Goal: Task Accomplishment & Management: Manage account settings

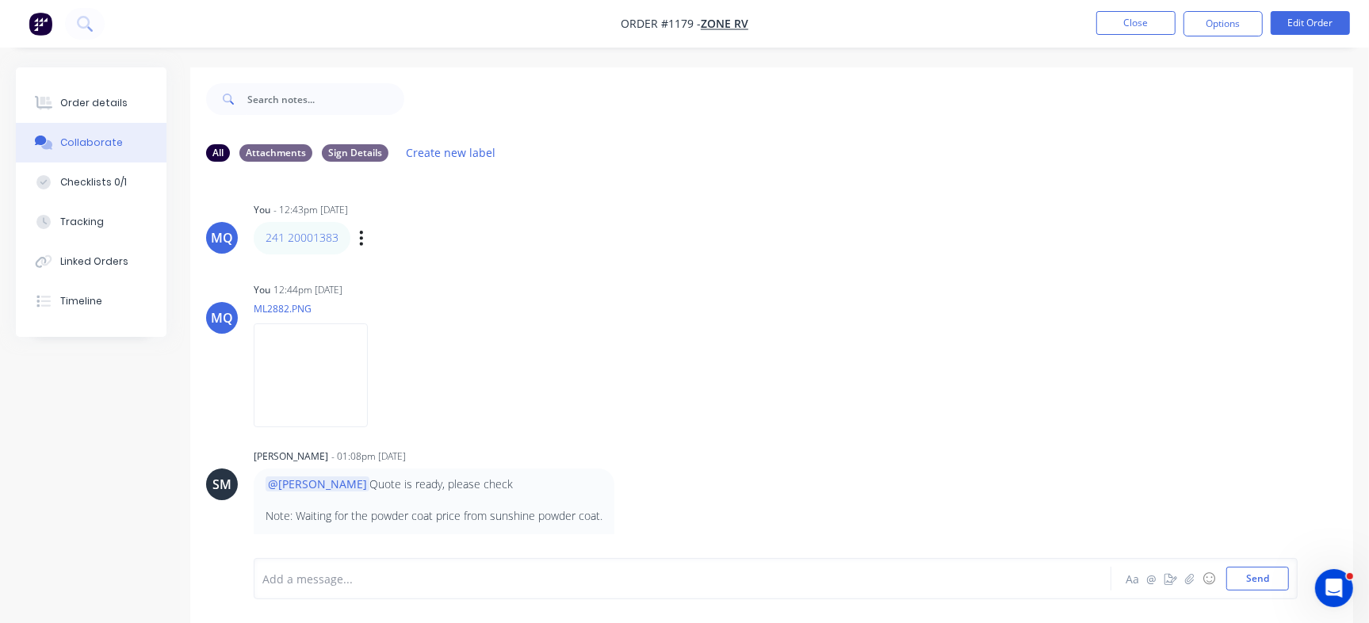
click at [755, 250] on div "MQ You - 12:43pm 23/01/25 241 20001383 Labels Edit Delete" at bounding box center [771, 226] width 1163 height 56
click at [1128, 13] on button "Close" at bounding box center [1136, 23] width 79 height 24
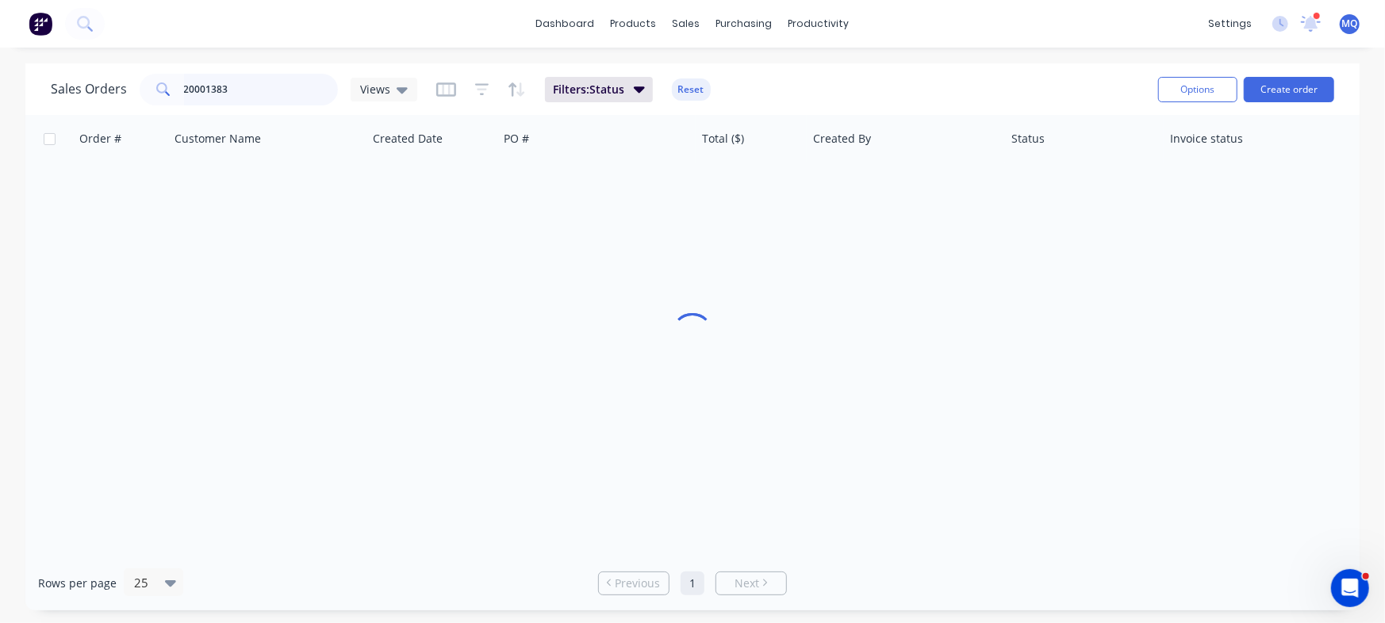
click at [278, 89] on input "20001383" at bounding box center [261, 90] width 155 height 32
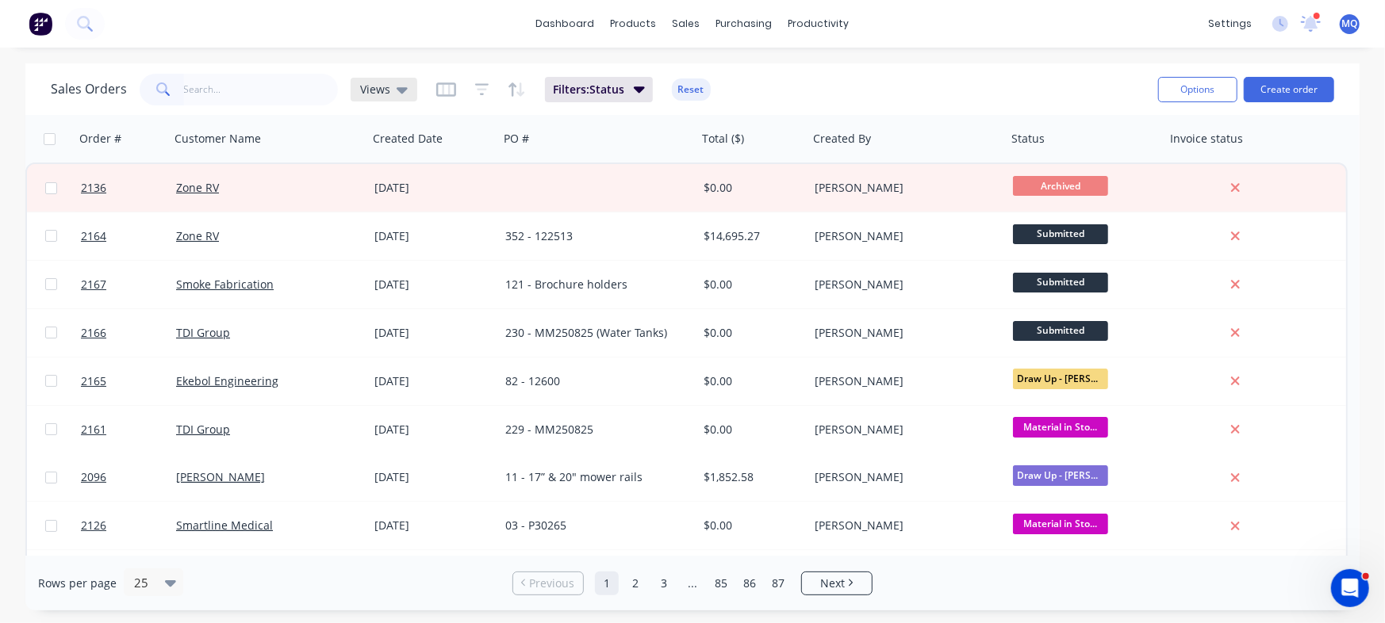
click at [404, 95] on icon at bounding box center [401, 89] width 11 height 17
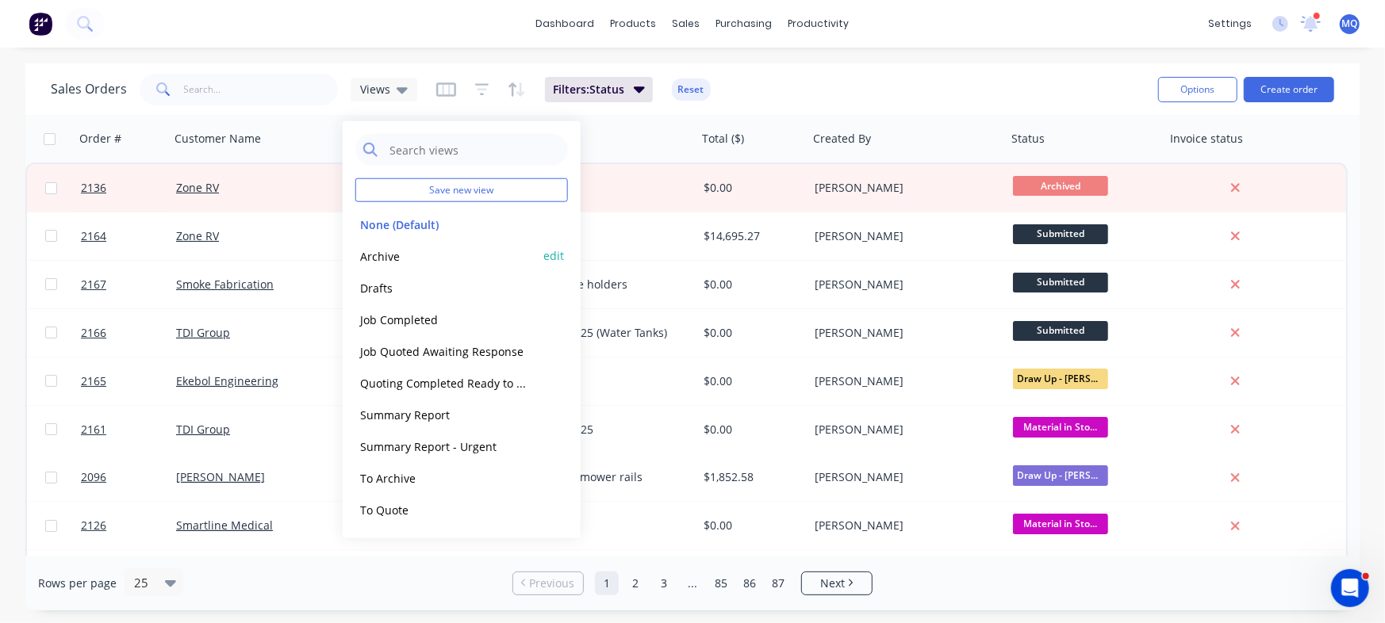
click at [391, 250] on button "Archive" at bounding box center [445, 256] width 181 height 18
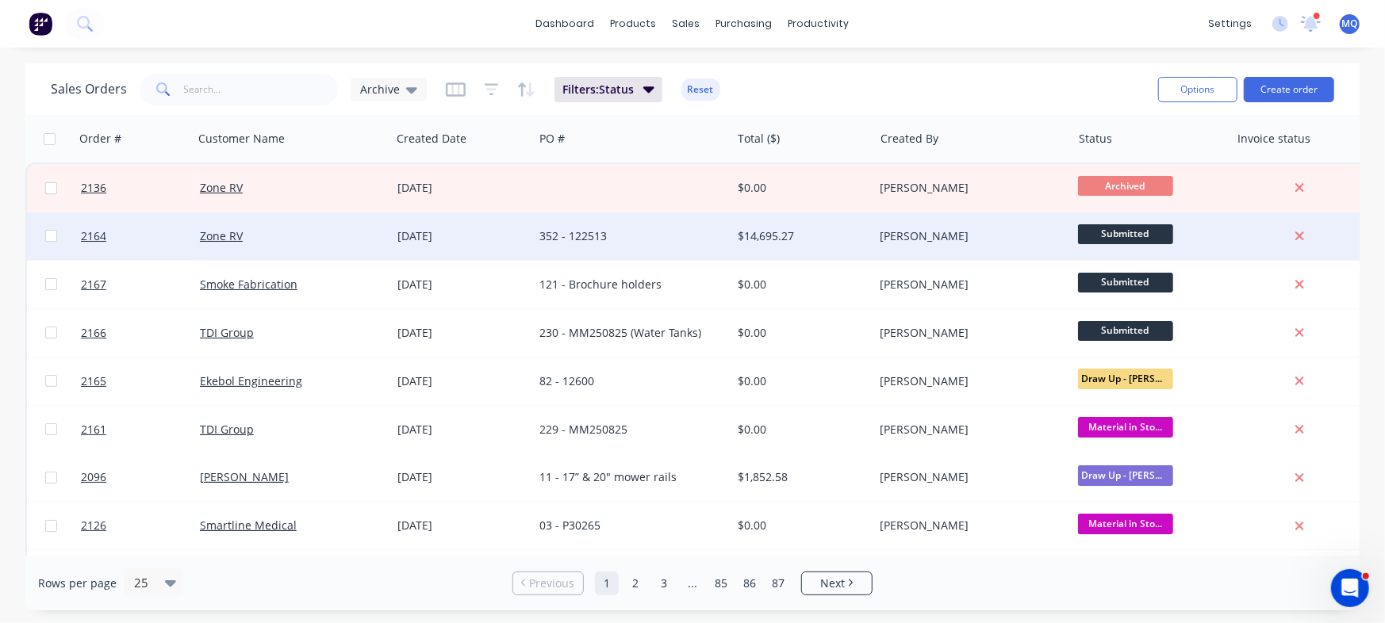
click at [592, 239] on div "352 - 122513" at bounding box center [627, 236] width 176 height 16
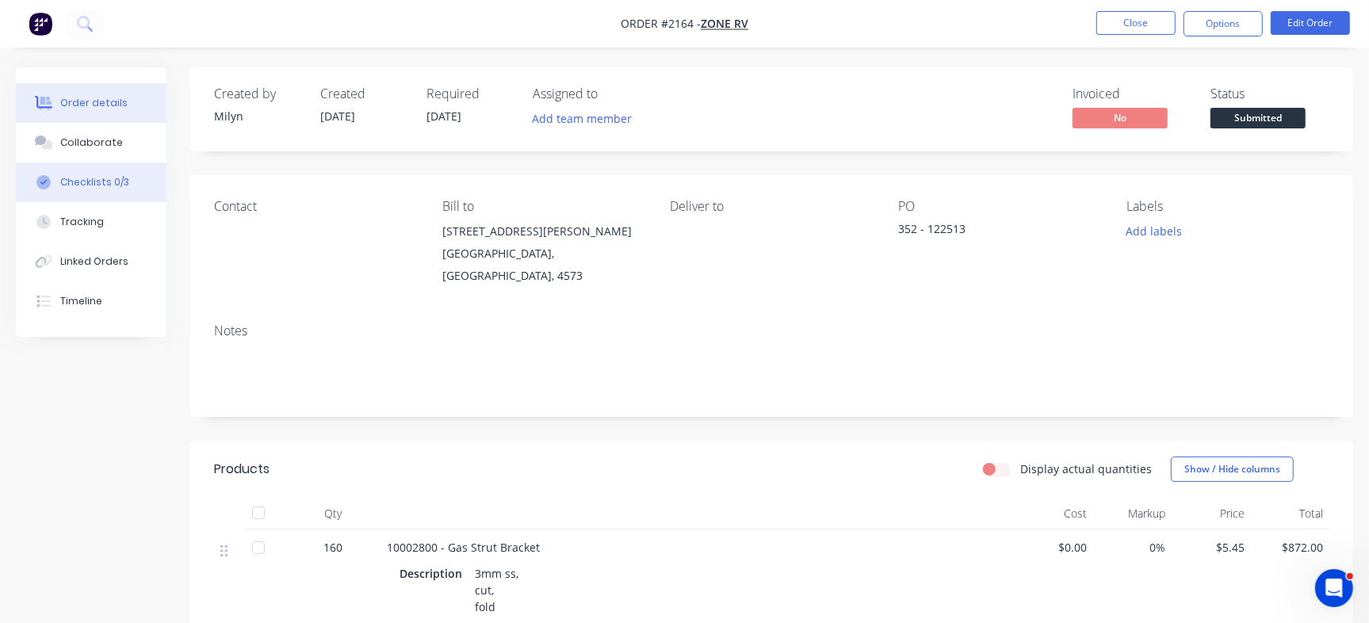
click at [104, 182] on div "Checklists 0/3" at bounding box center [94, 182] width 69 height 14
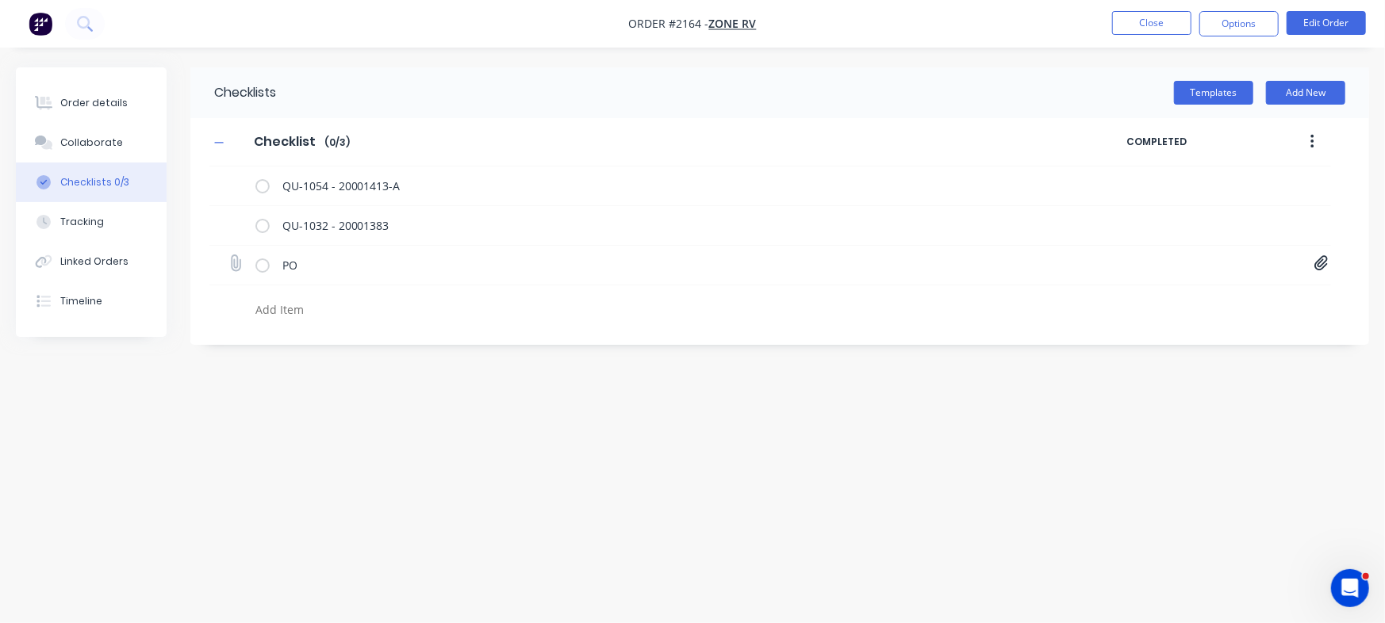
click at [1316, 266] on icon at bounding box center [1320, 263] width 13 height 15
drag, startPoint x: 816, startPoint y: 450, endPoint x: 536, endPoint y: 353, distance: 296.4
click at [806, 450] on div "Checklists Templates Add New Checklist Checklist Enter Checklist name ( 0 / 3 )…" at bounding box center [692, 281] width 1353 height 428
click at [103, 84] on button "Order details" at bounding box center [91, 103] width 151 height 40
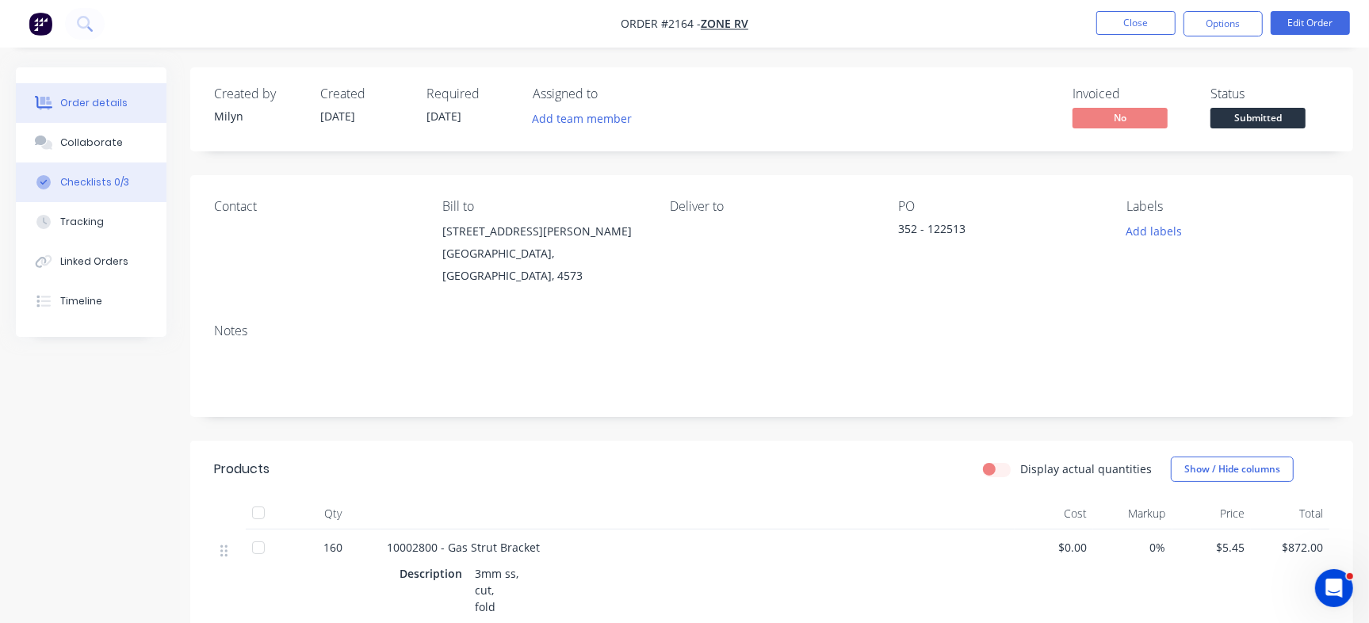
click at [117, 175] on div "Checklists 0/3" at bounding box center [94, 182] width 69 height 14
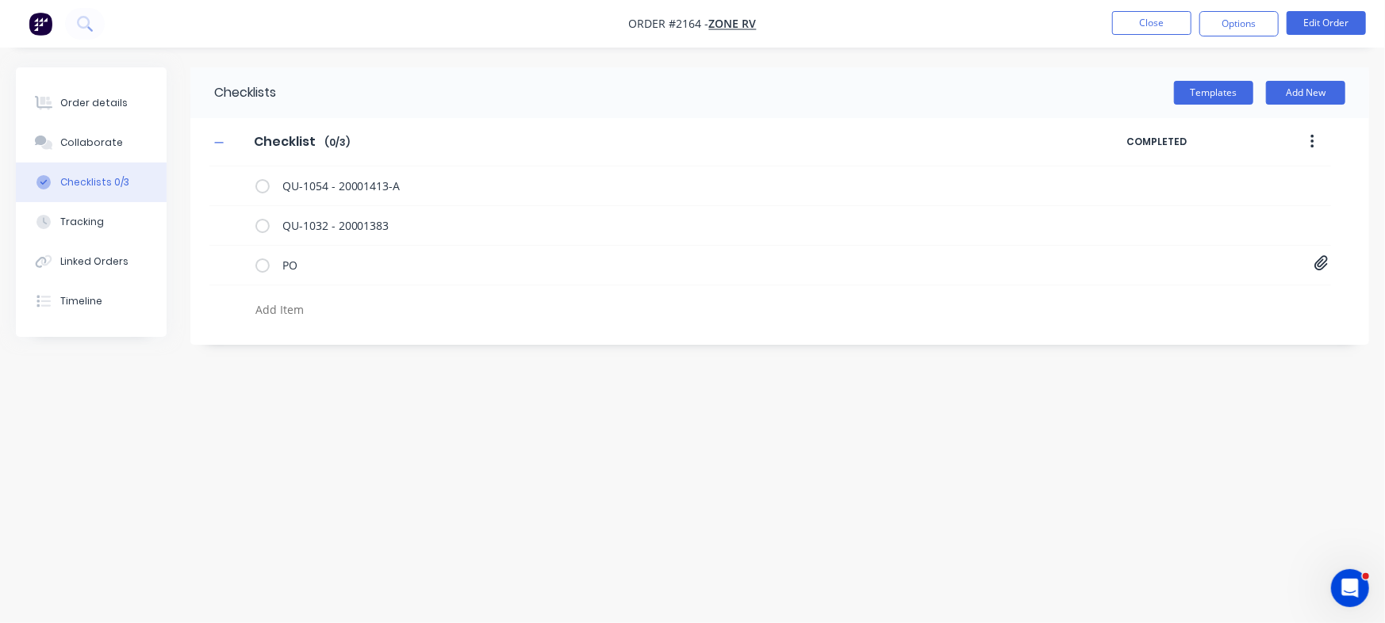
click at [272, 308] on textarea at bounding box center [610, 309] width 722 height 23
type textarea "Cut"
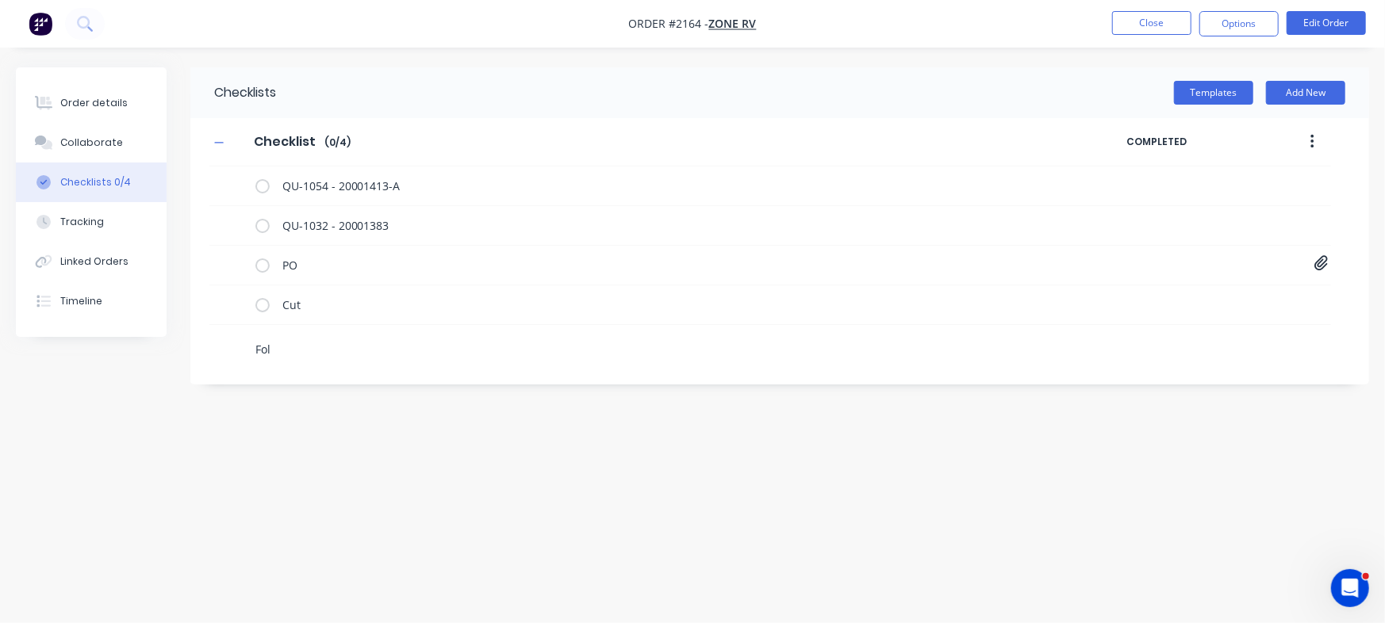
type textarea "Fold"
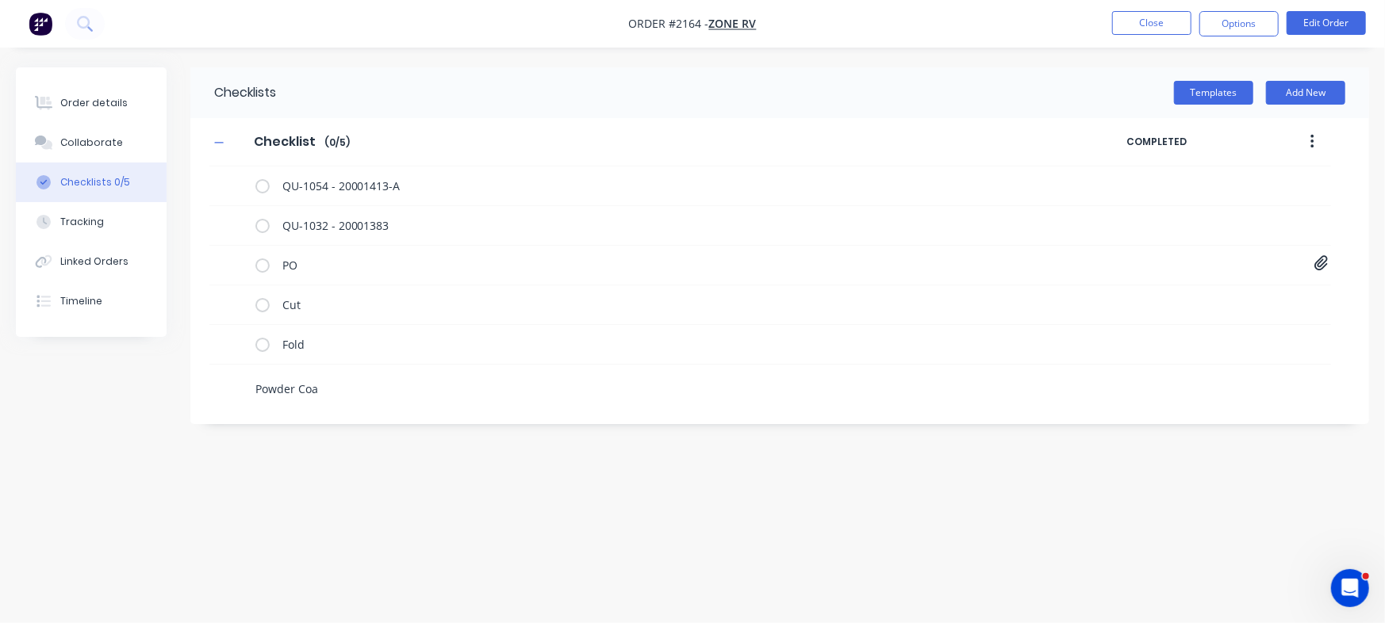
type textarea "Powder Coat"
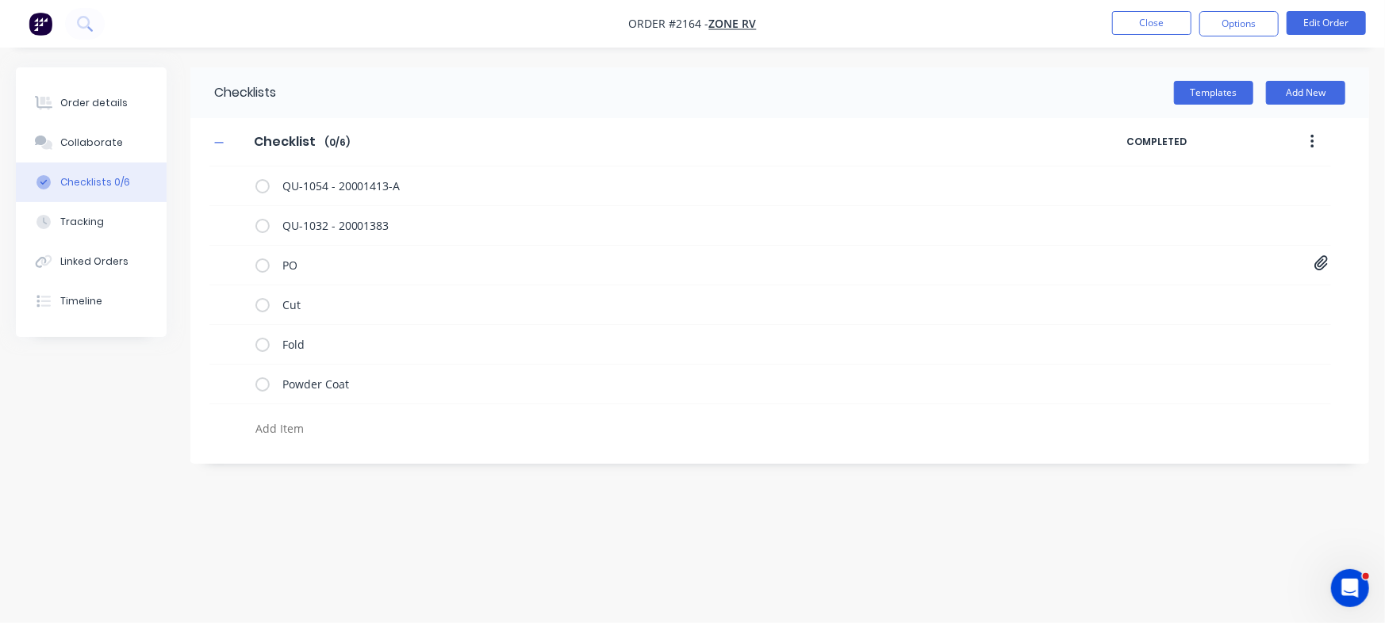
click at [98, 73] on div "Order details Collaborate Checklists 0/6 Tracking Linked Orders Timeline" at bounding box center [91, 202] width 151 height 270
click at [103, 91] on button "Order details" at bounding box center [91, 103] width 151 height 40
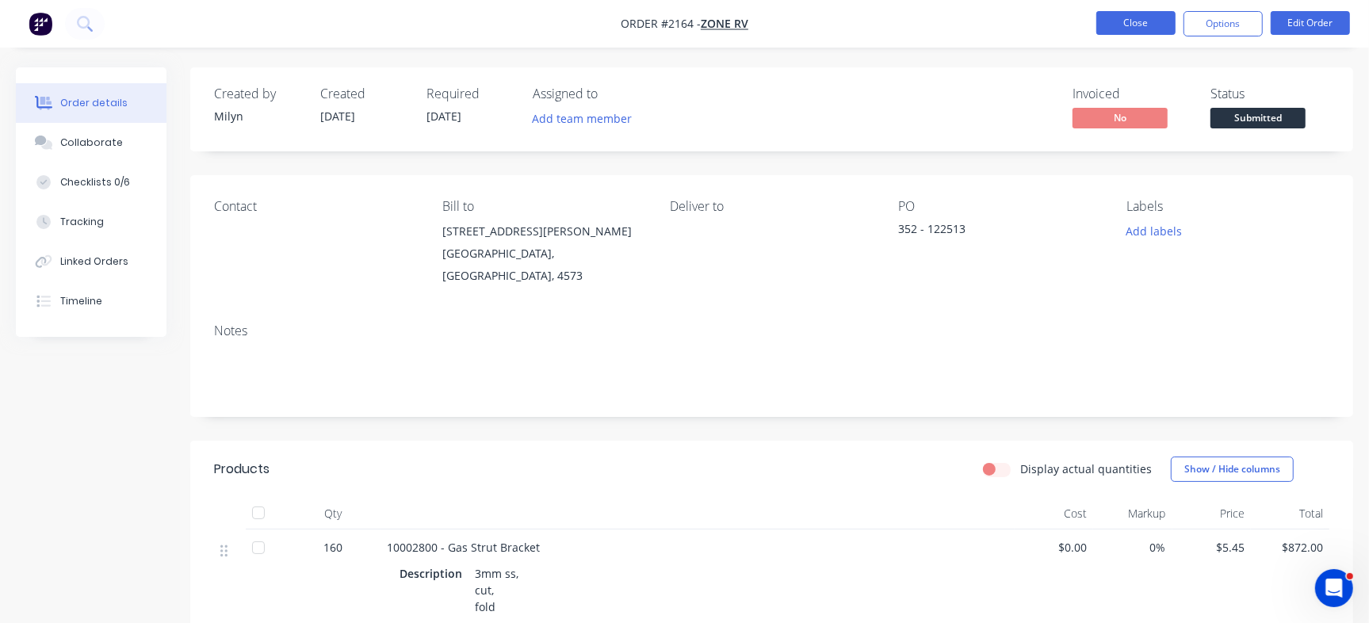
click at [1129, 16] on button "Close" at bounding box center [1136, 23] width 79 height 24
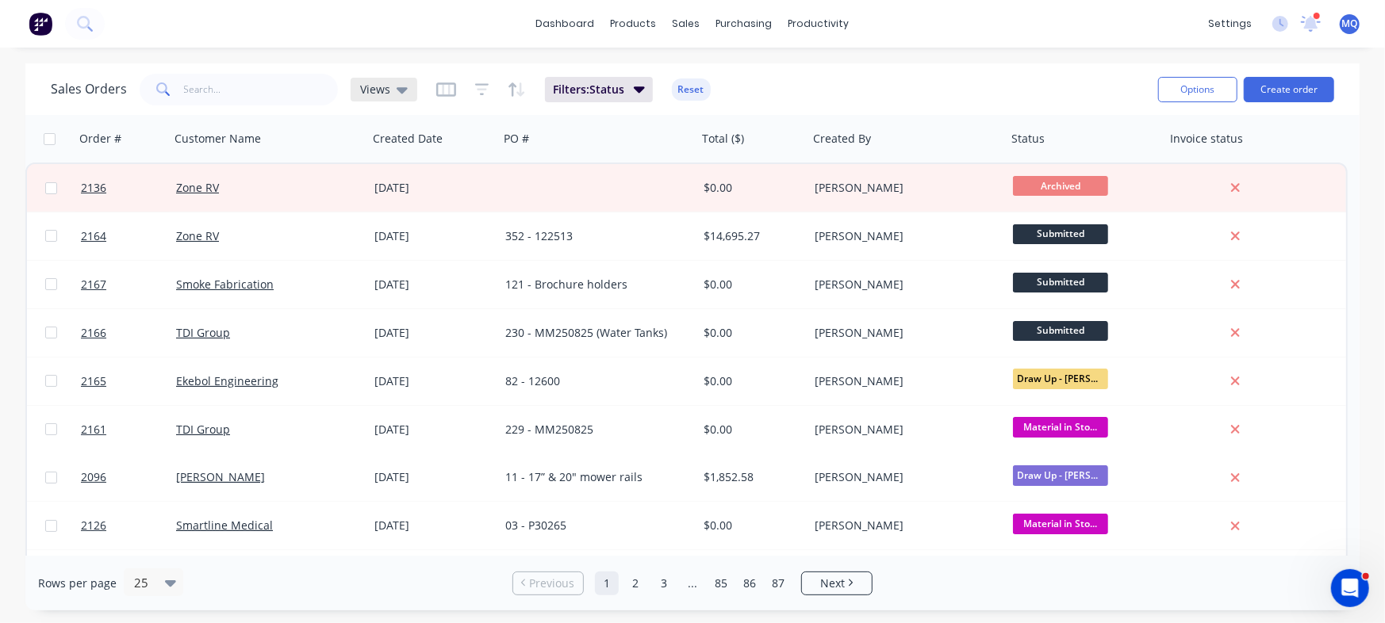
click at [396, 88] on icon at bounding box center [401, 90] width 11 height 6
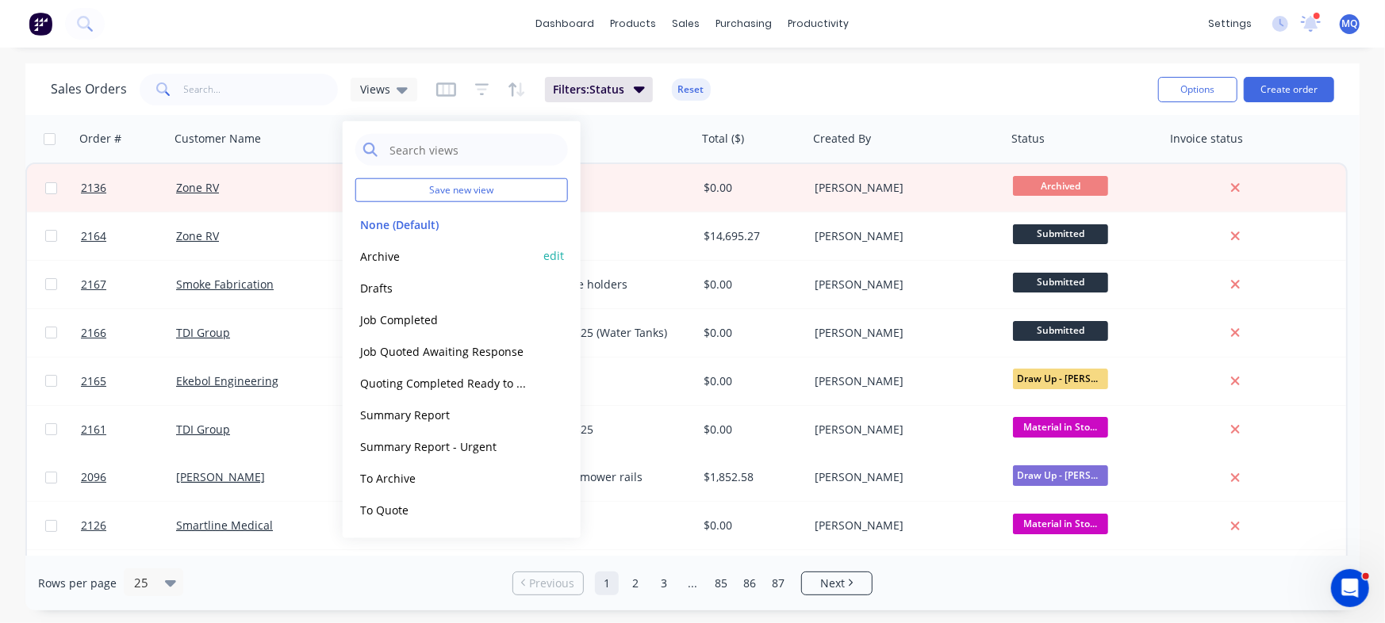
click at [397, 255] on button "Archive" at bounding box center [445, 256] width 181 height 18
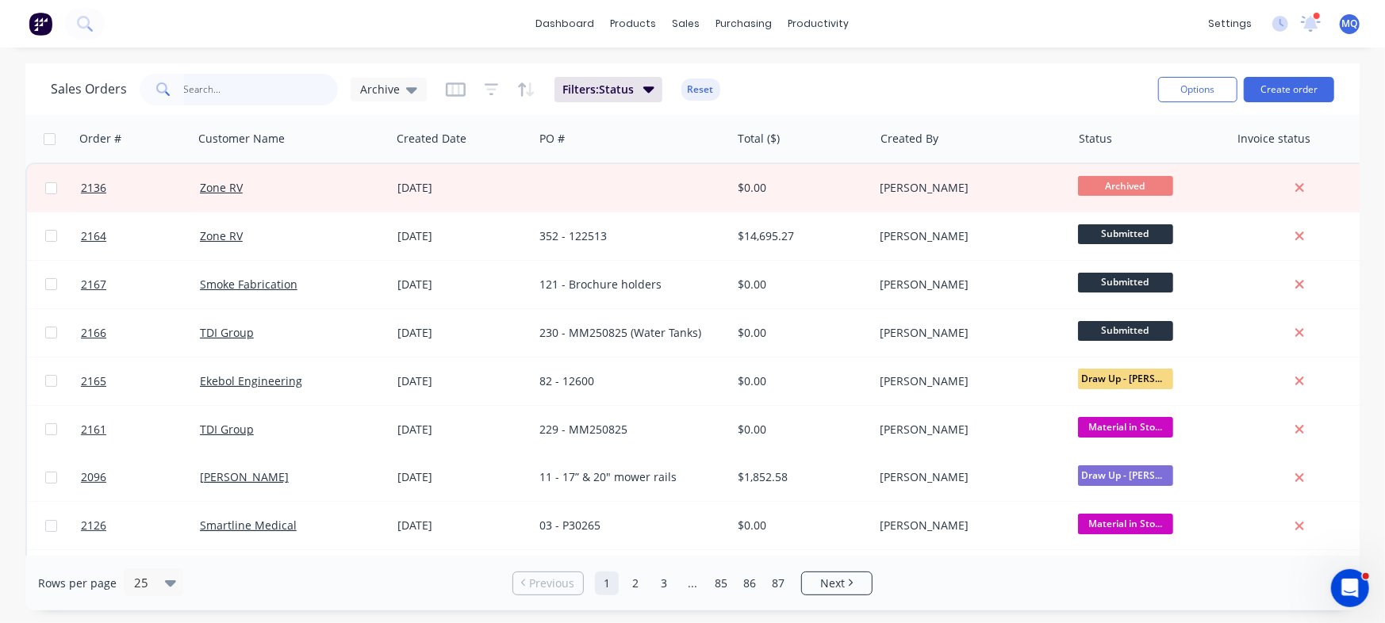
click at [254, 89] on input "text" at bounding box center [261, 90] width 155 height 32
type input "122542"
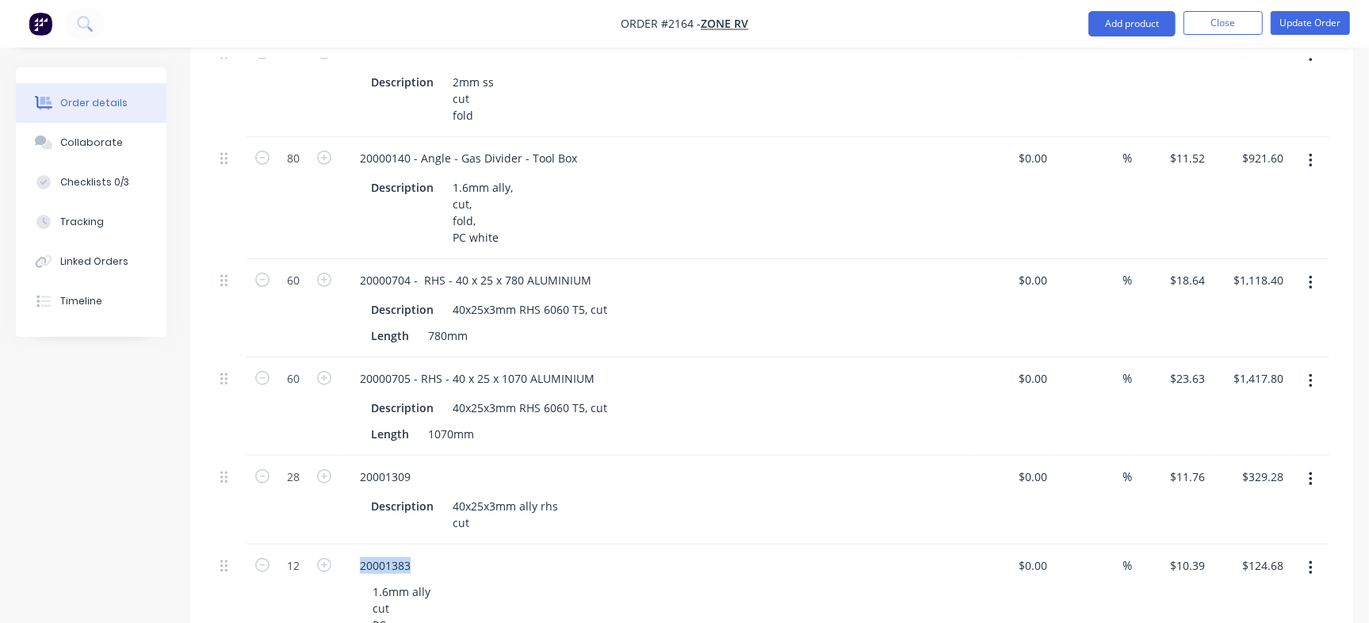
scroll to position [1246, 0]
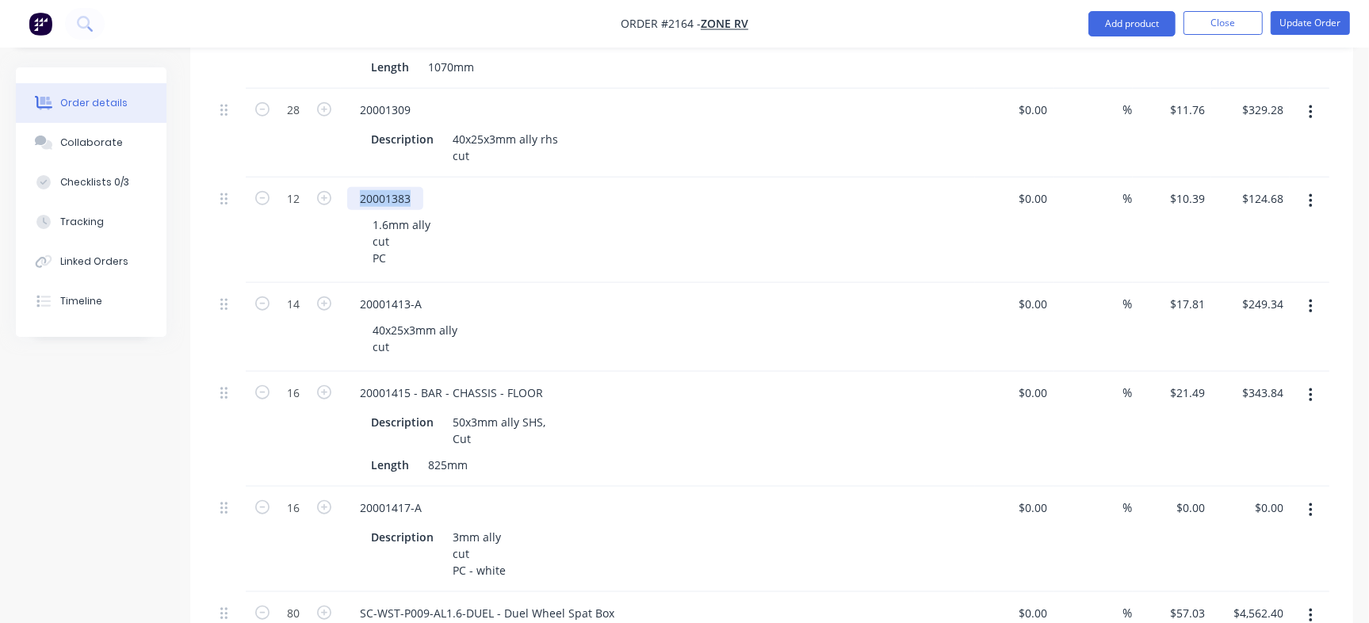
click at [412, 187] on div "20001383" at bounding box center [385, 198] width 76 height 23
drag, startPoint x: 417, startPoint y: 153, endPoint x: 332, endPoint y: 147, distance: 85.1
click at [332, 178] on div "12 20001383 1.6mm ally cut PC $0.00 $0.00 % $10.39 $10.39 $124.68 $124.68" at bounding box center [772, 230] width 1116 height 105
copy div "20001383"
drag, startPoint x: 412, startPoint y: 258, endPoint x: 293, endPoint y: 243, distance: 119.0
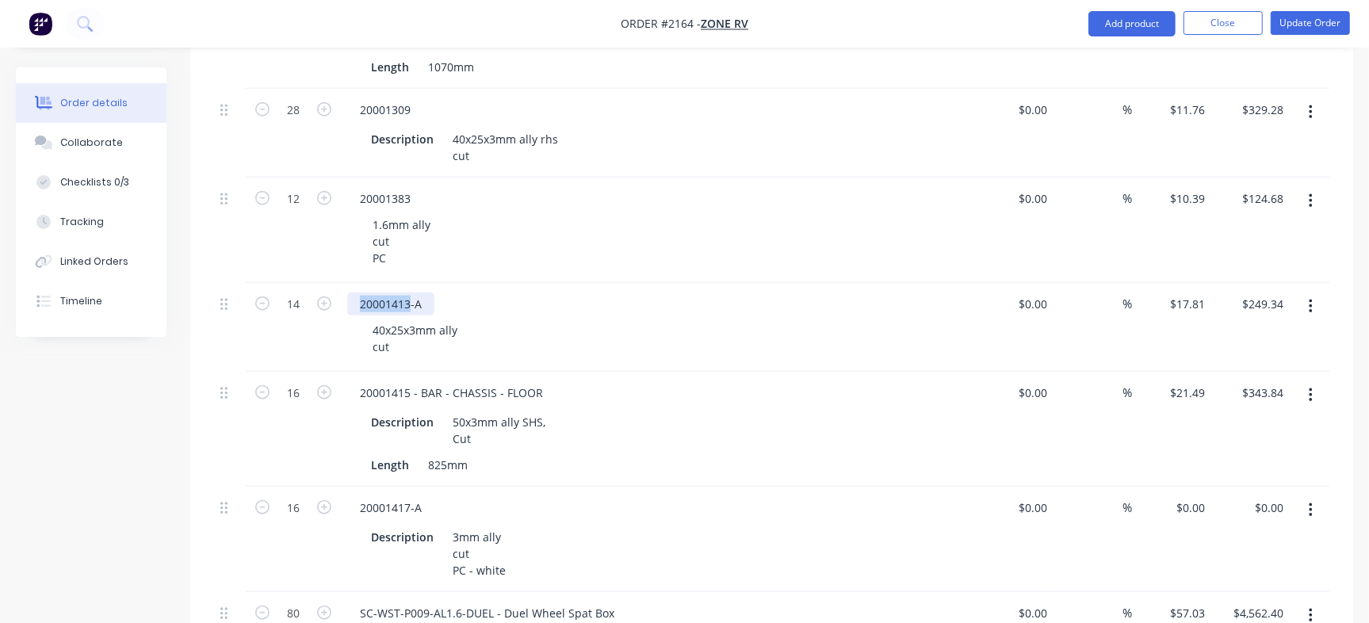
click at [293, 283] on div "14 20001413-A 40x25x3mm ally cut $0.00 $0.00 % $17.81 $17.81 $249.34 $249.34" at bounding box center [772, 327] width 1116 height 89
copy div "20001413"
drag, startPoint x: 412, startPoint y: 340, endPoint x: 335, endPoint y: 331, distance: 77.5
click at [326, 318] on div "160 10002800 - Gas Strut Bracket Description 3mm ss, cut, fold $0.00 $0.00 % $5…" at bounding box center [772, 15] width 1116 height 1366
copy div "20001415"
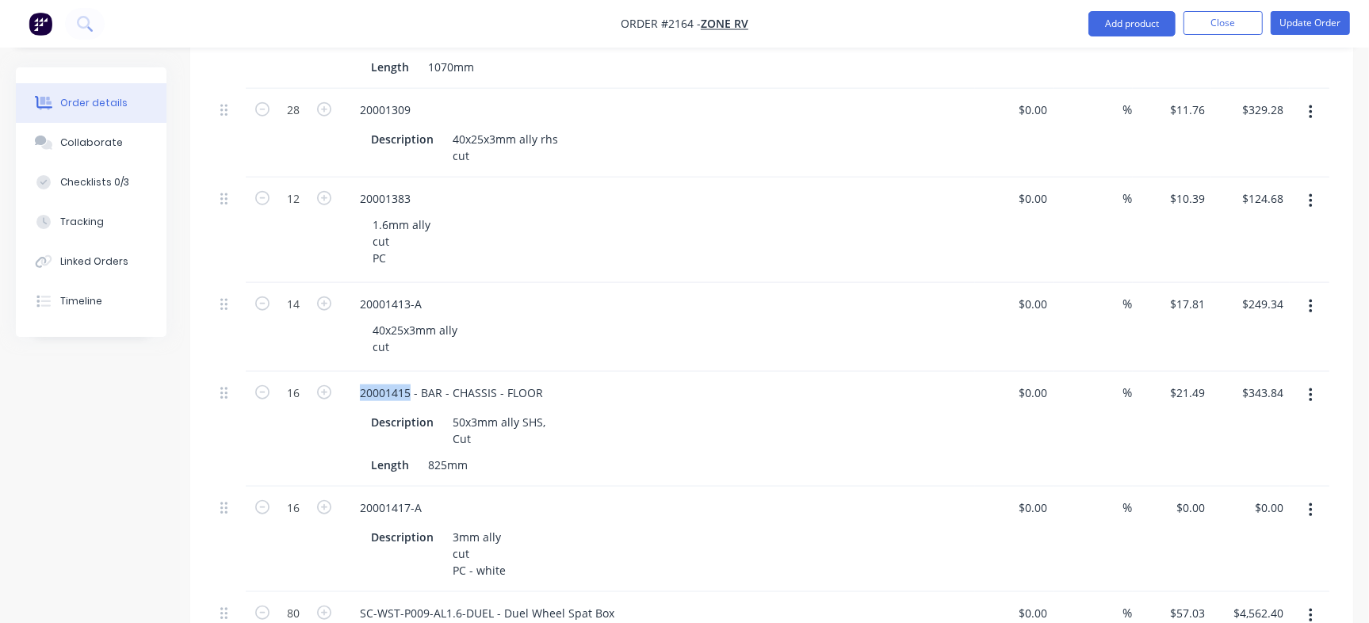
scroll to position [1345, 0]
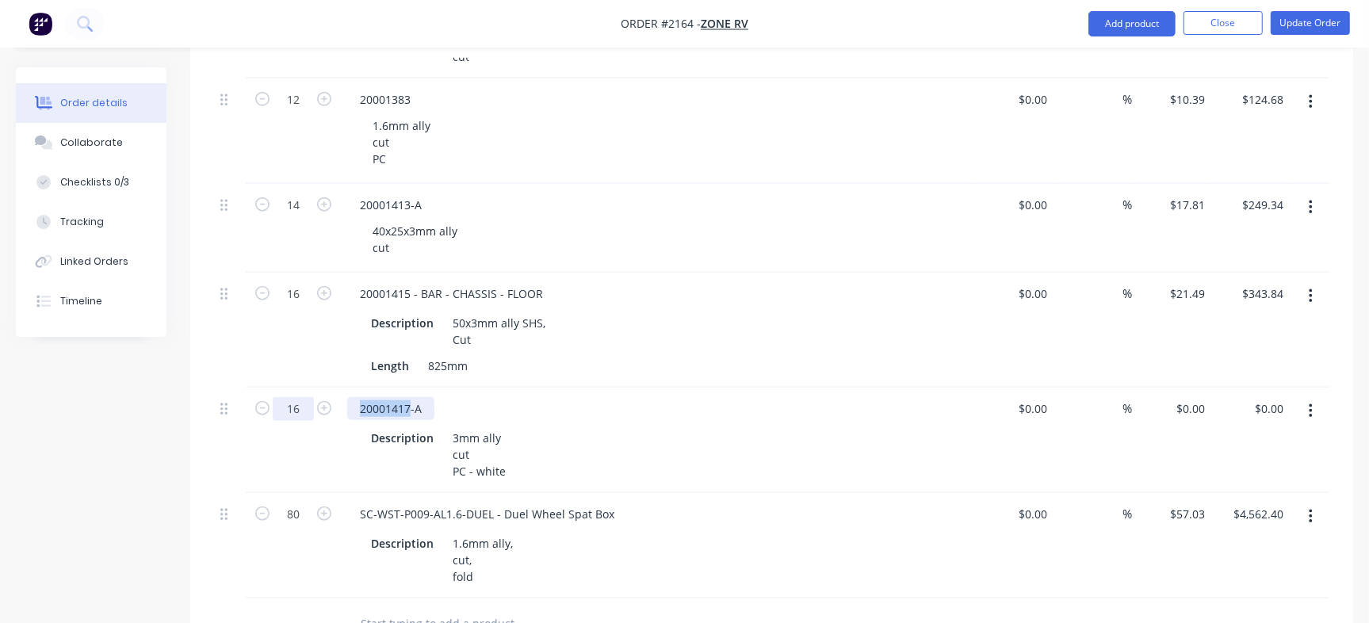
drag, startPoint x: 409, startPoint y: 360, endPoint x: 306, endPoint y: 359, distance: 103.1
click at [306, 388] on div "16 20001417-A Description 3mm ally cut PC - white $0.00 $0.00 % $0.00 $0.00 $0.…" at bounding box center [772, 440] width 1116 height 105
copy div "20001417"
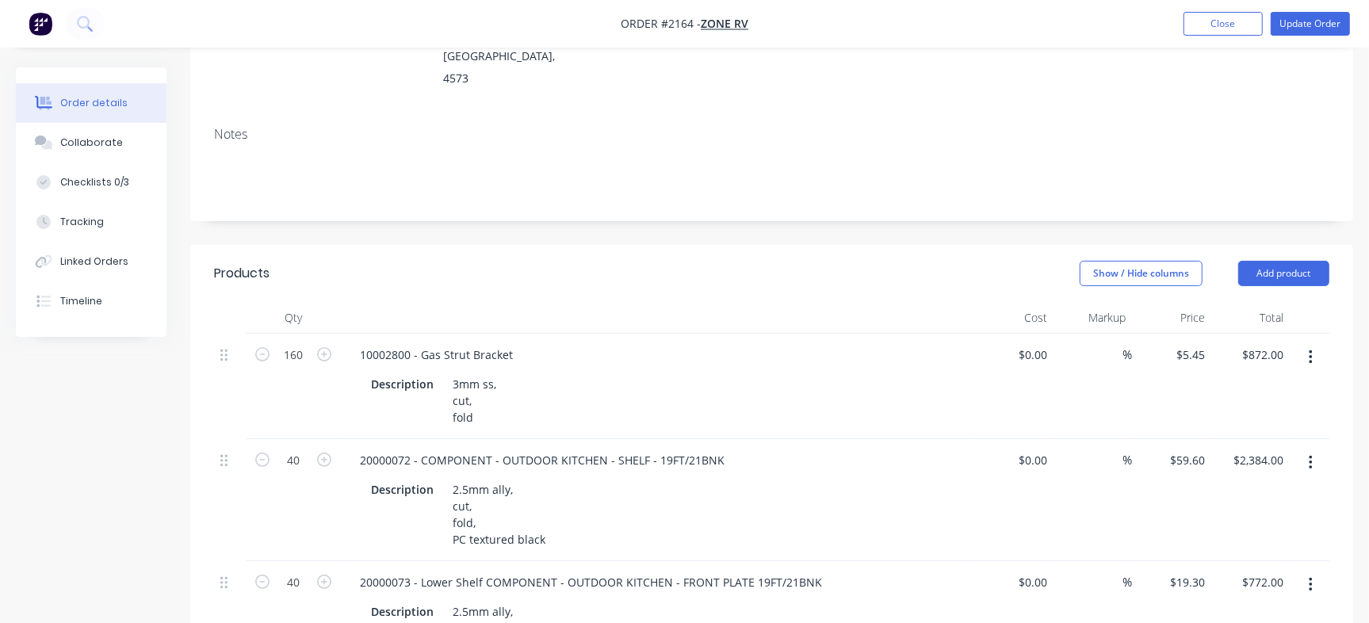
scroll to position [246, 0]
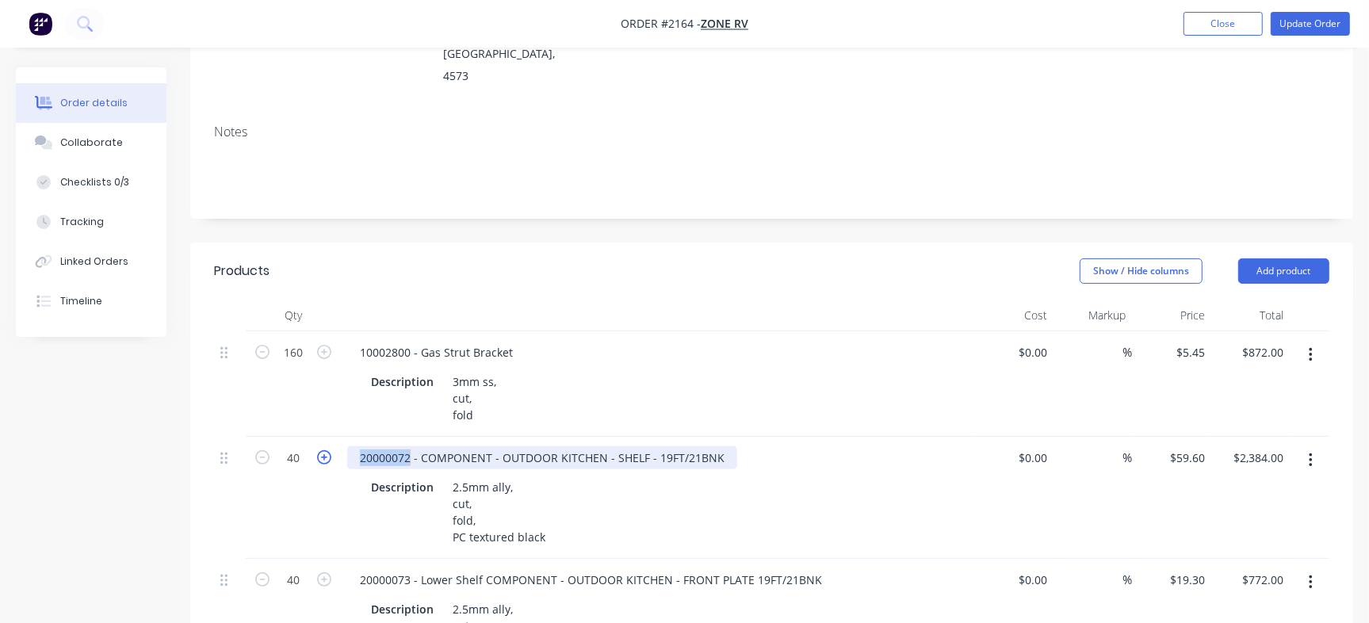
drag, startPoint x: 408, startPoint y: 409, endPoint x: 325, endPoint y: 411, distance: 83.3
click at [325, 437] on div "40 20000072 - COMPONENT - OUTDOOR KITCHEN - SHELF - 19FT/21BNK Description 2.5m…" at bounding box center [772, 498] width 1116 height 122
copy div "20000072"
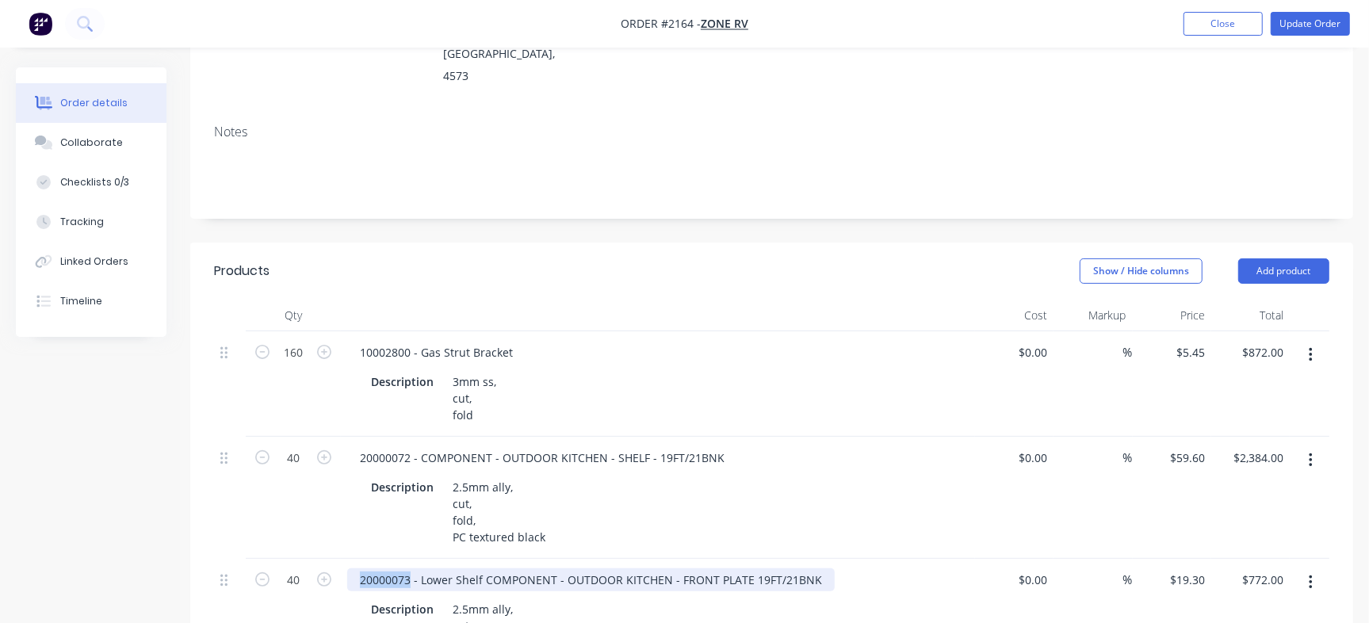
drag, startPoint x: 411, startPoint y: 529, endPoint x: 273, endPoint y: 509, distance: 139.4
copy div "20000073"
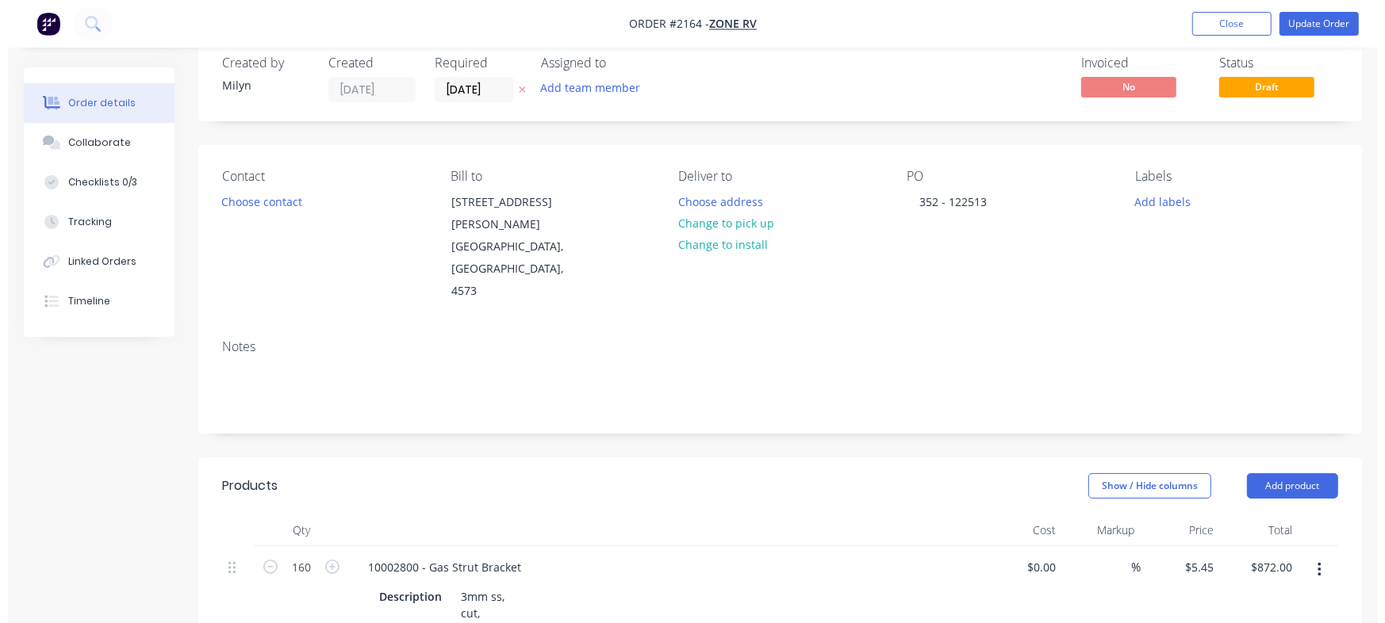
scroll to position [0, 0]
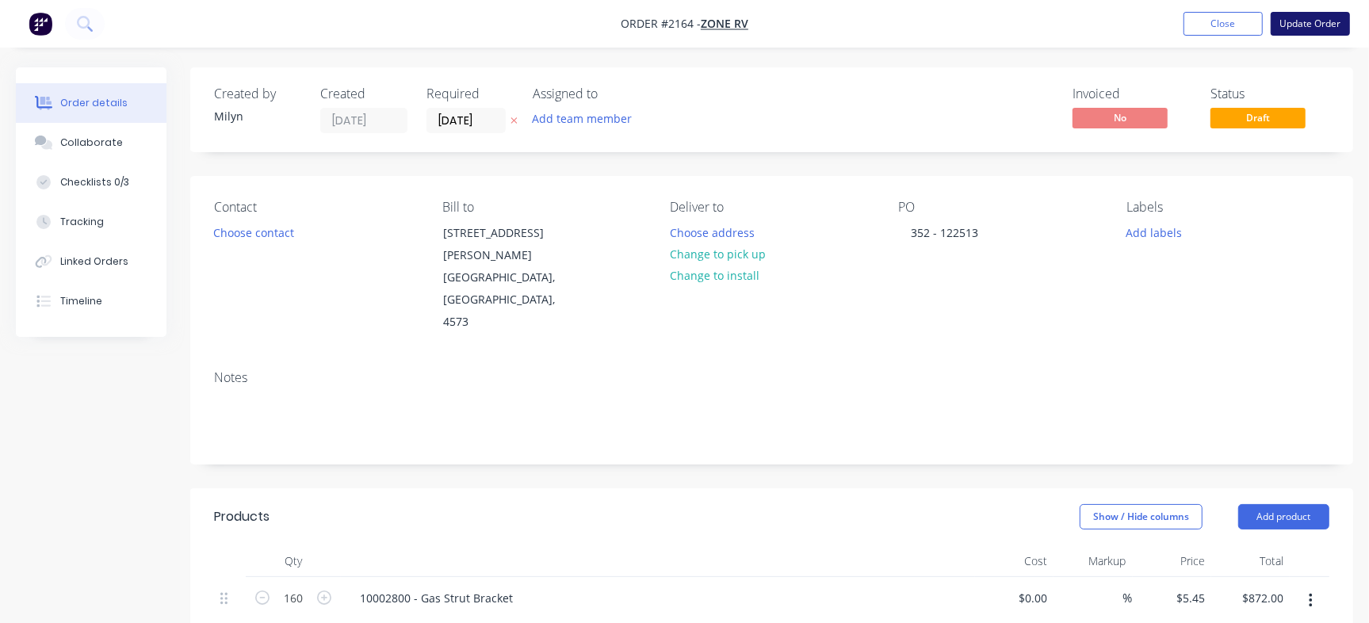
click at [1305, 14] on button "Update Order" at bounding box center [1310, 24] width 79 height 24
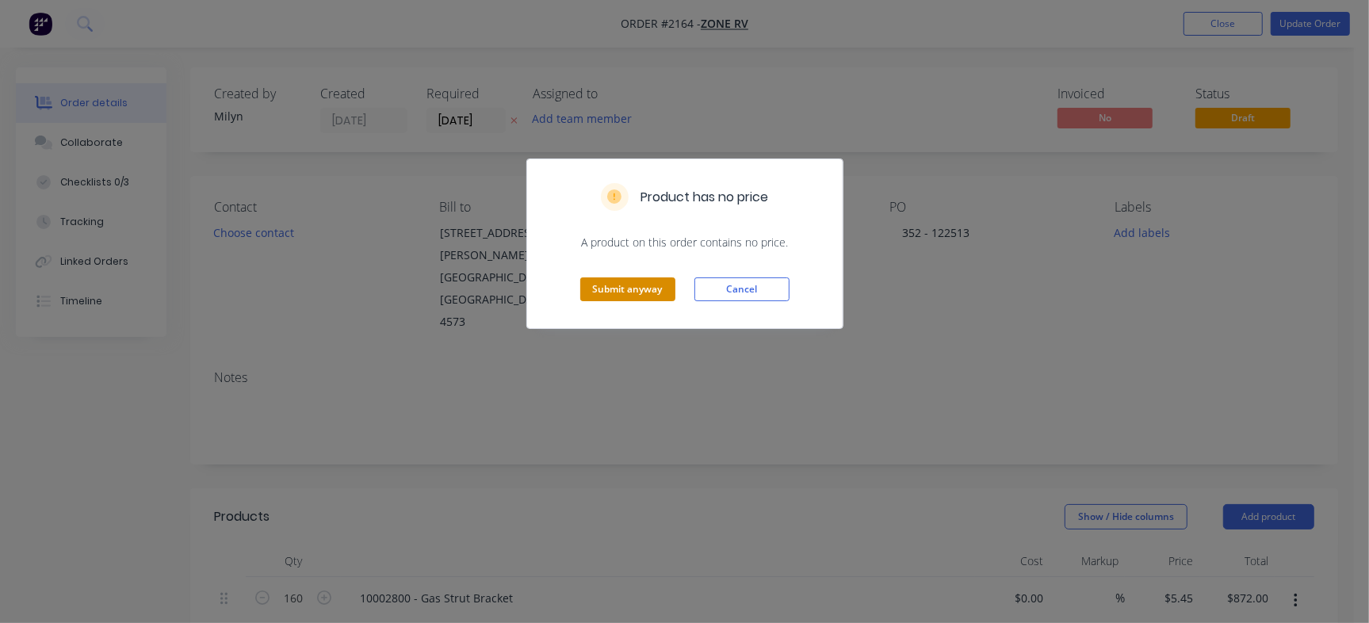
click at [613, 297] on button "Submit anyway" at bounding box center [627, 290] width 95 height 24
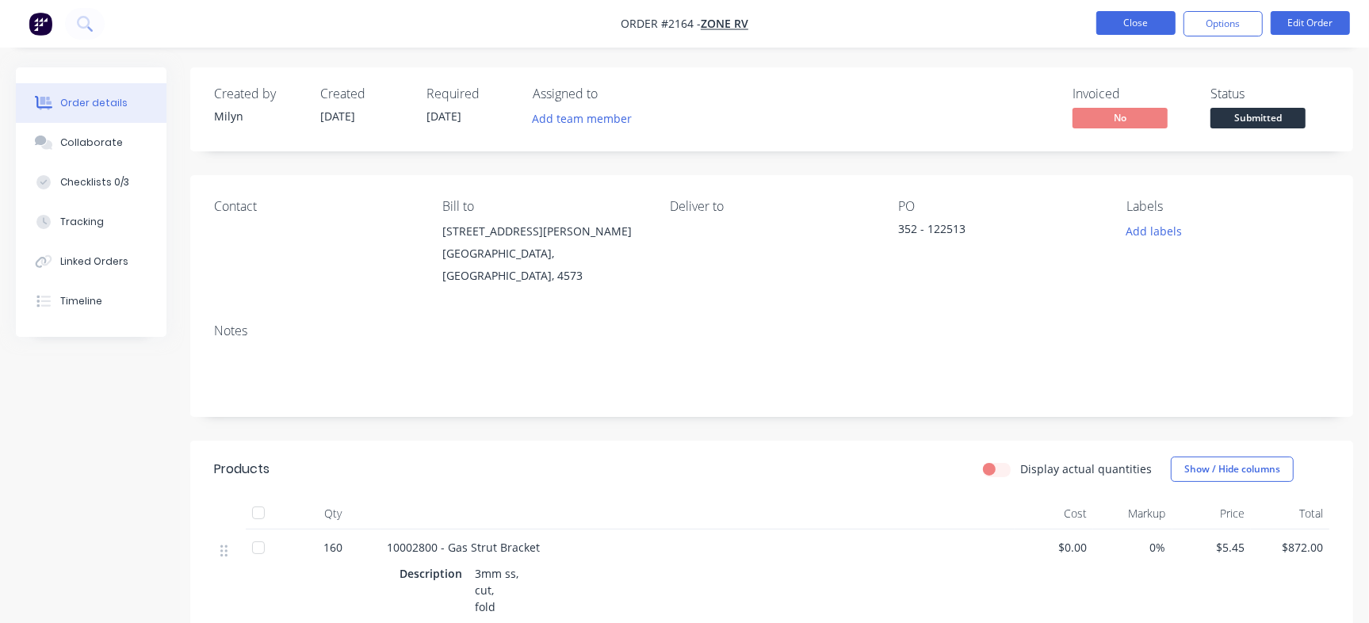
click at [1138, 23] on button "Close" at bounding box center [1136, 23] width 79 height 24
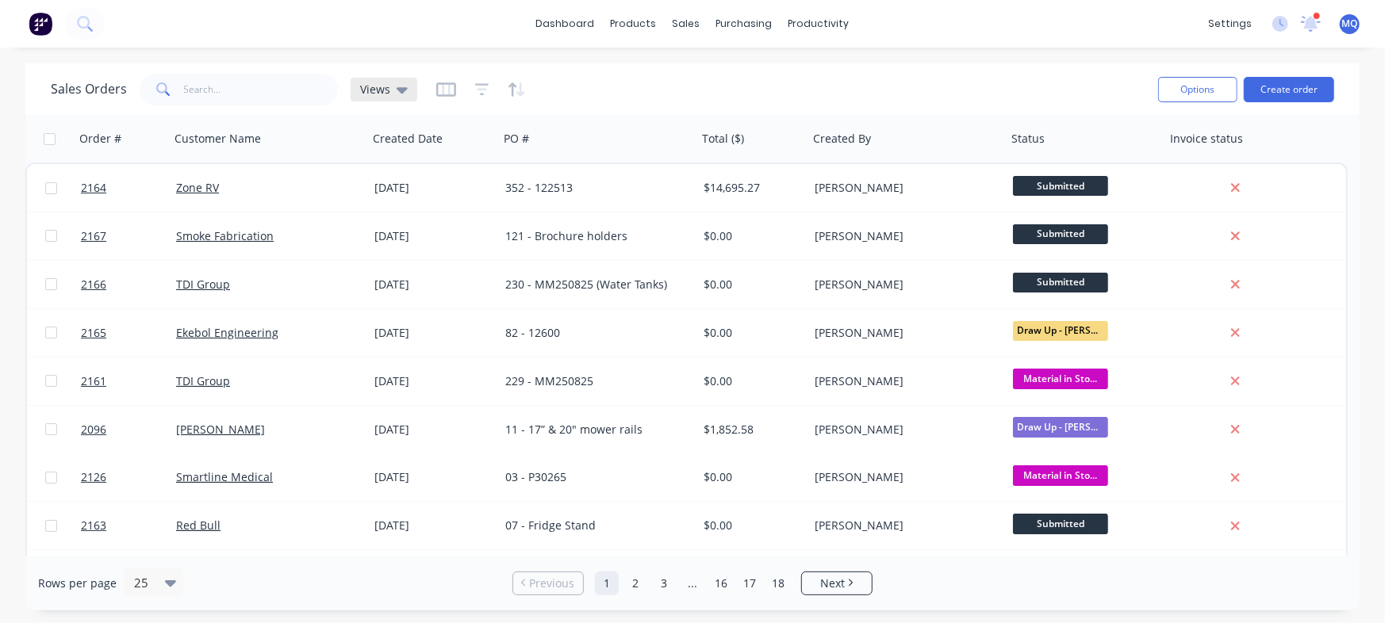
click at [387, 80] on div "Views" at bounding box center [383, 90] width 67 height 24
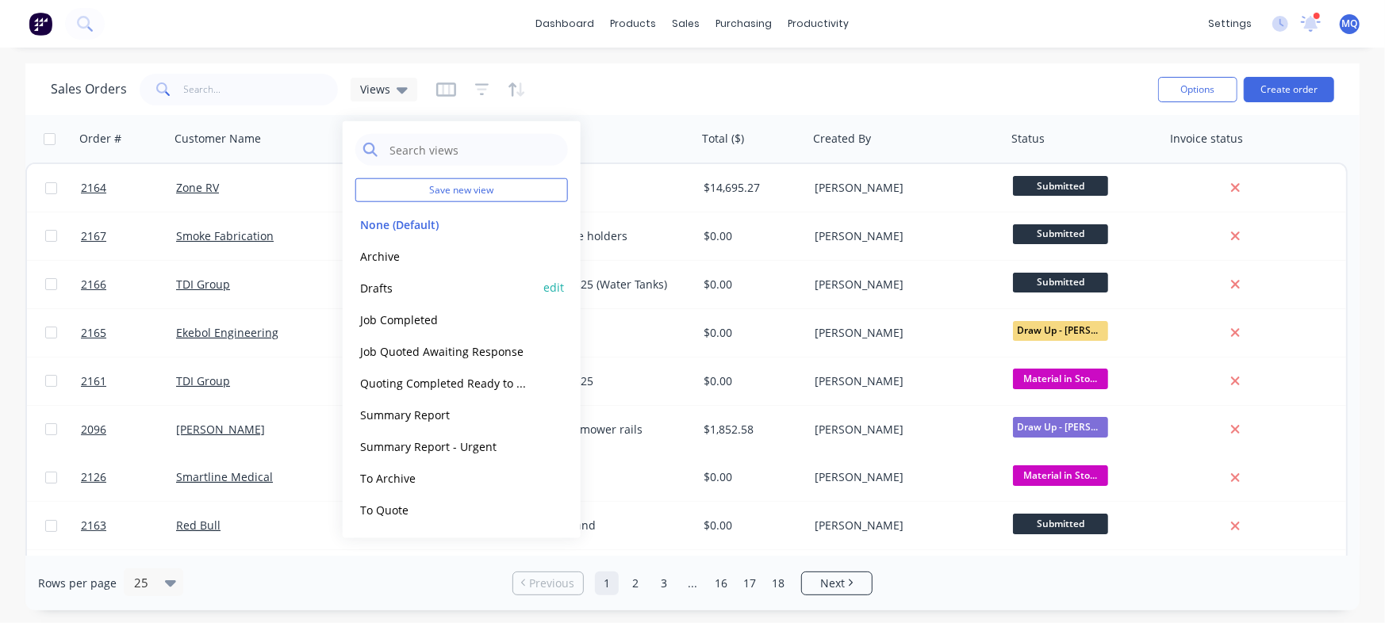
click at [380, 296] on button "Drafts" at bounding box center [445, 287] width 181 height 18
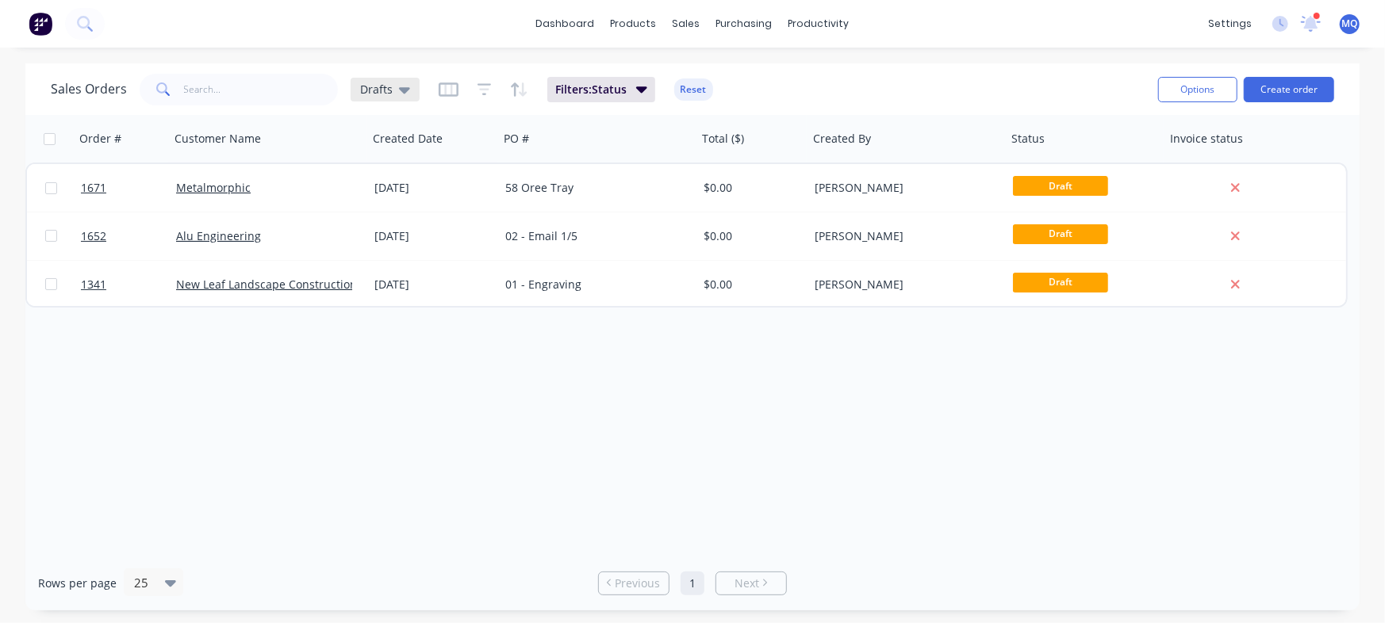
click at [399, 92] on icon at bounding box center [404, 89] width 11 height 17
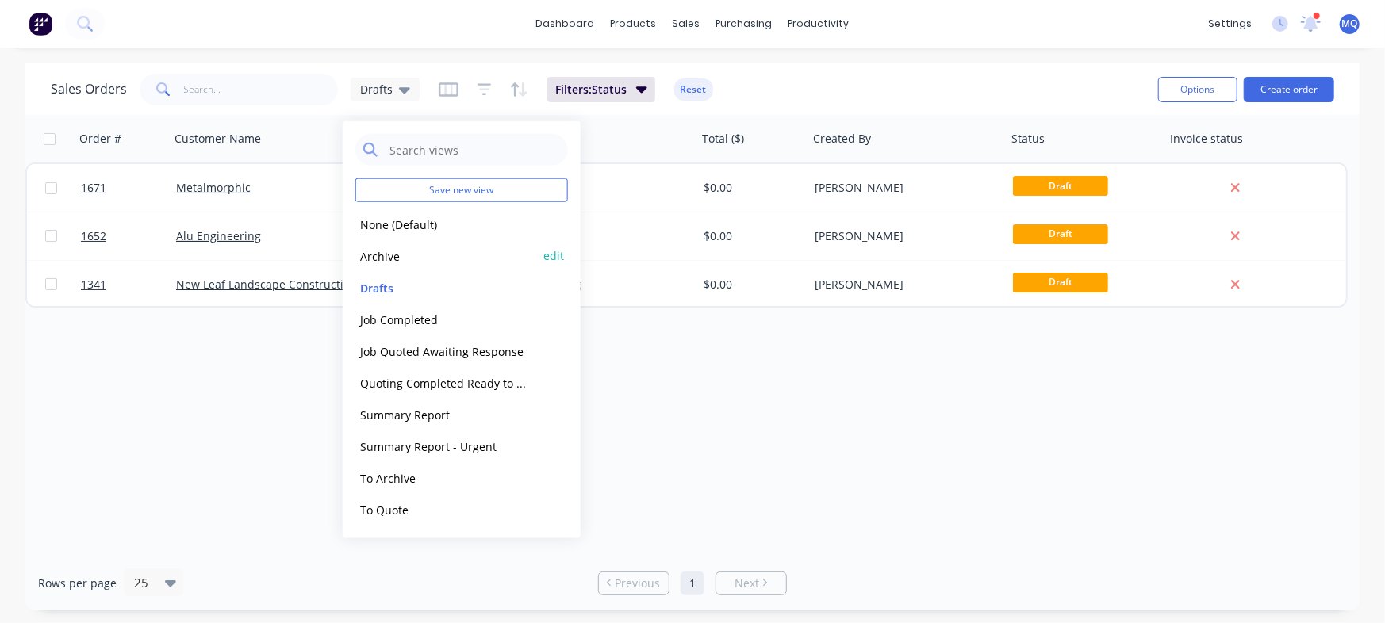
click at [396, 265] on div "Archive edit" at bounding box center [461, 256] width 213 height 32
click at [383, 251] on button "Archive" at bounding box center [445, 256] width 181 height 18
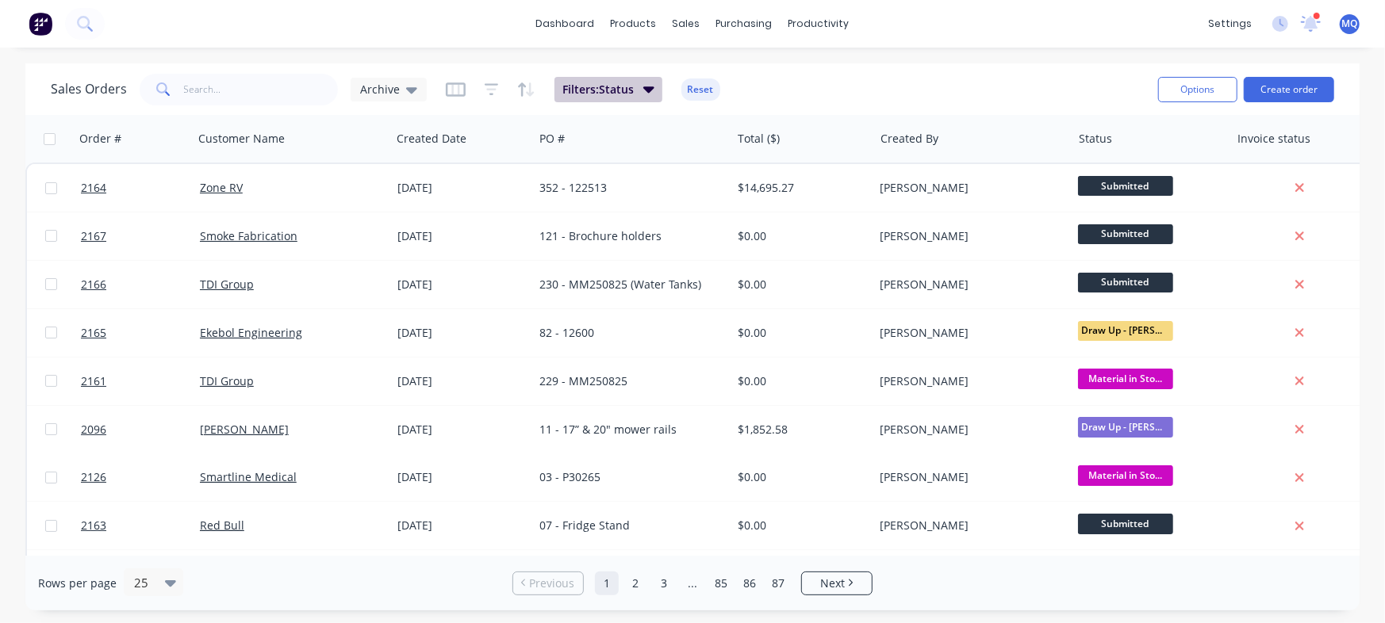
click at [638, 94] on button "Filters: Status" at bounding box center [608, 89] width 108 height 25
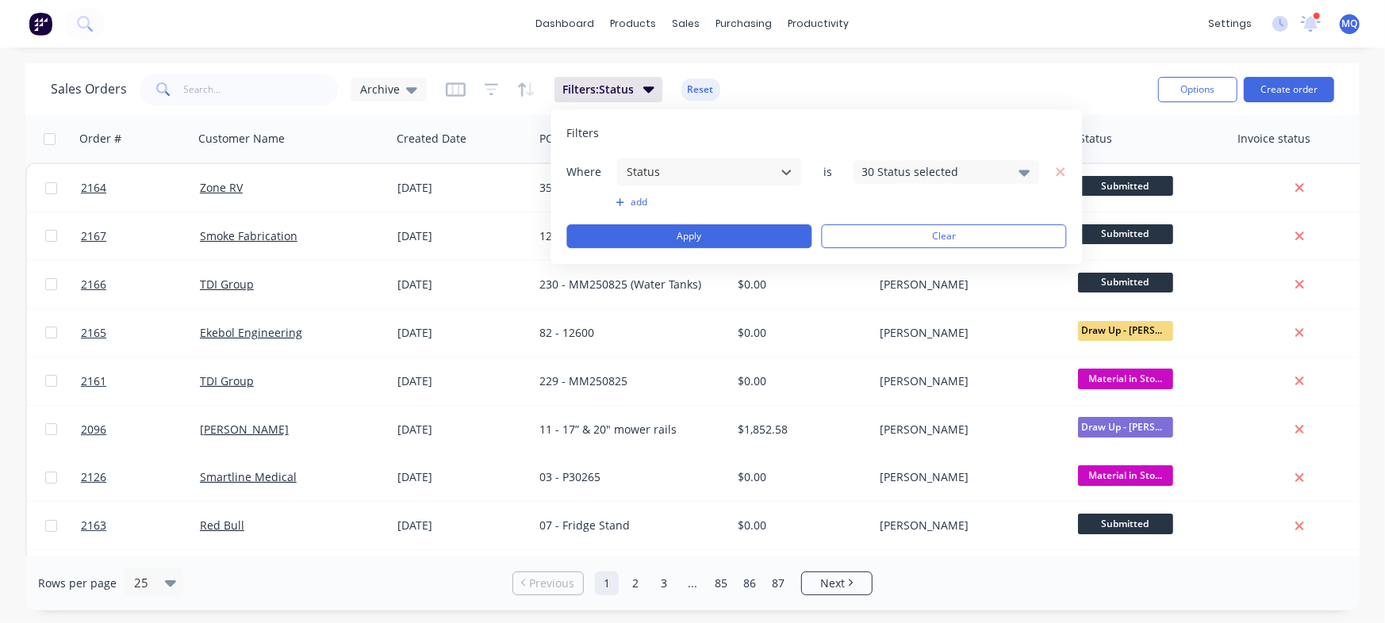
click at [512, 60] on div "dashboard products sales purchasing productivity dashboard products Product Cat…" at bounding box center [692, 311] width 1385 height 623
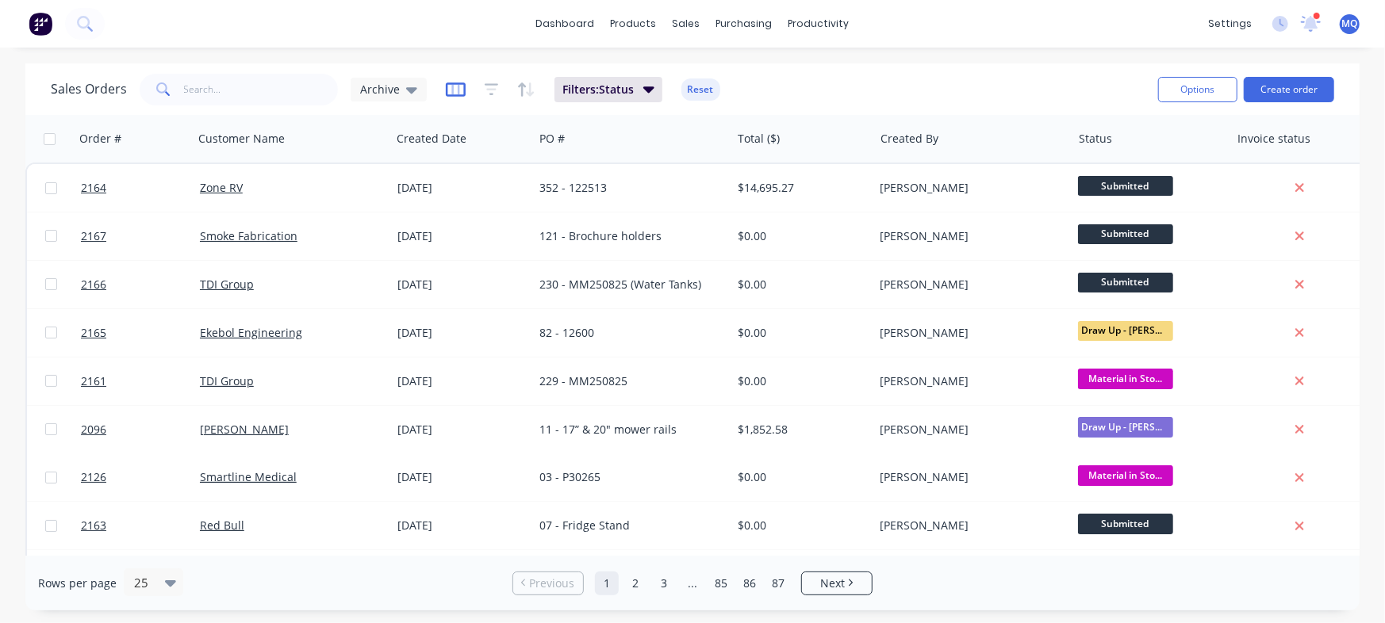
click at [451, 85] on icon "button" at bounding box center [456, 90] width 20 height 16
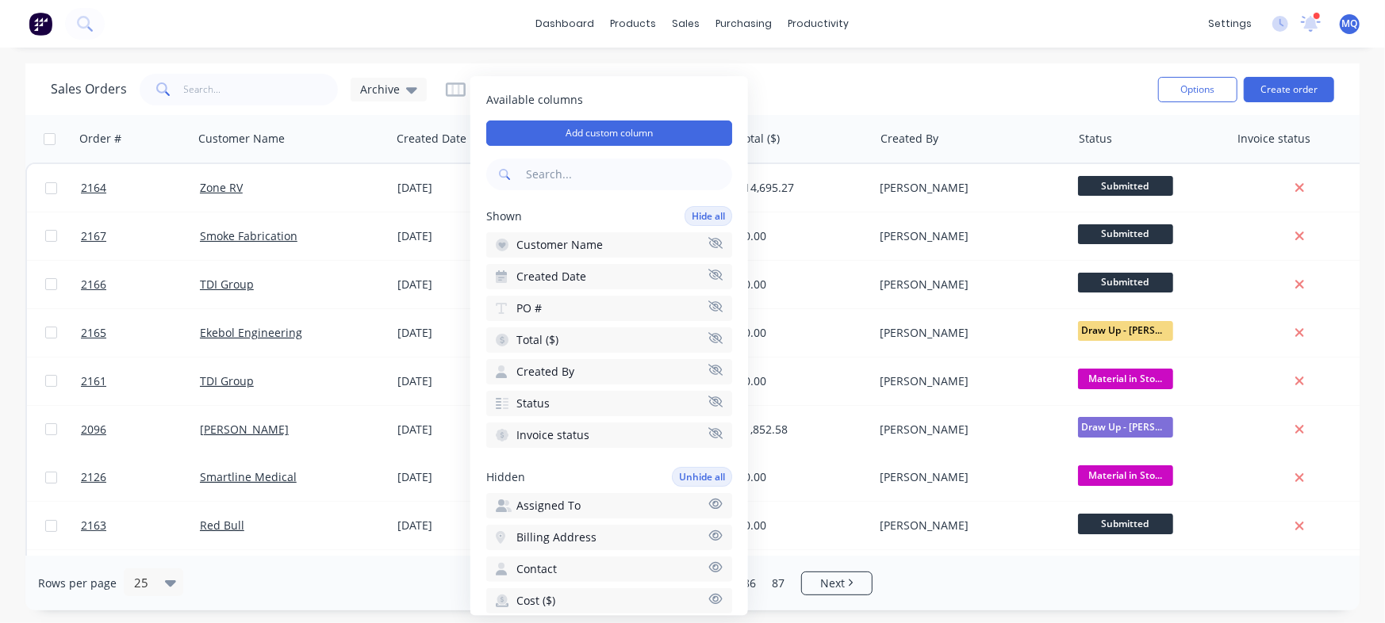
click at [478, 60] on div "dashboard products sales purchasing productivity dashboard products Product Cat…" at bounding box center [692, 311] width 1385 height 623
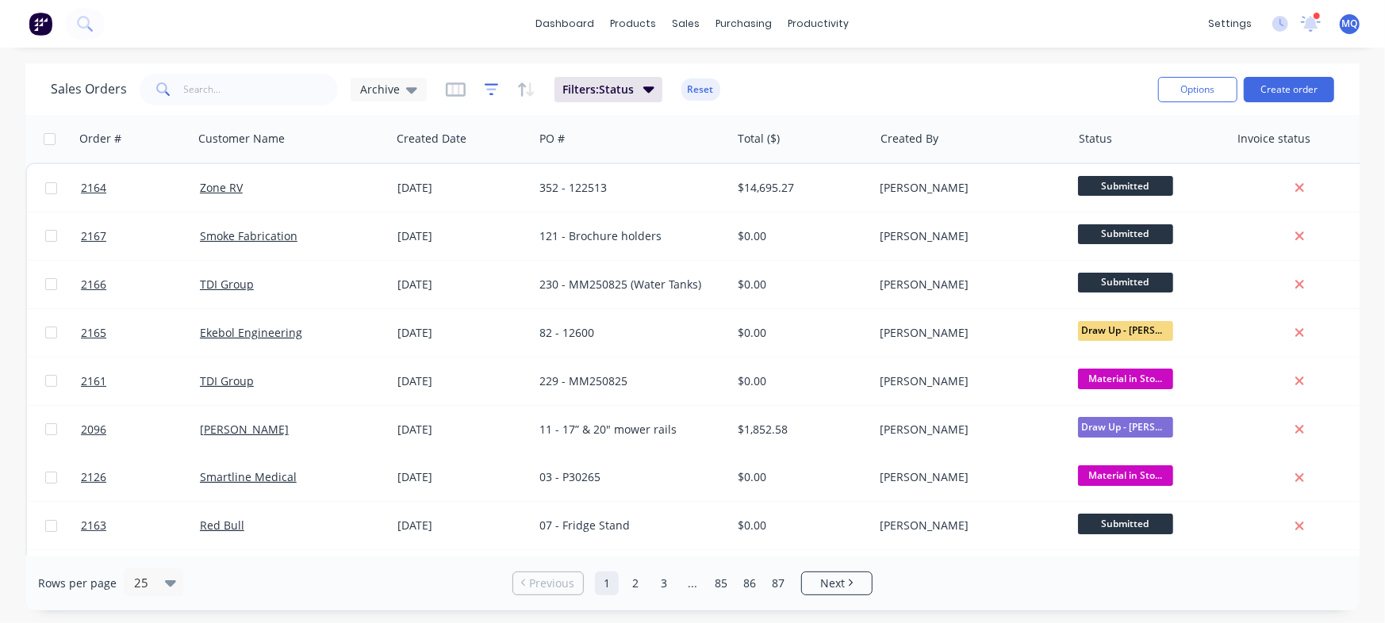
click at [491, 86] on icon "button" at bounding box center [491, 90] width 14 height 16
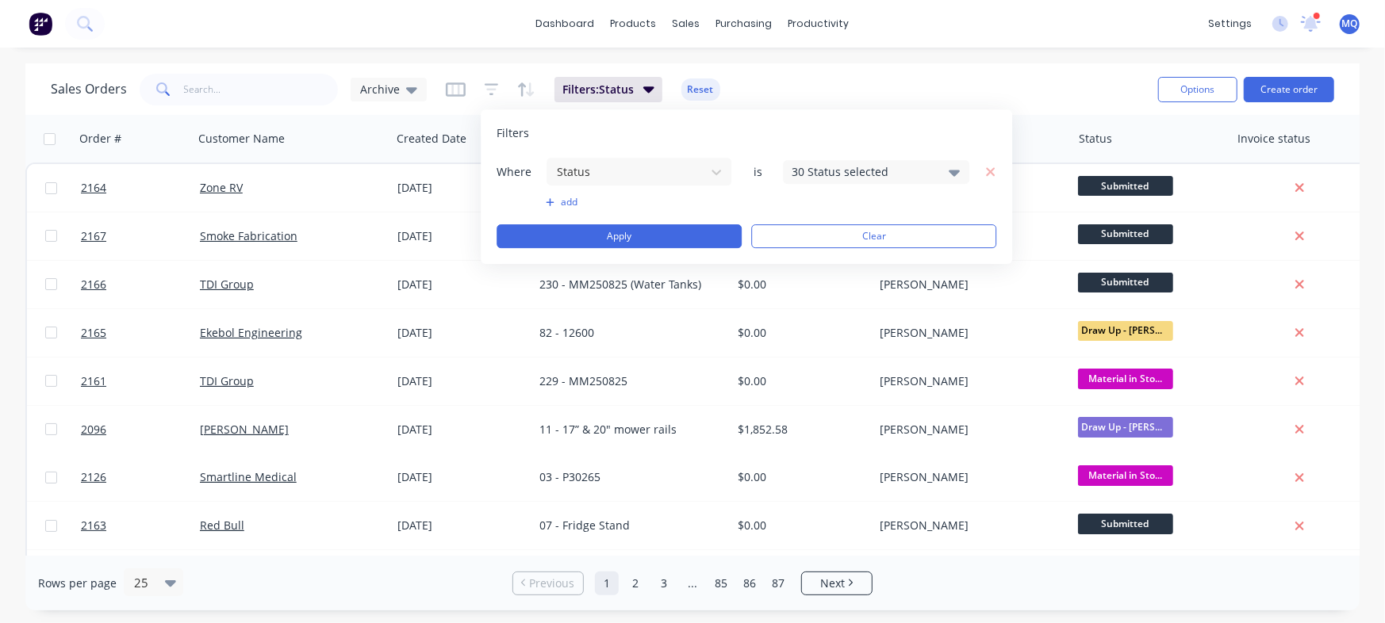
click at [878, 176] on div "30 Status selected" at bounding box center [863, 171] width 144 height 17
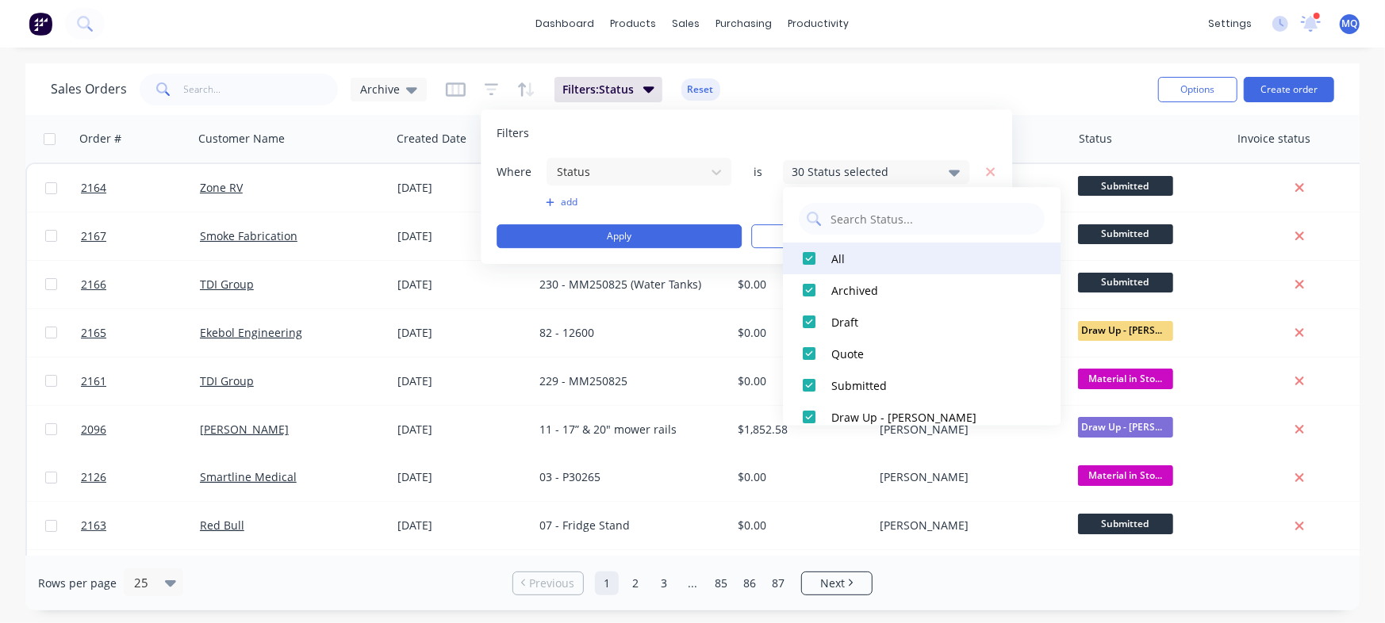
click at [808, 259] on div at bounding box center [809, 259] width 32 height 32
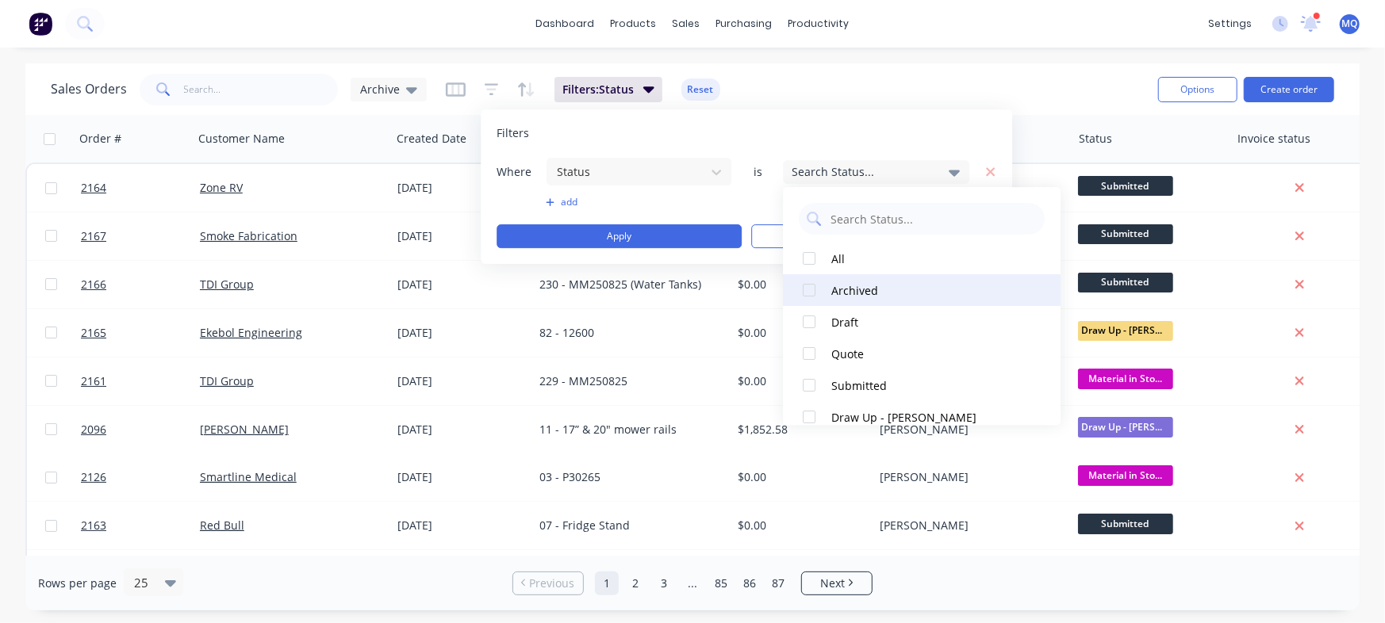
click at [810, 287] on div at bounding box center [809, 290] width 32 height 32
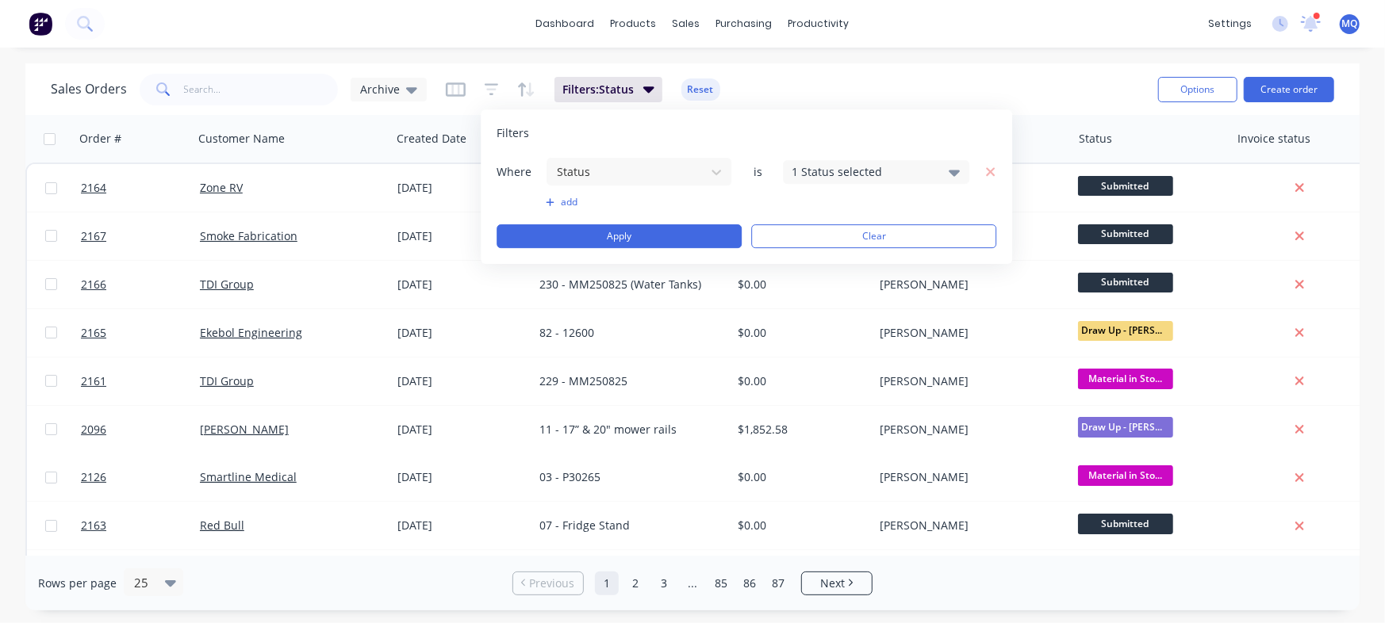
click at [730, 132] on div "Filters" at bounding box center [746, 133] width 500 height 16
click at [677, 243] on button "Apply" at bounding box center [618, 236] width 245 height 24
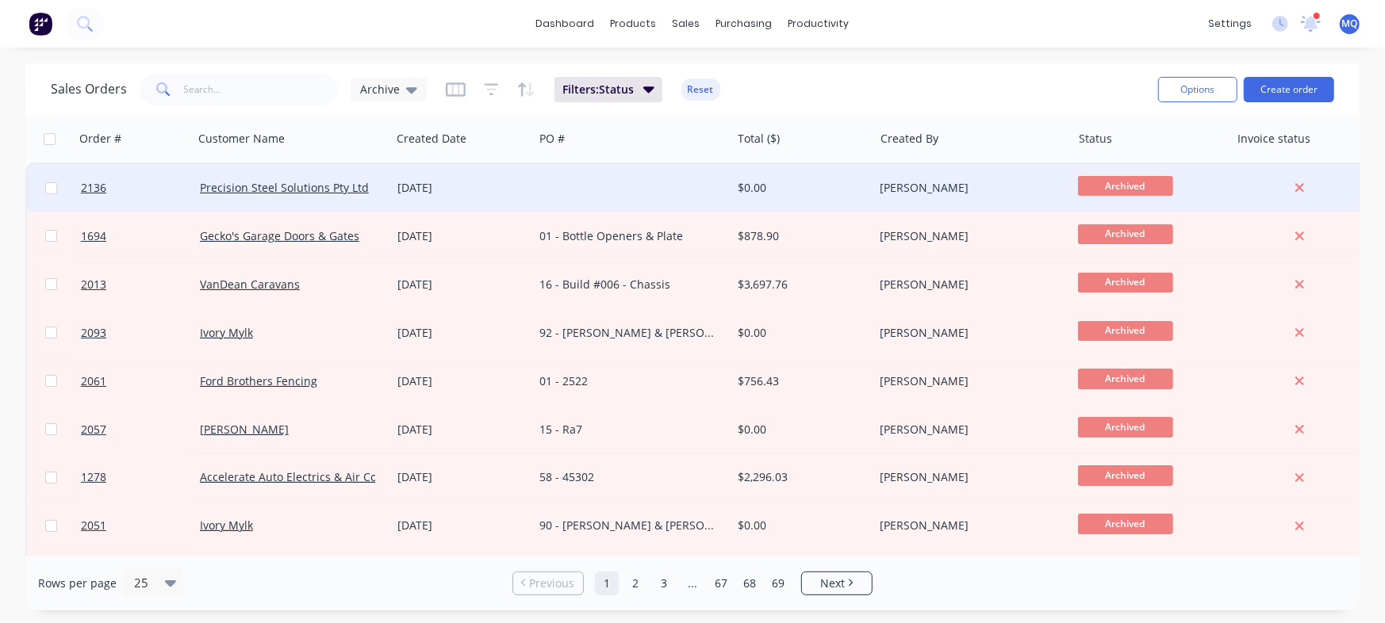
click at [566, 193] on div at bounding box center [631, 188] width 197 height 48
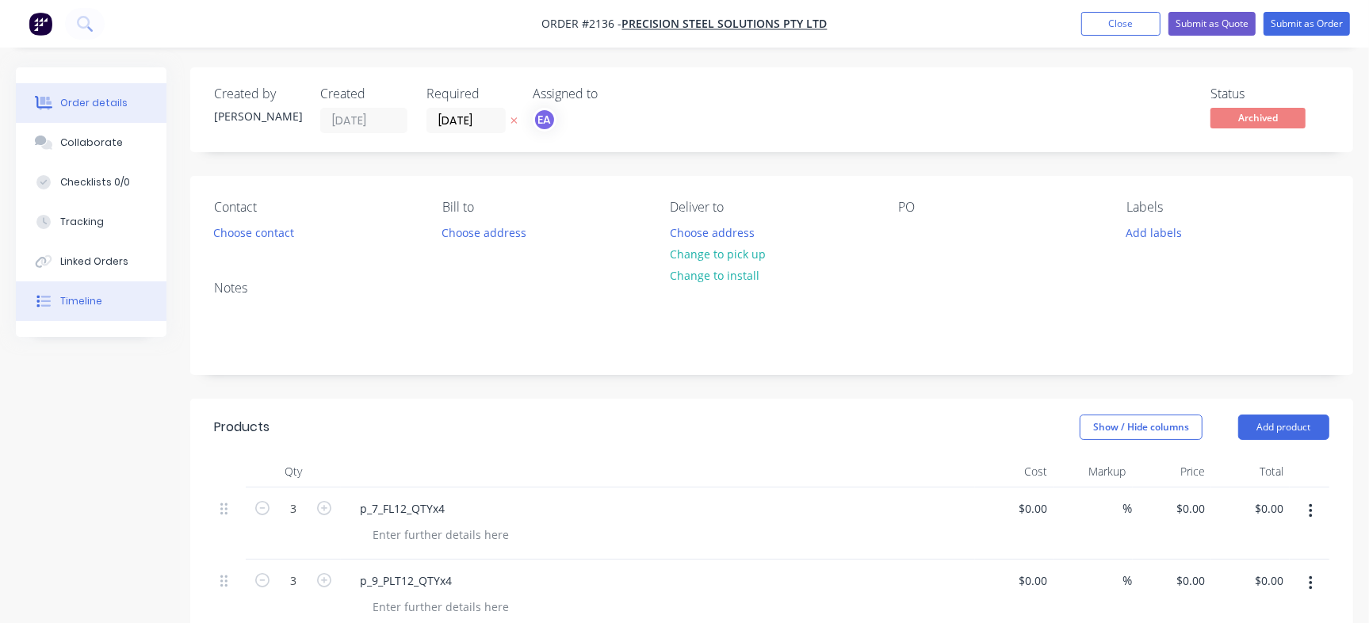
click at [84, 306] on div "Timeline" at bounding box center [81, 301] width 42 height 14
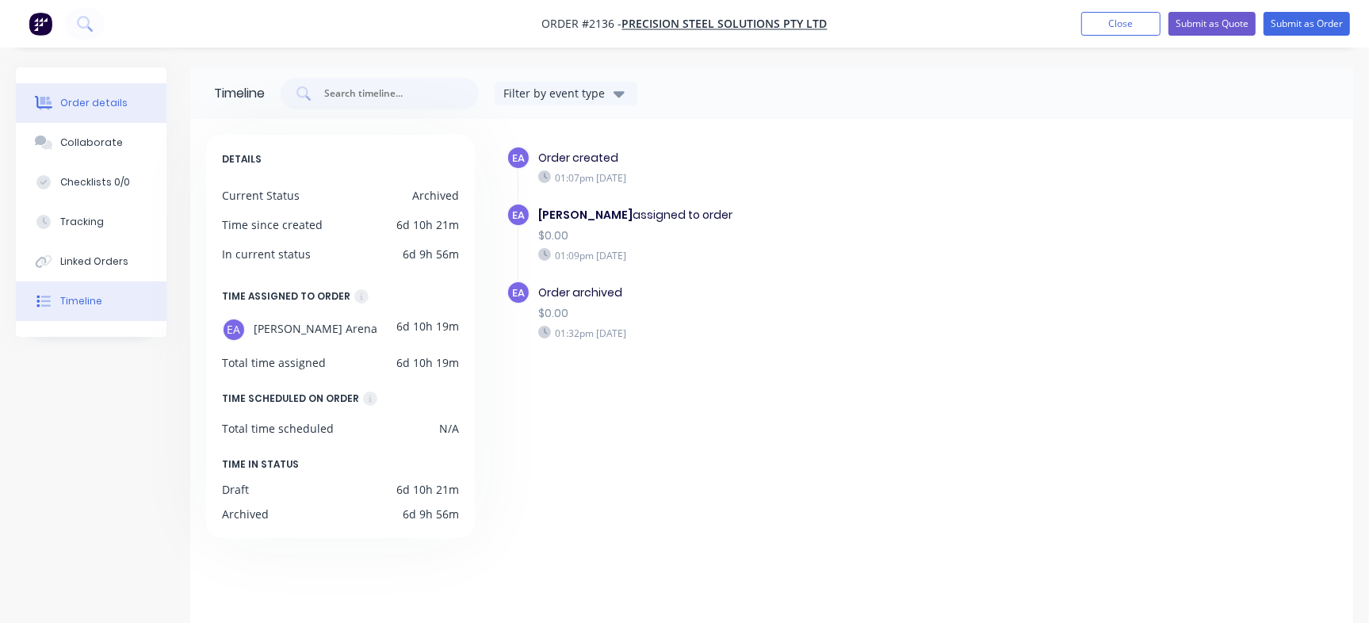
click at [83, 99] on div "Order details" at bounding box center [93, 103] width 67 height 14
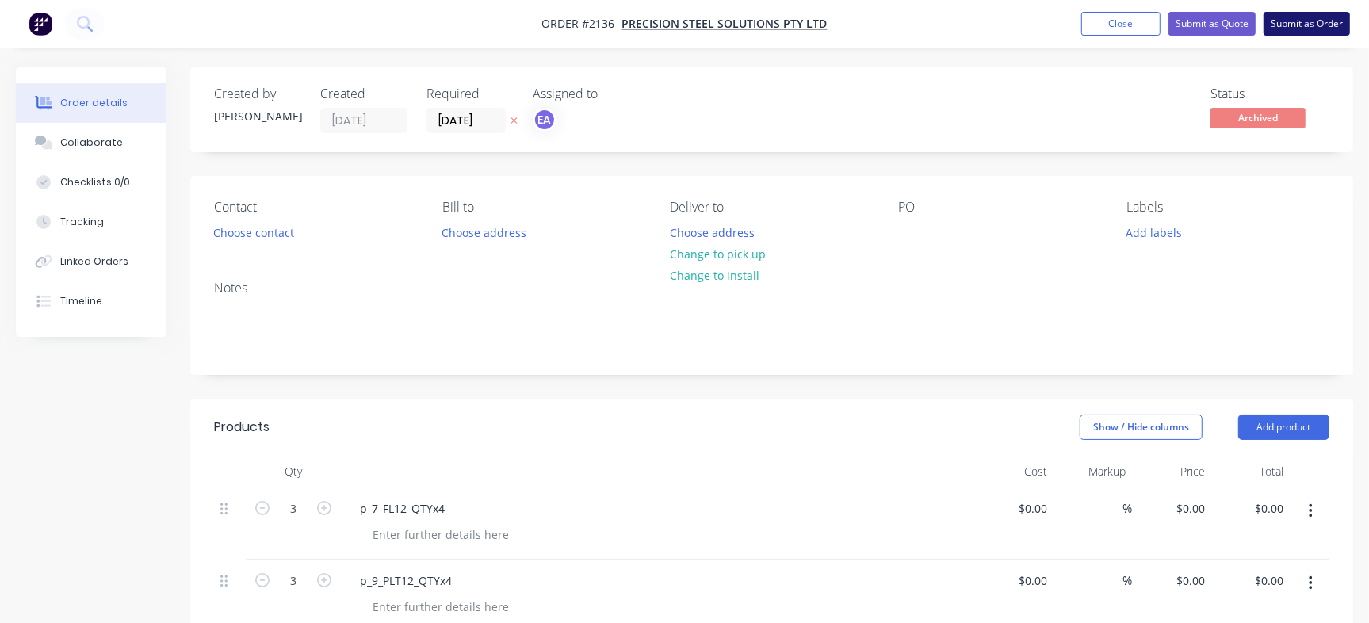
click at [1325, 25] on button "Submit as Order" at bounding box center [1307, 24] width 86 height 24
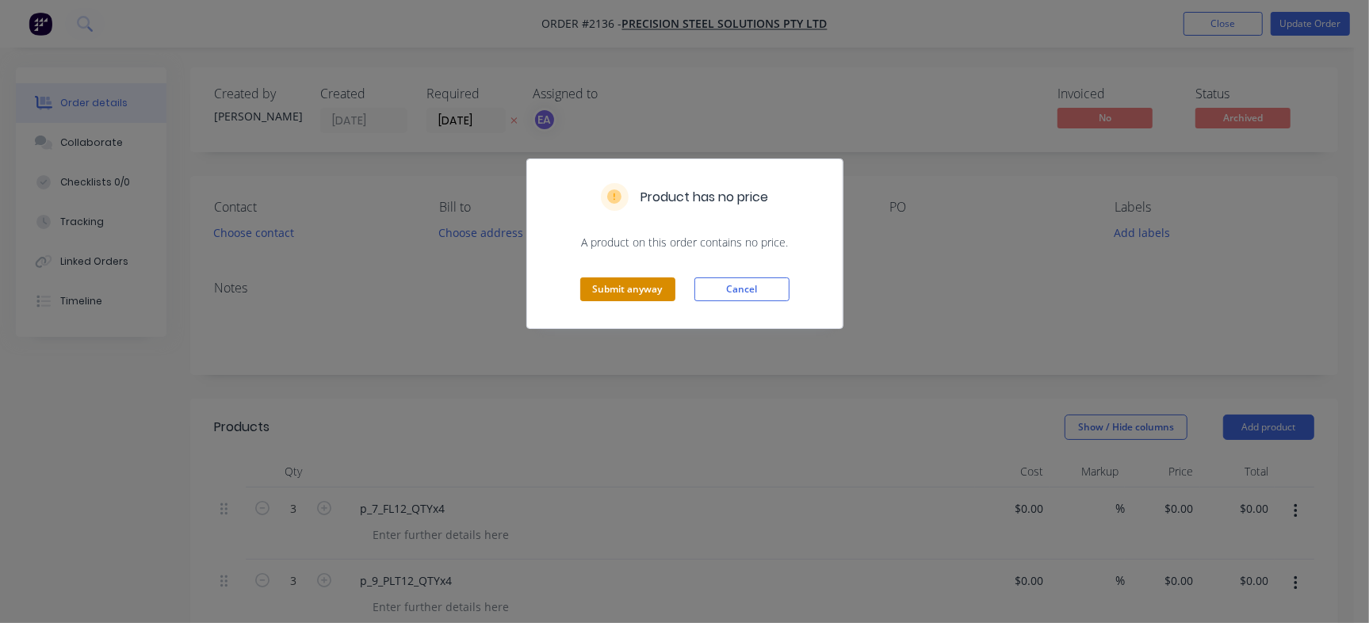
click at [608, 288] on button "Submit anyway" at bounding box center [627, 290] width 95 height 24
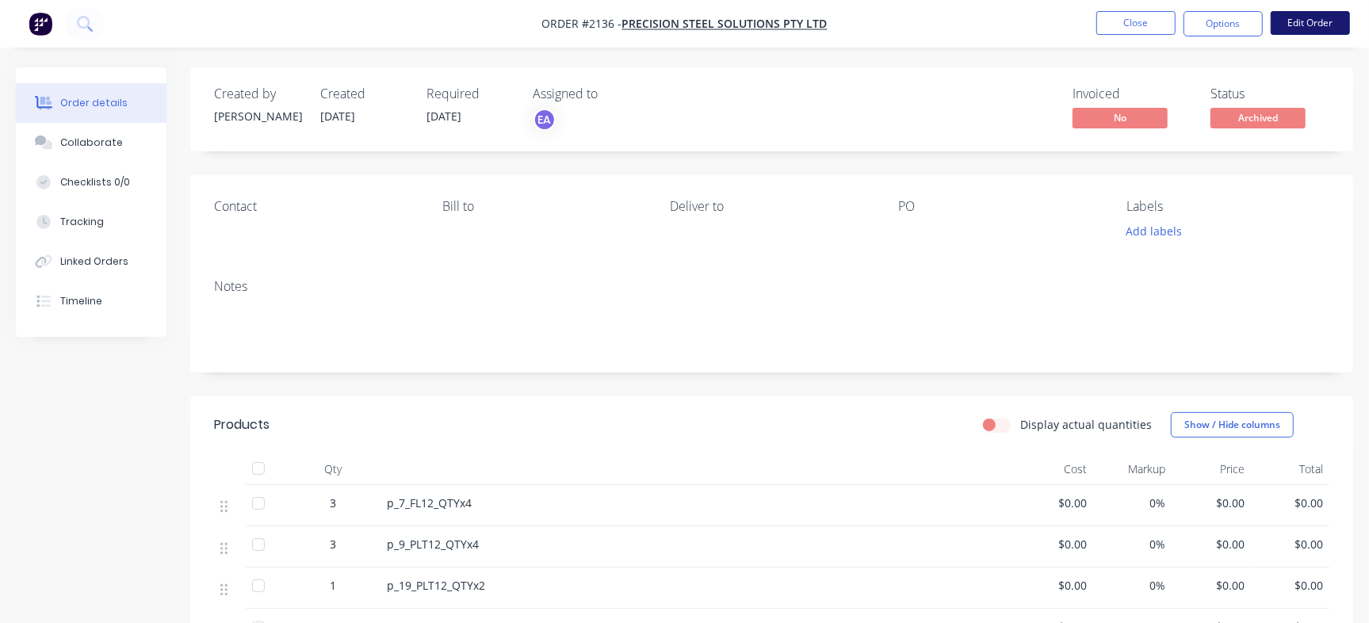
click at [1311, 24] on button "Edit Order" at bounding box center [1310, 23] width 79 height 24
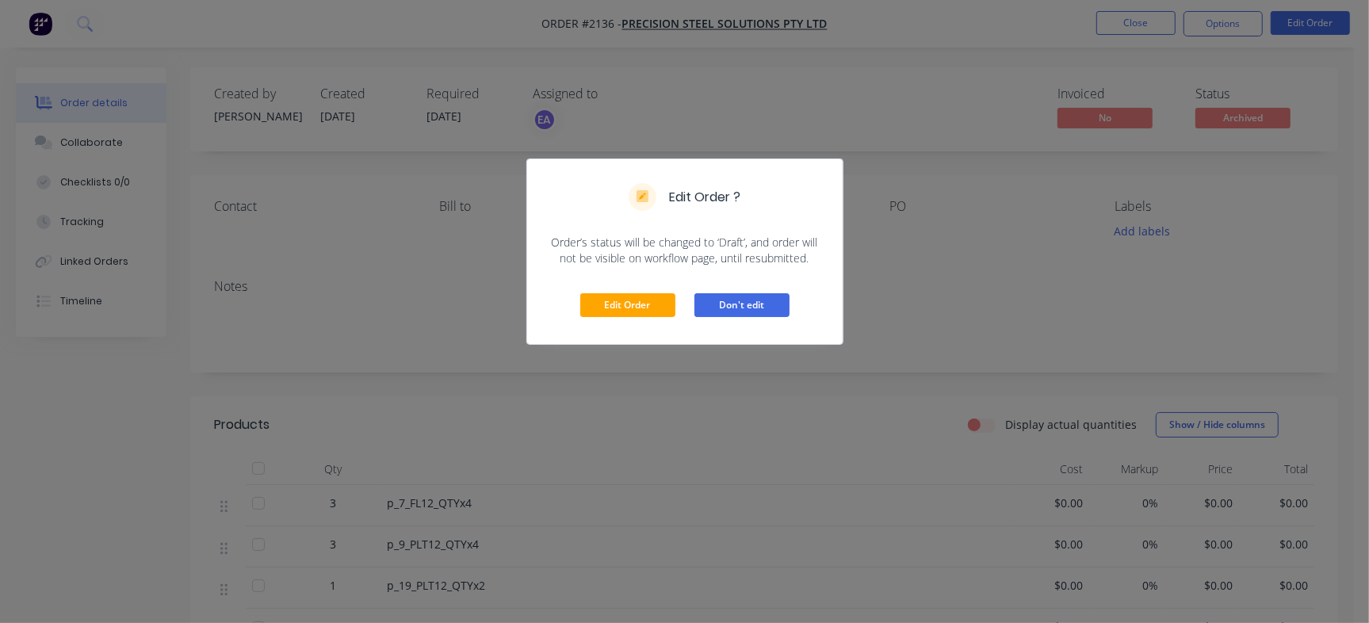
click at [779, 310] on button "Don't edit" at bounding box center [742, 305] width 95 height 24
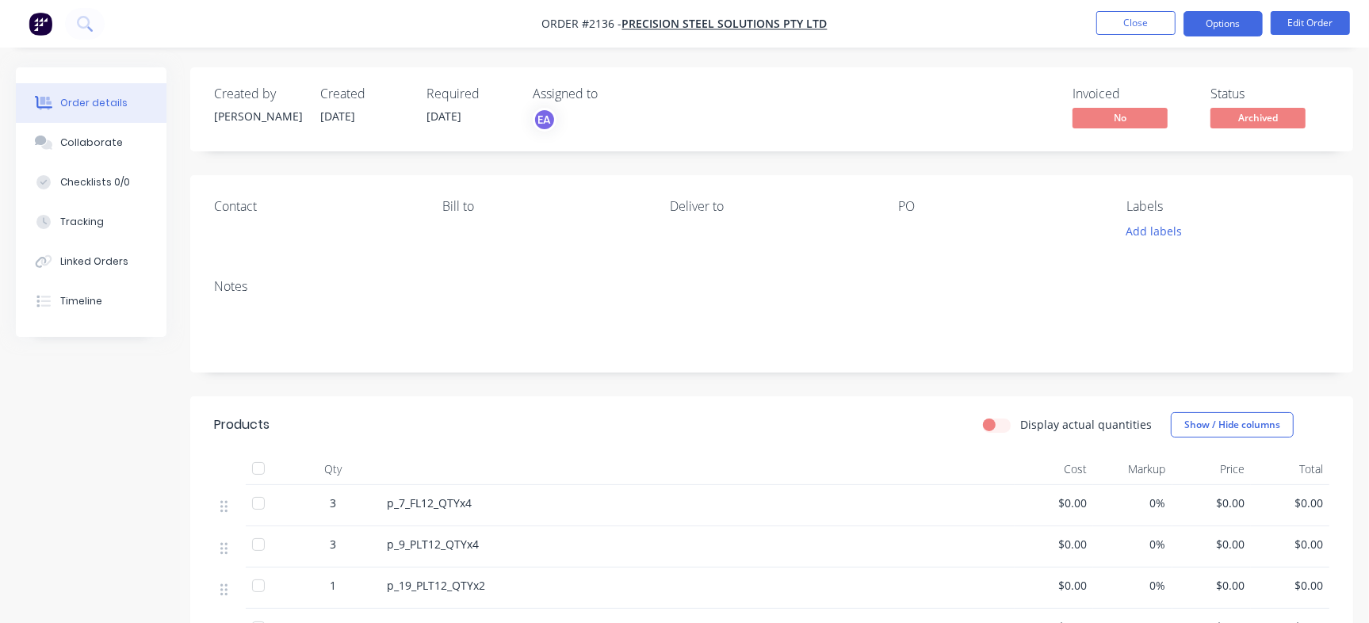
click at [1238, 25] on button "Options" at bounding box center [1223, 23] width 79 height 25
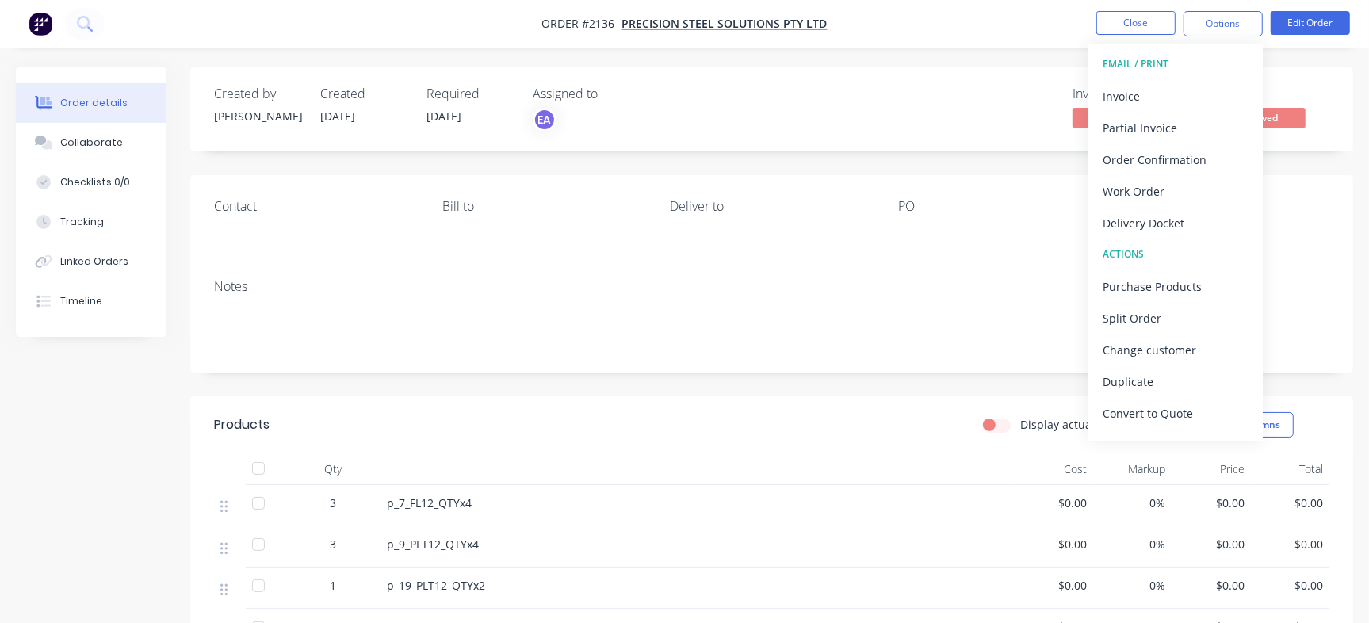
scroll to position [24, 0]
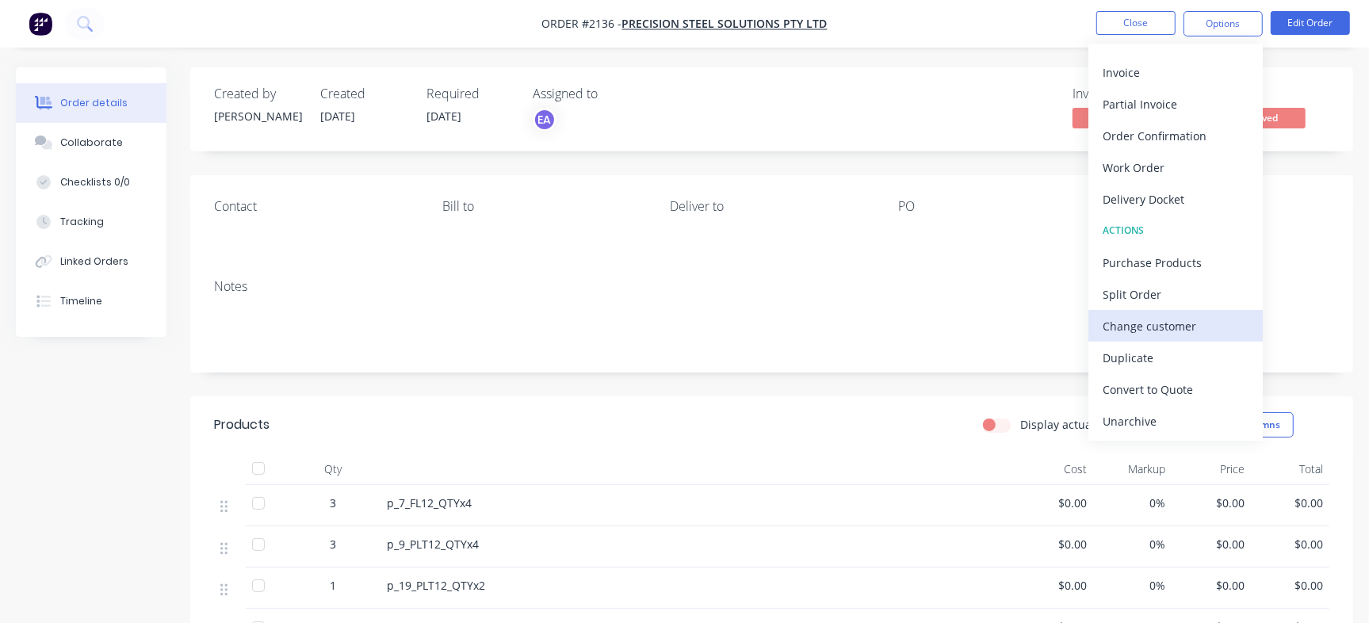
click at [1167, 322] on div "Change customer" at bounding box center [1176, 326] width 146 height 23
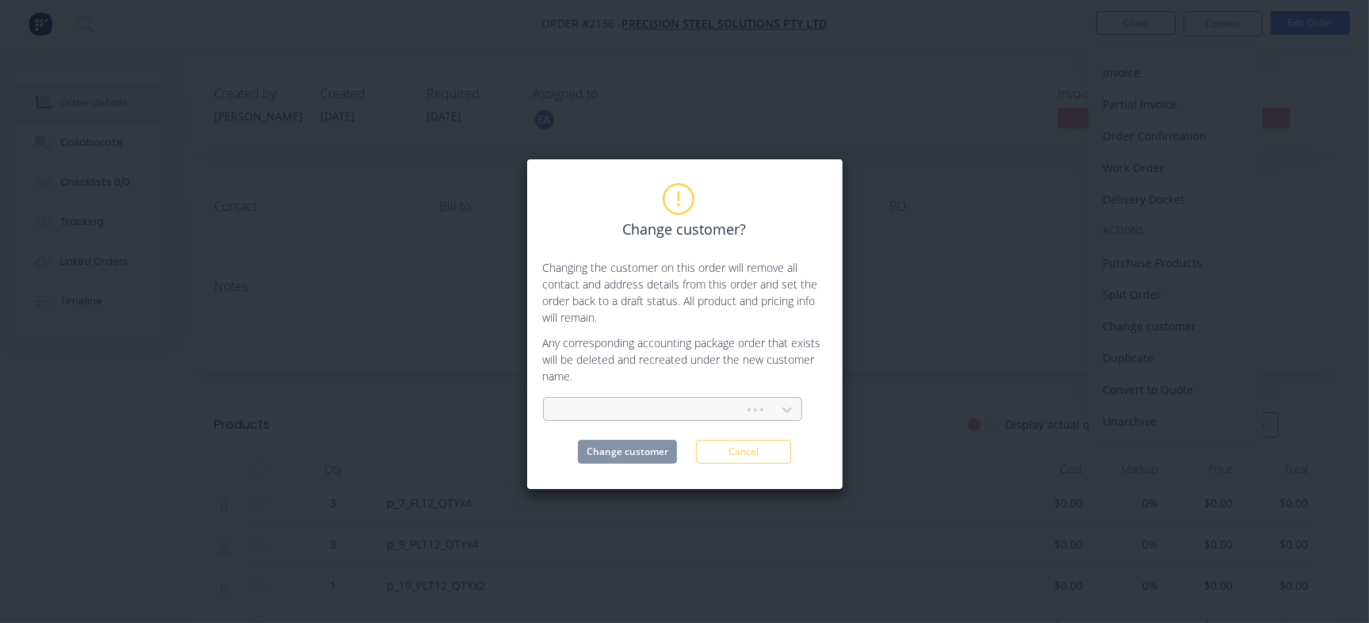
click at [699, 404] on div at bounding box center [647, 410] width 180 height 20
type input "Zone"
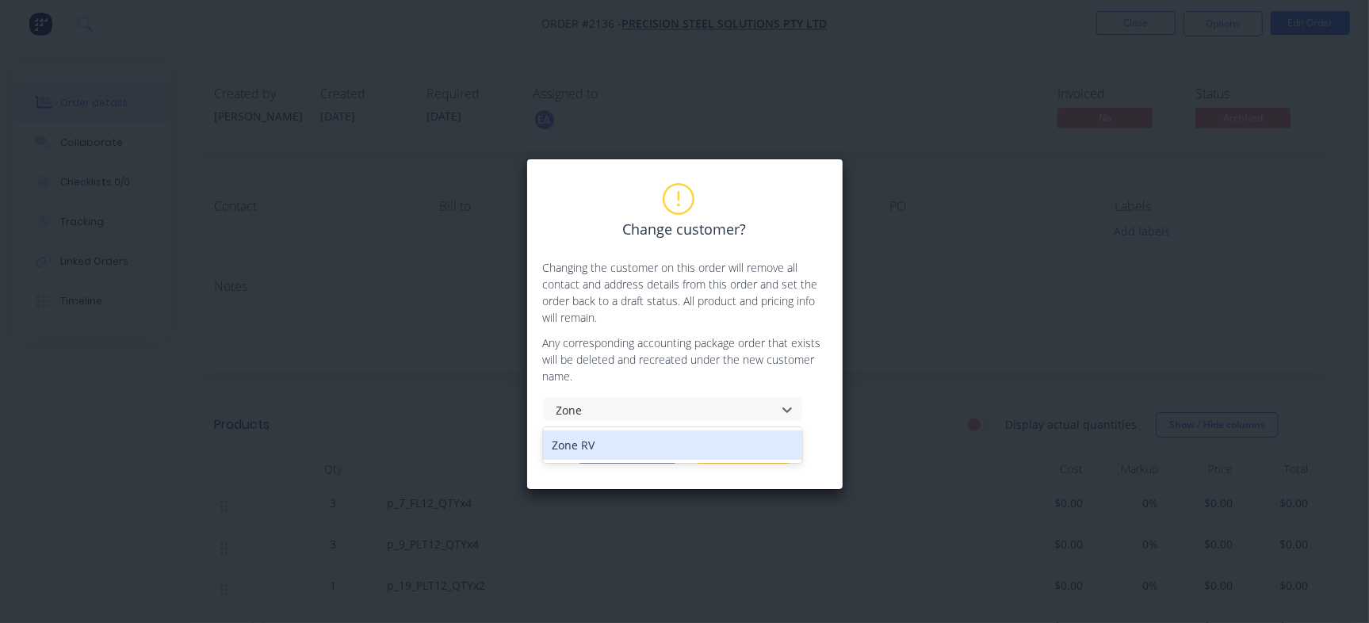
drag, startPoint x: 590, startPoint y: 441, endPoint x: 598, endPoint y: 439, distance: 8.1
click at [591, 440] on div "Zone RV" at bounding box center [672, 445] width 259 height 29
click at [611, 446] on button "Change customer" at bounding box center [627, 452] width 99 height 24
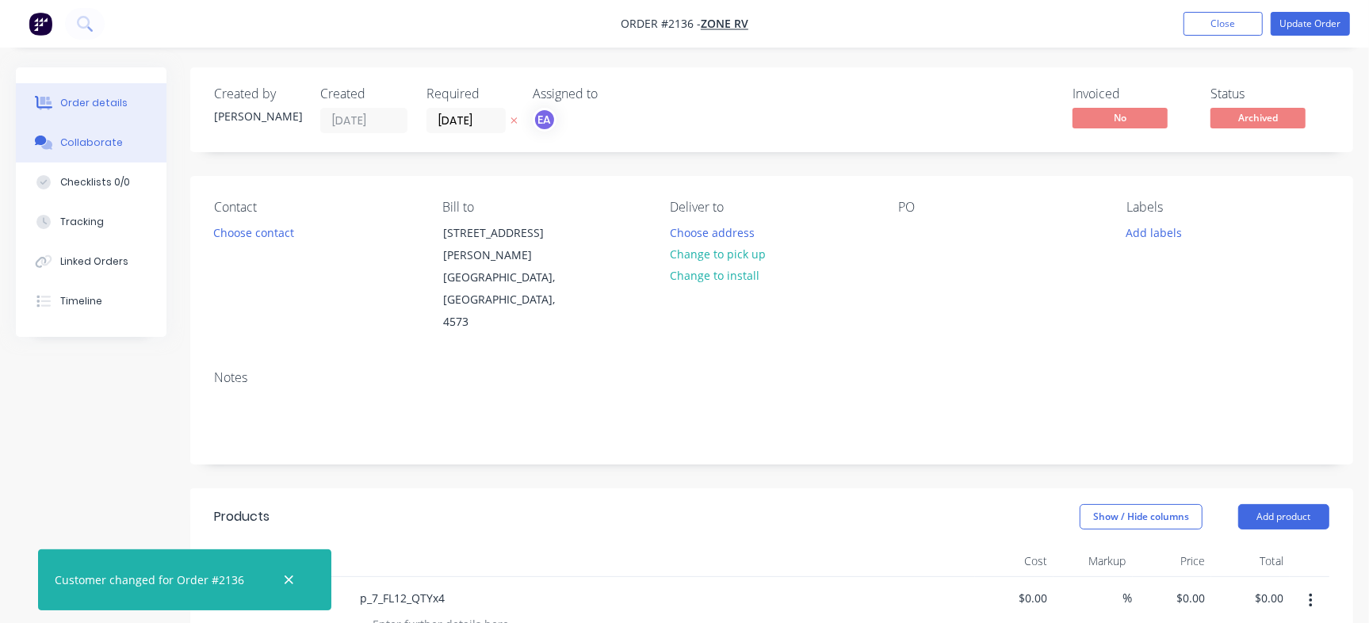
click at [78, 142] on div "Collaborate" at bounding box center [91, 143] width 63 height 14
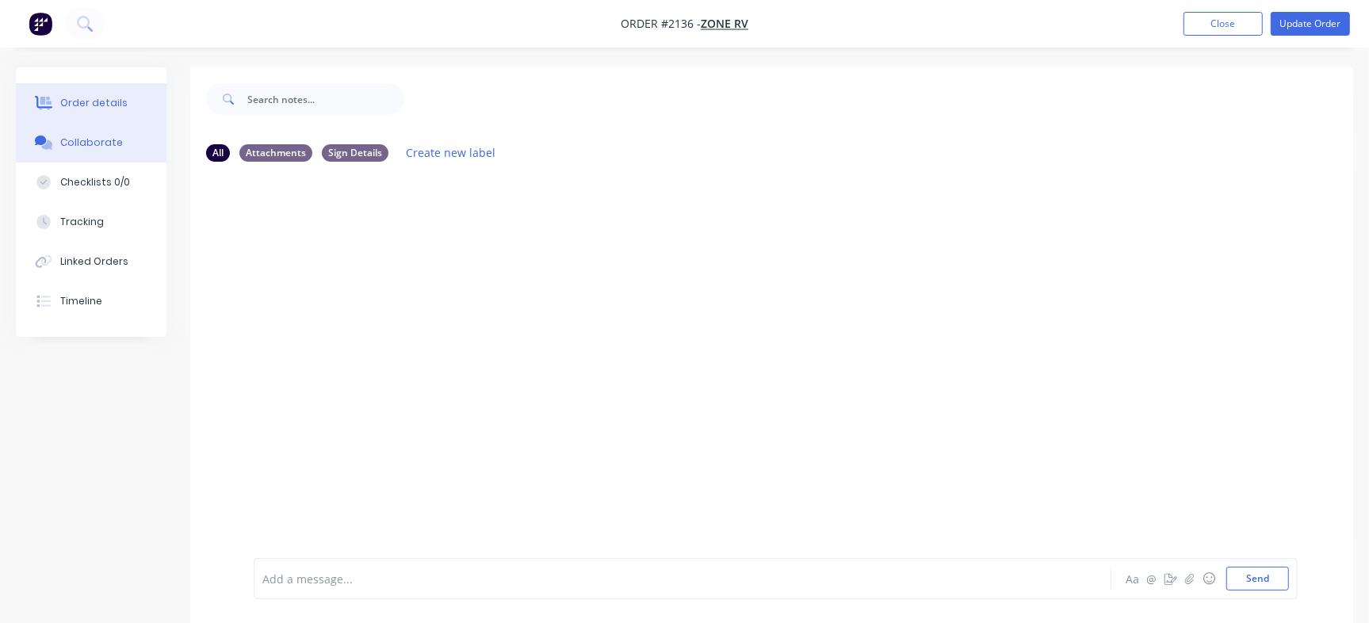
click at [59, 93] on button "Order details" at bounding box center [91, 103] width 151 height 40
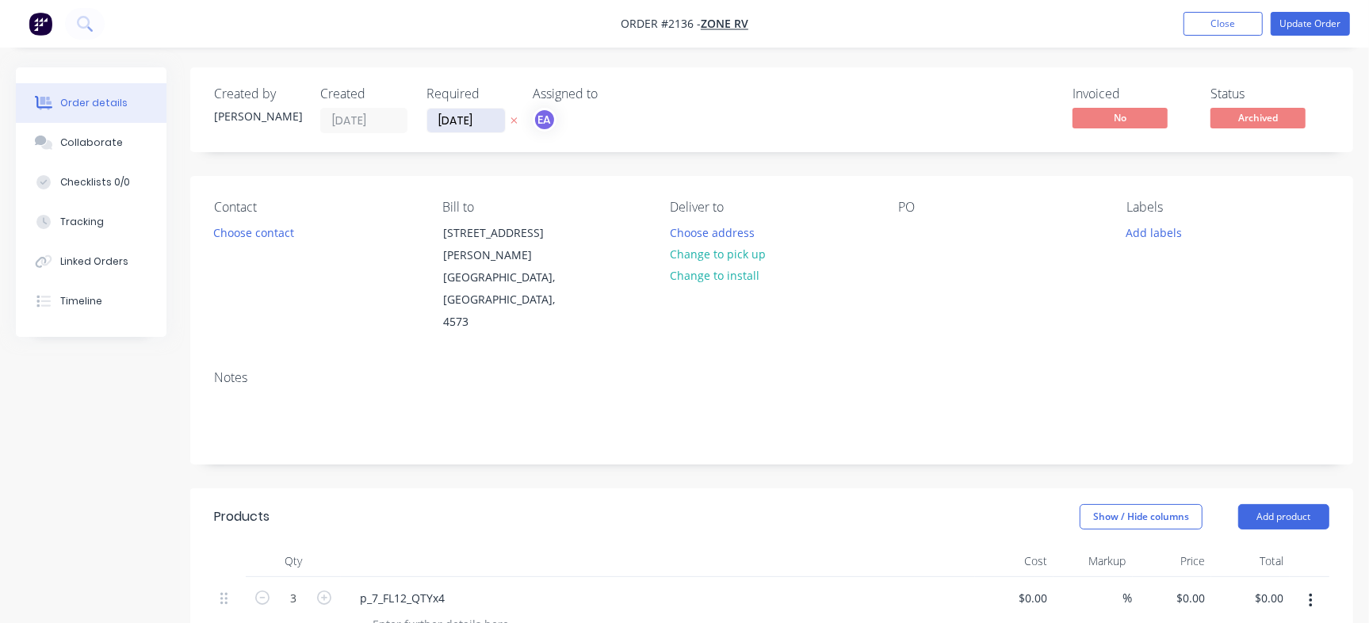
click at [485, 123] on input "[DATE]" at bounding box center [466, 121] width 78 height 24
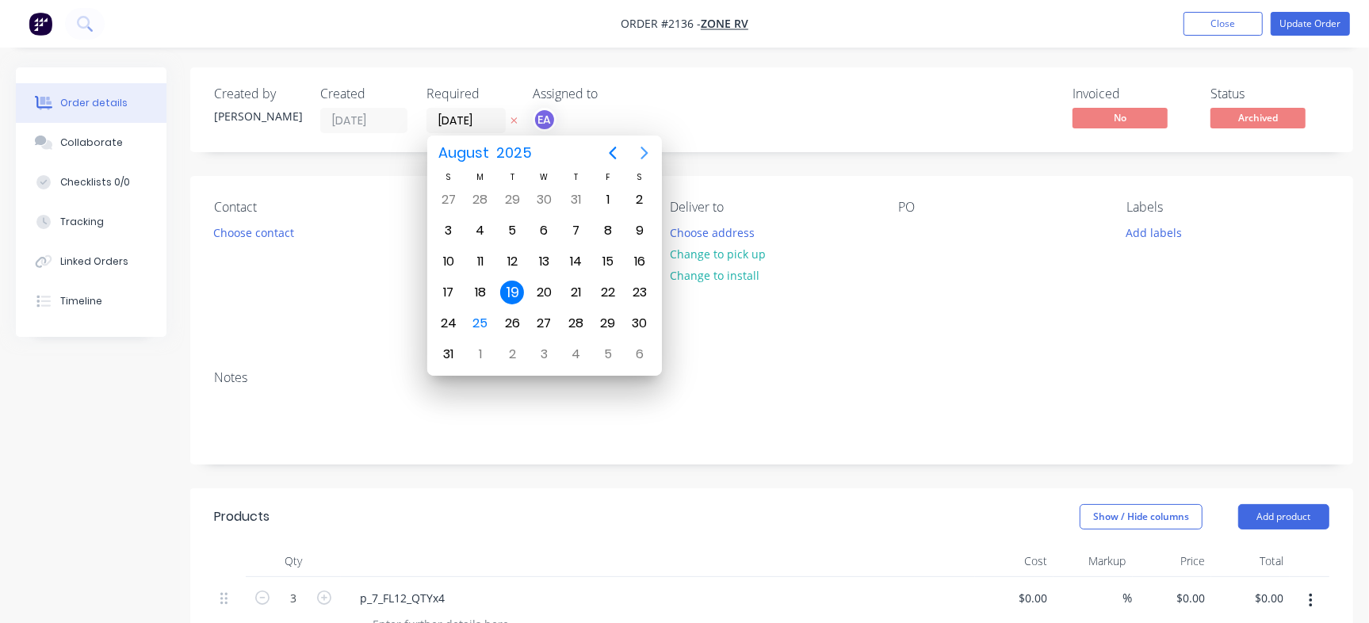
click at [642, 146] on icon "Next page" at bounding box center [644, 153] width 19 height 19
click at [549, 268] on div "17" at bounding box center [544, 262] width 24 height 24
type input "[DATE]"
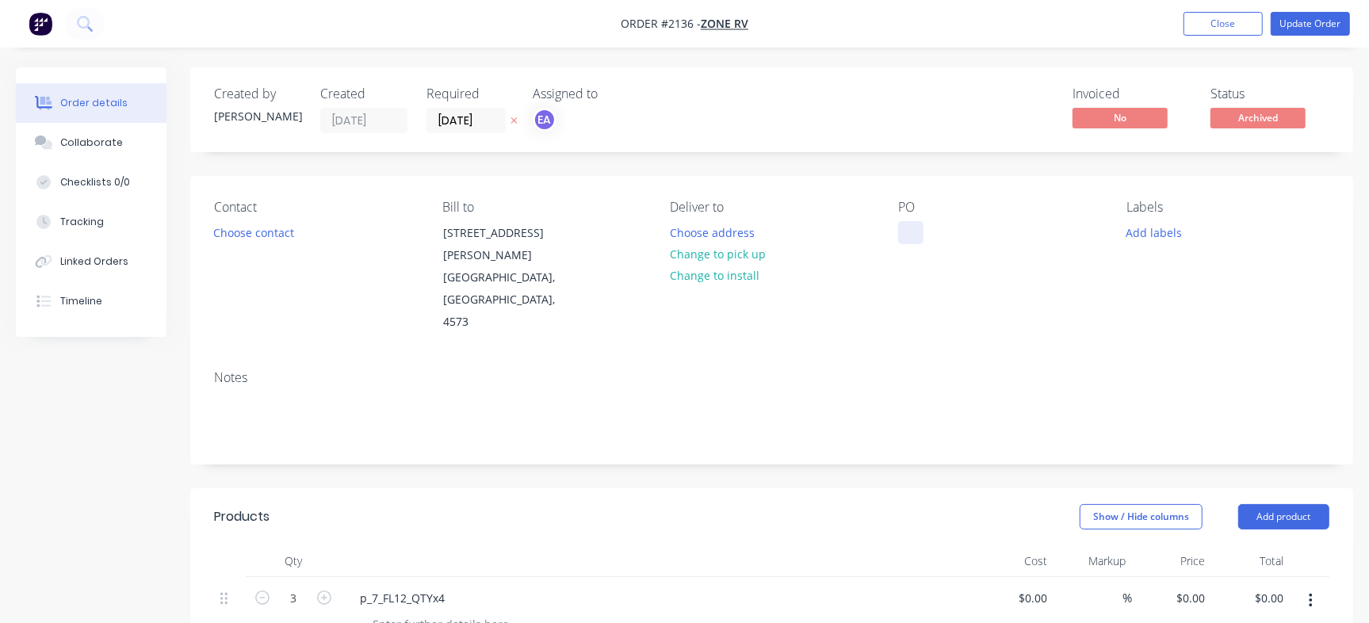
click at [902, 240] on div at bounding box center [910, 232] width 25 height 23
click at [948, 119] on div "Invoiced No Status Archived" at bounding box center [1010, 109] width 638 height 47
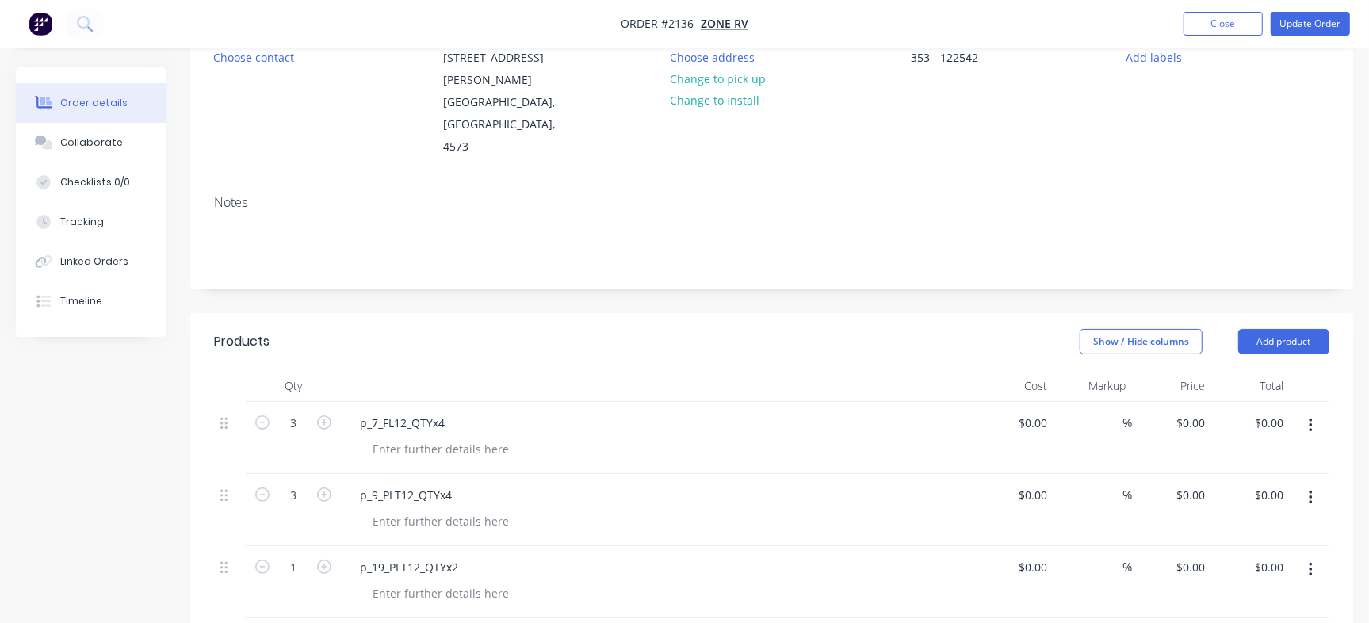
scroll to position [243, 0]
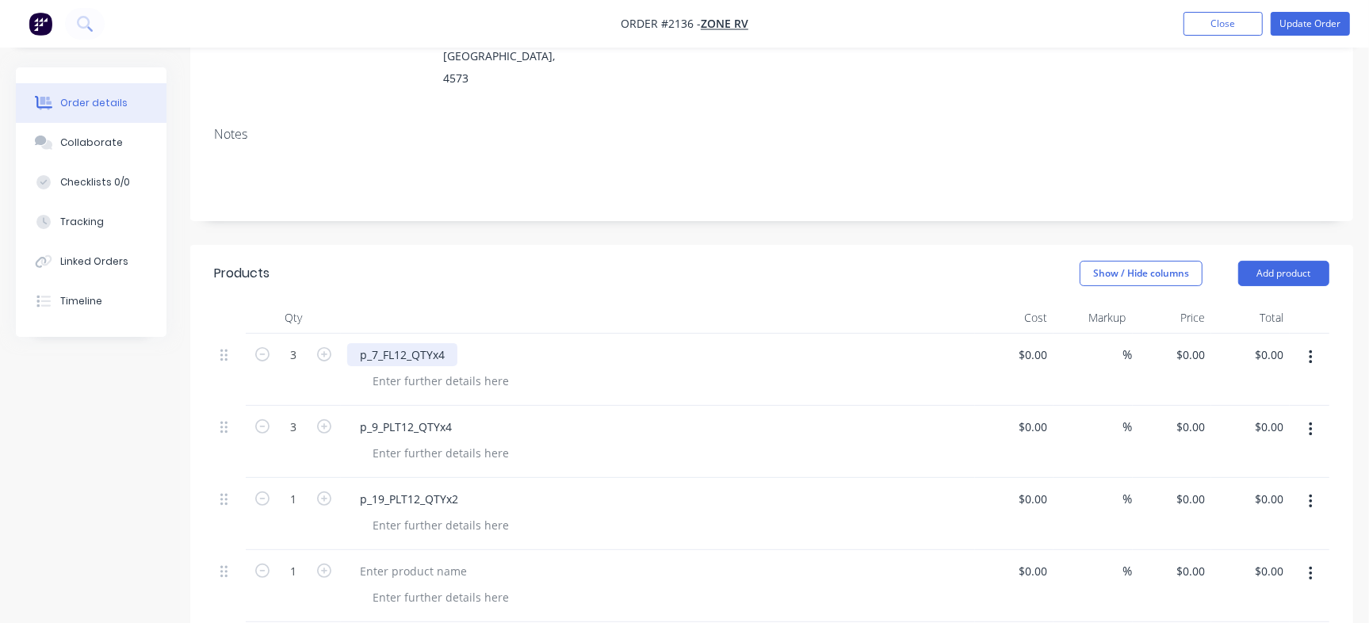
click at [411, 343] on div "p_7_FL12_QTYx4" at bounding box center [402, 354] width 110 height 23
click at [1310, 343] on button "button" at bounding box center [1311, 357] width 37 height 29
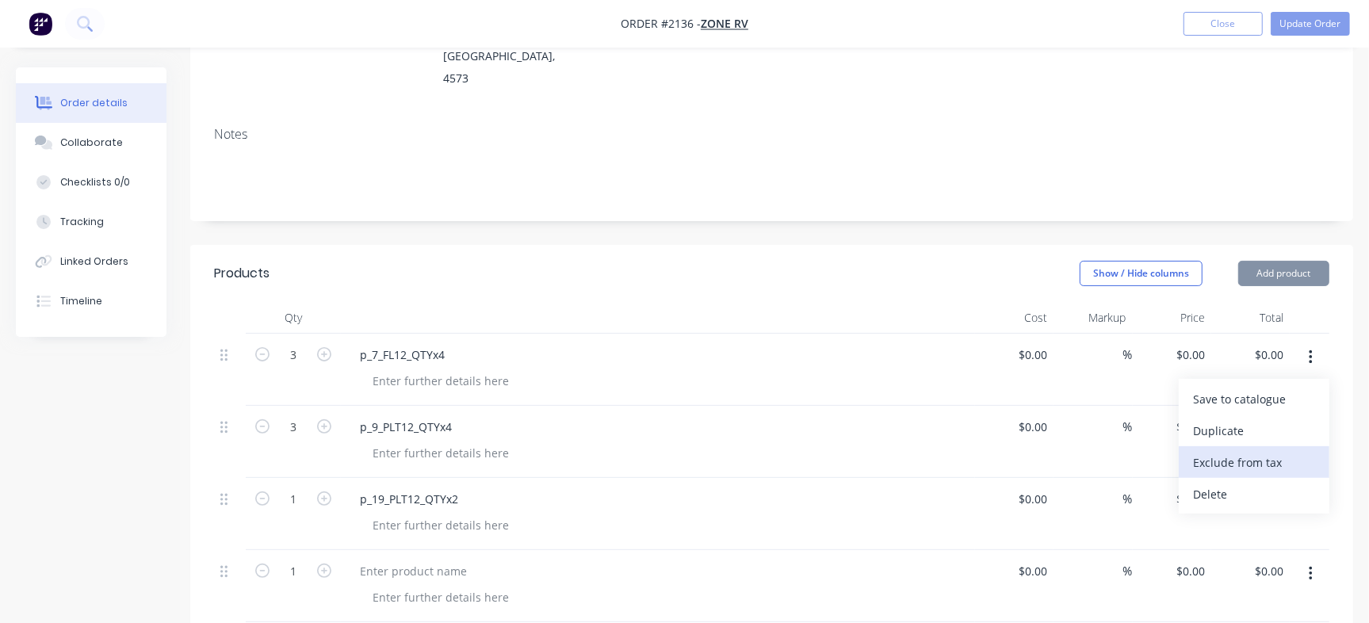
click at [1269, 446] on button "Exclude from tax" at bounding box center [1254, 462] width 151 height 32
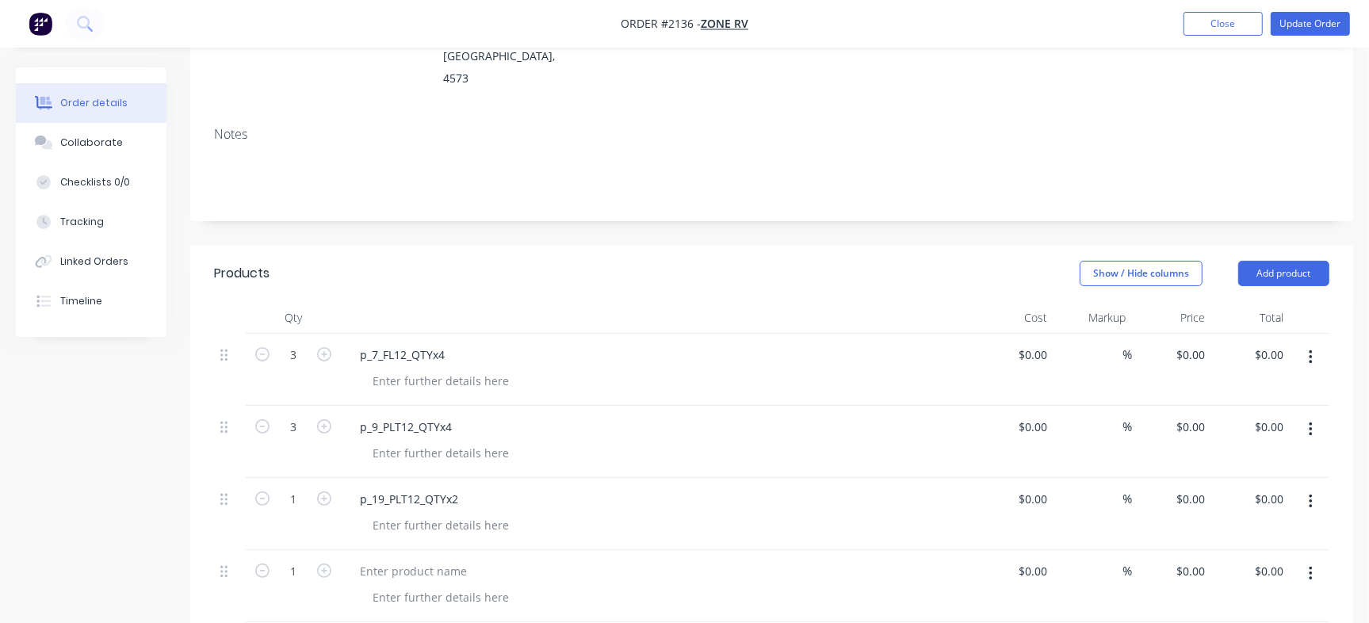
click at [1308, 343] on button "button" at bounding box center [1311, 357] width 37 height 29
click at [1258, 451] on div "Include in tax" at bounding box center [1254, 462] width 122 height 23
click at [1314, 343] on button "button" at bounding box center [1311, 357] width 37 height 29
click at [1264, 483] on div "Delete" at bounding box center [1254, 494] width 122 height 23
click at [1312, 350] on icon "button" at bounding box center [1310, 357] width 3 height 14
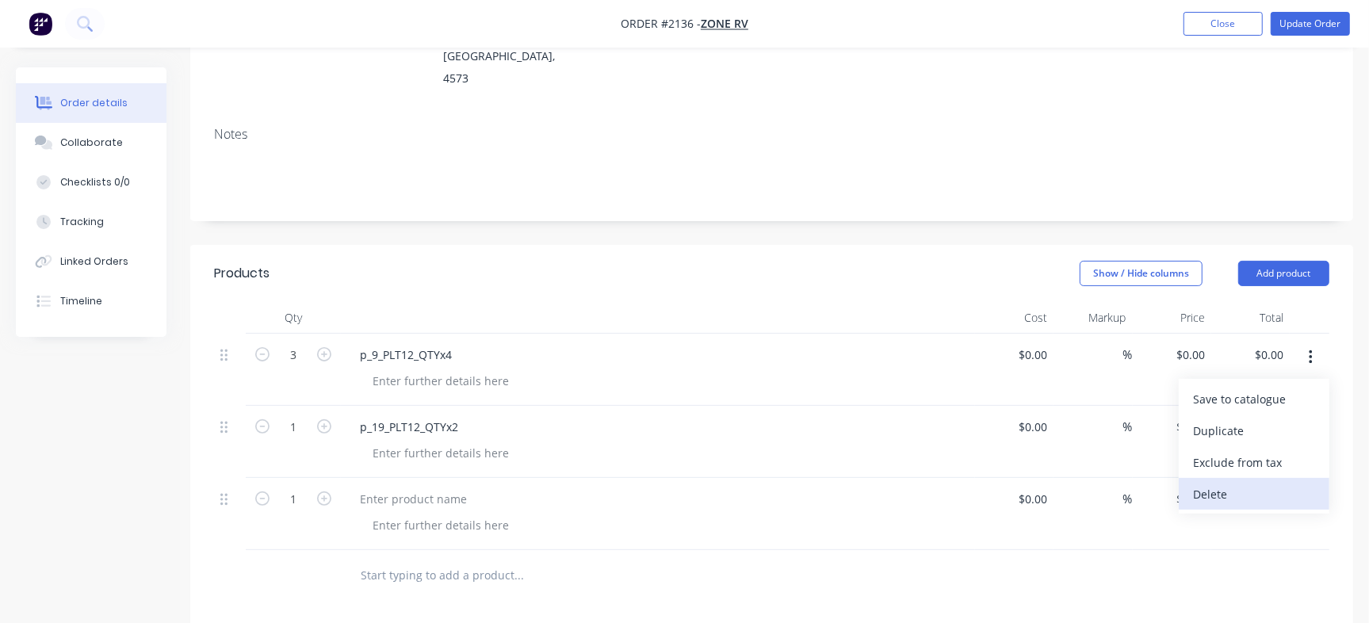
click at [1255, 483] on div "Delete" at bounding box center [1254, 494] width 122 height 23
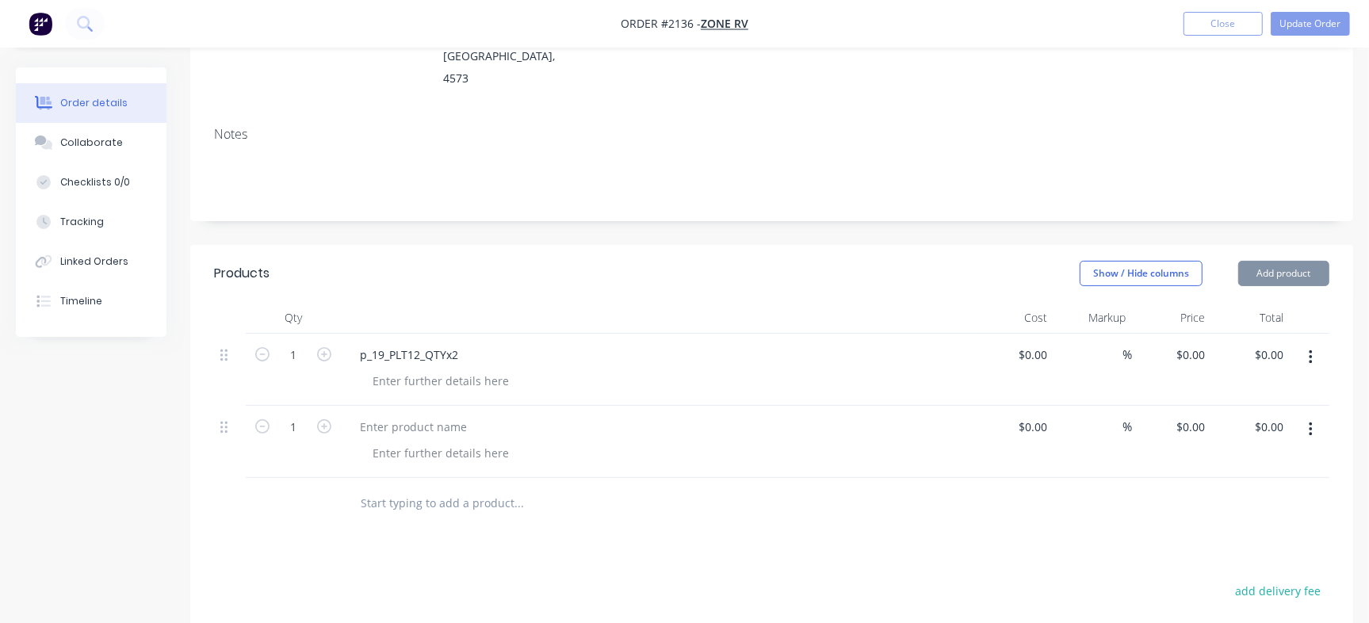
click at [1308, 343] on button "button" at bounding box center [1311, 357] width 37 height 29
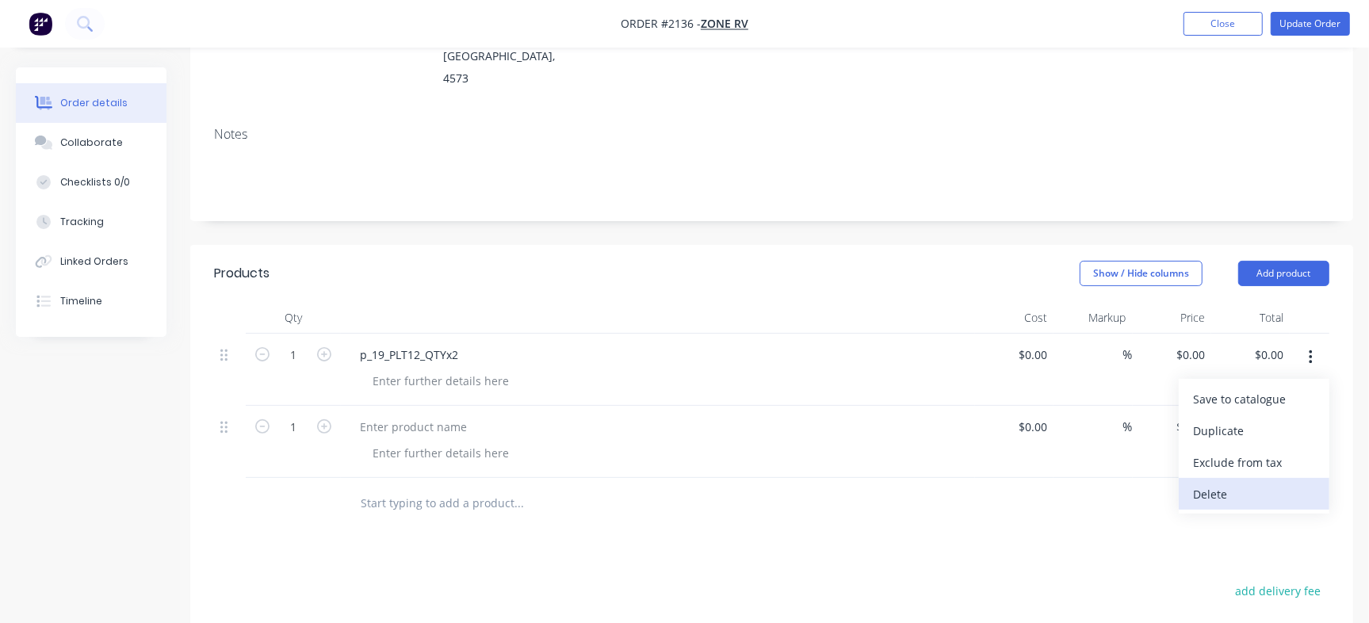
click at [1240, 483] on div "Delete" at bounding box center [1254, 494] width 122 height 23
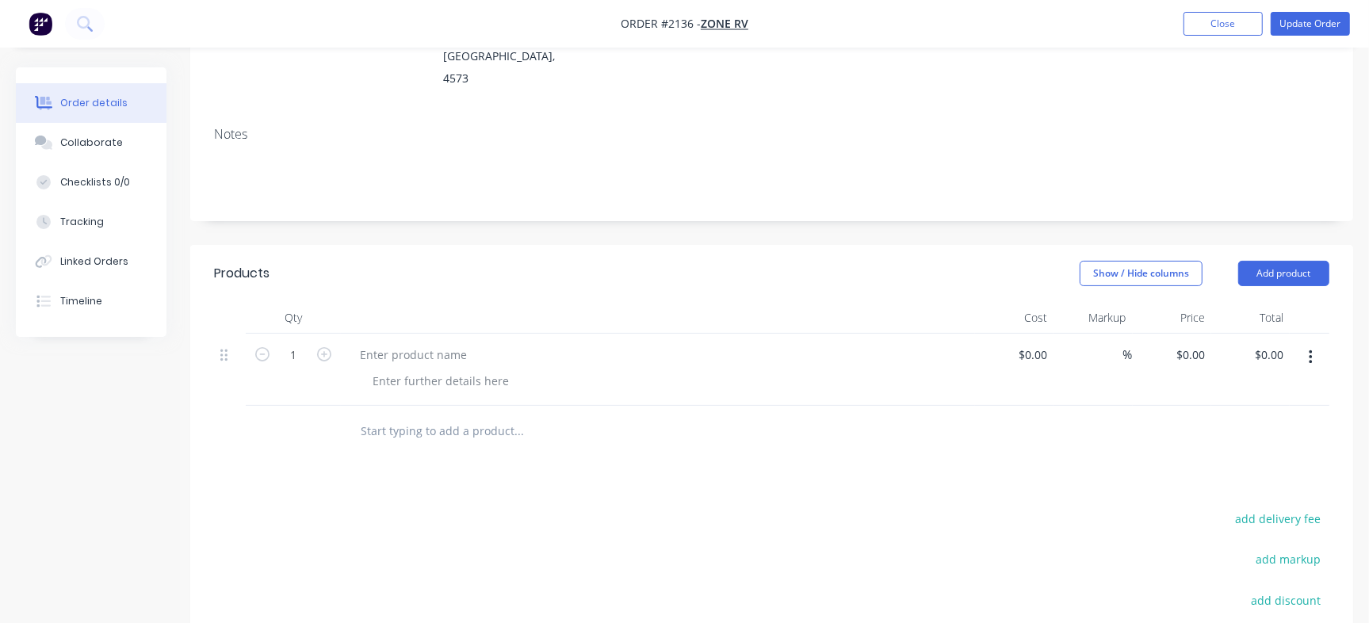
click at [1316, 343] on button "button" at bounding box center [1311, 357] width 37 height 29
click at [1232, 483] on div "Delete" at bounding box center [1254, 494] width 122 height 23
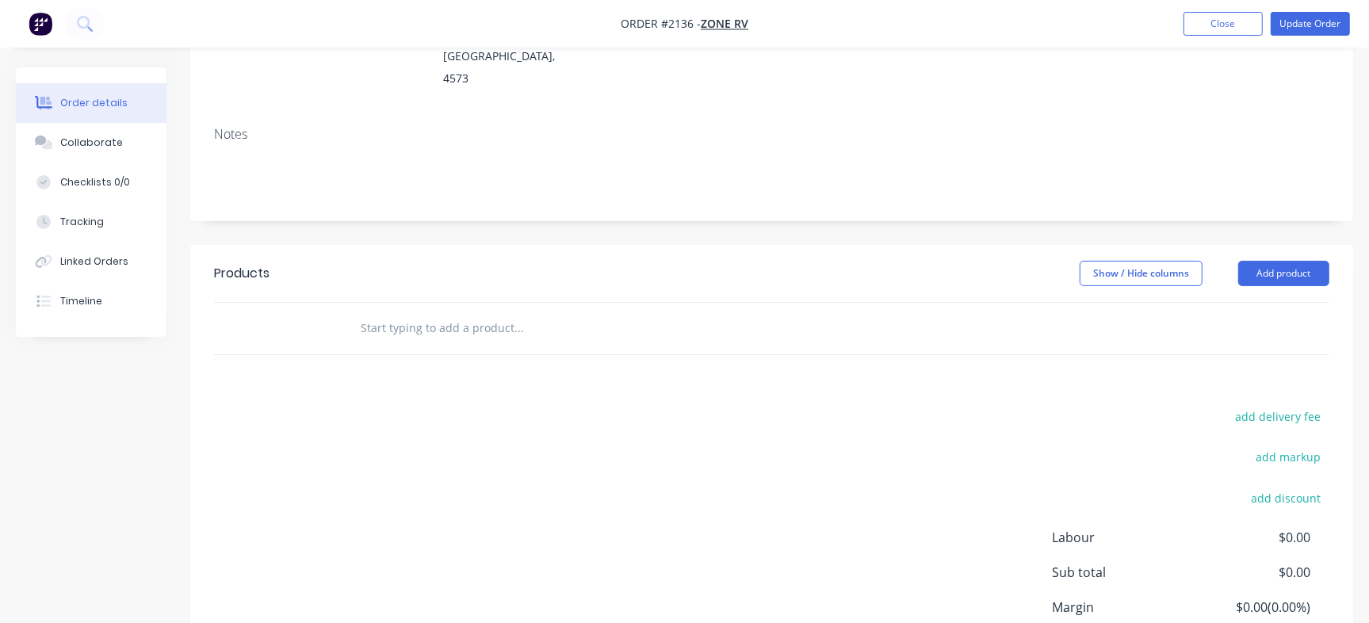
click at [408, 312] on input "text" at bounding box center [518, 328] width 317 height 32
paste input "100109"
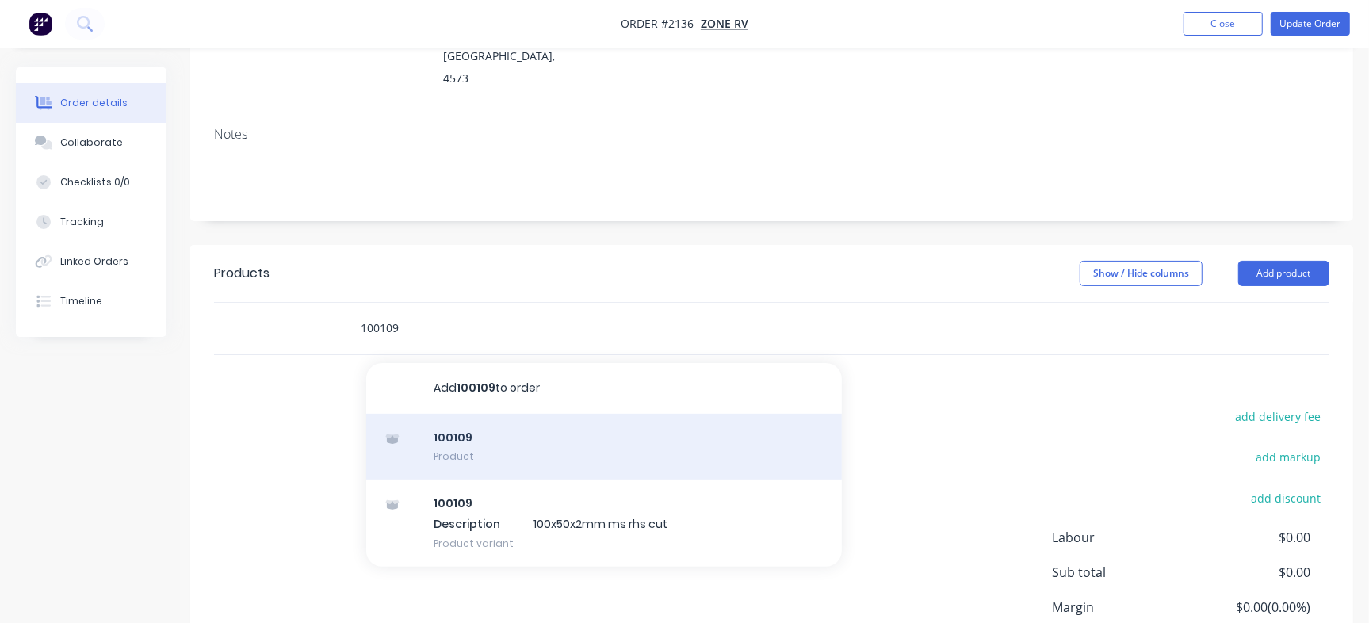
type input "100109"
click at [463, 421] on div "100109 Product" at bounding box center [604, 447] width 476 height 67
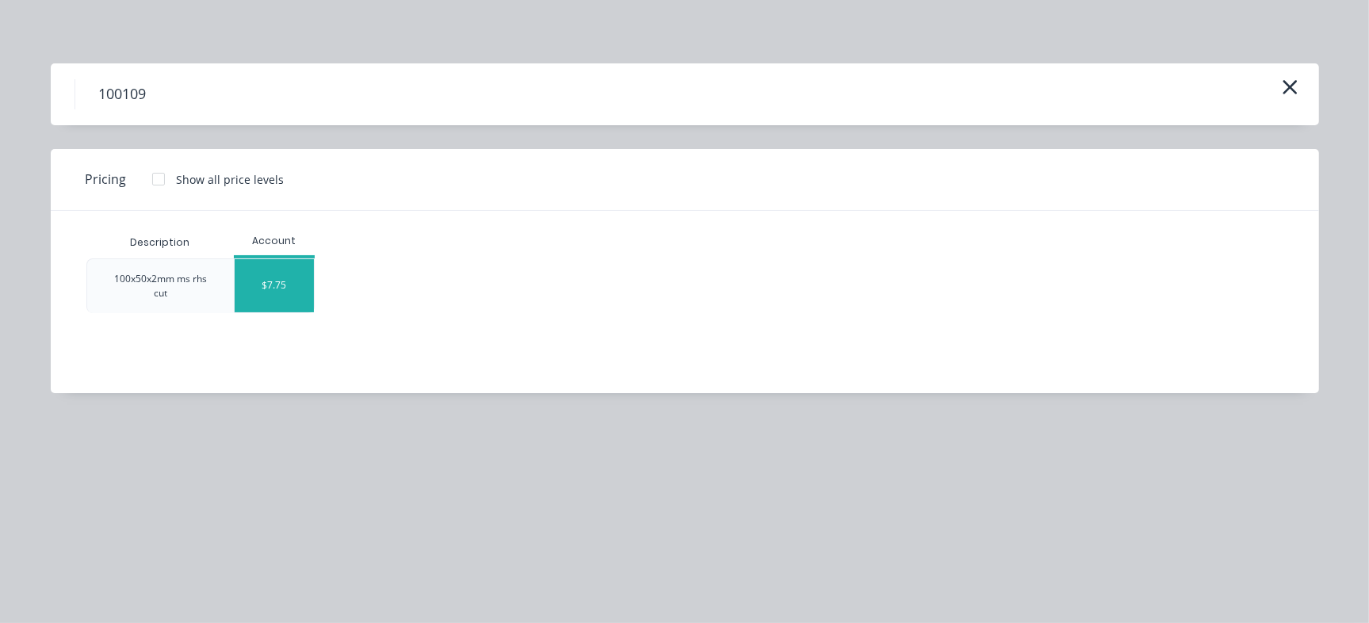
click at [251, 266] on div "$7.75" at bounding box center [274, 285] width 79 height 53
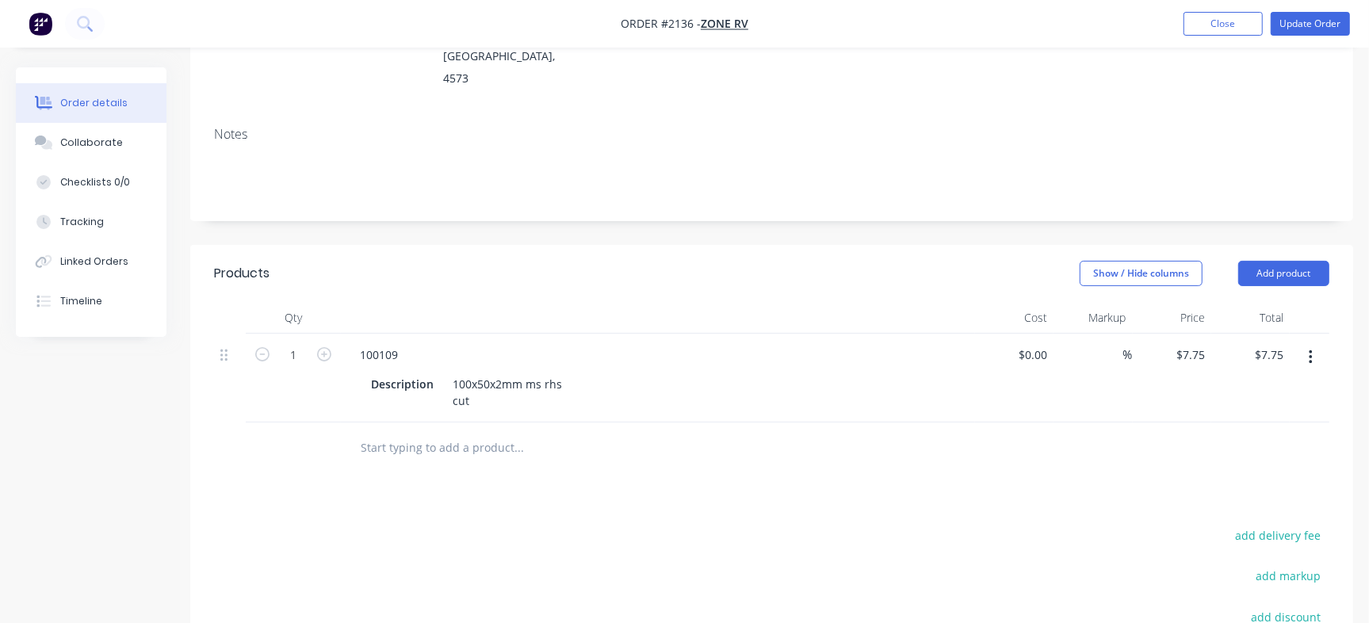
click at [440, 432] on input "text" at bounding box center [518, 448] width 317 height 32
paste input "100111"
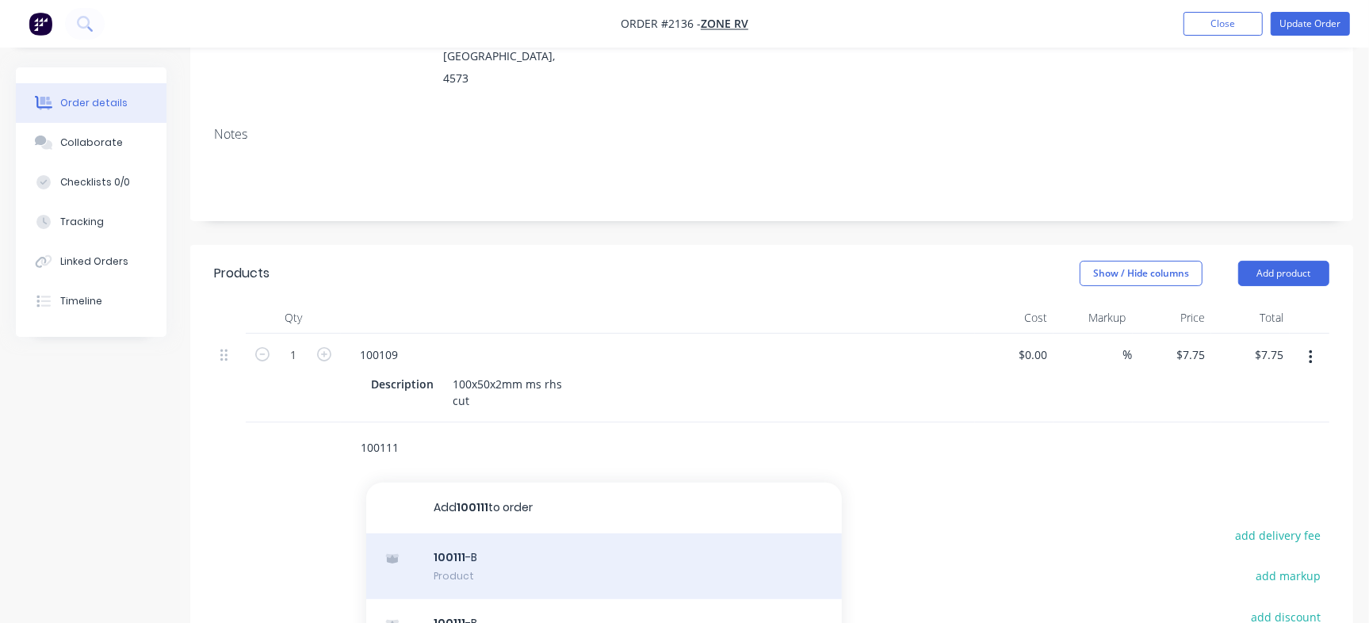
type input "100111"
click at [504, 534] on div "100111 -B Product" at bounding box center [604, 567] width 476 height 67
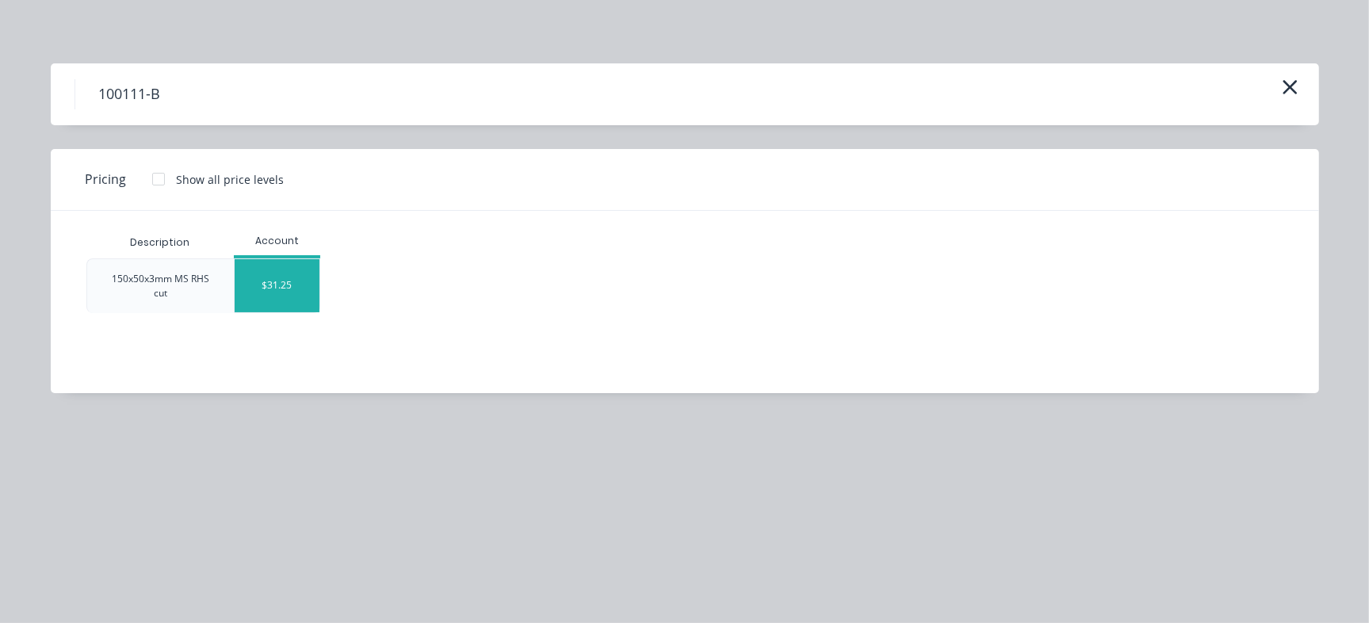
click at [292, 282] on div "$31.25" at bounding box center [277, 285] width 85 height 53
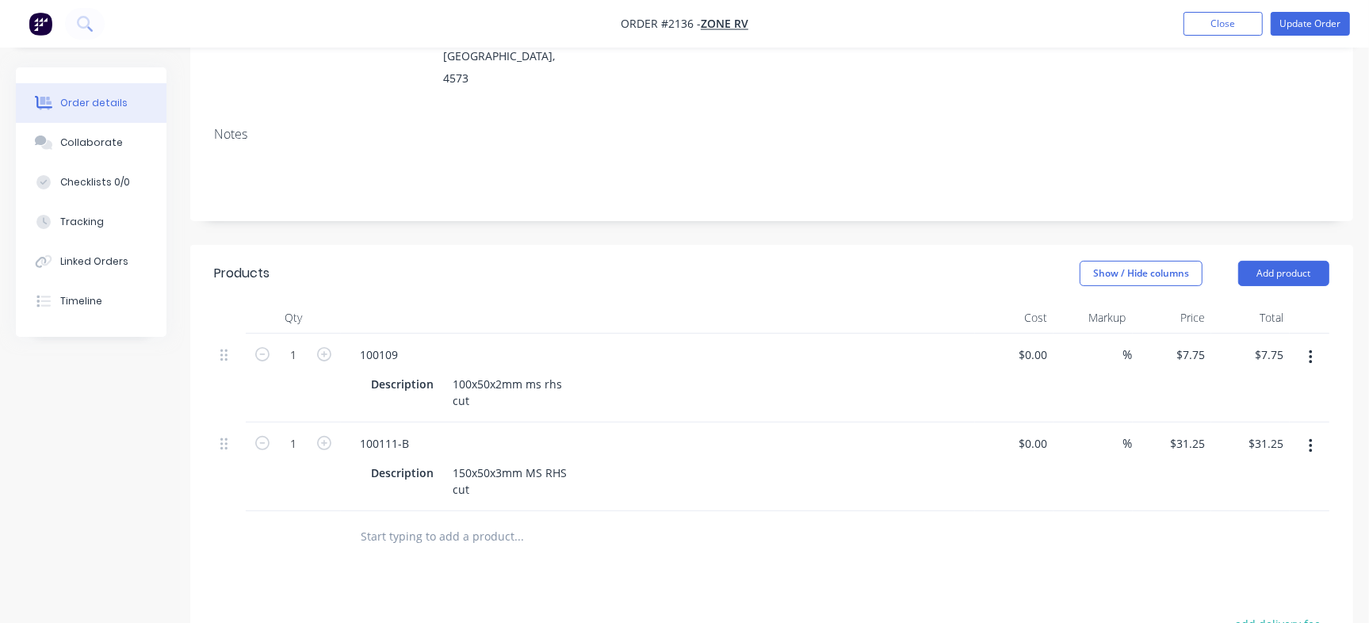
click at [445, 521] on input "text" at bounding box center [518, 537] width 317 height 32
paste input "100112"
type input "100112"
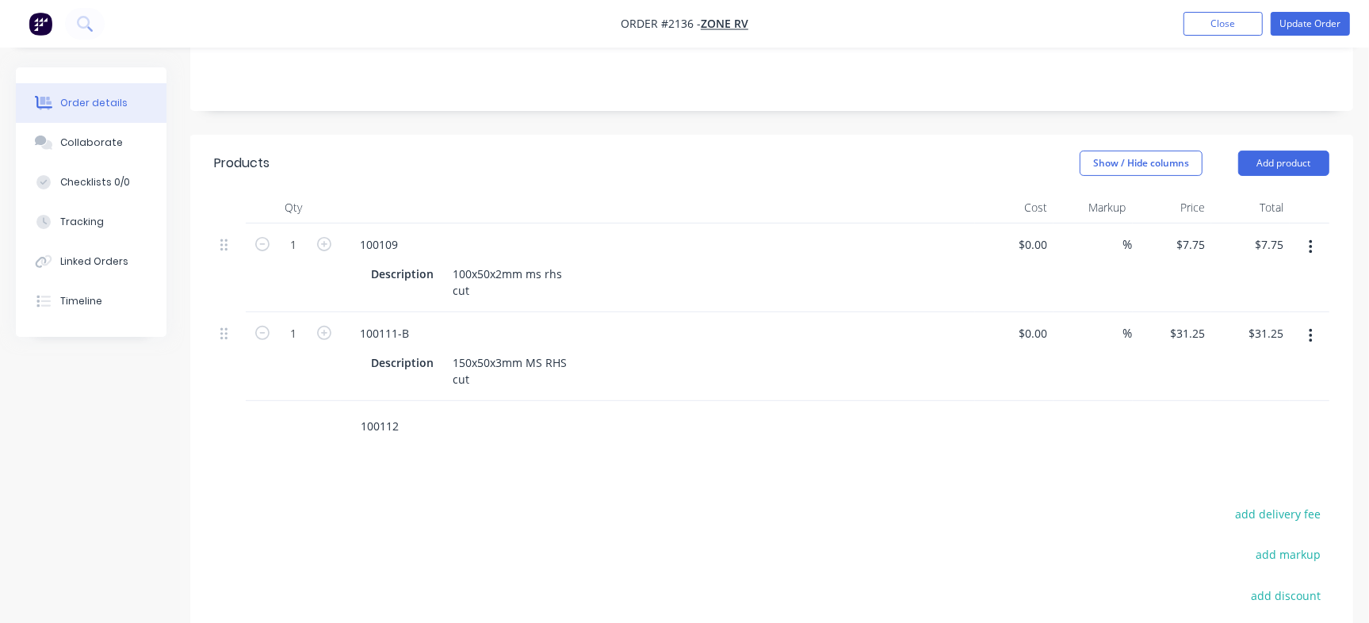
scroll to position [405, 0]
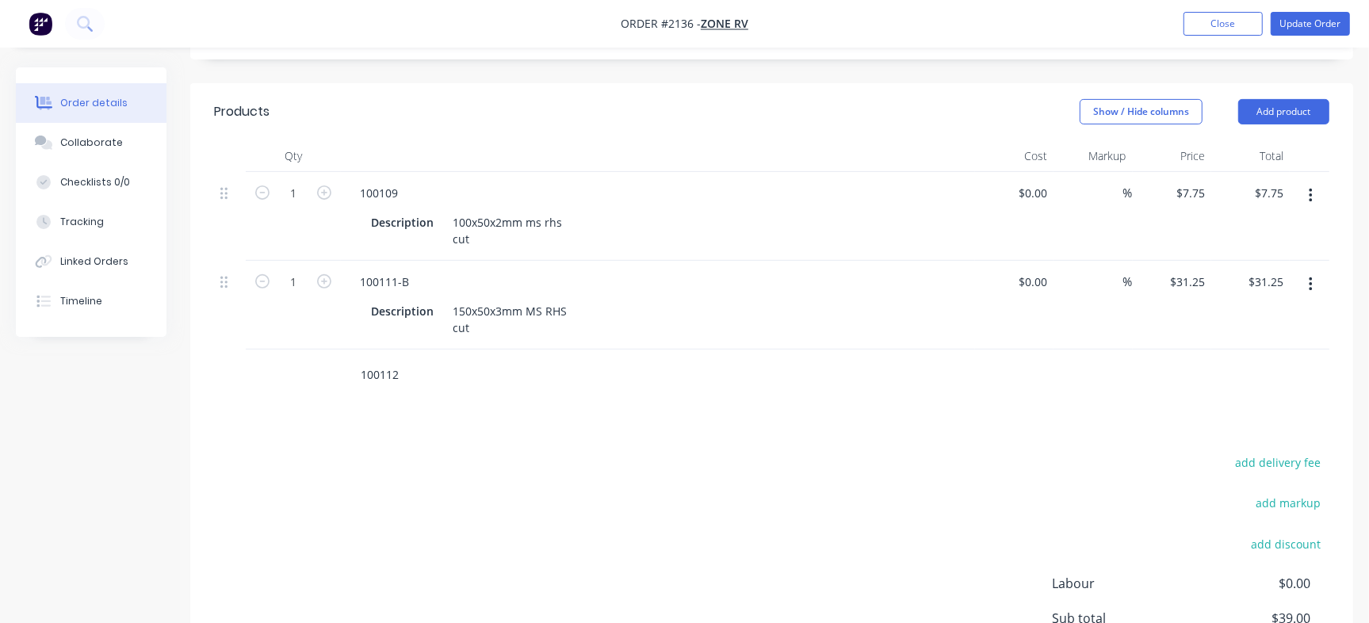
click at [425, 359] on input "100112" at bounding box center [518, 375] width 317 height 32
click at [389, 359] on input "100112" at bounding box center [518, 375] width 317 height 32
click at [415, 359] on input "100112" at bounding box center [518, 375] width 317 height 32
drag, startPoint x: 416, startPoint y: 324, endPoint x: 314, endPoint y: 324, distance: 101.5
click at [314, 350] on div "100112" at bounding box center [772, 376] width 1116 height 52
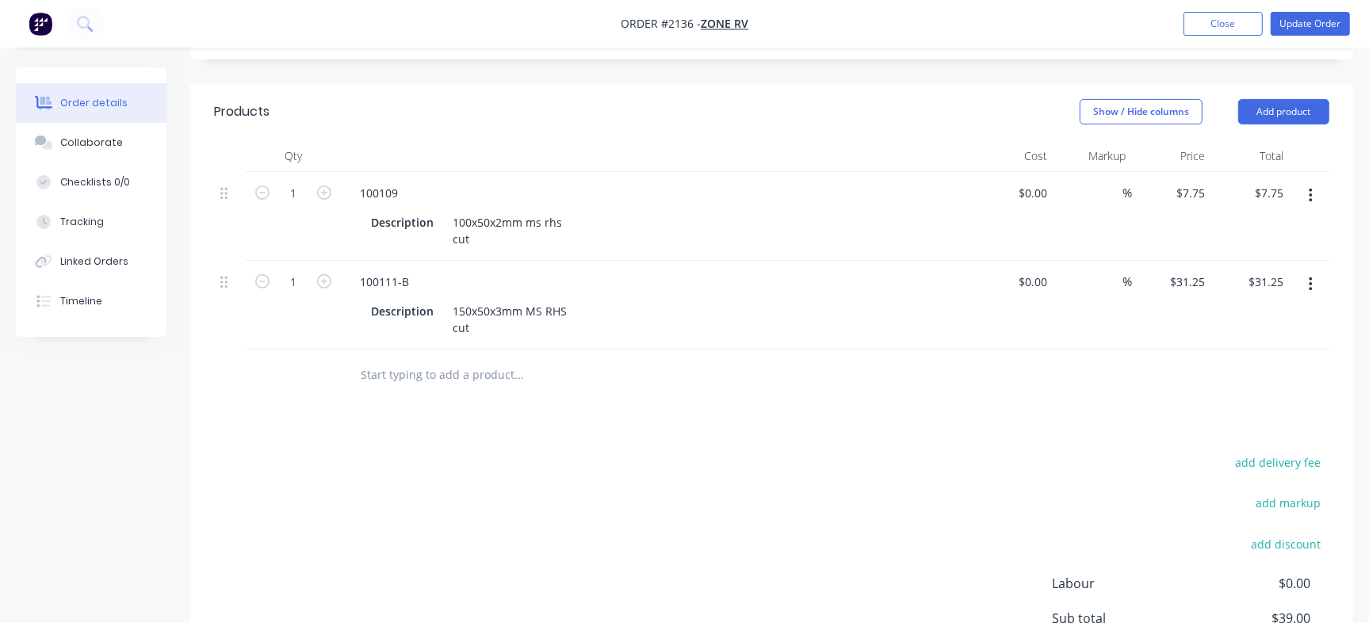
click at [488, 399] on div "Products Show / Hide columns Add product Qty Cost Markup Price Total 1 100109 D…" at bounding box center [771, 432] width 1163 height 699
click at [404, 359] on input "text" at bounding box center [518, 375] width 317 height 32
paste input "100112"
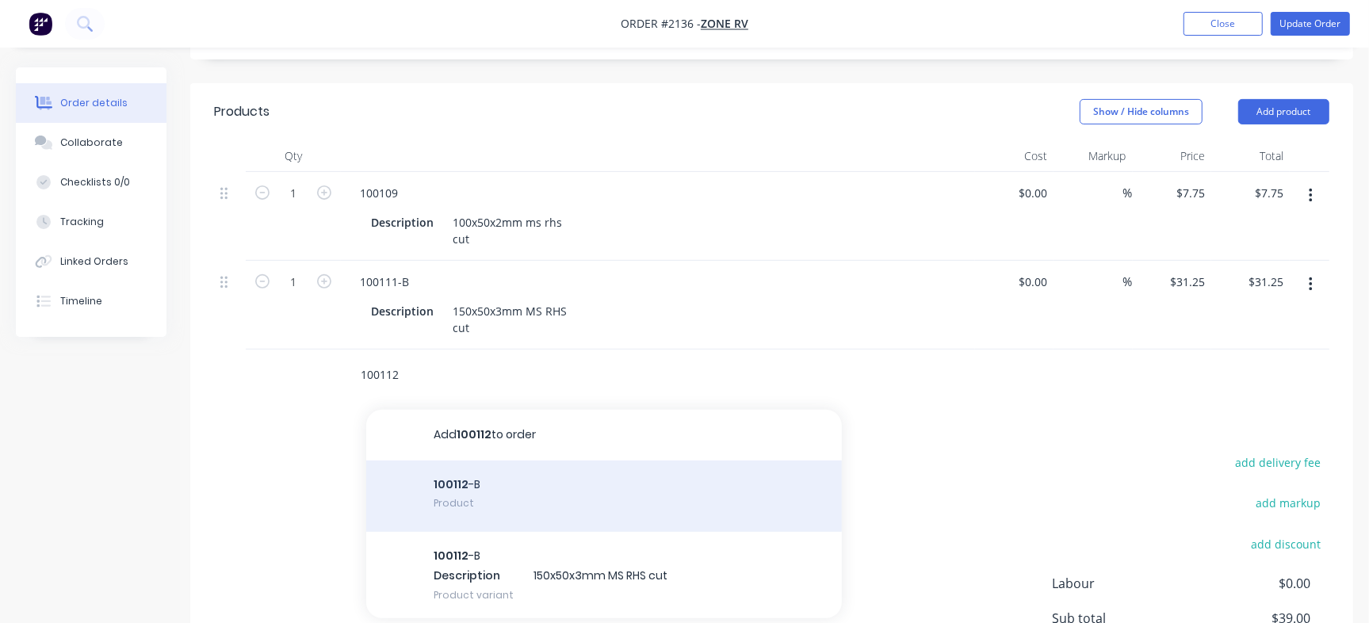
type input "100112"
click at [561, 461] on div "100112 -B Product" at bounding box center [604, 496] width 476 height 71
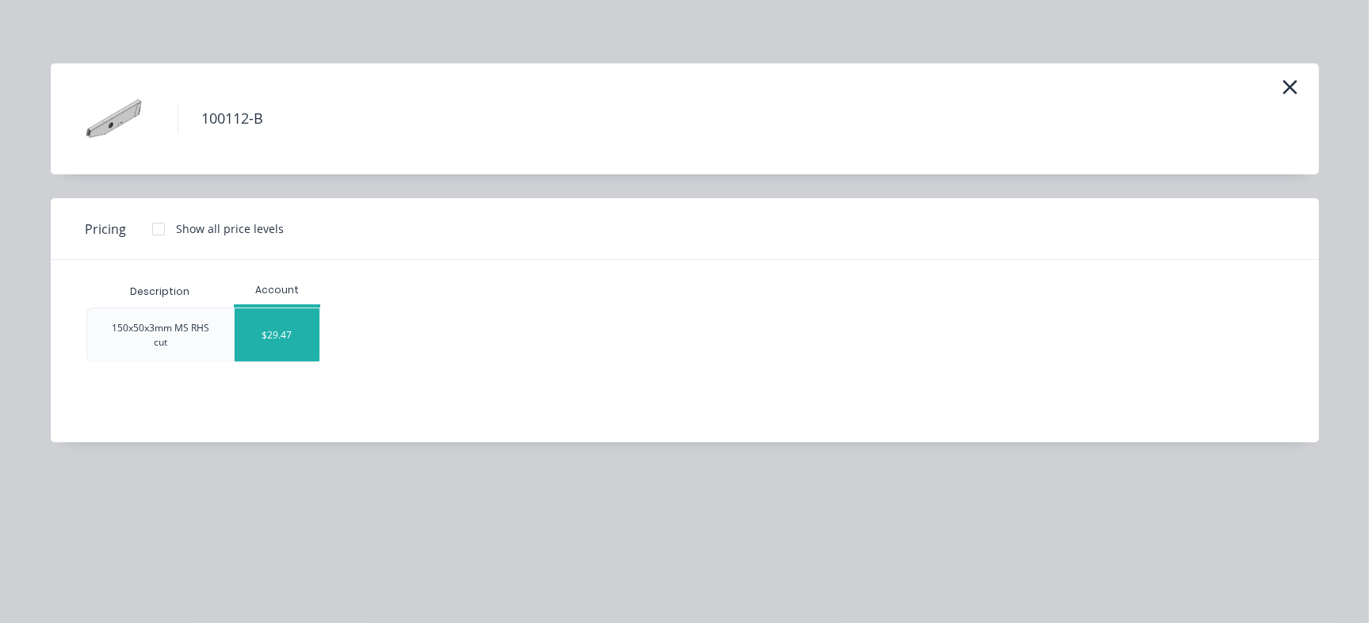
click at [309, 339] on div "$29.47" at bounding box center [277, 334] width 85 height 53
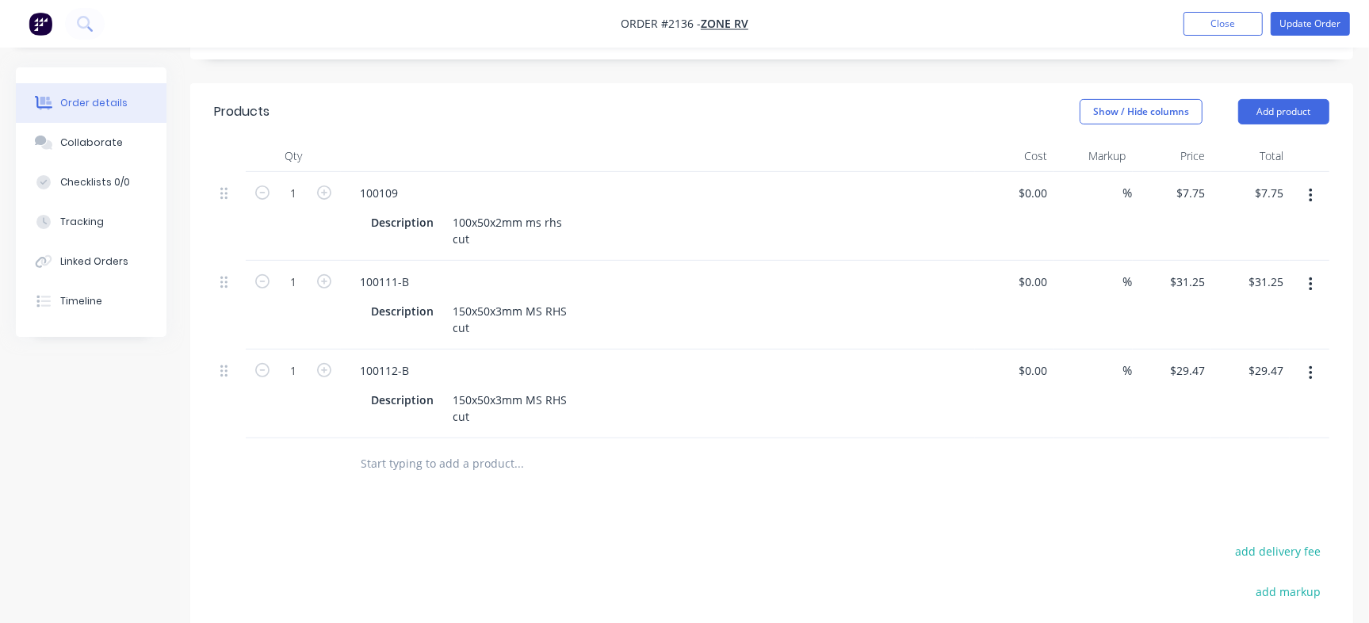
click at [421, 448] on input "text" at bounding box center [518, 464] width 317 height 32
paste input "100113"
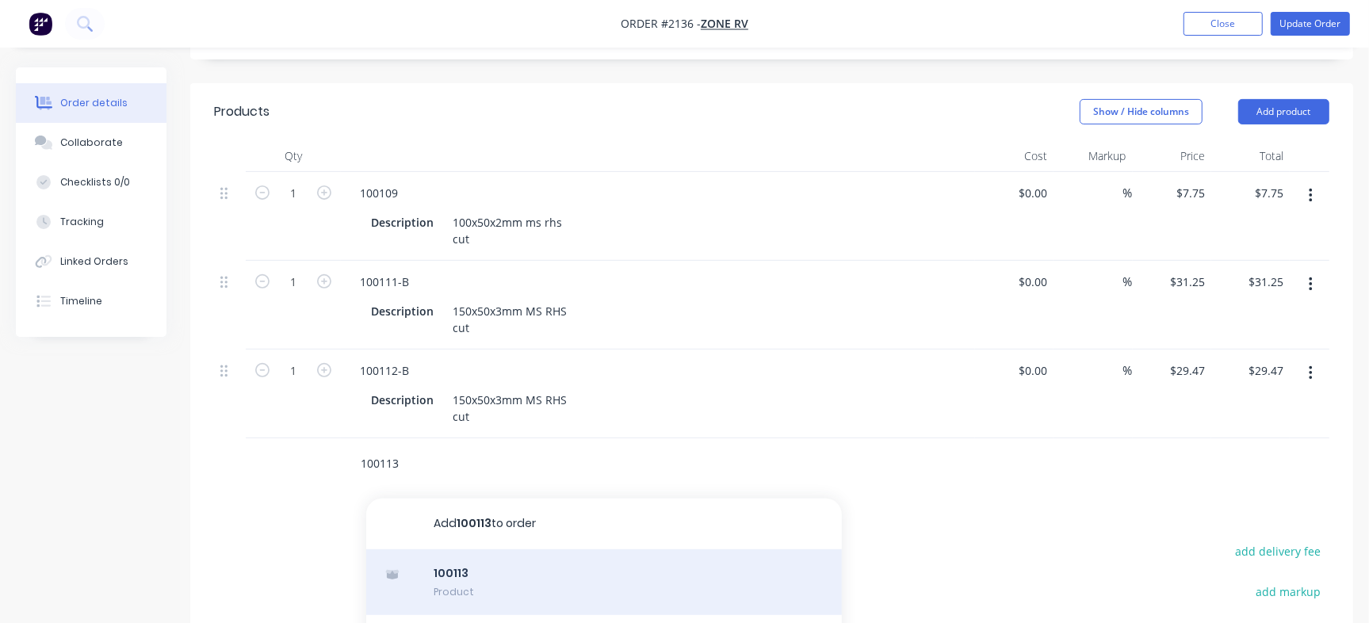
type input "100113"
click at [479, 550] on div "100113 Product" at bounding box center [604, 583] width 476 height 67
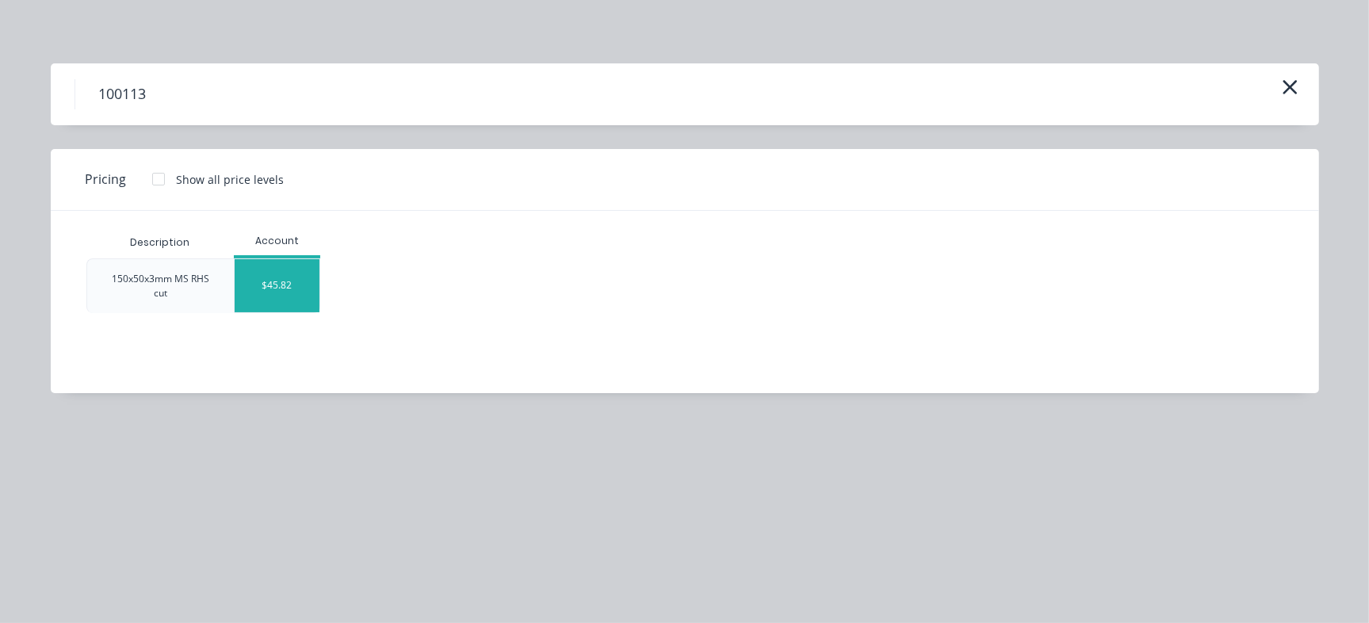
click at [293, 293] on div "$45.82" at bounding box center [277, 285] width 85 height 53
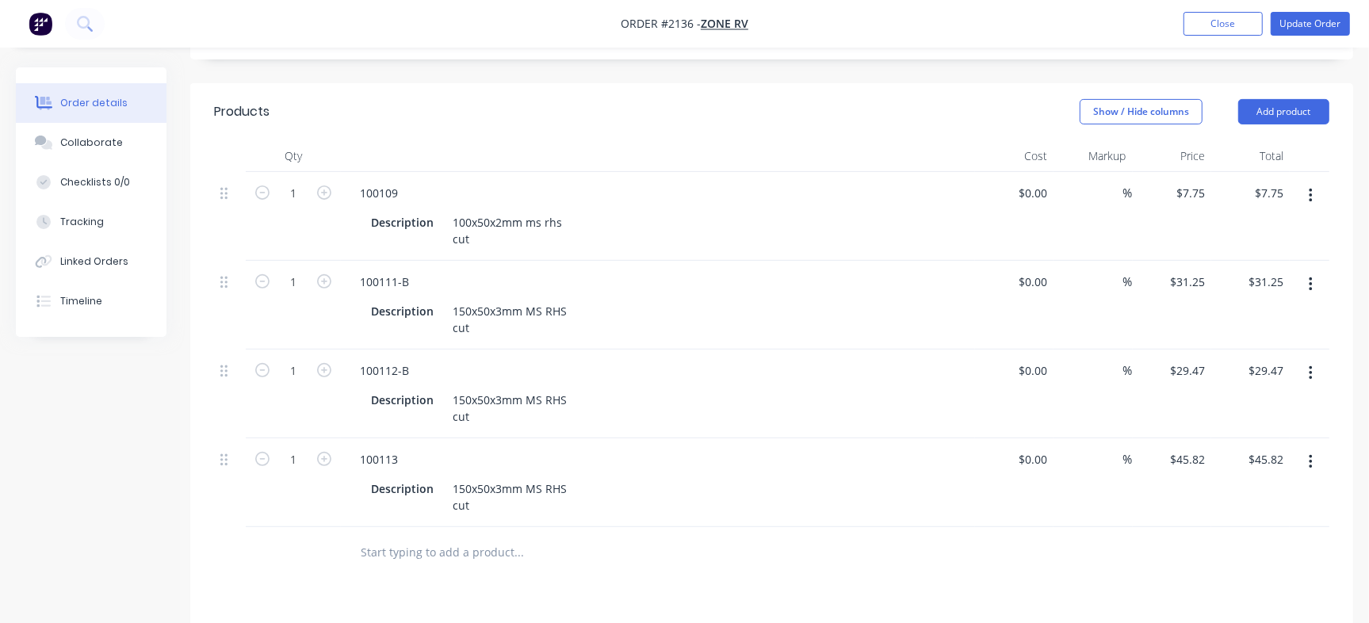
click at [393, 537] on input "text" at bounding box center [518, 553] width 317 height 32
paste input "100114"
type input "100114"
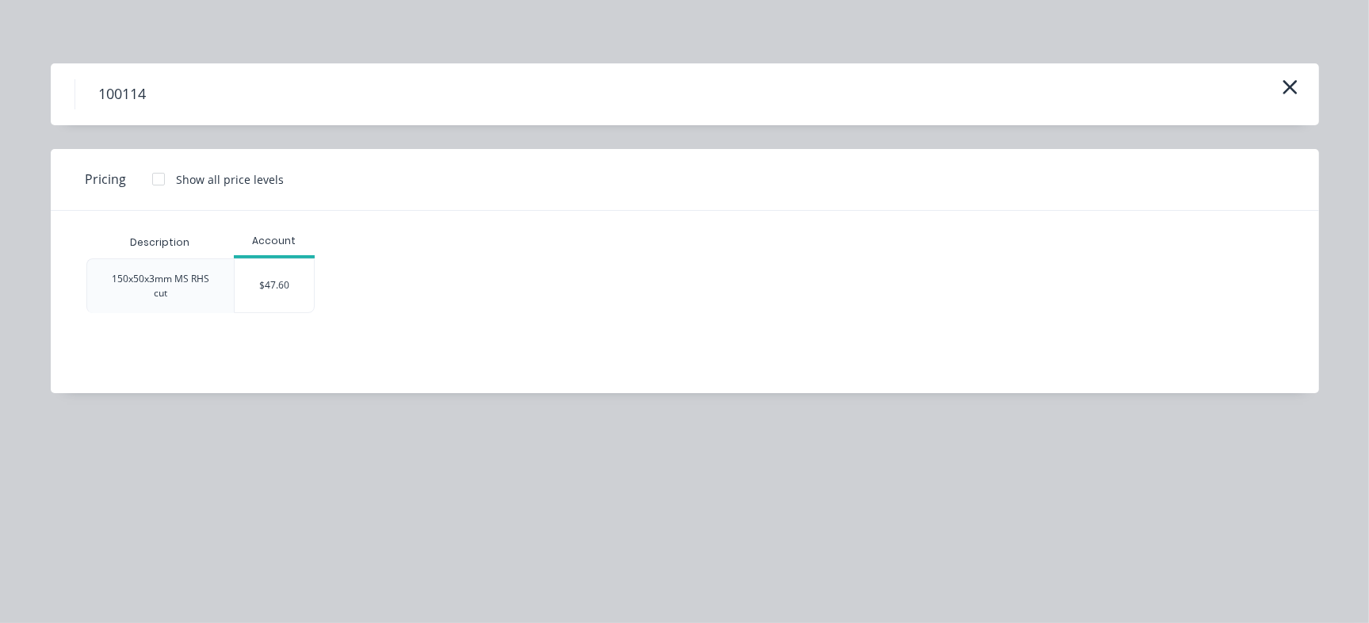
drag, startPoint x: 294, startPoint y: 292, endPoint x: 308, endPoint y: 302, distance: 17.6
click at [293, 292] on div "$47.60" at bounding box center [274, 285] width 79 height 53
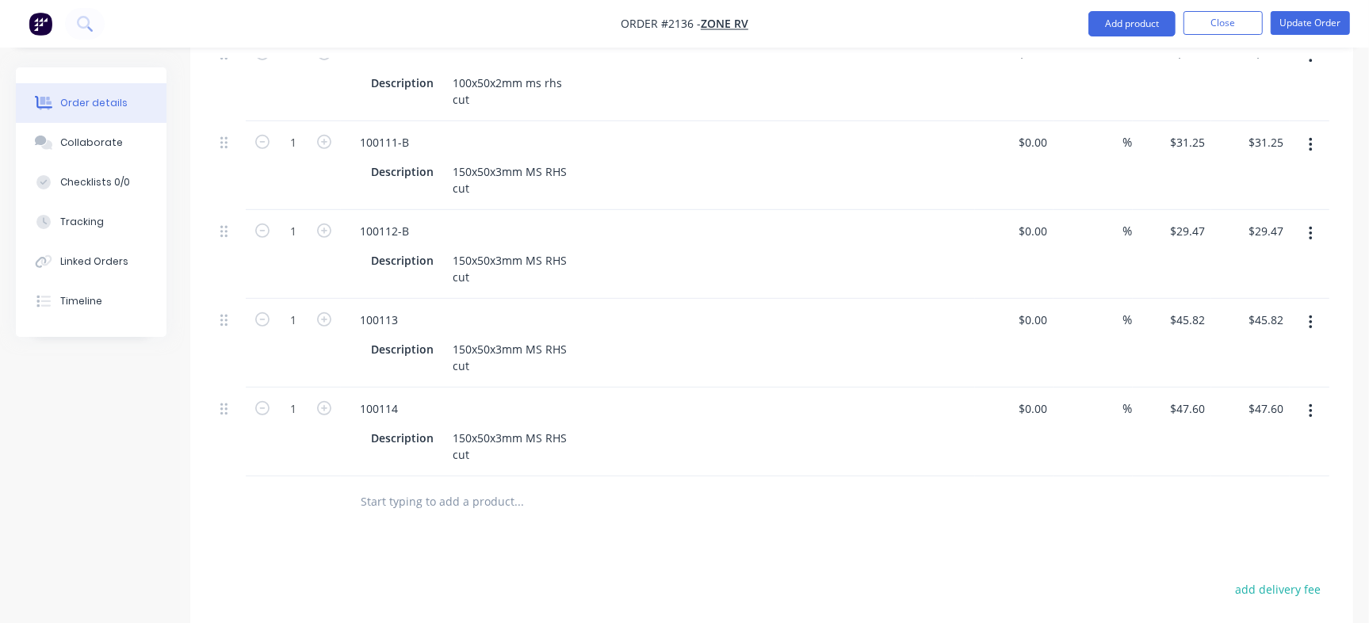
scroll to position [617, 0]
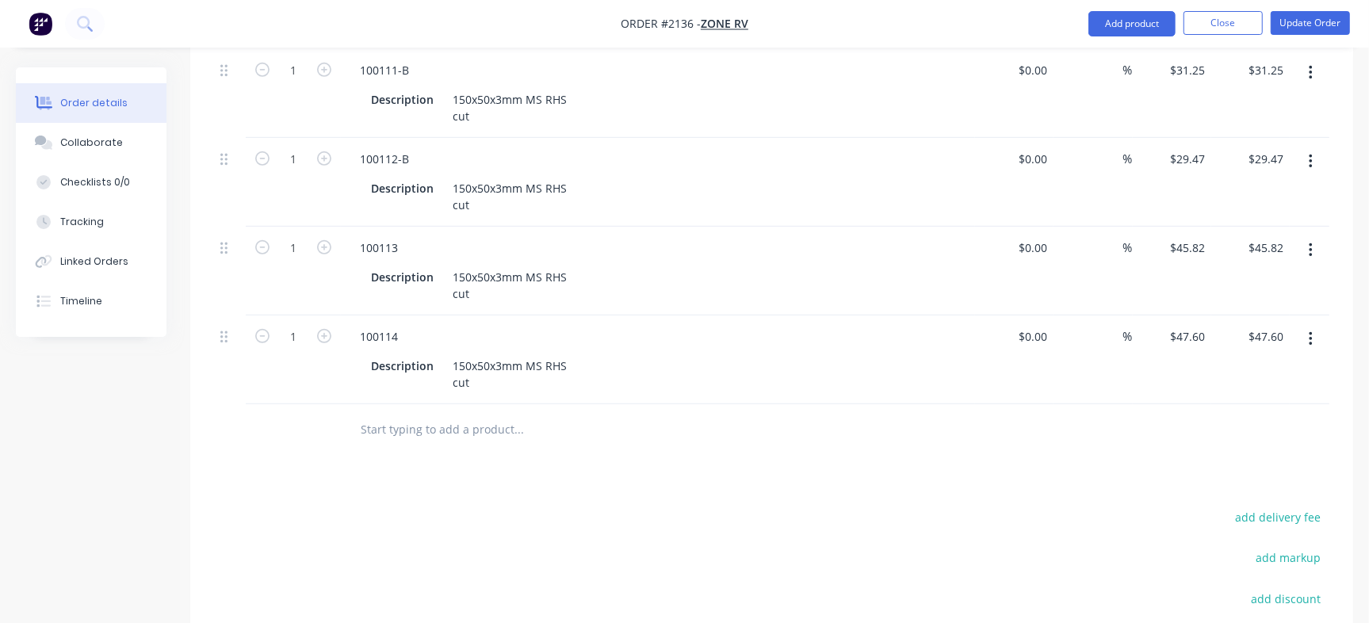
click at [472, 414] on input "text" at bounding box center [518, 430] width 317 height 32
paste input "100115"
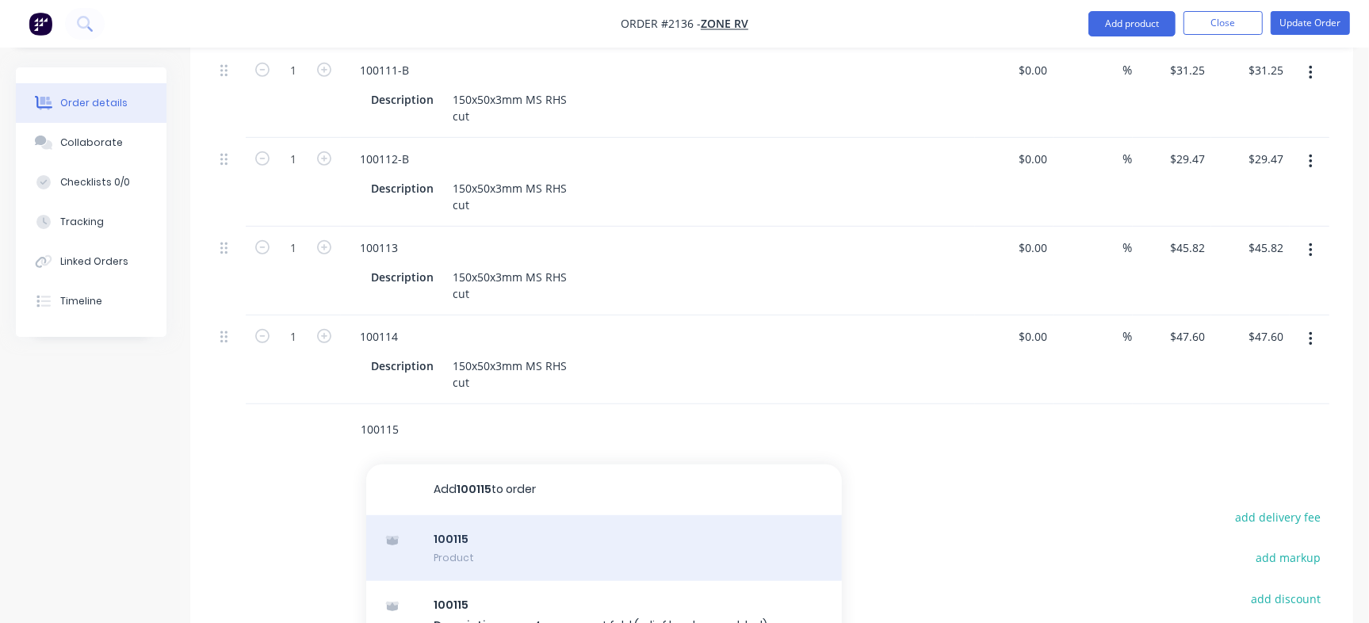
type input "100115"
click at [507, 519] on div "100115 Product" at bounding box center [604, 548] width 476 height 67
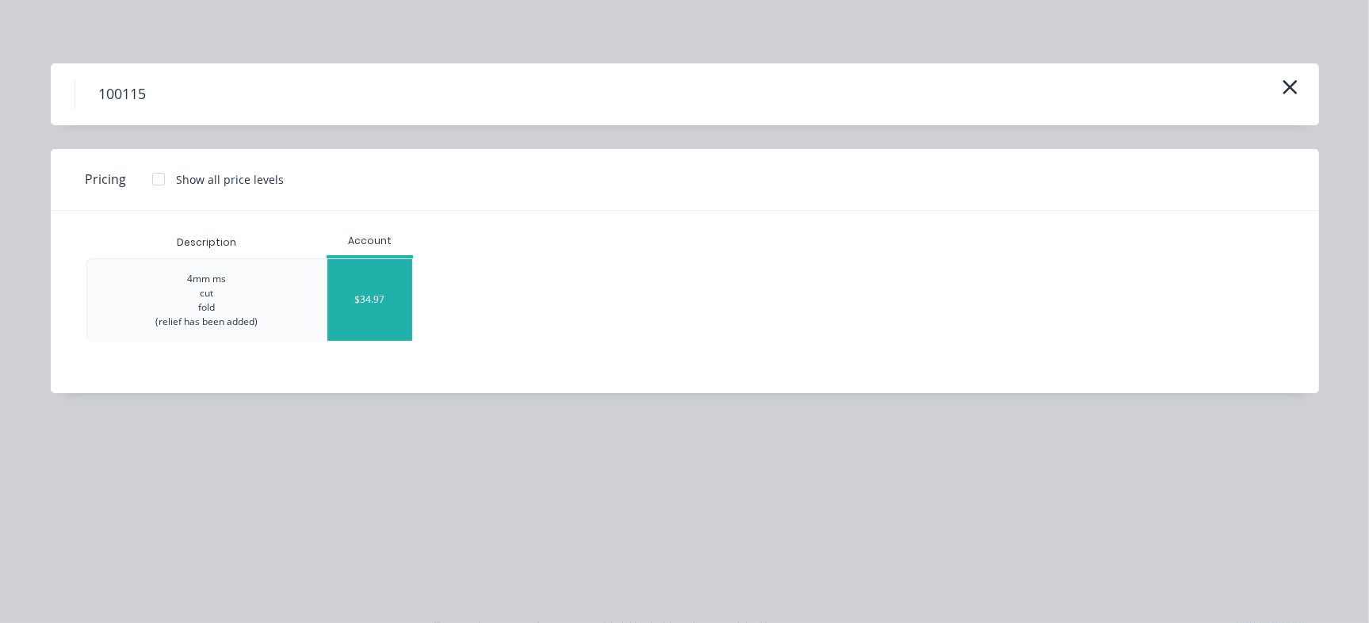
click at [378, 317] on div "$34.97" at bounding box center [369, 300] width 85 height 82
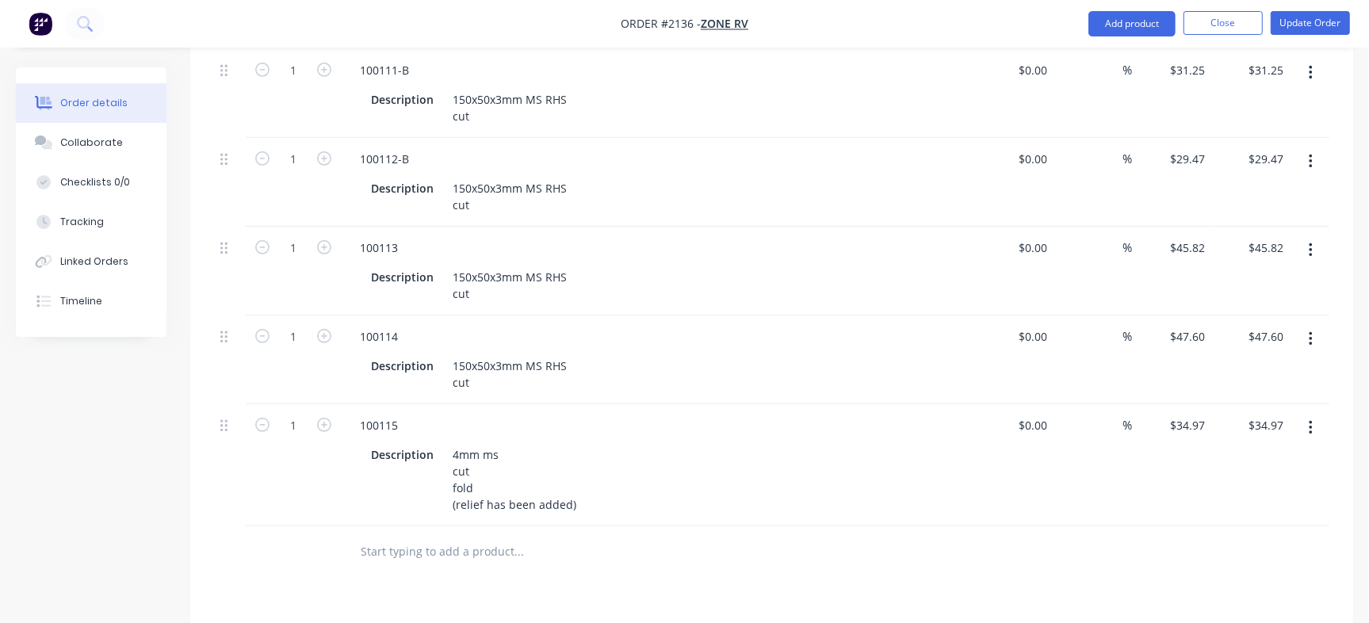
click at [412, 536] on input "text" at bounding box center [518, 552] width 317 height 32
drag, startPoint x: 372, startPoint y: 512, endPoint x: 304, endPoint y: 500, distance: 68.6
click at [304, 527] on div "v" at bounding box center [772, 553] width 1116 height 52
paste input "100116"
type input "100116"
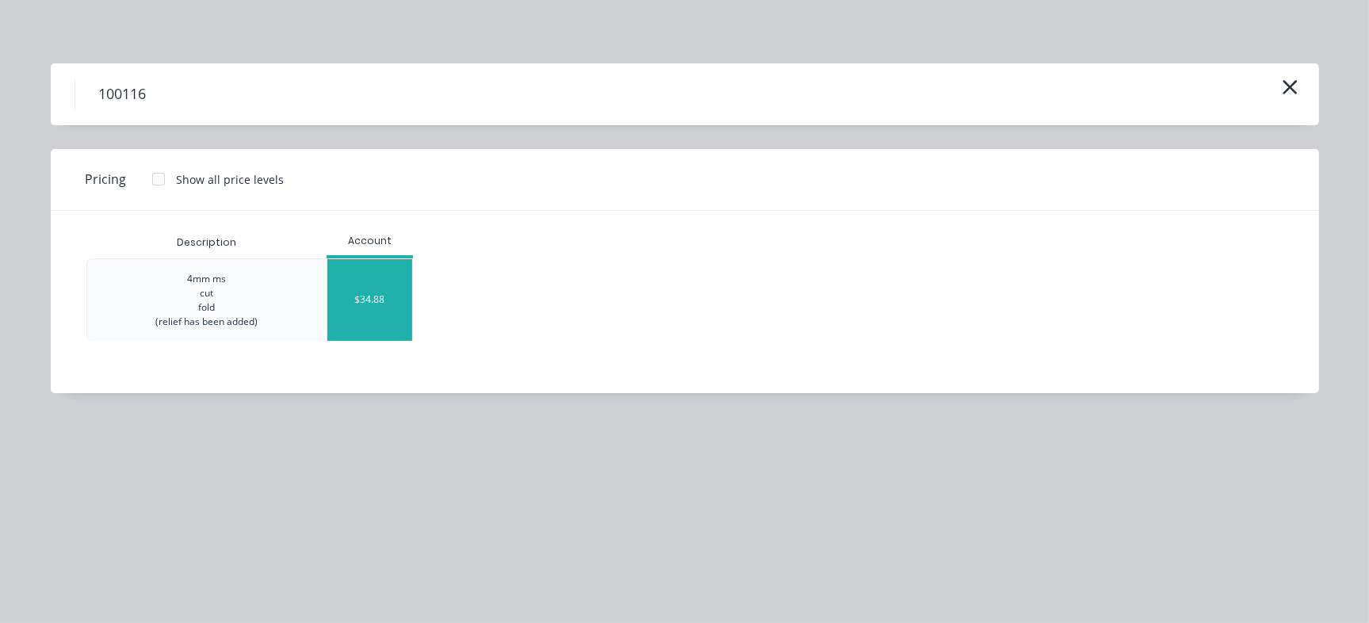
click at [379, 321] on div "$34.88" at bounding box center [369, 300] width 85 height 82
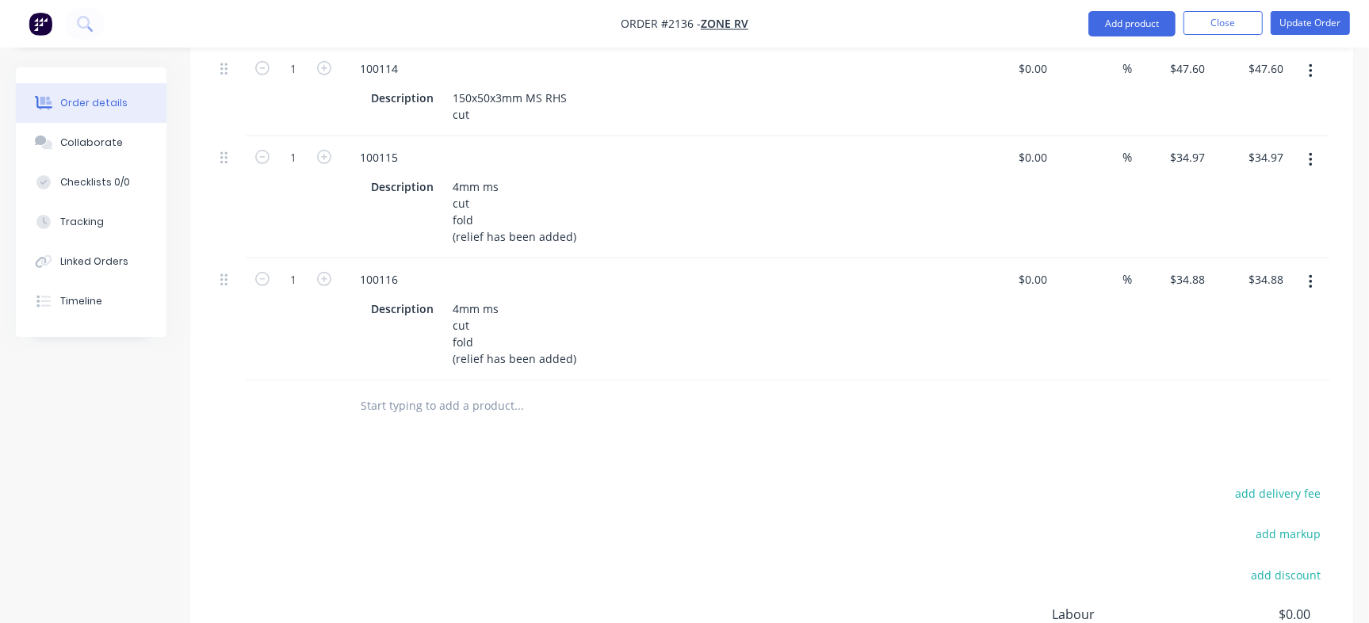
scroll to position [903, 0]
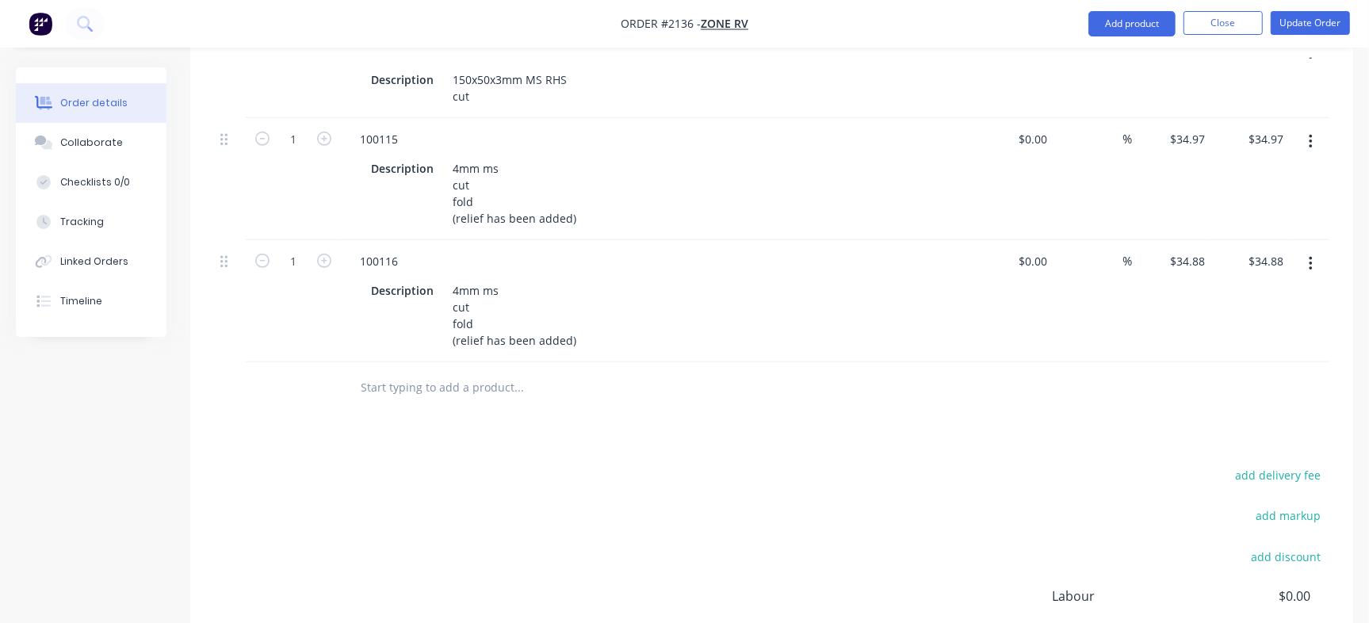
click at [473, 372] on input "text" at bounding box center [518, 388] width 317 height 32
paste input "100117"
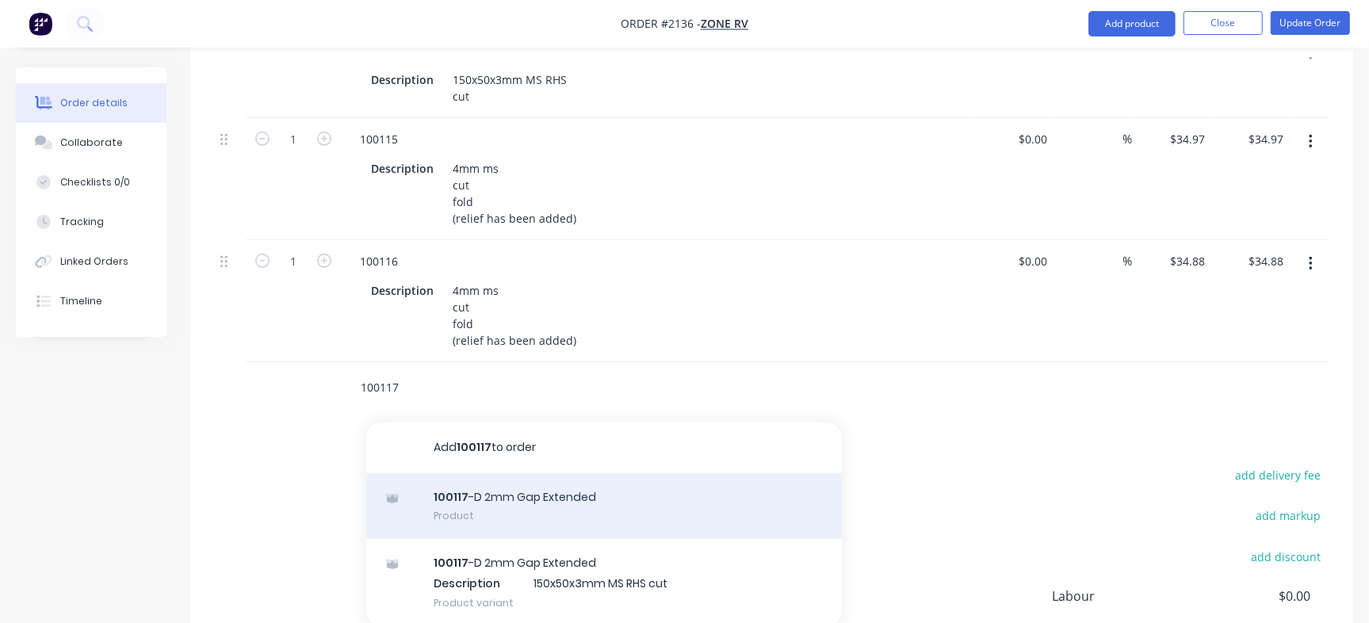
type input "100117"
click at [575, 473] on div "100117 -D 2mm Gap Extended Product" at bounding box center [604, 506] width 476 height 67
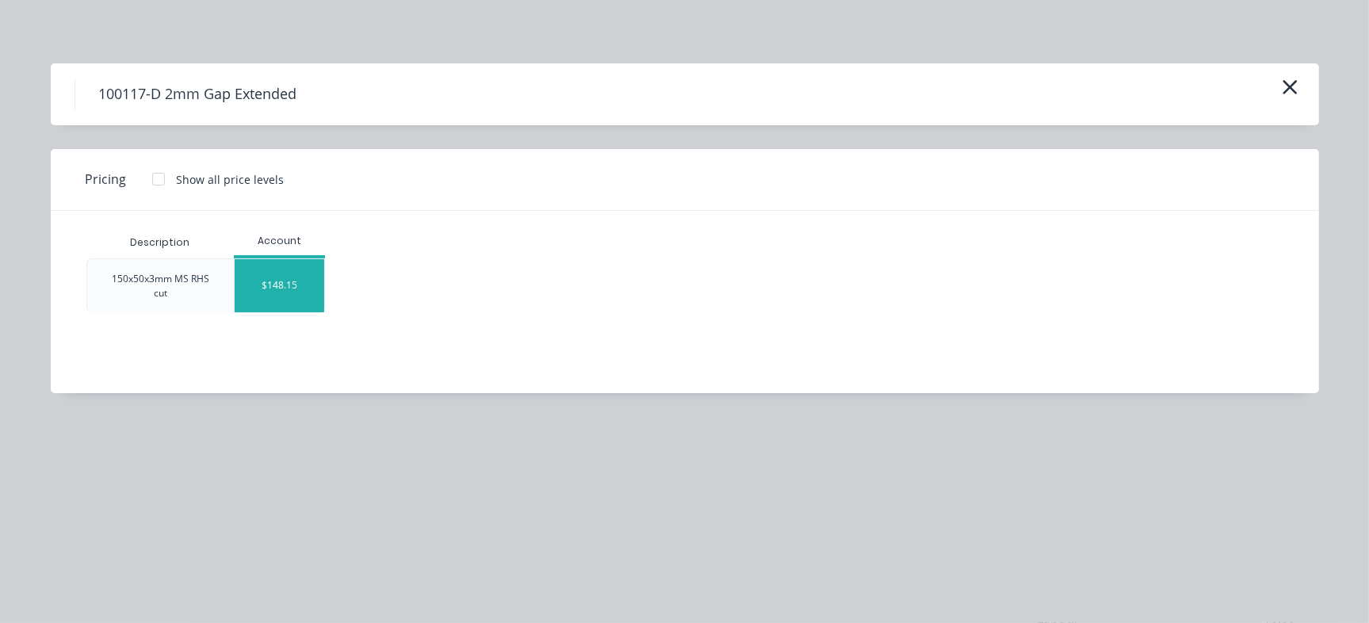
click at [293, 282] on div "$148.15" at bounding box center [280, 285] width 90 height 53
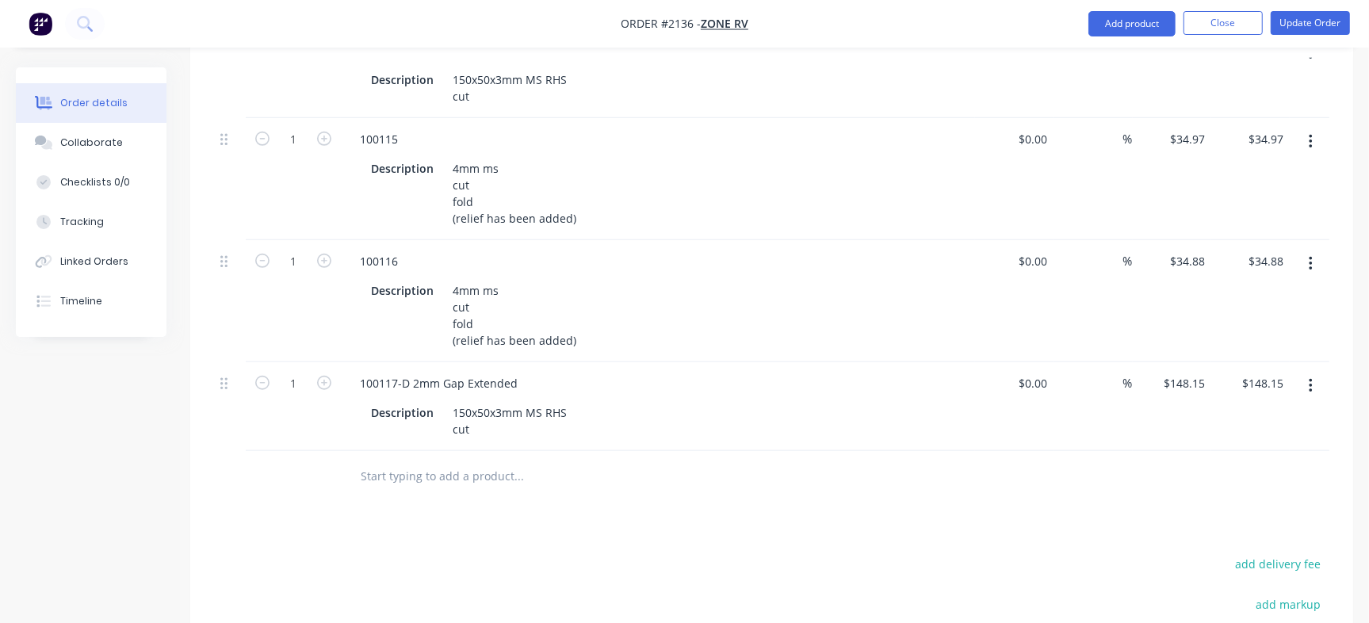
click at [440, 461] on input "text" at bounding box center [518, 477] width 317 height 32
paste input "100118"
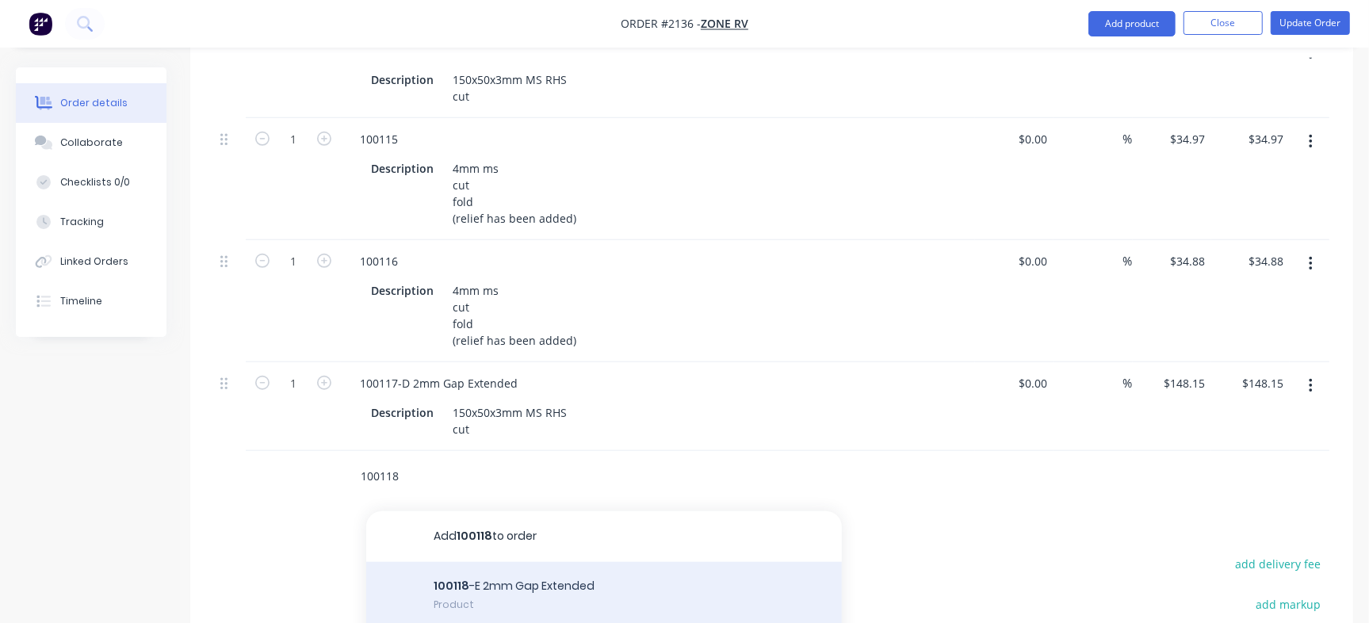
type input "100118"
click at [610, 562] on div "100118 -E 2mm Gap Extended Product" at bounding box center [604, 597] width 476 height 71
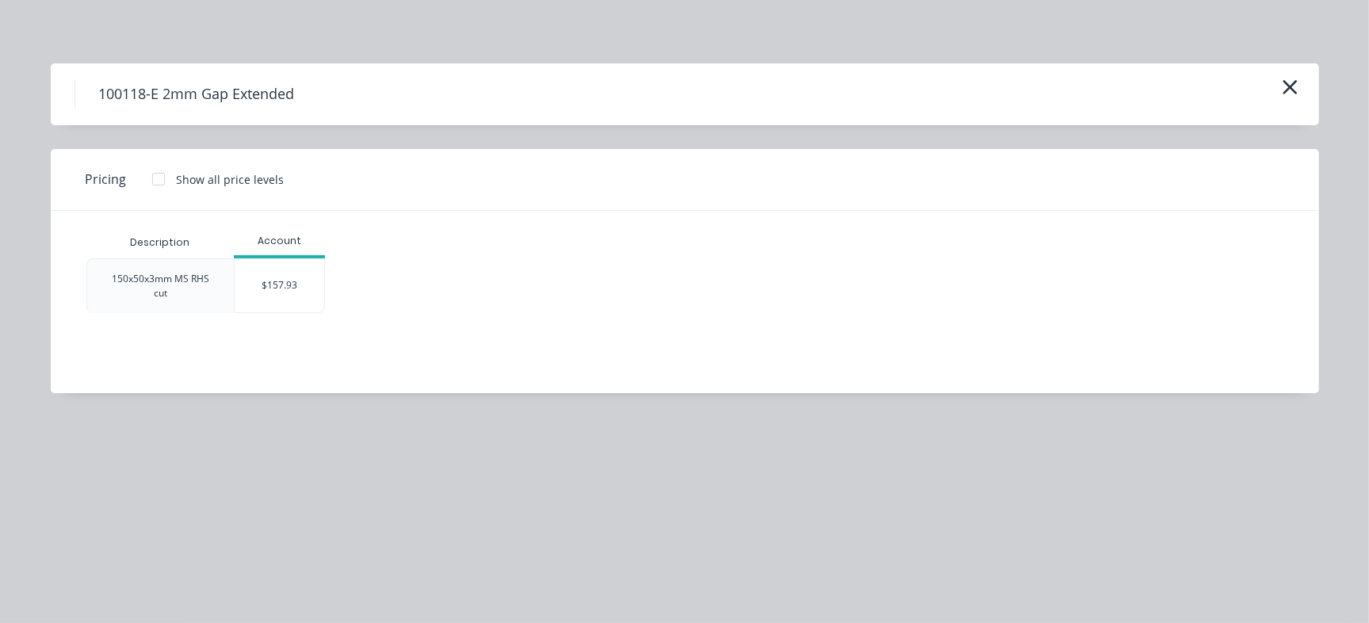
click at [293, 293] on div "$157.93" at bounding box center [280, 285] width 90 height 53
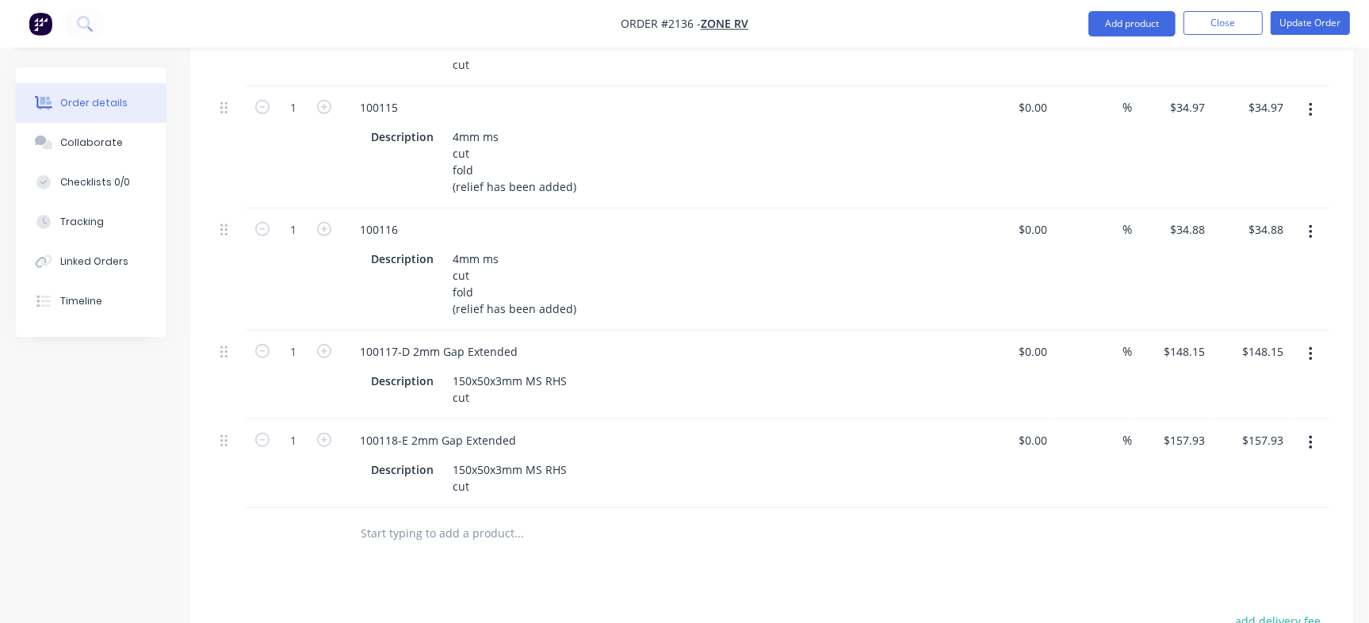
scroll to position [971, 0]
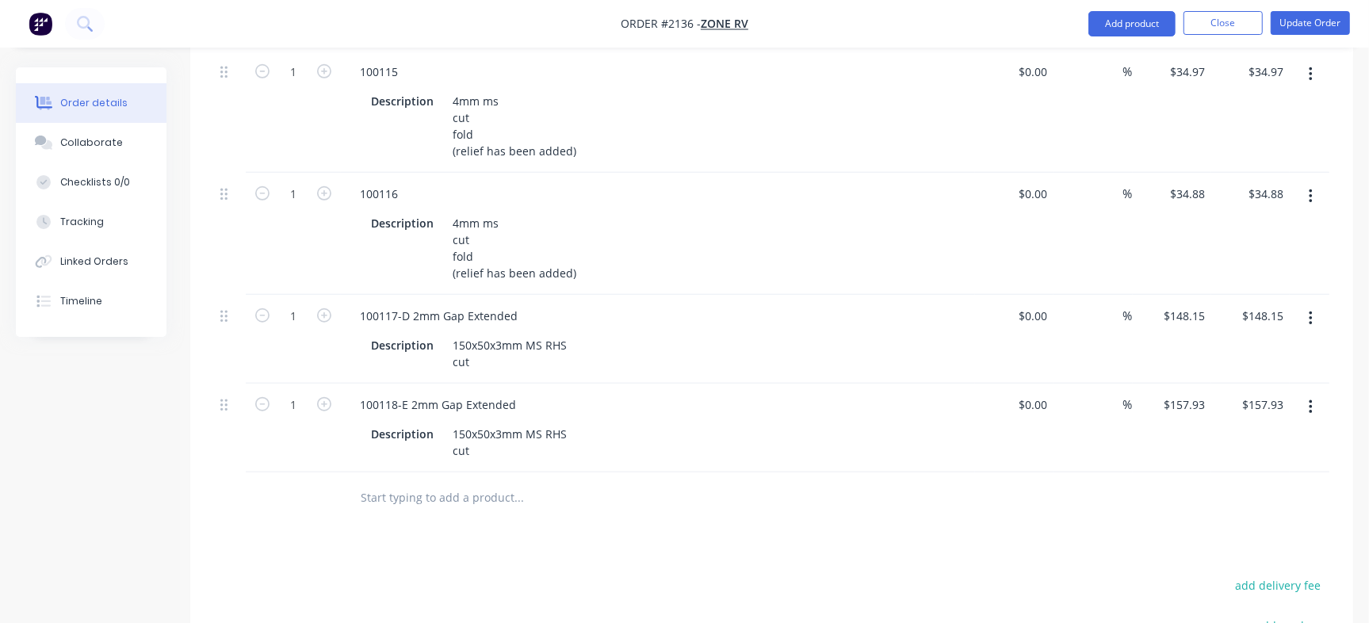
click at [444, 482] on input "text" at bounding box center [518, 498] width 317 height 32
paste input "100119"
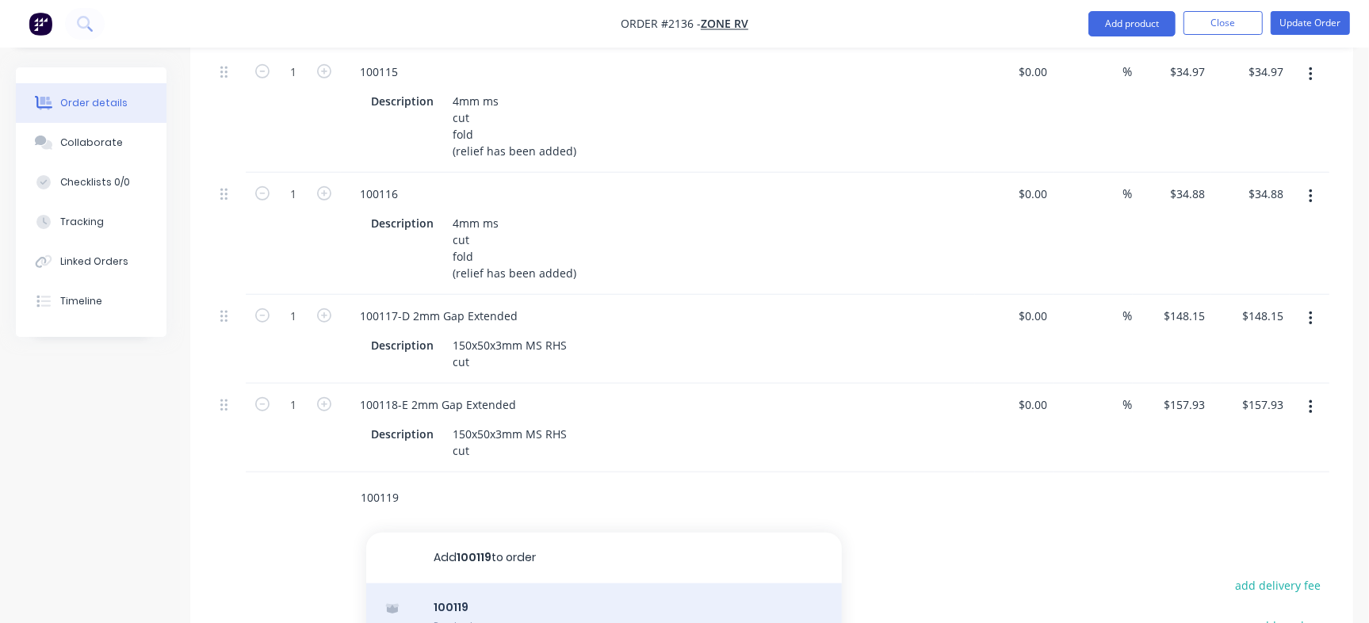
type input "100119"
click at [501, 584] on div "100119 Product" at bounding box center [604, 617] width 476 height 67
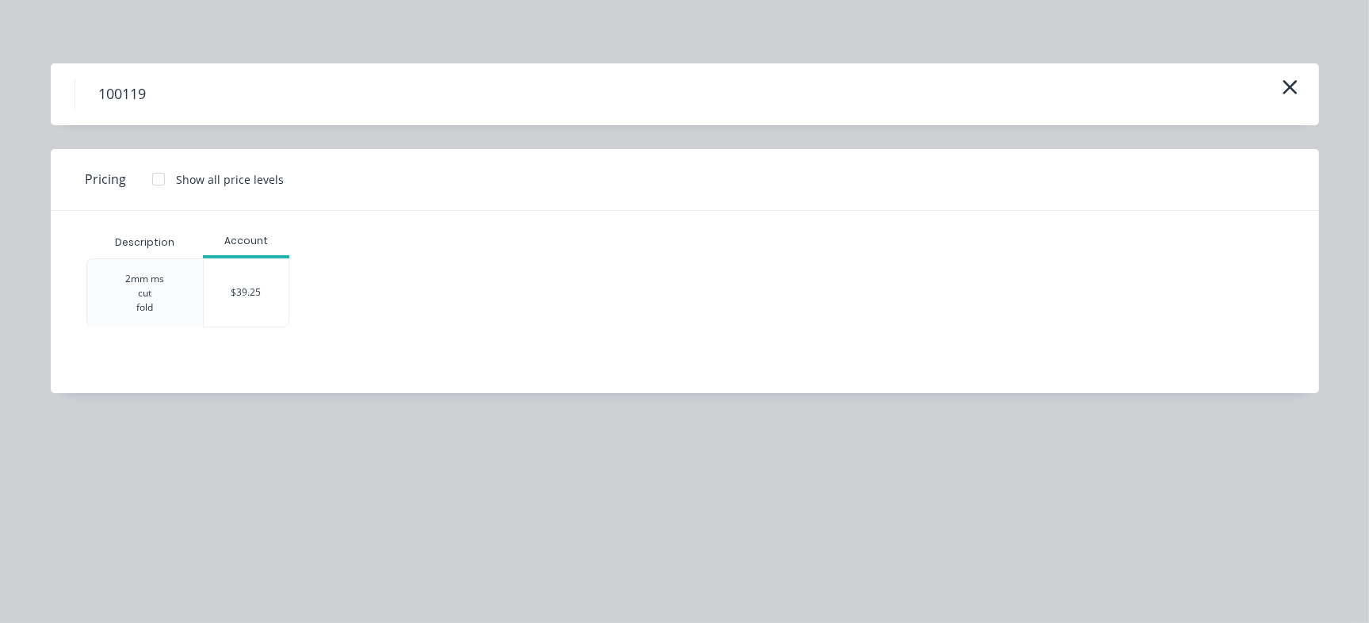
drag, startPoint x: 272, startPoint y: 288, endPoint x: 417, endPoint y: 330, distance: 151.1
click at [270, 289] on div "$39.25" at bounding box center [246, 292] width 85 height 67
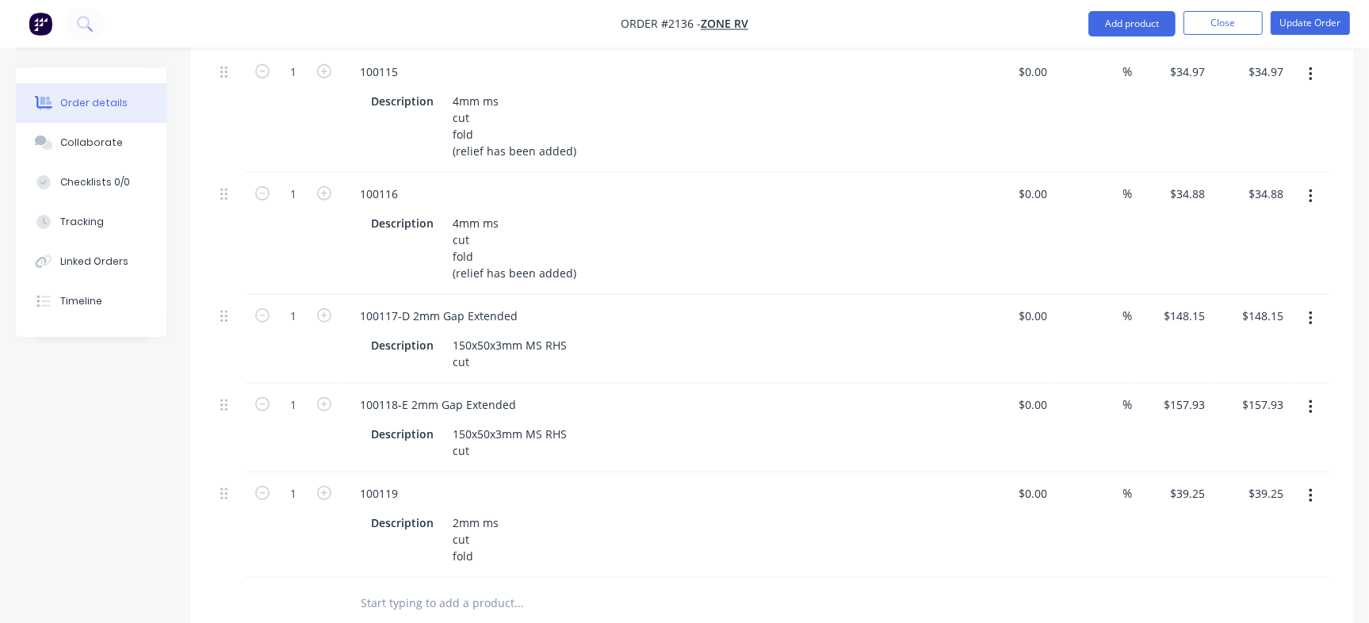
click at [431, 588] on input "text" at bounding box center [518, 604] width 317 height 32
paste input "100120"
type input "100120"
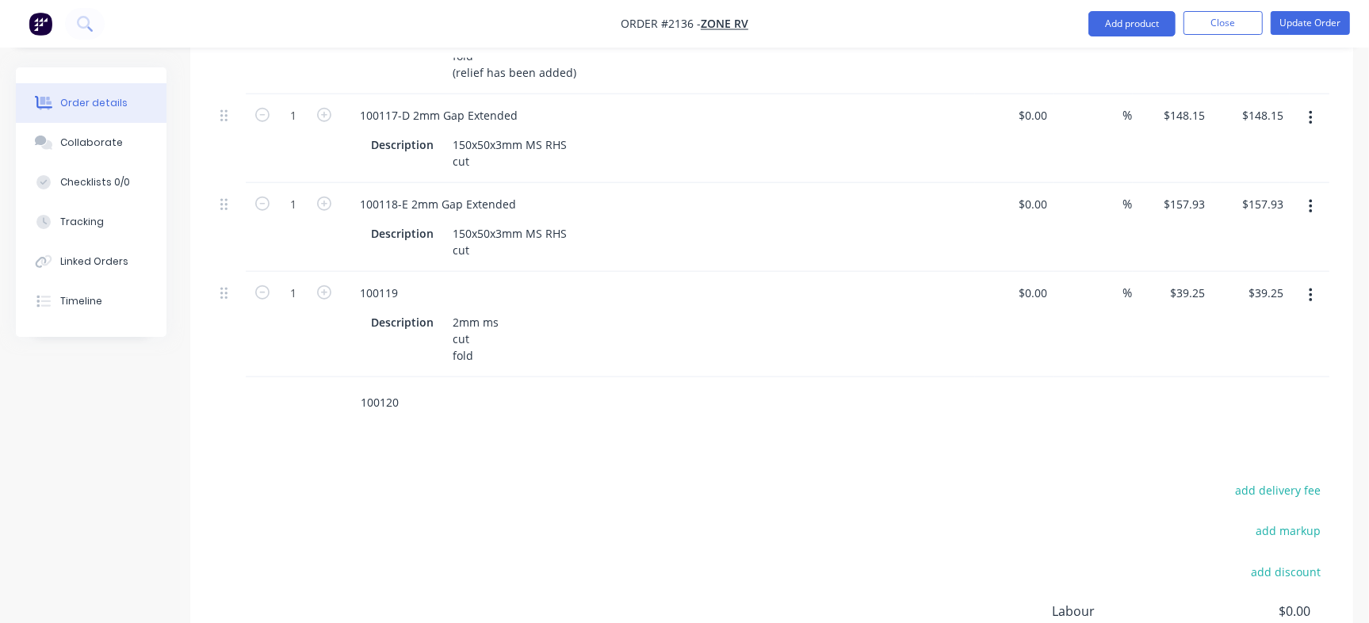
scroll to position [1176, 0]
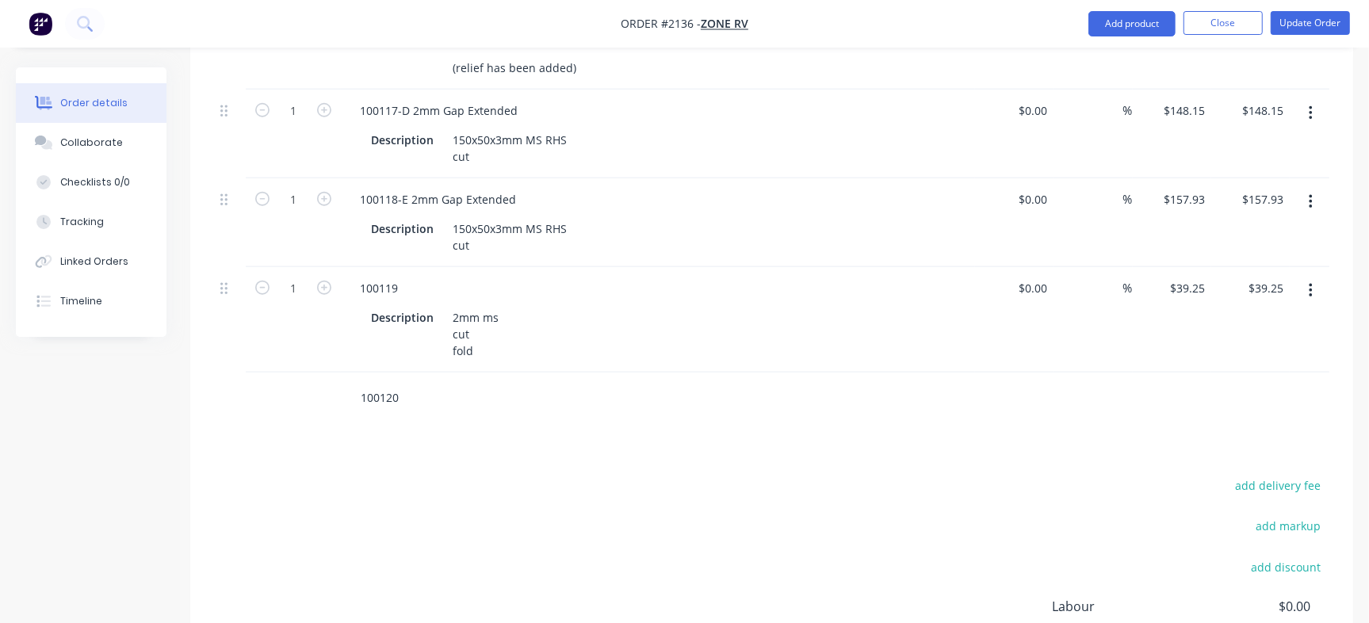
drag, startPoint x: 420, startPoint y: 347, endPoint x: 208, endPoint y: 347, distance: 212.5
paste input "100120"
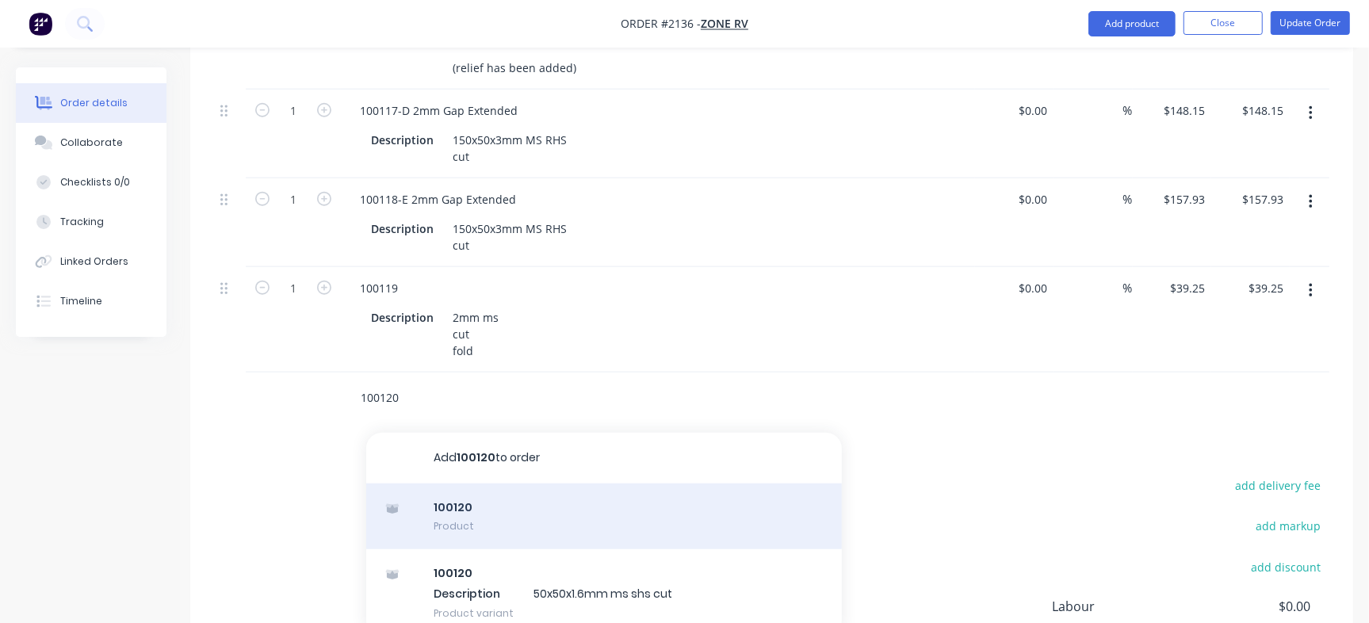
type input "100120"
click at [523, 484] on div "100120 Product" at bounding box center [604, 517] width 476 height 67
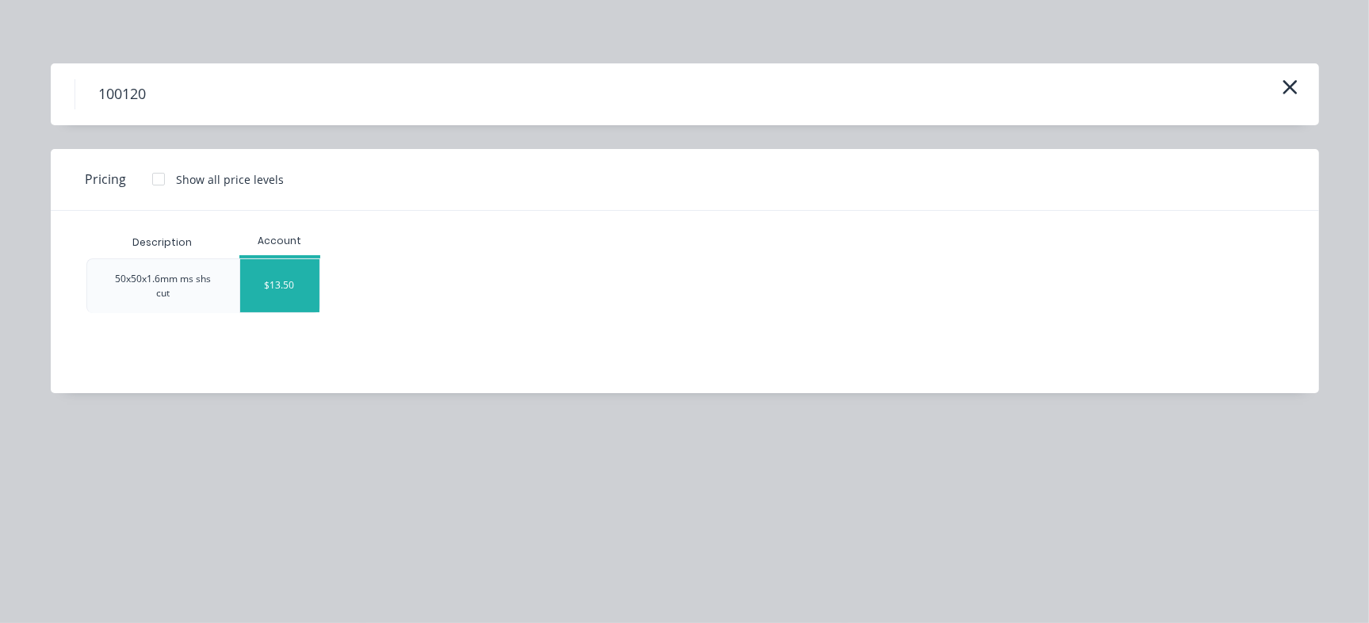
click at [287, 274] on div "$13.50" at bounding box center [279, 285] width 79 height 53
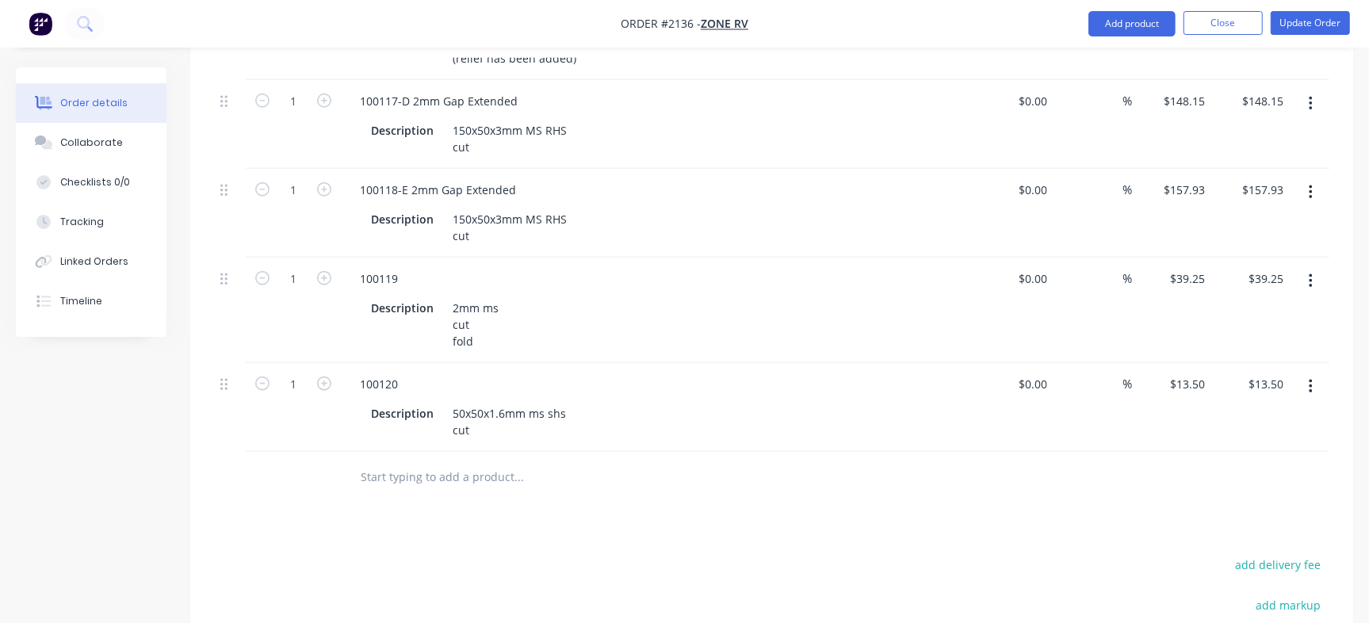
scroll to position [1321, 0]
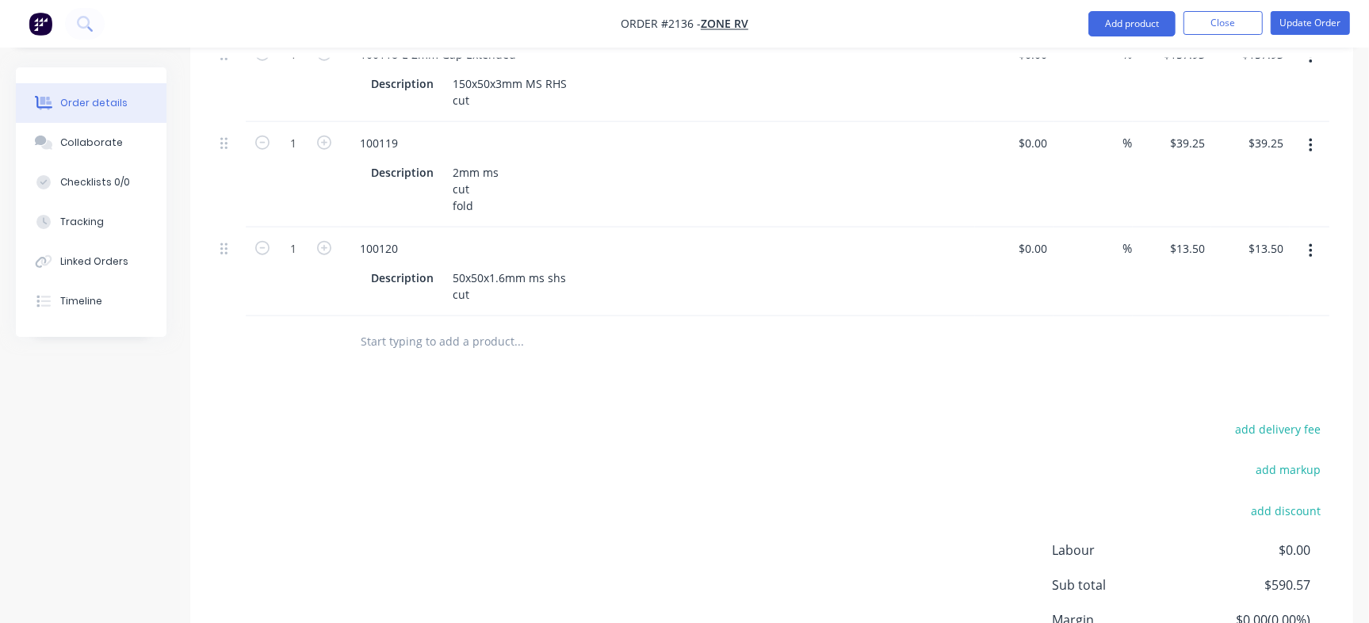
click at [431, 326] on input "text" at bounding box center [518, 342] width 317 height 32
paste input "100121"
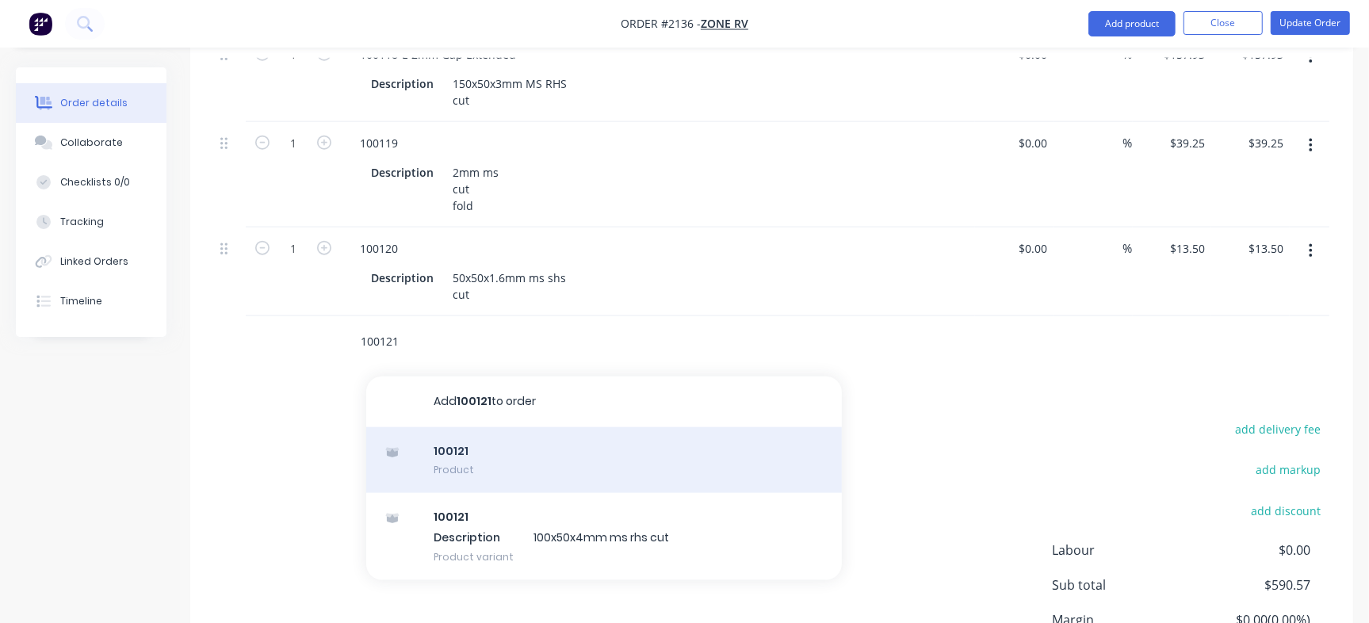
type input "100121"
click at [469, 427] on div "100121 Product" at bounding box center [604, 460] width 476 height 67
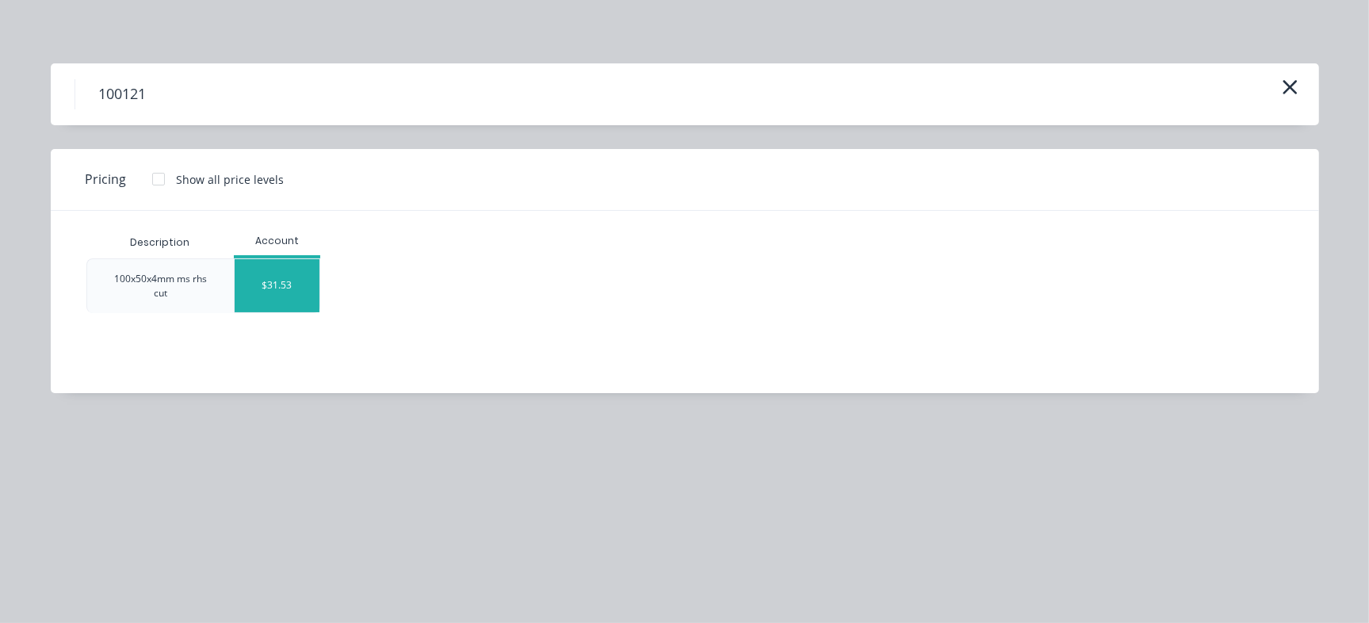
click at [289, 291] on div "$31.53" at bounding box center [277, 285] width 85 height 53
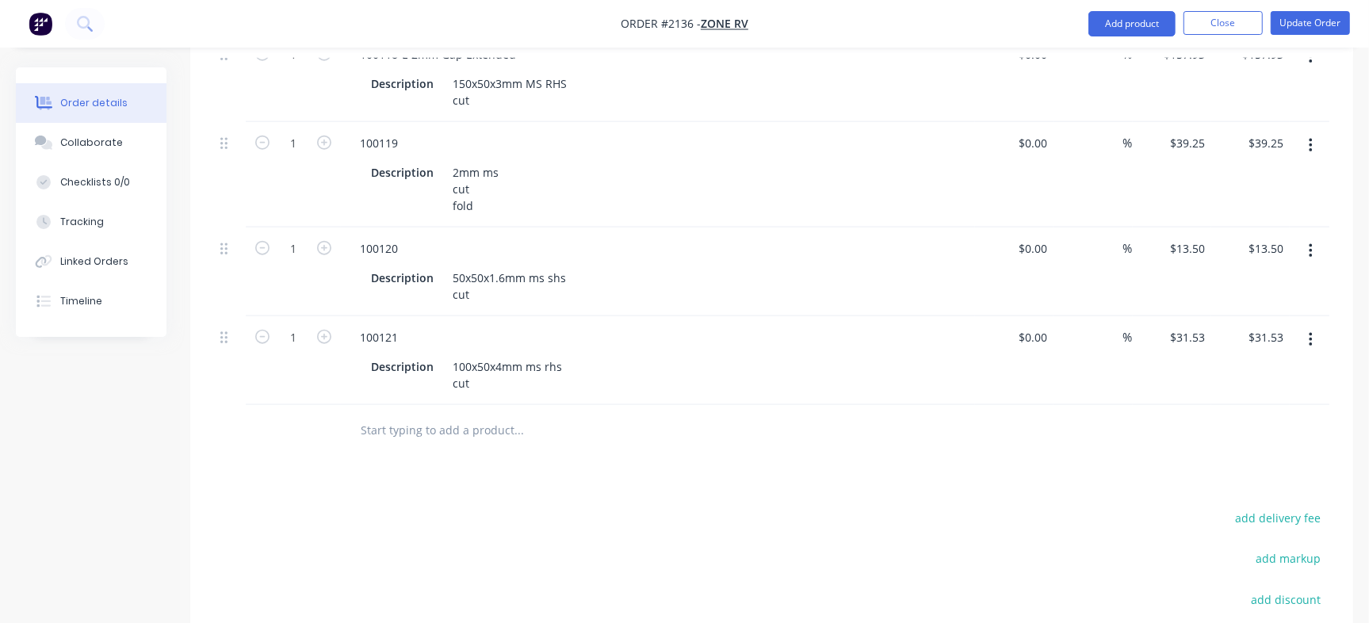
click at [434, 415] on input "text" at bounding box center [518, 431] width 317 height 32
paste input "100122"
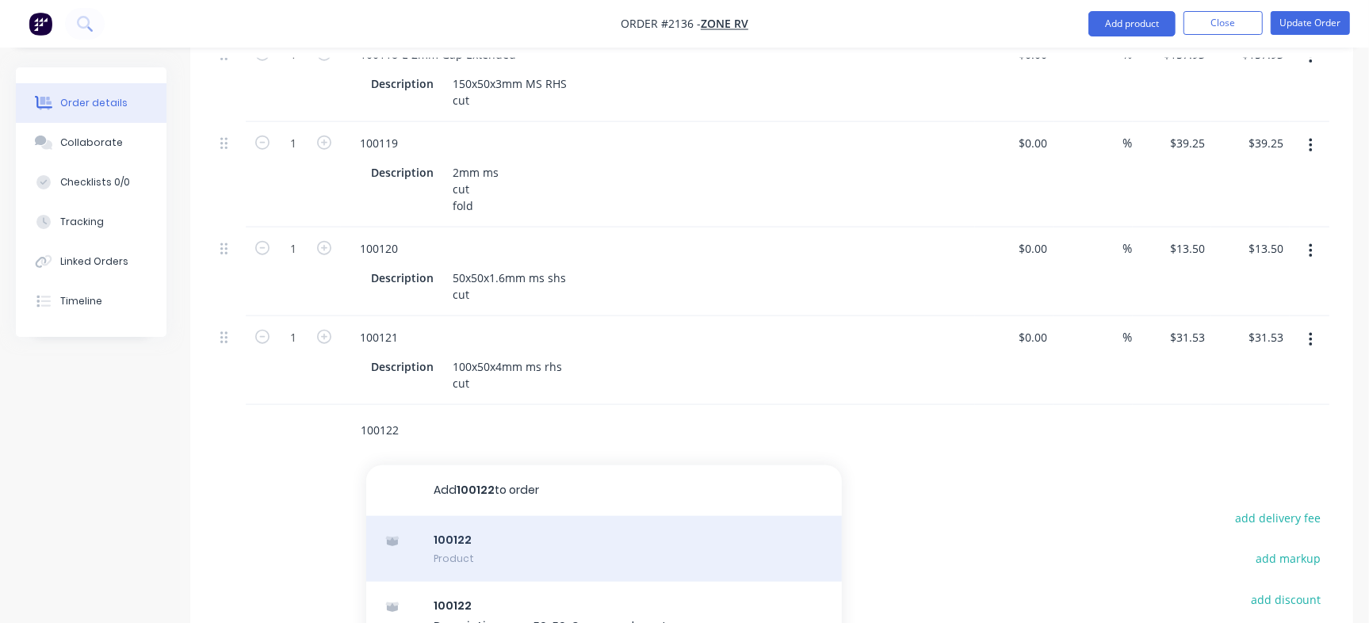
type input "100122"
click at [492, 516] on div "100122 Product" at bounding box center [604, 549] width 476 height 67
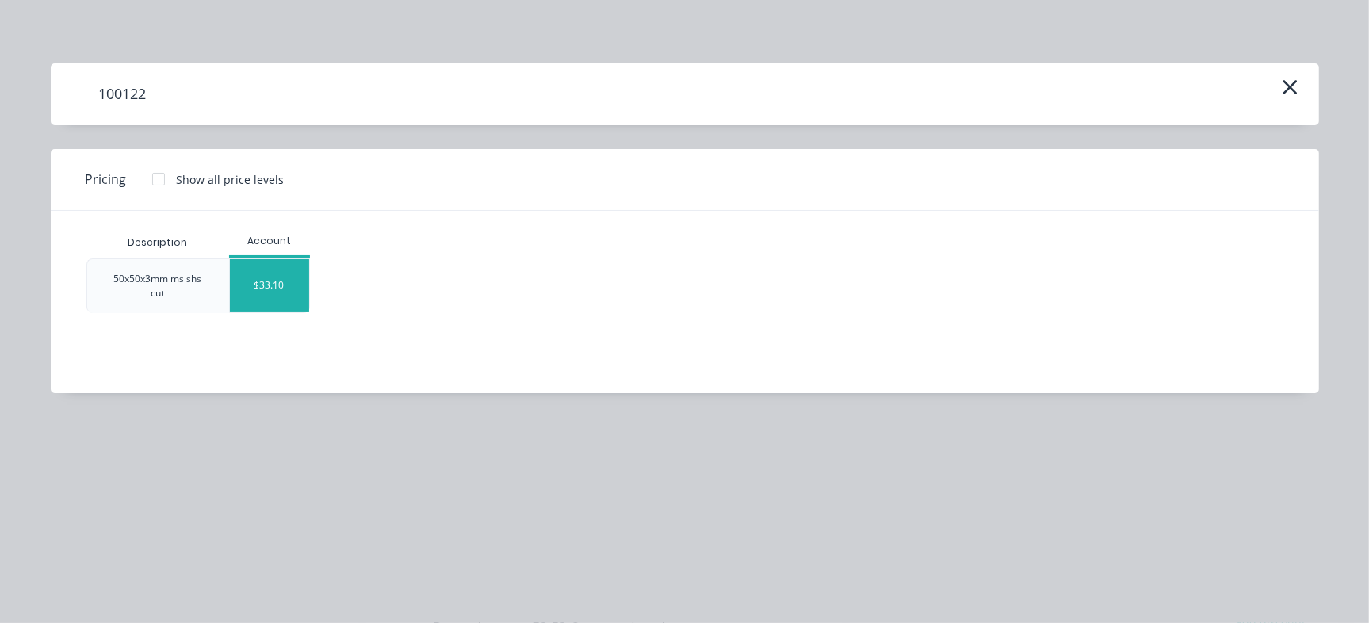
click at [293, 292] on div "$33.10" at bounding box center [269, 285] width 79 height 53
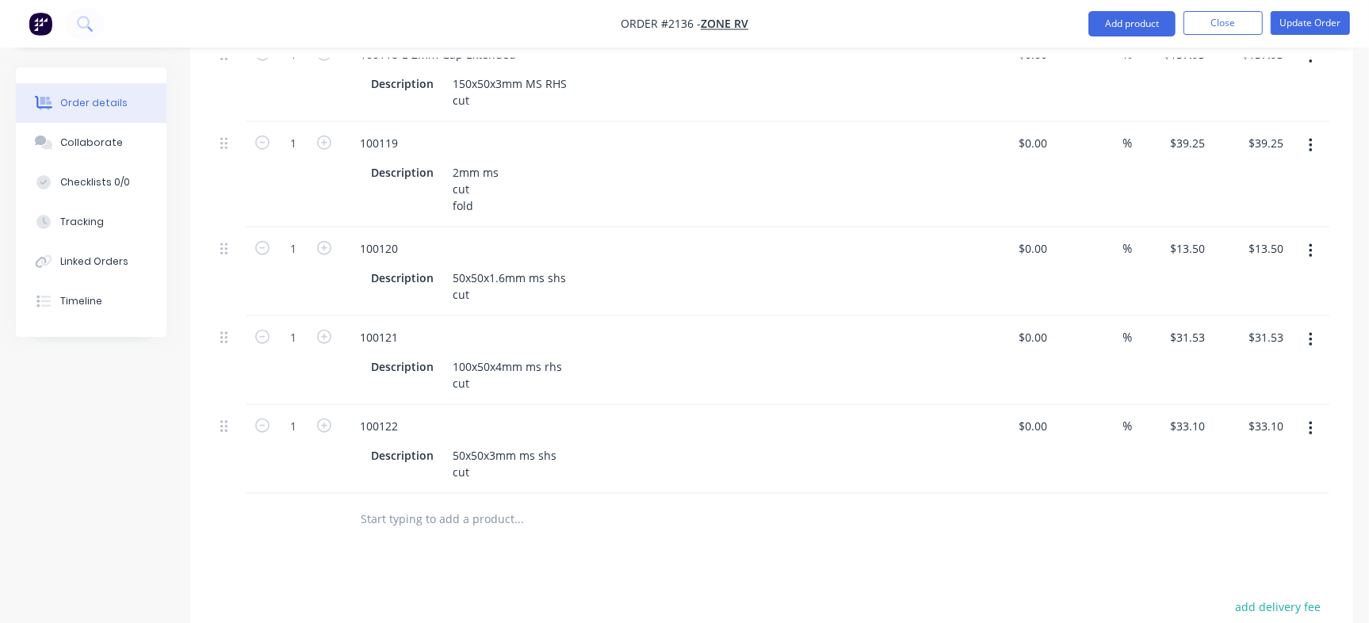
click at [429, 504] on input "text" at bounding box center [518, 520] width 317 height 32
paste input "100123"
type input "100123"
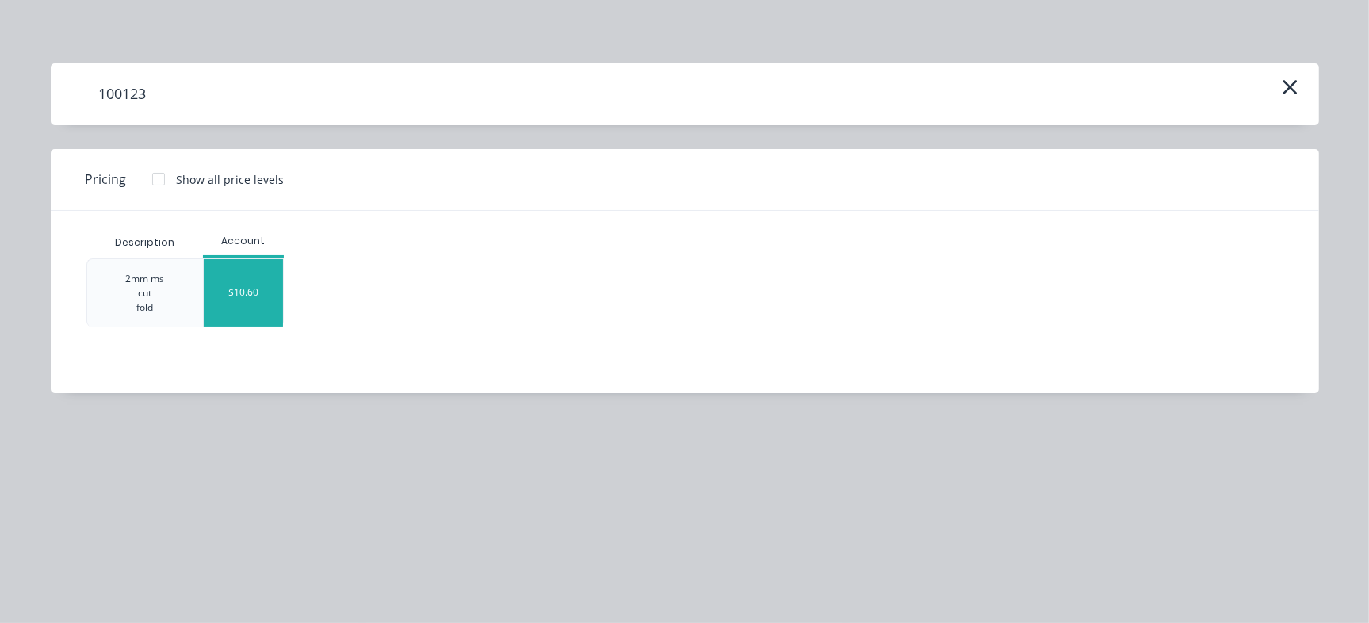
click at [249, 298] on div "$10.60" at bounding box center [243, 292] width 79 height 67
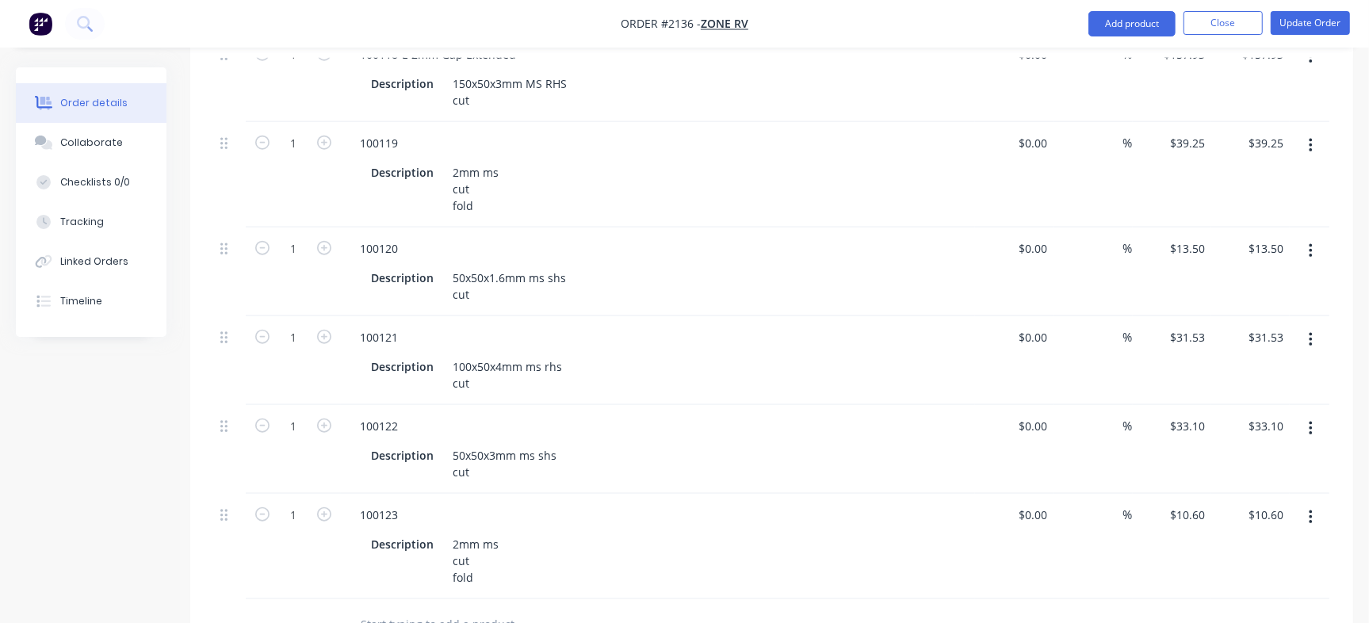
click at [399, 609] on input "text" at bounding box center [518, 625] width 317 height 32
paste input "100124"
type input "100124"
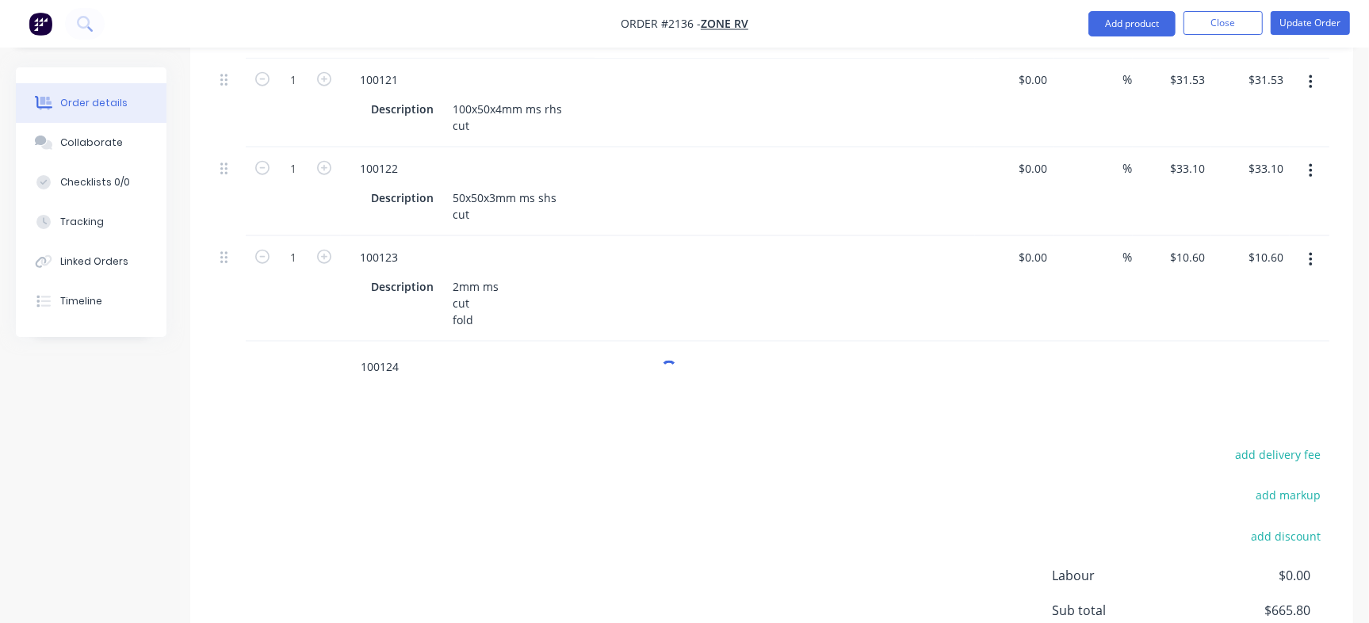
scroll to position [1605, 0]
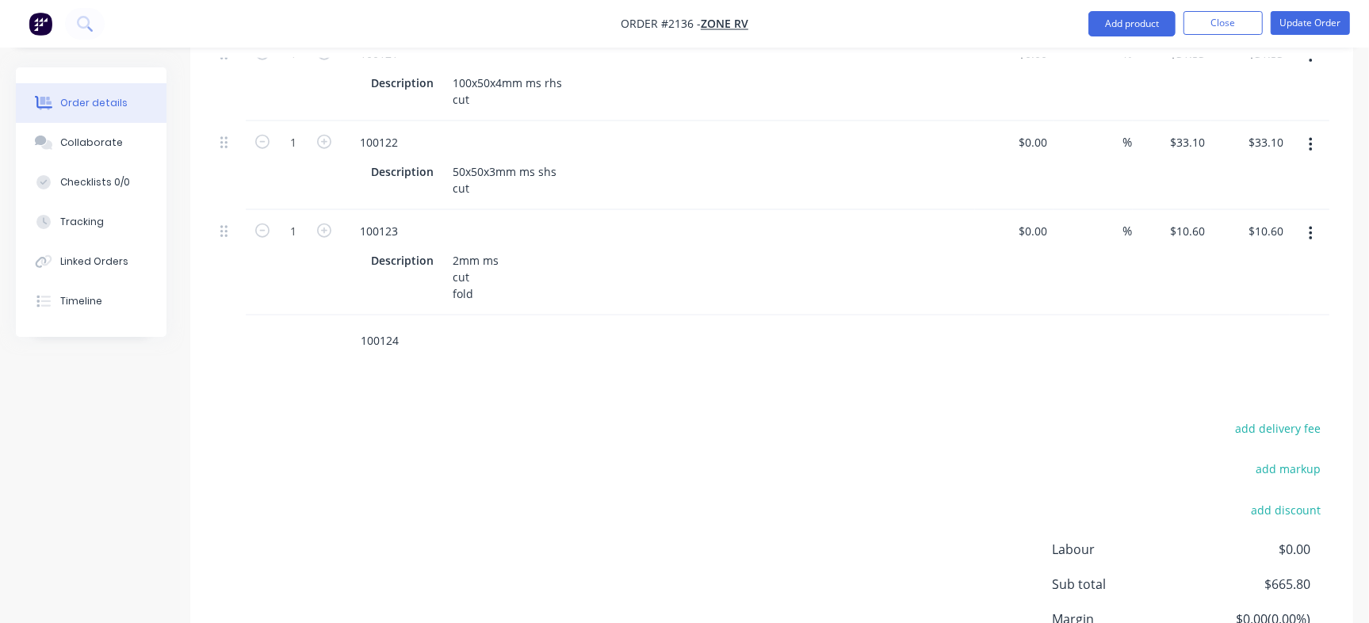
drag, startPoint x: 411, startPoint y: 291, endPoint x: 270, endPoint y: 275, distance: 142.0
click at [270, 316] on div "100124" at bounding box center [772, 342] width 1116 height 52
click at [429, 418] on div "add delivery fee add markup add discount Labour $0.00 Sub total $665.80 Margin …" at bounding box center [772, 571] width 1116 height 306
click at [465, 449] on div "add delivery fee add markup add discount Labour $0.00 Sub total $665.80 Margin …" at bounding box center [772, 571] width 1116 height 306
click at [385, 325] on input "text" at bounding box center [518, 341] width 317 height 32
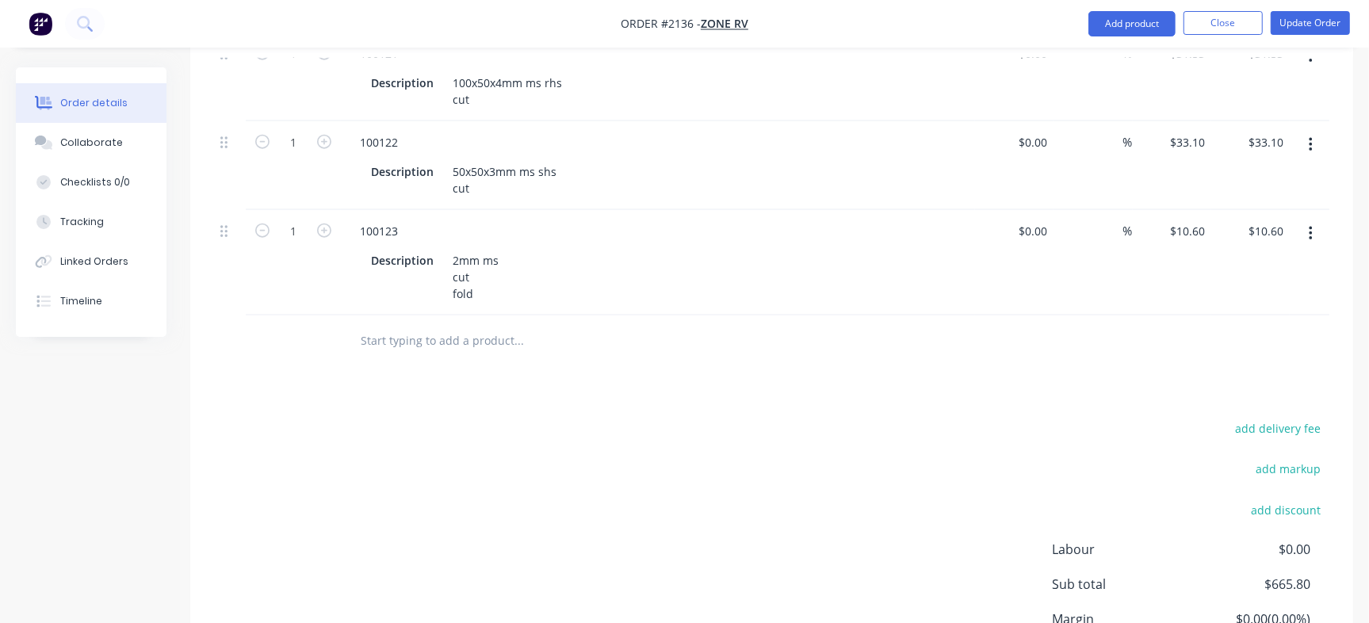
paste input "100124"
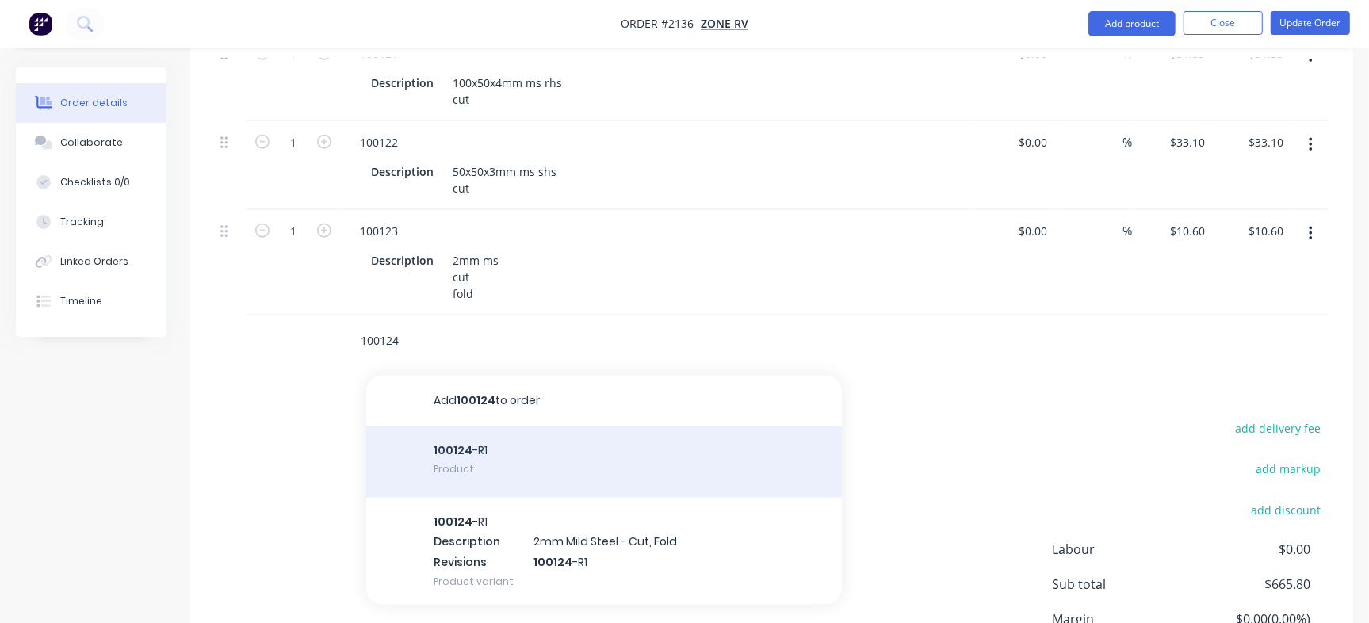
type input "100124"
click at [503, 427] on div "100124 -R1 Product" at bounding box center [604, 462] width 476 height 71
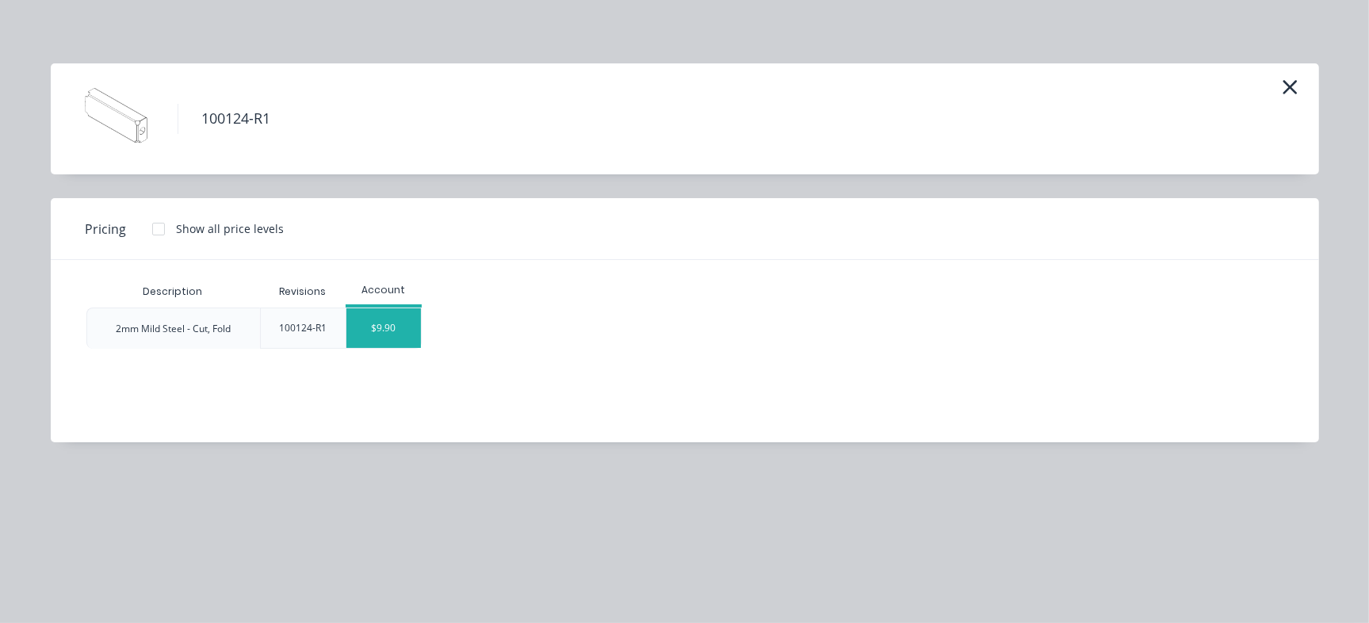
click at [367, 320] on div "$9.90" at bounding box center [384, 328] width 75 height 40
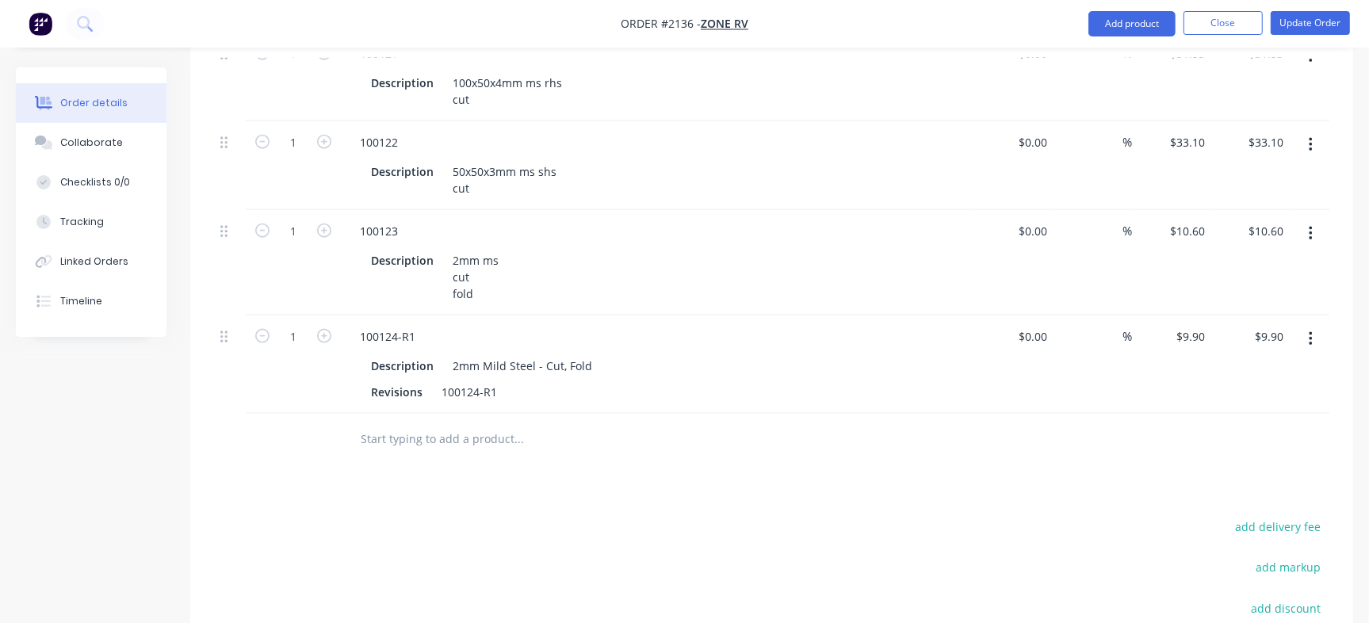
click at [452, 423] on input "text" at bounding box center [518, 439] width 317 height 32
paste input "100142"
type input "100142"
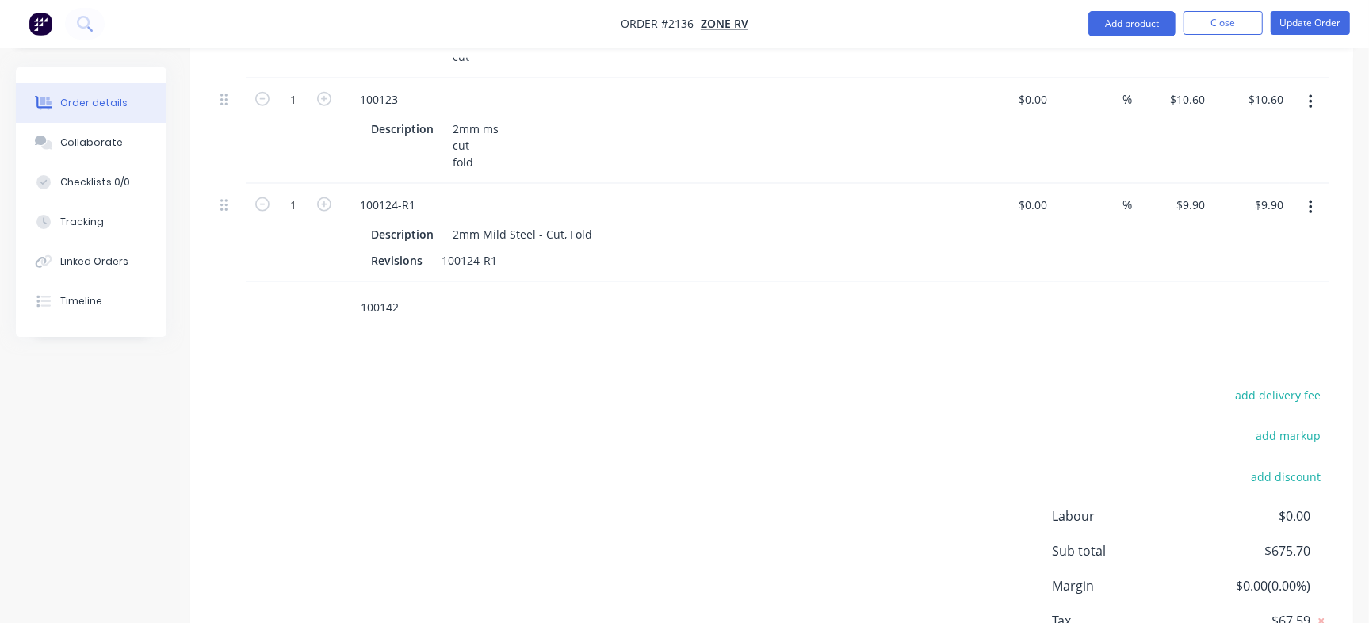
scroll to position [1793, 0]
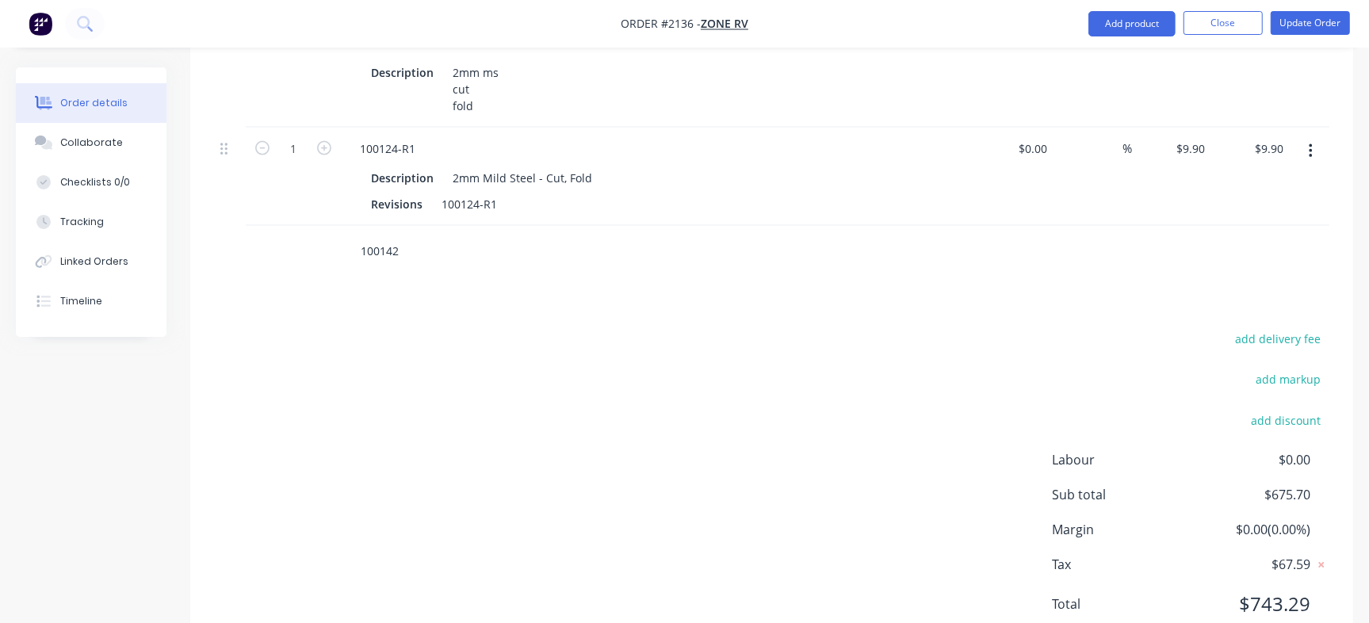
click at [392, 236] on input "100142" at bounding box center [518, 252] width 317 height 32
drag, startPoint x: 403, startPoint y: 206, endPoint x: 301, endPoint y: 198, distance: 101.8
click at [301, 226] on div "100142" at bounding box center [772, 252] width 1116 height 52
click at [496, 328] on div "add delivery fee add markup add discount Labour $0.00 Sub total $675.70 Margin …" at bounding box center [772, 481] width 1116 height 306
click at [402, 236] on input "text" at bounding box center [518, 252] width 317 height 32
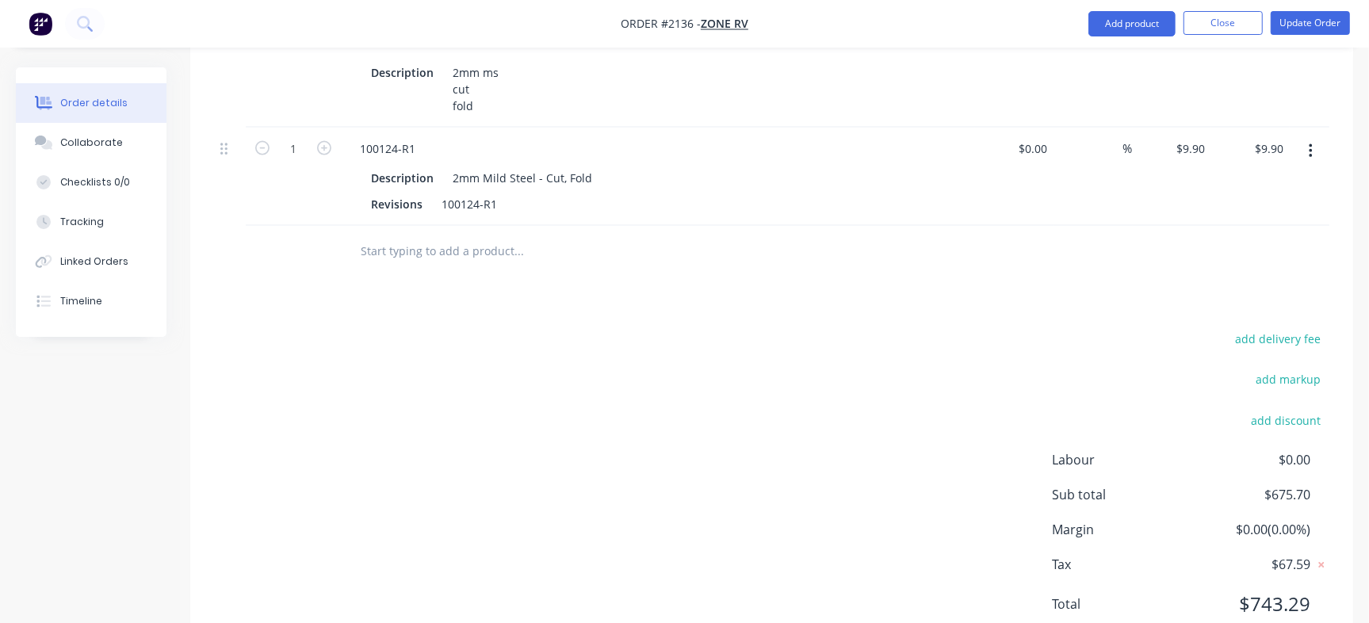
paste input "100142"
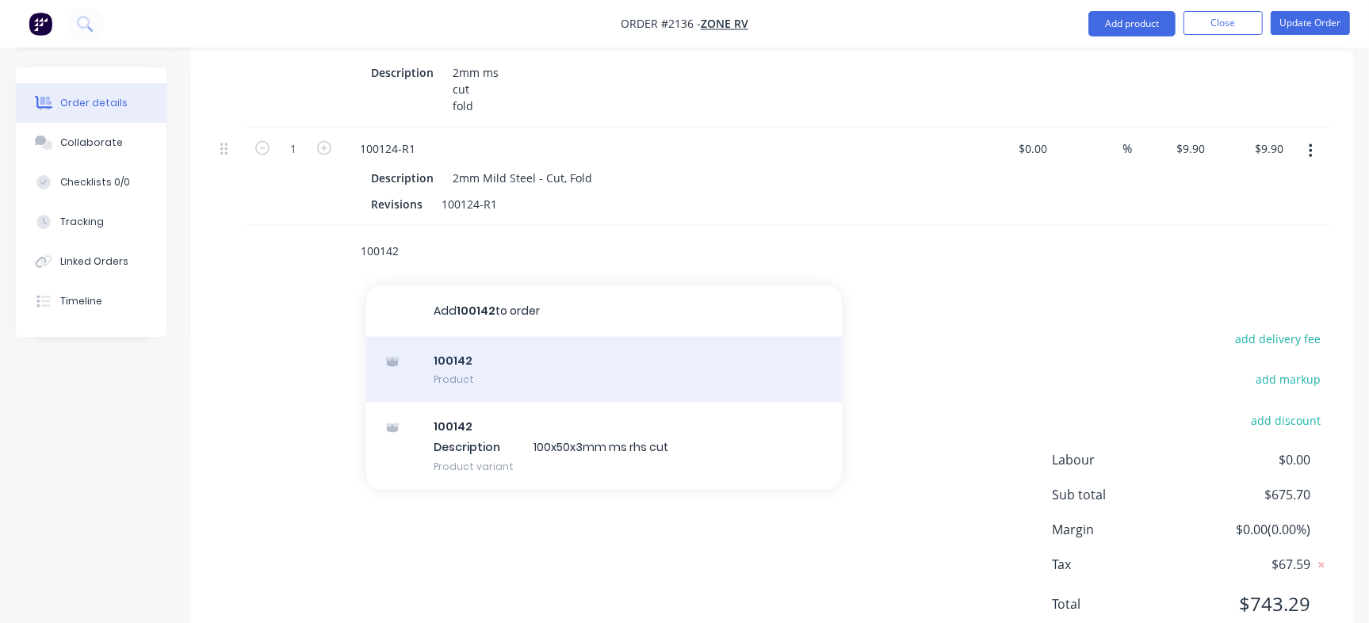
type input "100142"
click at [493, 338] on div "100142 Product" at bounding box center [604, 370] width 476 height 67
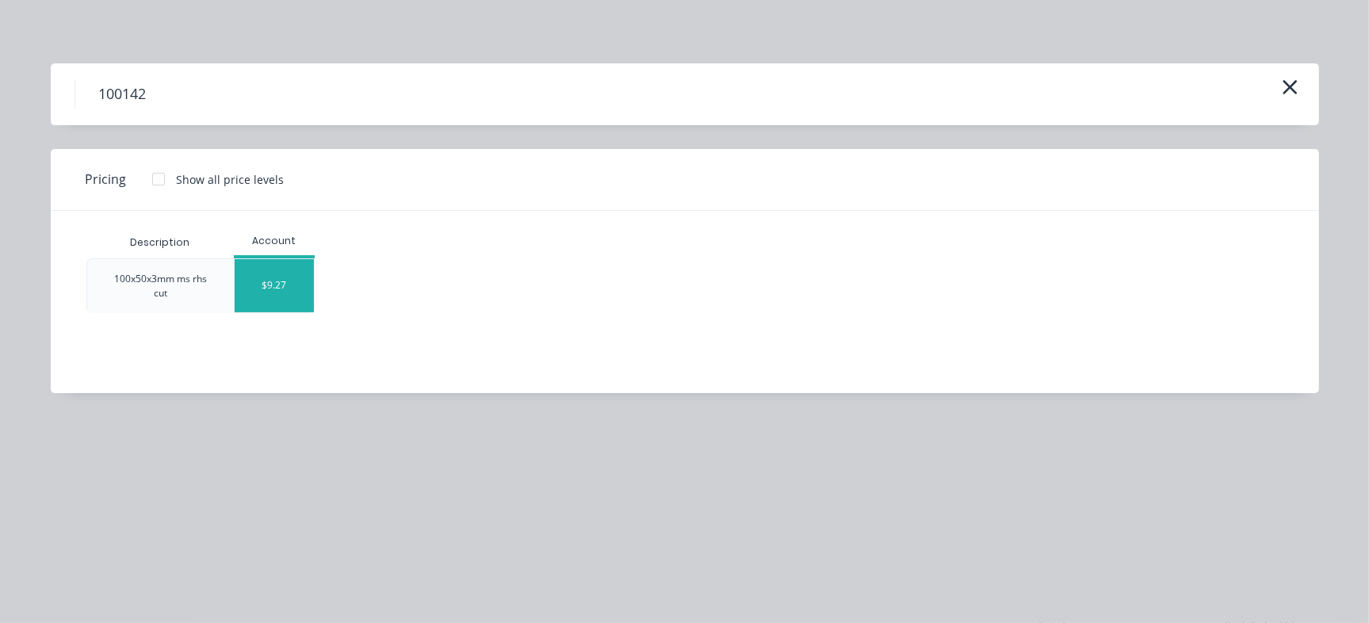
click at [278, 285] on div "$9.27" at bounding box center [274, 285] width 79 height 53
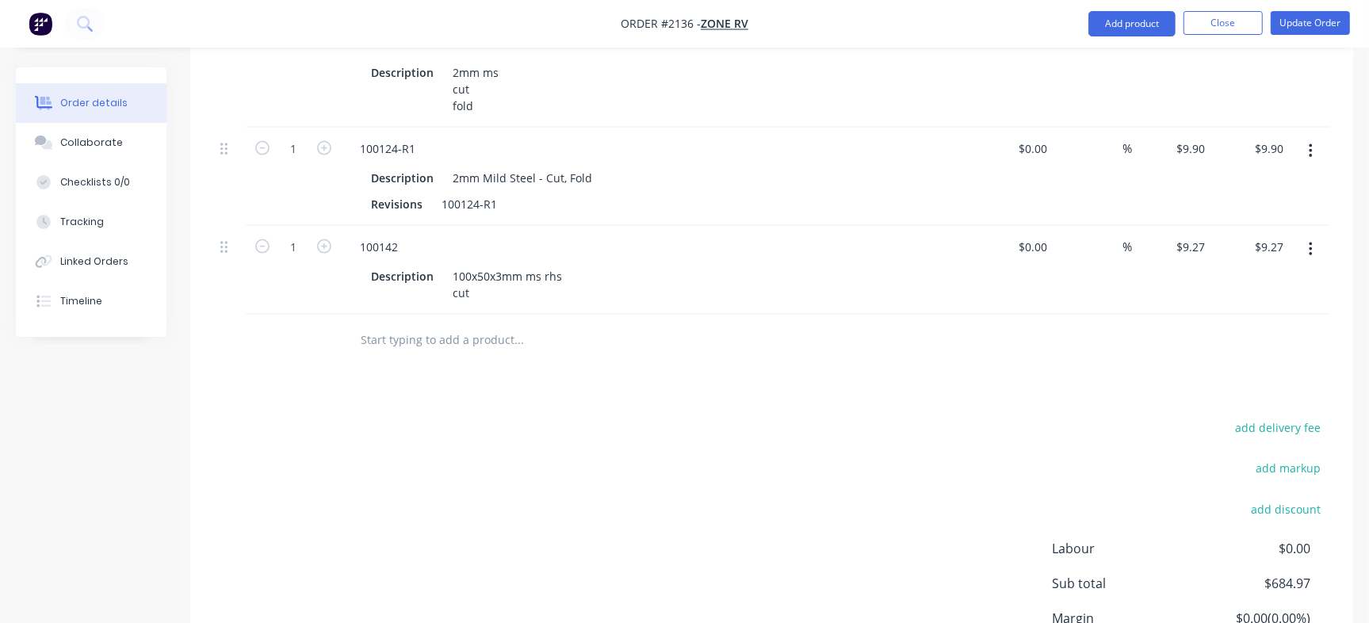
click at [437, 324] on input "text" at bounding box center [518, 340] width 317 height 32
paste input "100143"
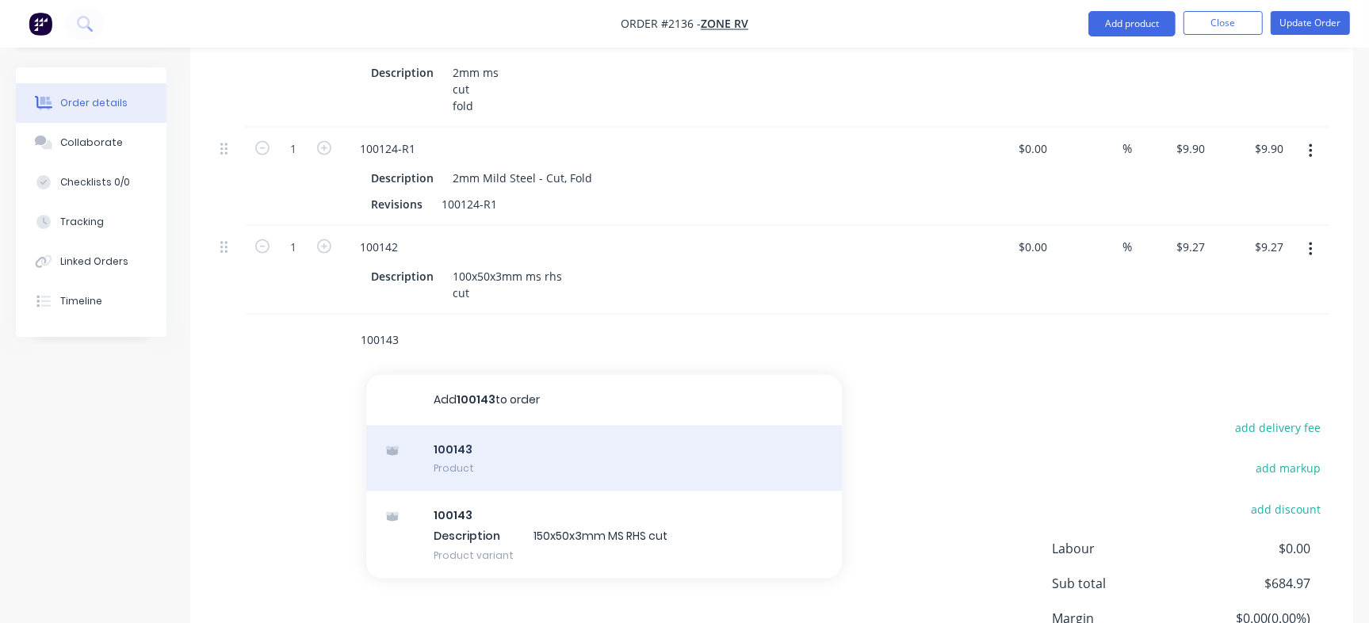
type input "100143"
click at [488, 426] on div "100143 Product" at bounding box center [604, 459] width 476 height 67
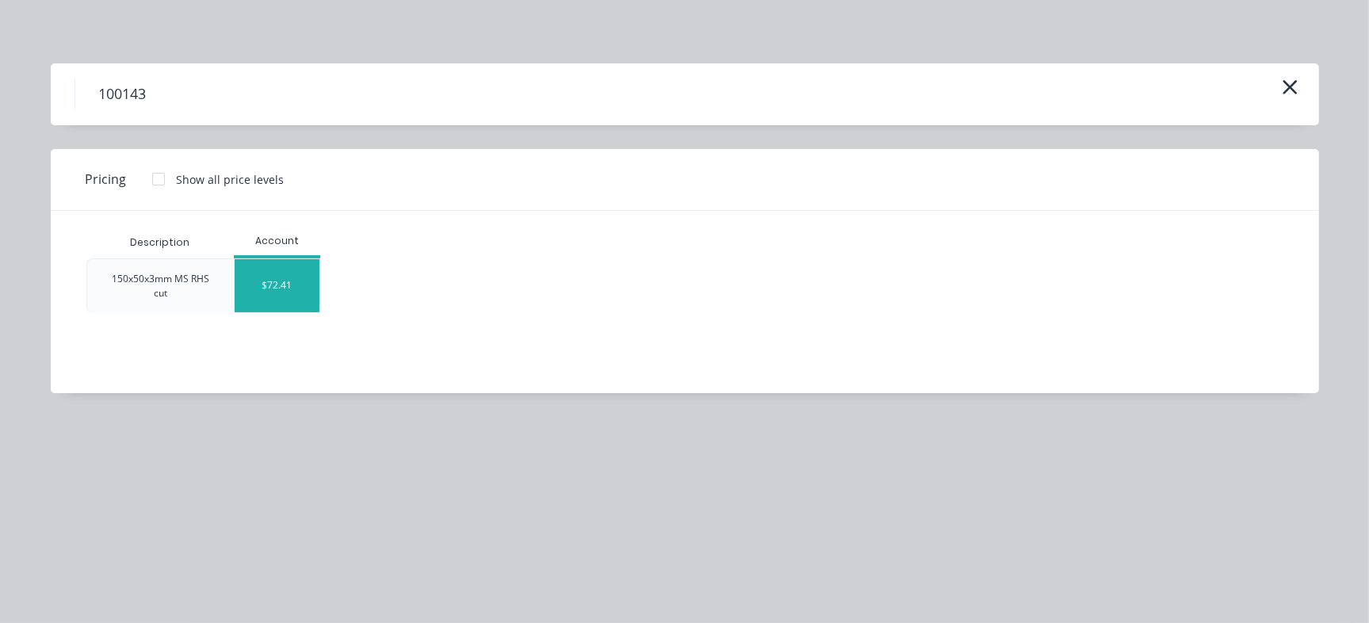
click at [284, 282] on div "$72.41" at bounding box center [277, 285] width 85 height 53
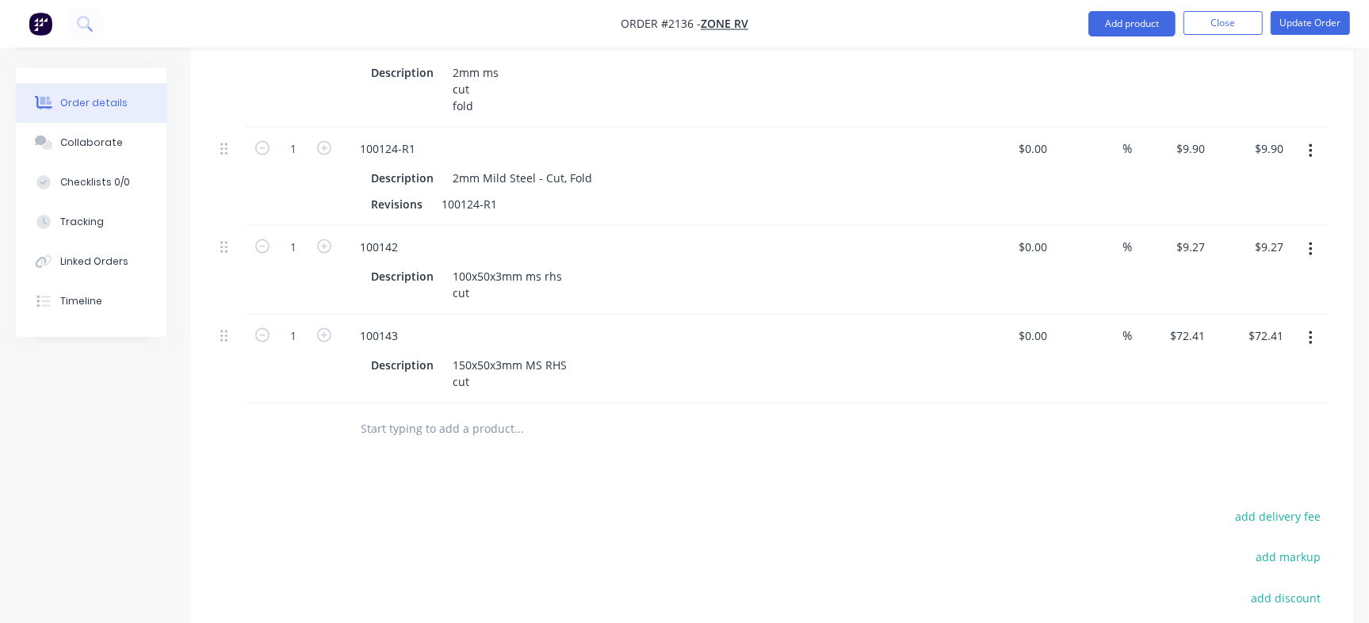
click at [420, 413] on input "text" at bounding box center [518, 429] width 317 height 32
paste input "100146"
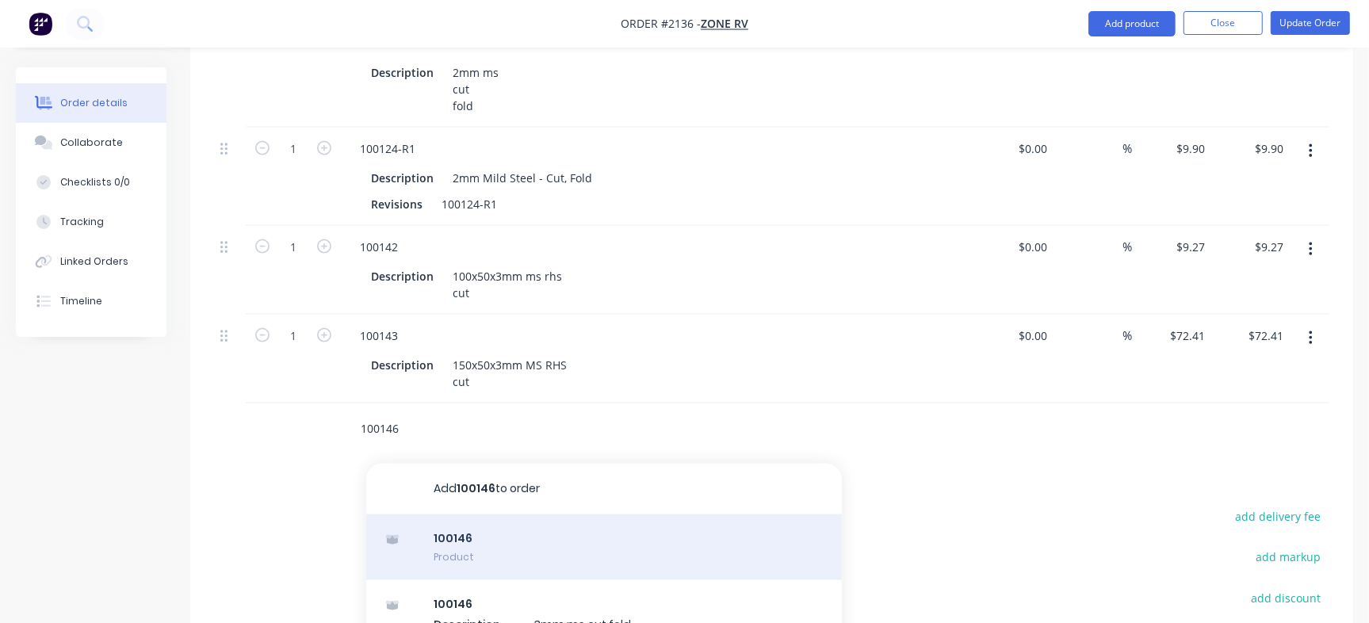
type input "100146"
click at [522, 515] on div "100146 Product" at bounding box center [604, 548] width 476 height 67
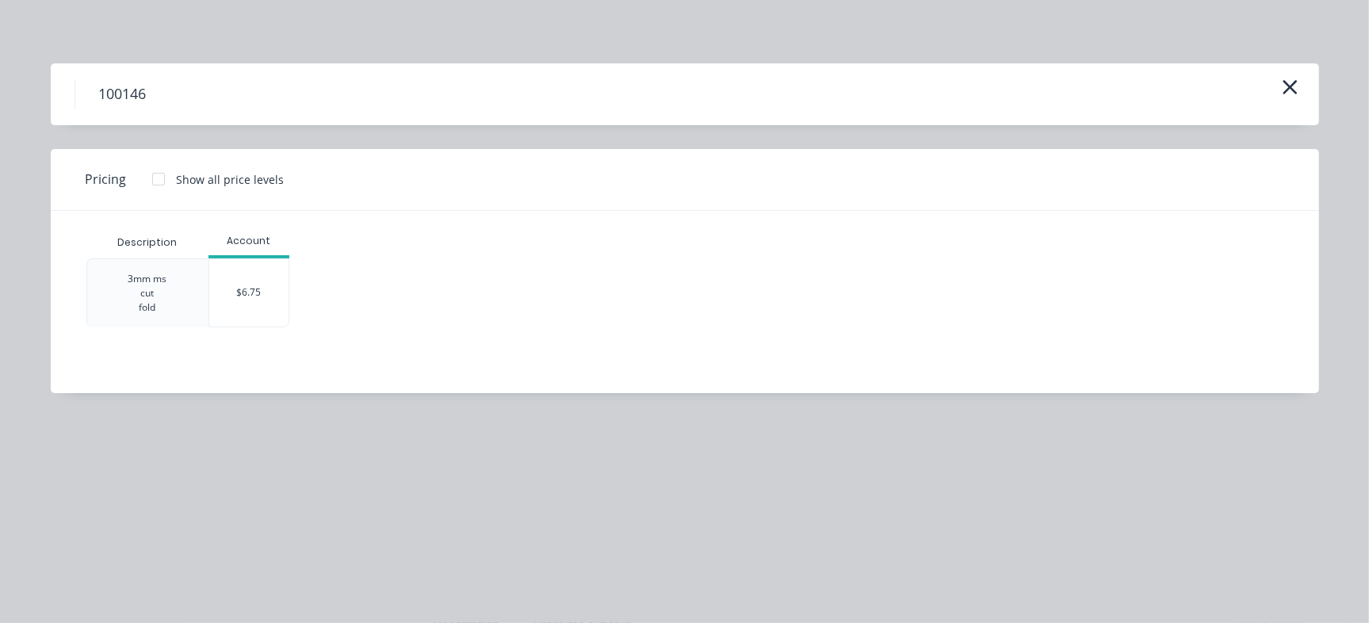
click at [269, 298] on div "$6.75" at bounding box center [248, 292] width 79 height 67
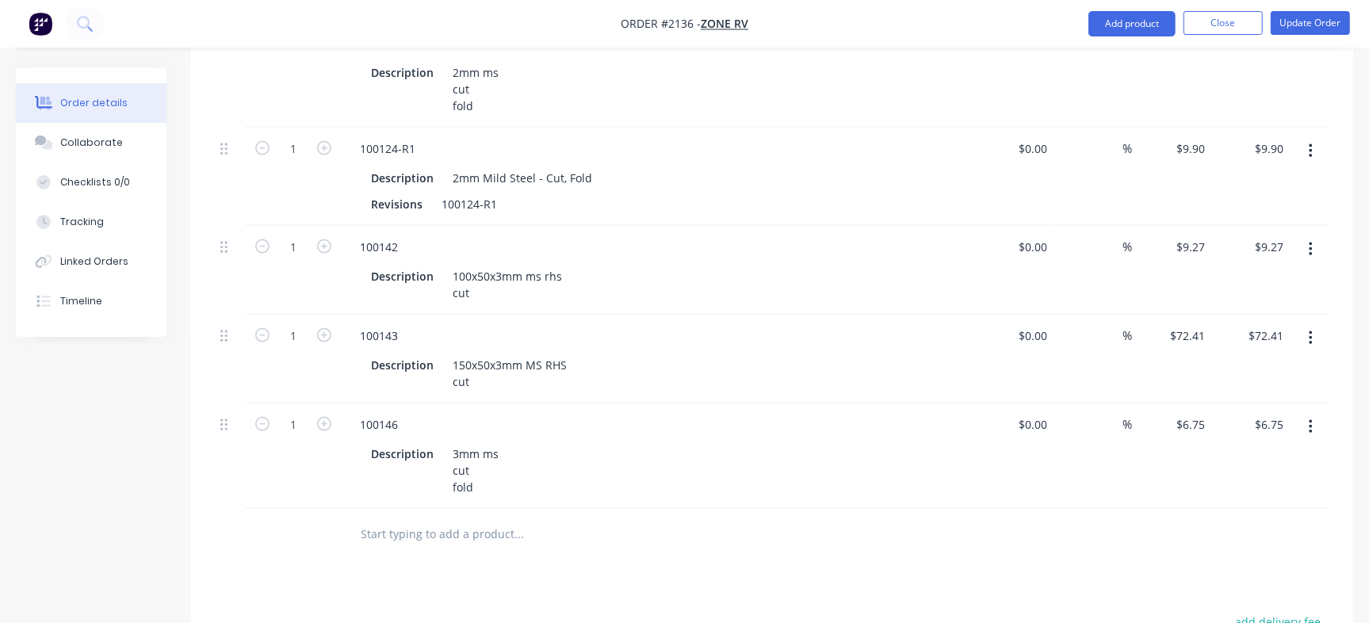
click at [412, 519] on input "text" at bounding box center [518, 535] width 317 height 32
paste input "100147"
type input "100147"
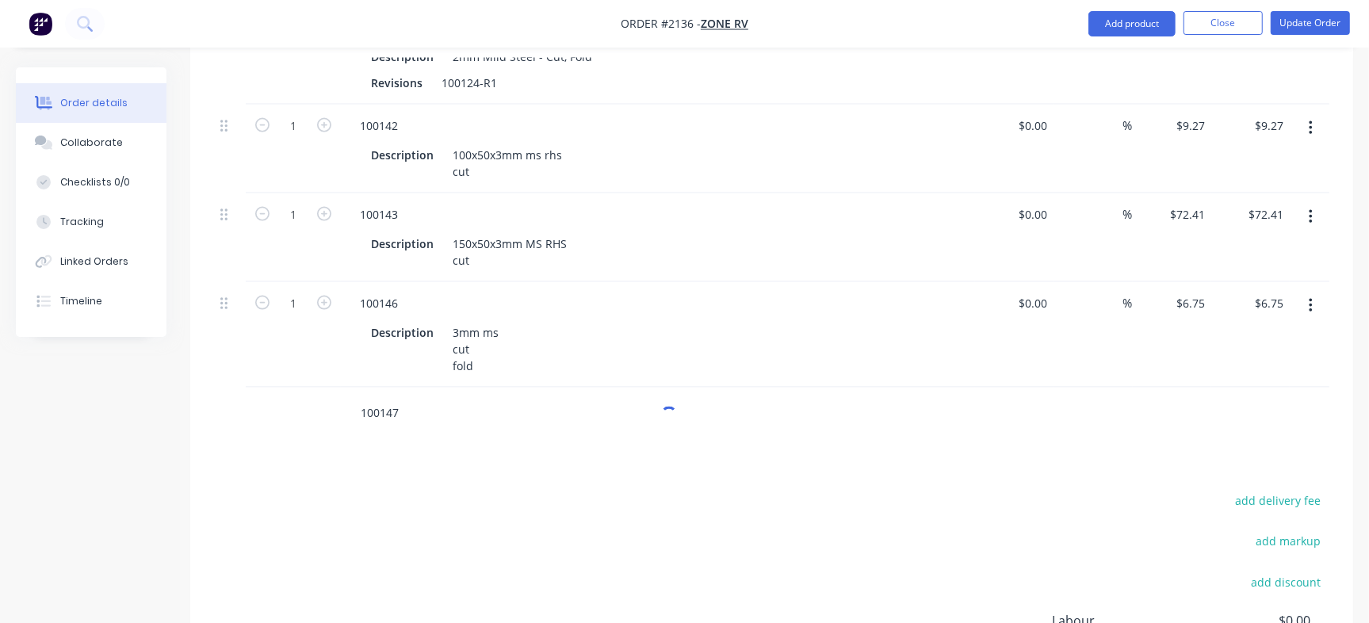
scroll to position [1928, 0]
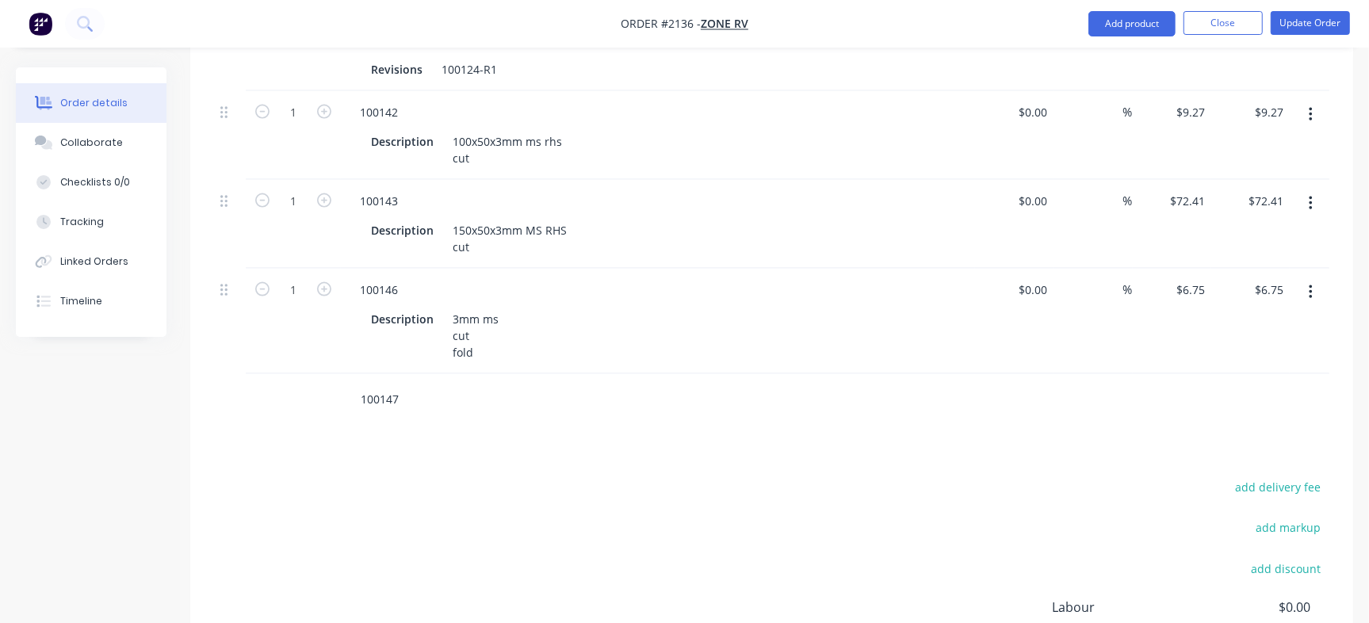
drag, startPoint x: 412, startPoint y: 347, endPoint x: 225, endPoint y: 324, distance: 188.5
click at [380, 384] on input "text" at bounding box center [518, 400] width 317 height 32
paste input "100147"
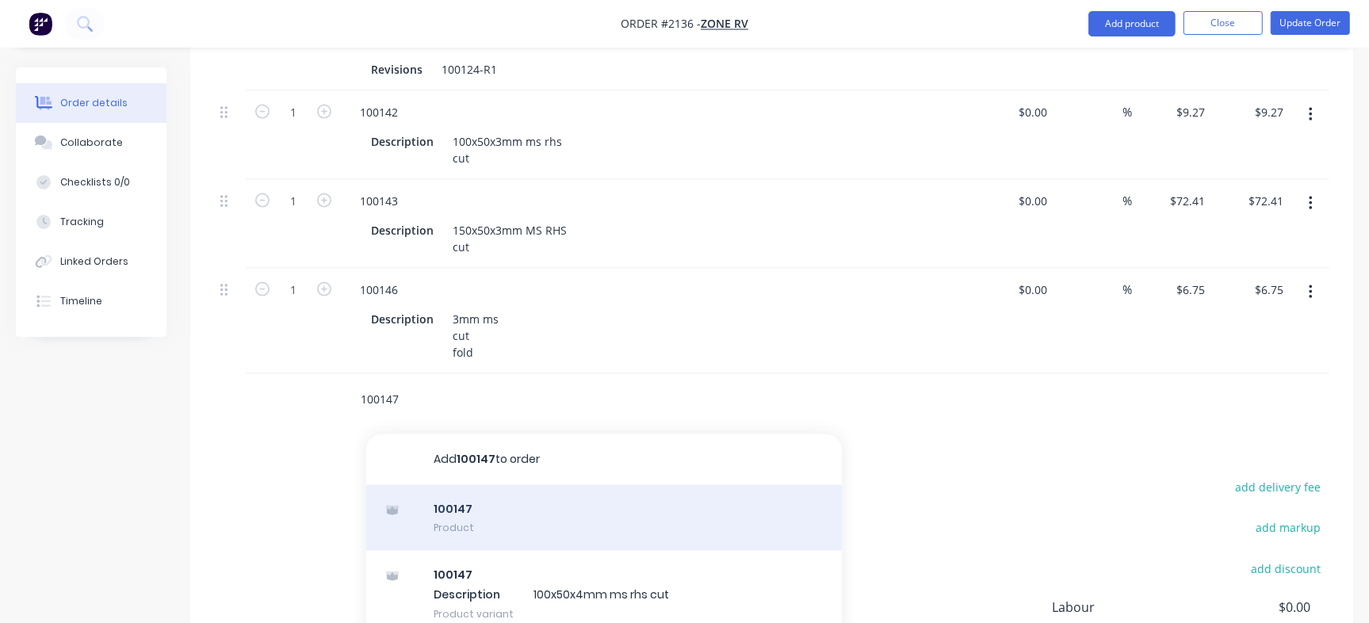
type input "100147"
click at [569, 485] on div "100147 Product" at bounding box center [604, 518] width 476 height 67
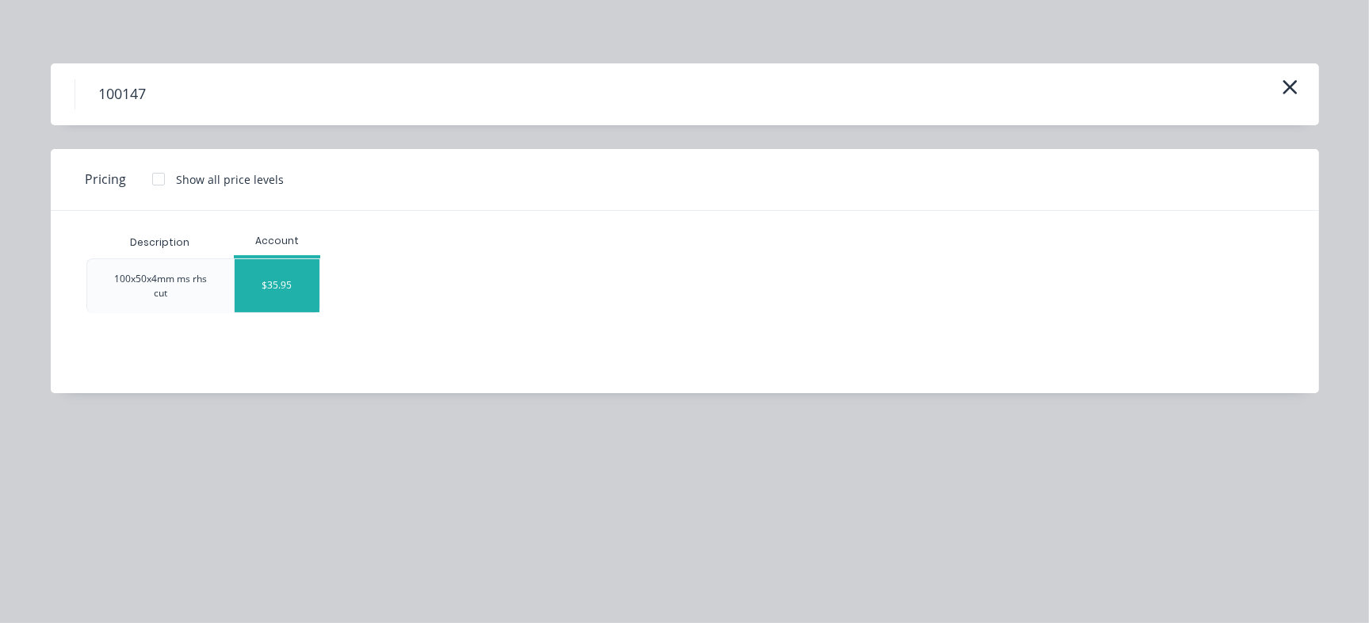
click at [277, 285] on div "$35.95" at bounding box center [277, 285] width 85 height 53
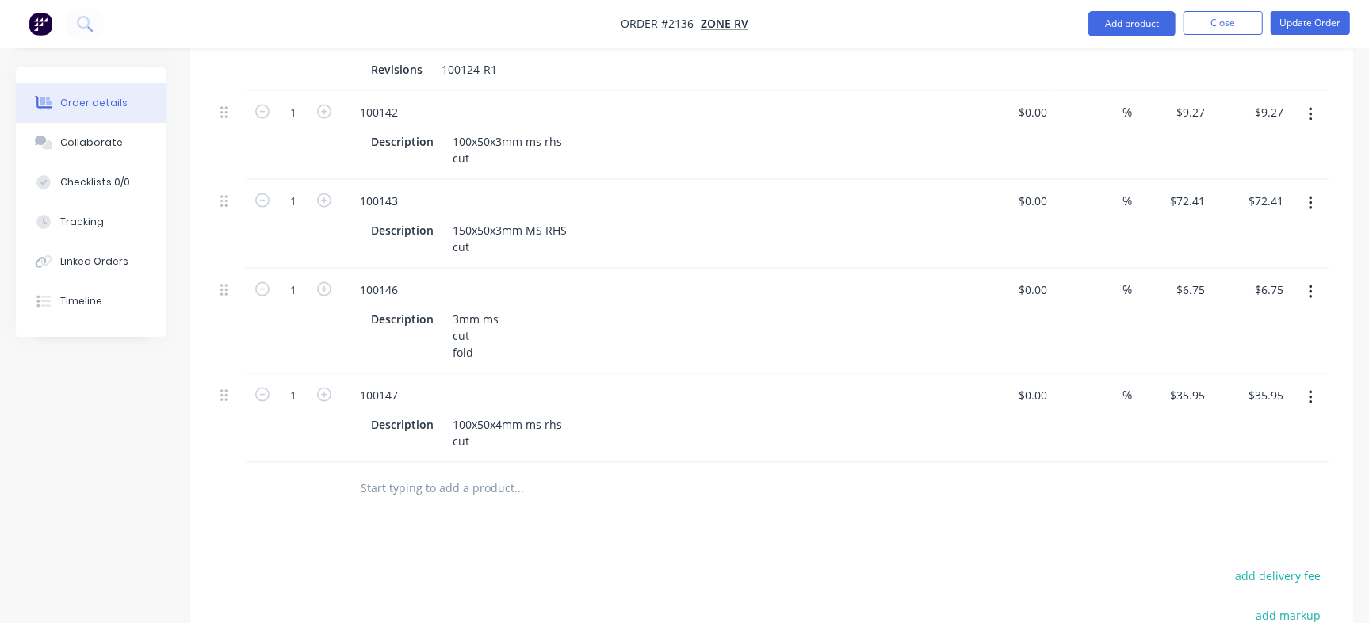
click at [400, 473] on input "text" at bounding box center [518, 489] width 317 height 32
paste input "100148"
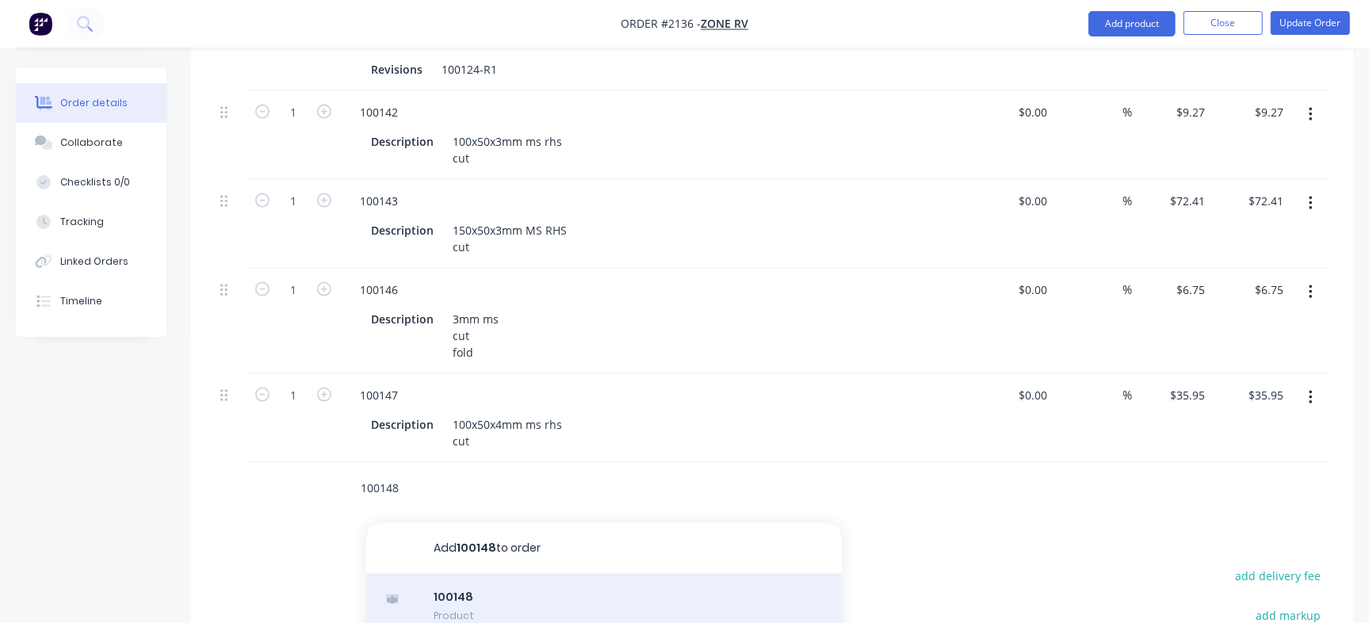
type input "100148"
click at [481, 574] on div "100148 Product" at bounding box center [604, 607] width 476 height 67
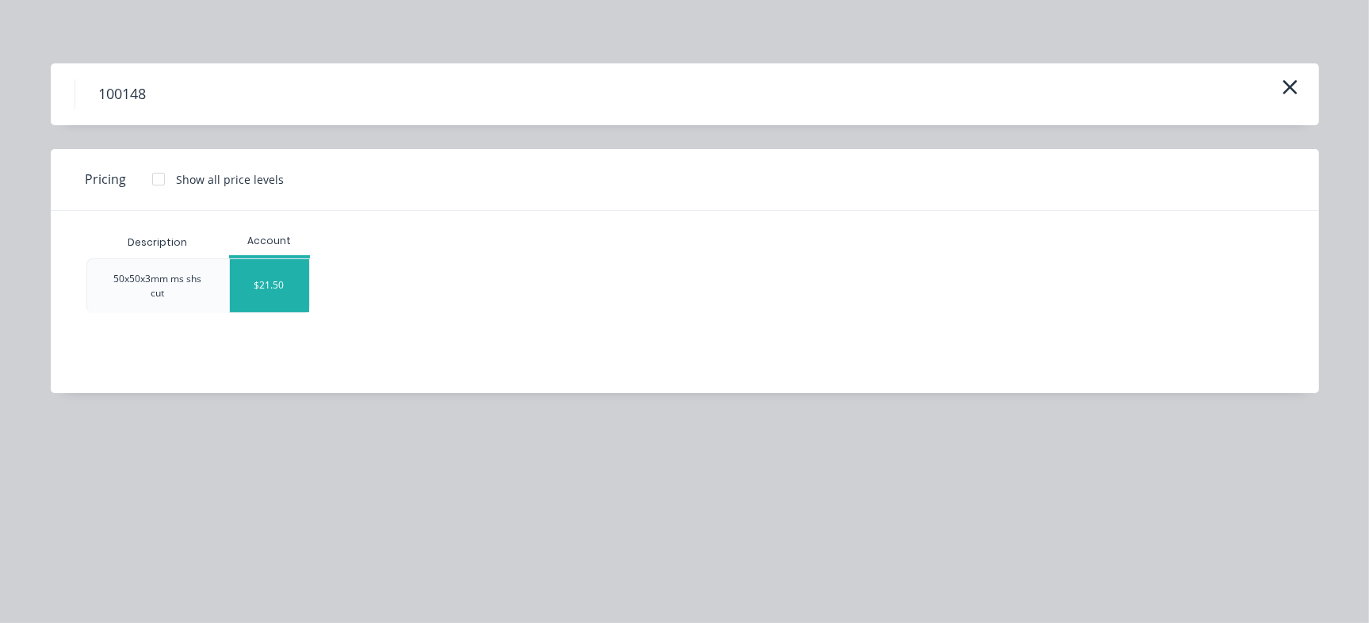
click at [275, 286] on div "$21.50" at bounding box center [269, 285] width 79 height 53
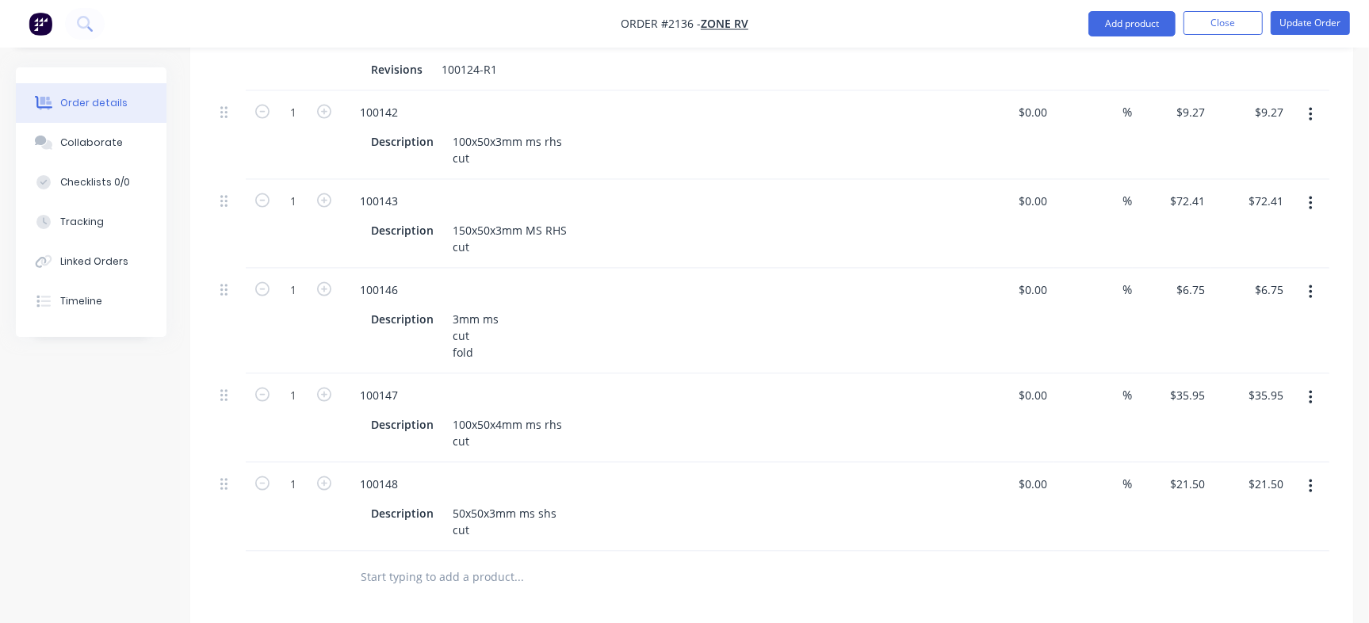
click at [425, 561] on input "text" at bounding box center [518, 577] width 317 height 32
paste input "100149"
type input "100149"
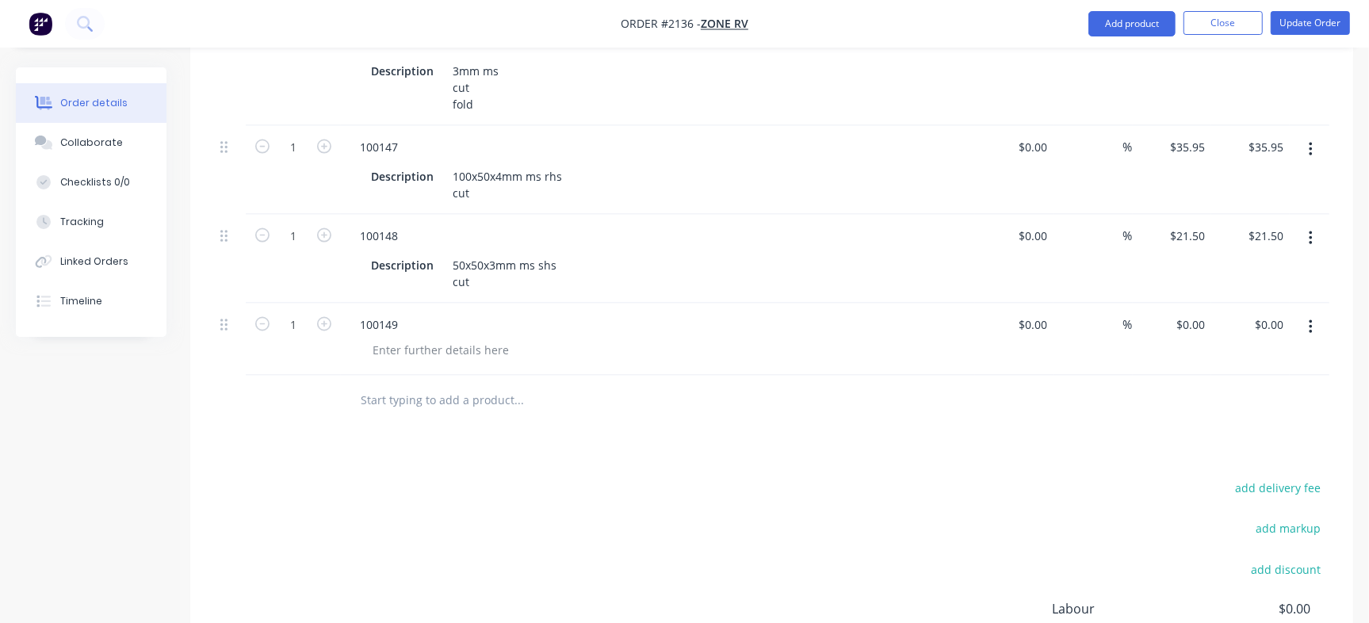
click at [398, 385] on input "text" at bounding box center [518, 401] width 317 height 32
paste input "100149"
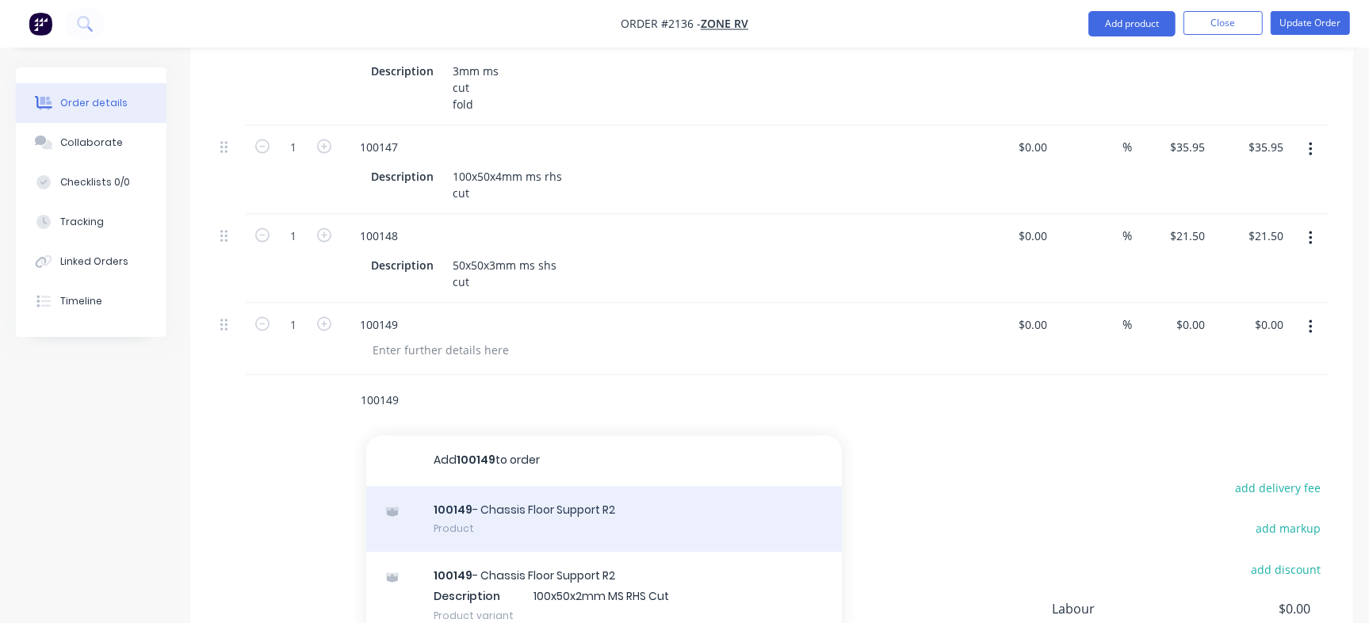
type input "100149"
click at [545, 487] on div "100149 - Chassis Floor Support R2 Product" at bounding box center [604, 520] width 476 height 67
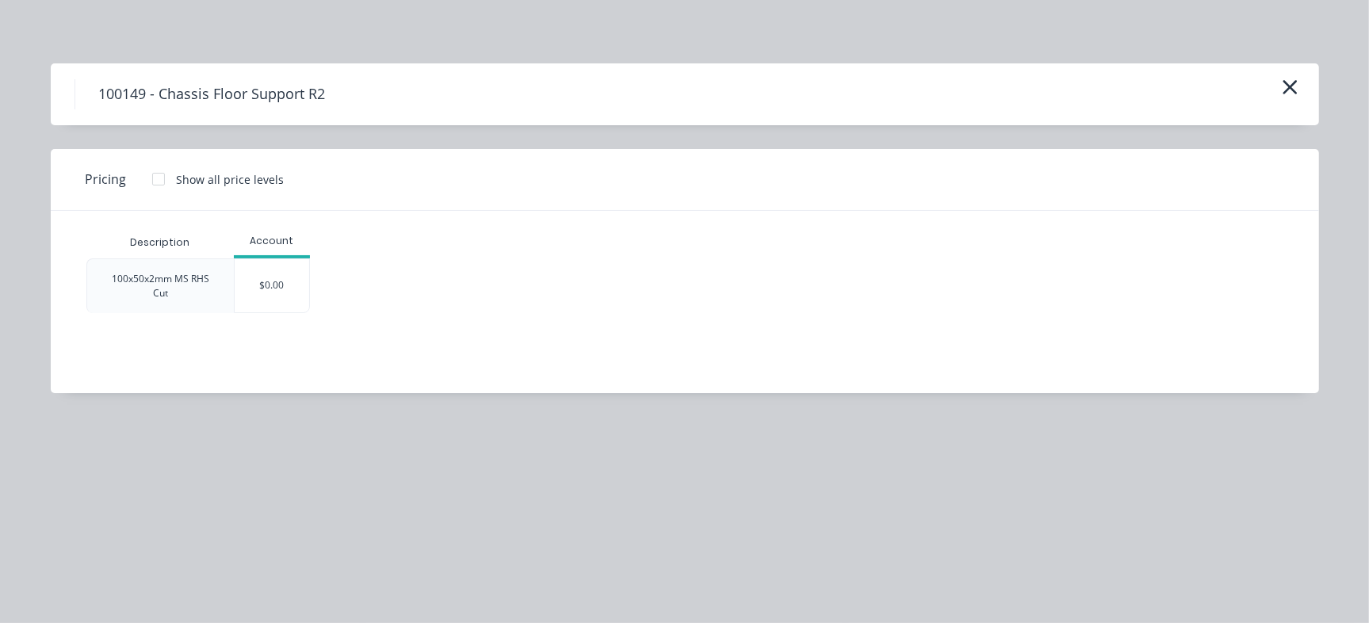
click at [279, 270] on div "$0.00" at bounding box center [272, 285] width 75 height 53
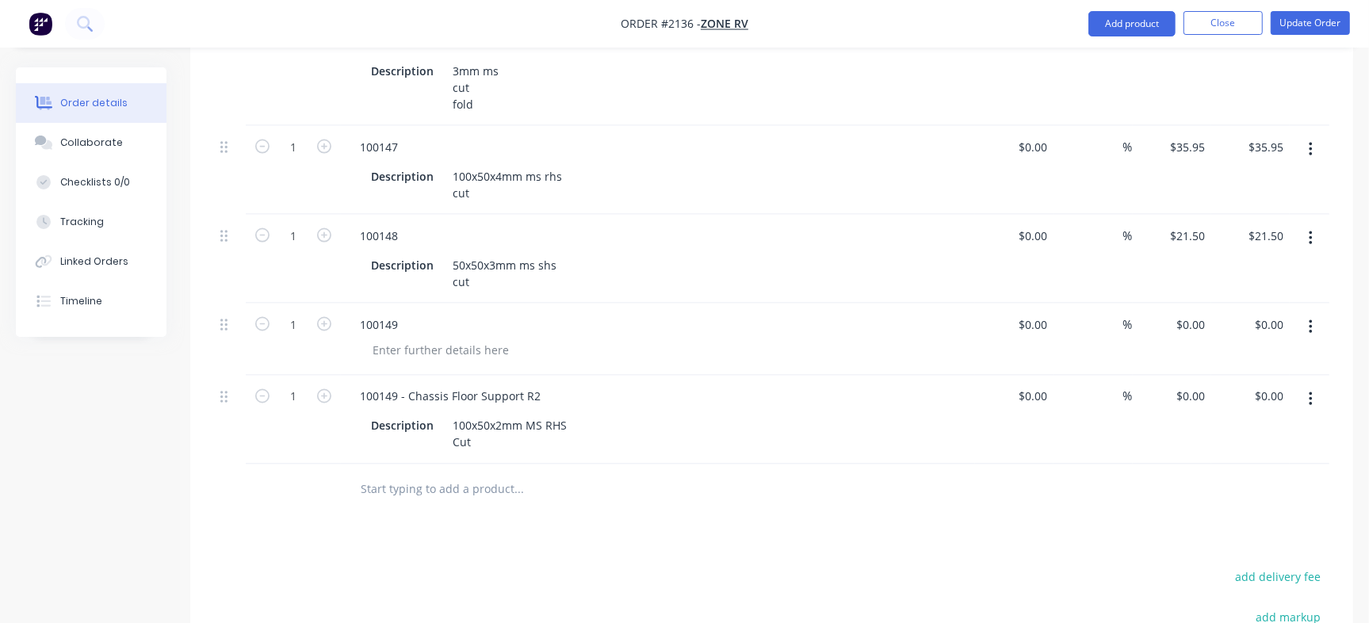
click at [1315, 313] on button "button" at bounding box center [1311, 327] width 37 height 29
click at [1235, 453] on div "Delete" at bounding box center [1254, 464] width 122 height 23
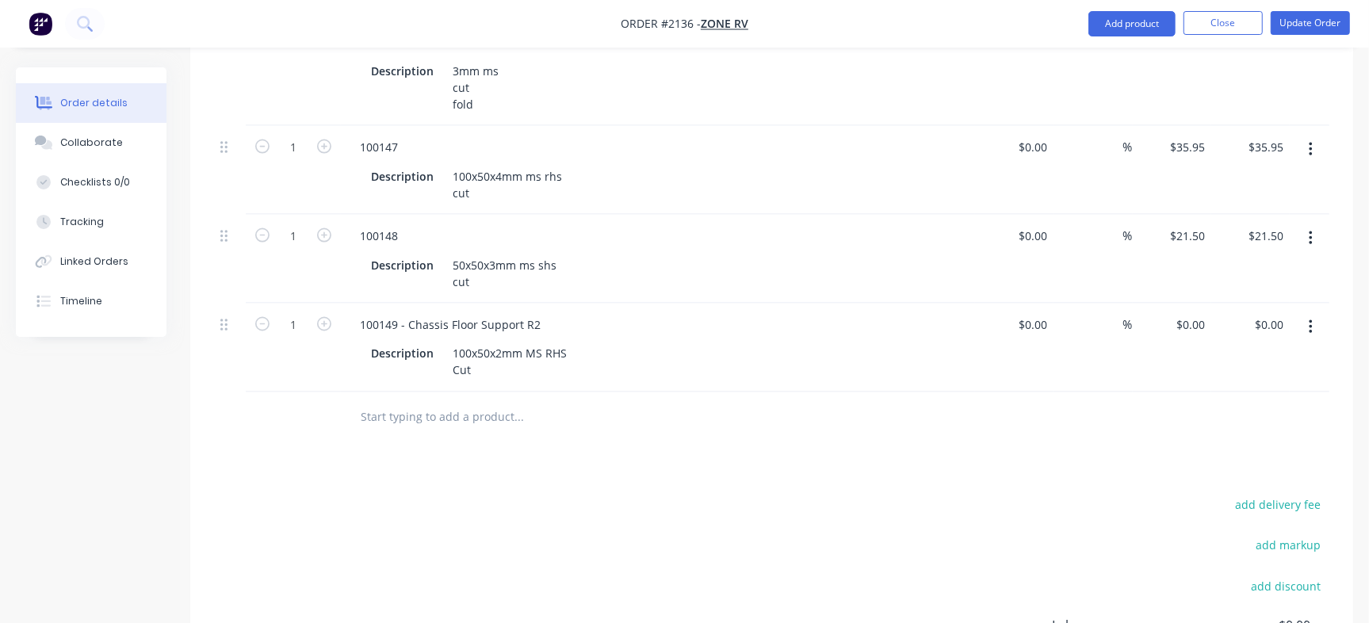
click at [430, 402] on input "text" at bounding box center [518, 418] width 317 height 32
paste input "CH-STL-CUT-P084"
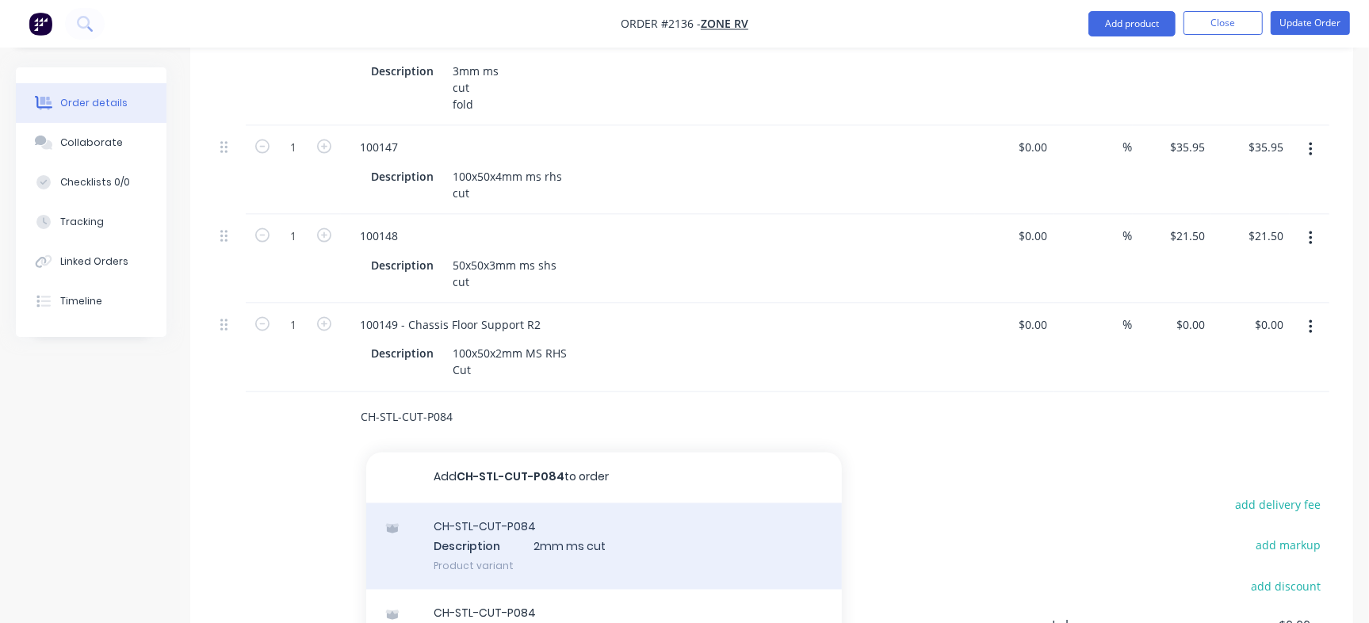
type input "CH-STL-CUT-P084"
click at [581, 504] on div "CH-STL-CUT-P084 Description 2mm ms cut Product variant" at bounding box center [604, 547] width 476 height 87
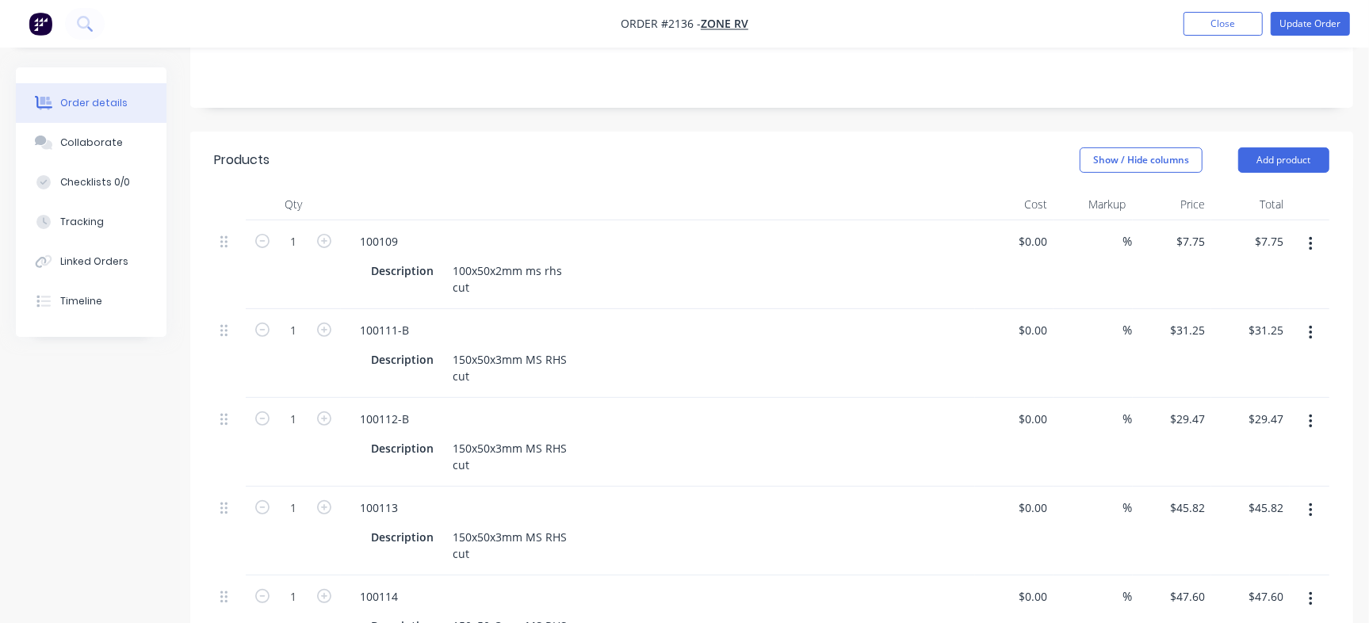
scroll to position [150, 0]
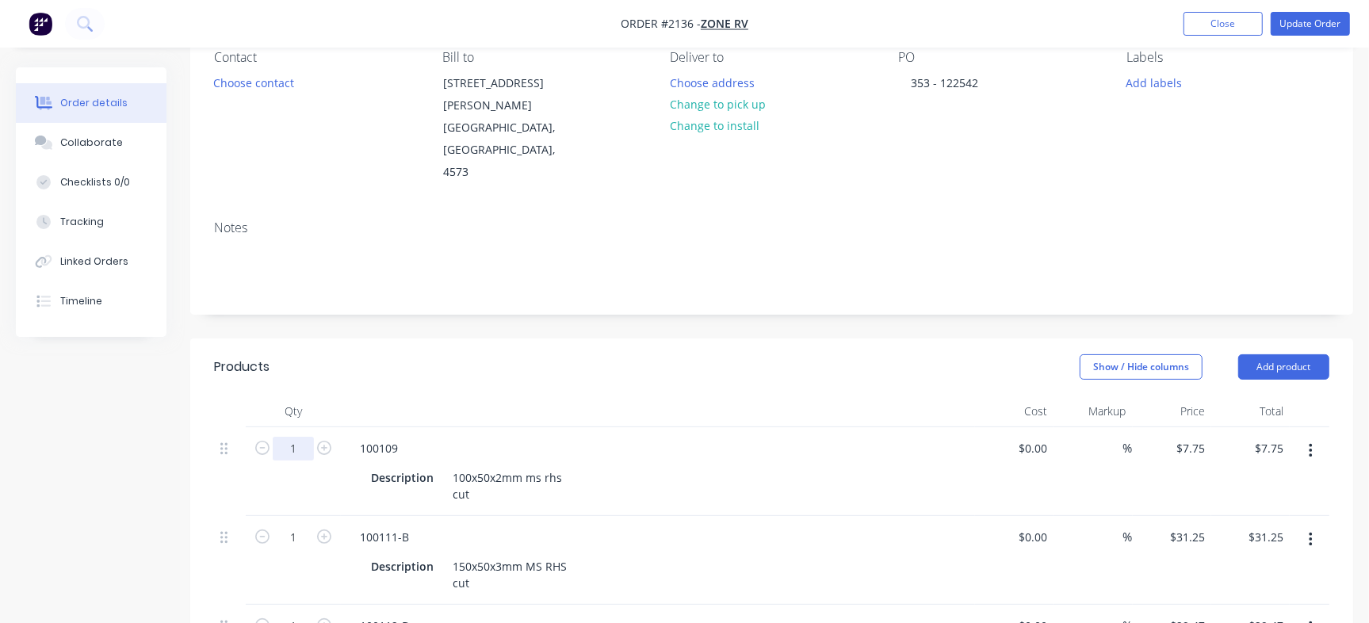
click at [299, 437] on input "1" at bounding box center [293, 449] width 41 height 24
type input "100"
click at [456, 354] on div "Show / Hide columns Add product" at bounding box center [890, 366] width 879 height 25
type input "$775.00"
click at [301, 461] on input "1" at bounding box center [293, 449] width 41 height 24
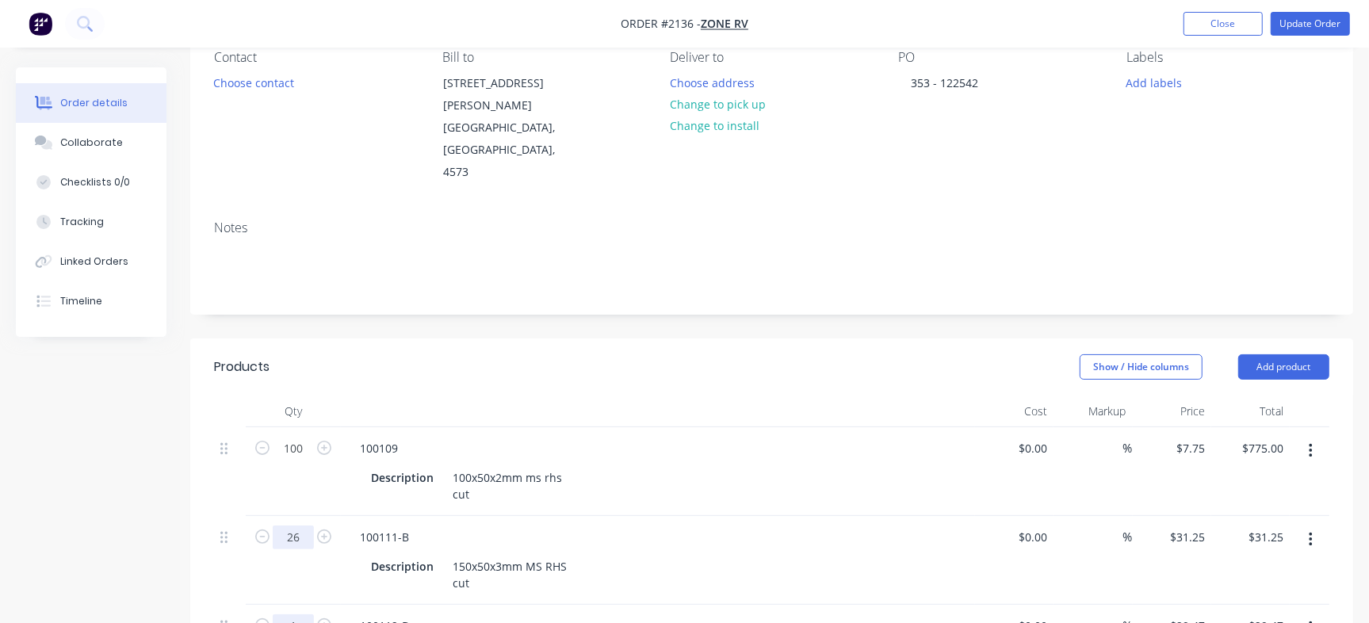
type input "26"
click at [293, 461] on input "1" at bounding box center [293, 449] width 41 height 24
type input "$812.50"
type input "26"
click at [644, 396] on div at bounding box center [658, 412] width 634 height 32
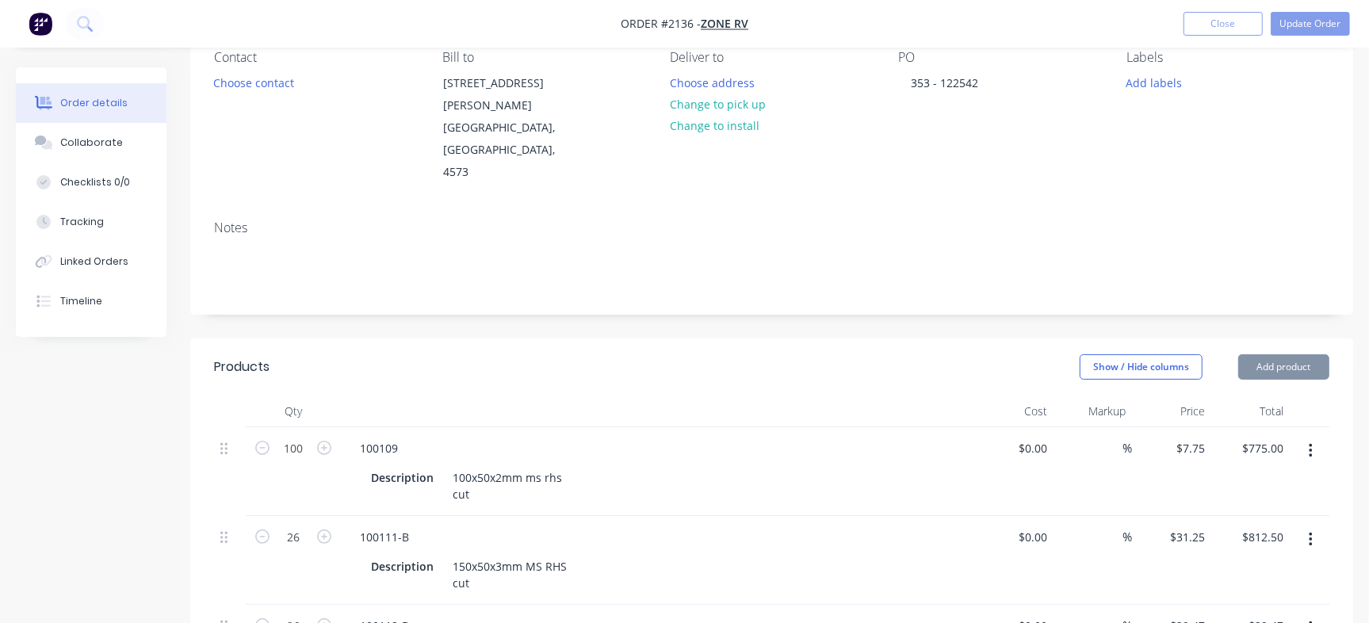
type input "$766.22"
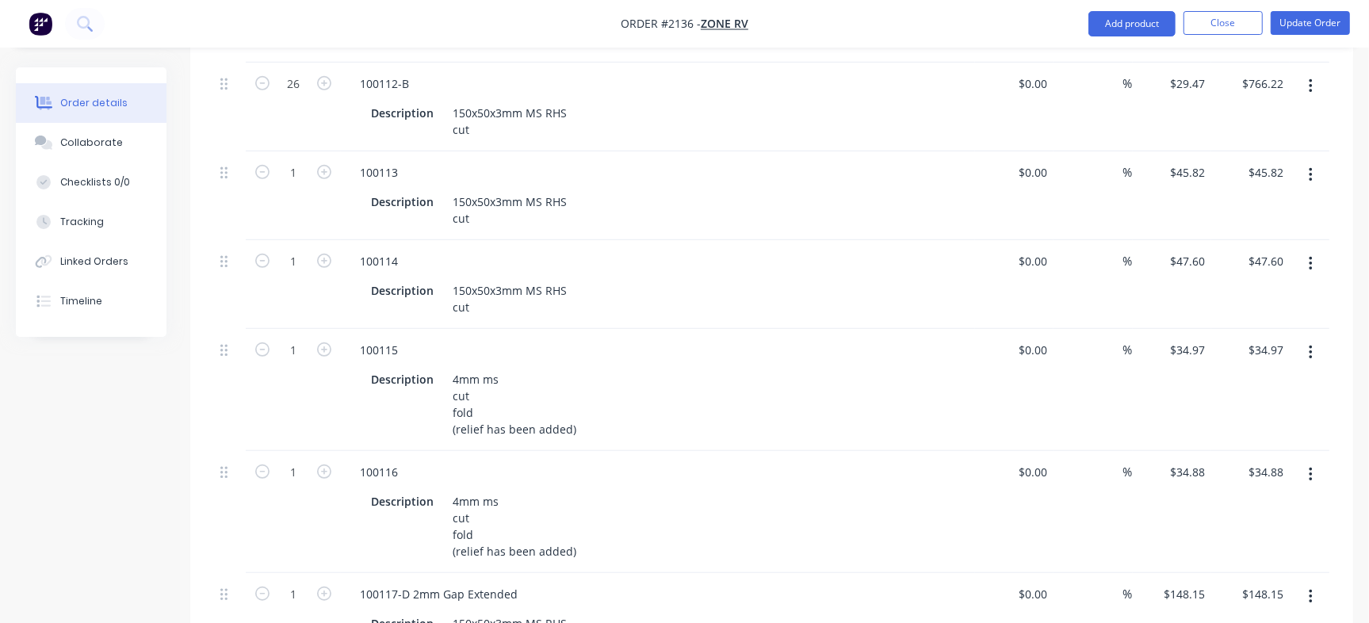
scroll to position [542, 0]
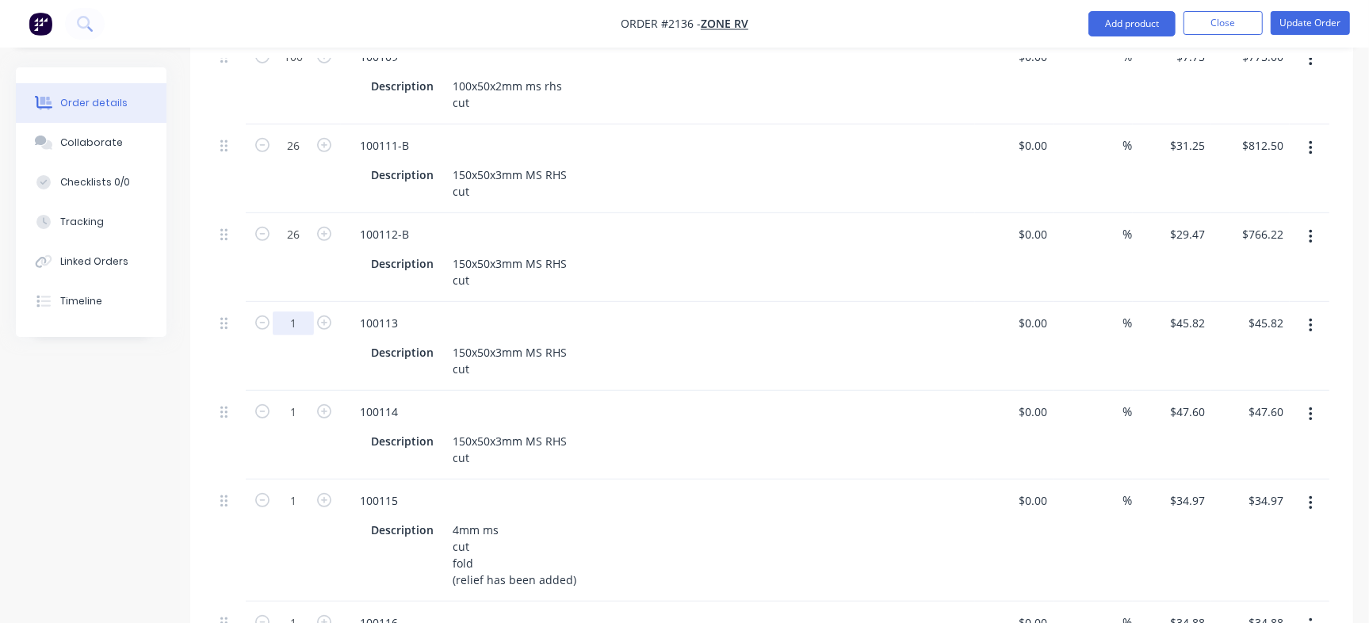
click at [301, 69] on input "1" at bounding box center [293, 57] width 41 height 24
type input "16"
type input "$733.12"
type input "24"
drag, startPoint x: 474, startPoint y: 356, endPoint x: 431, endPoint y: 393, distance: 56.8
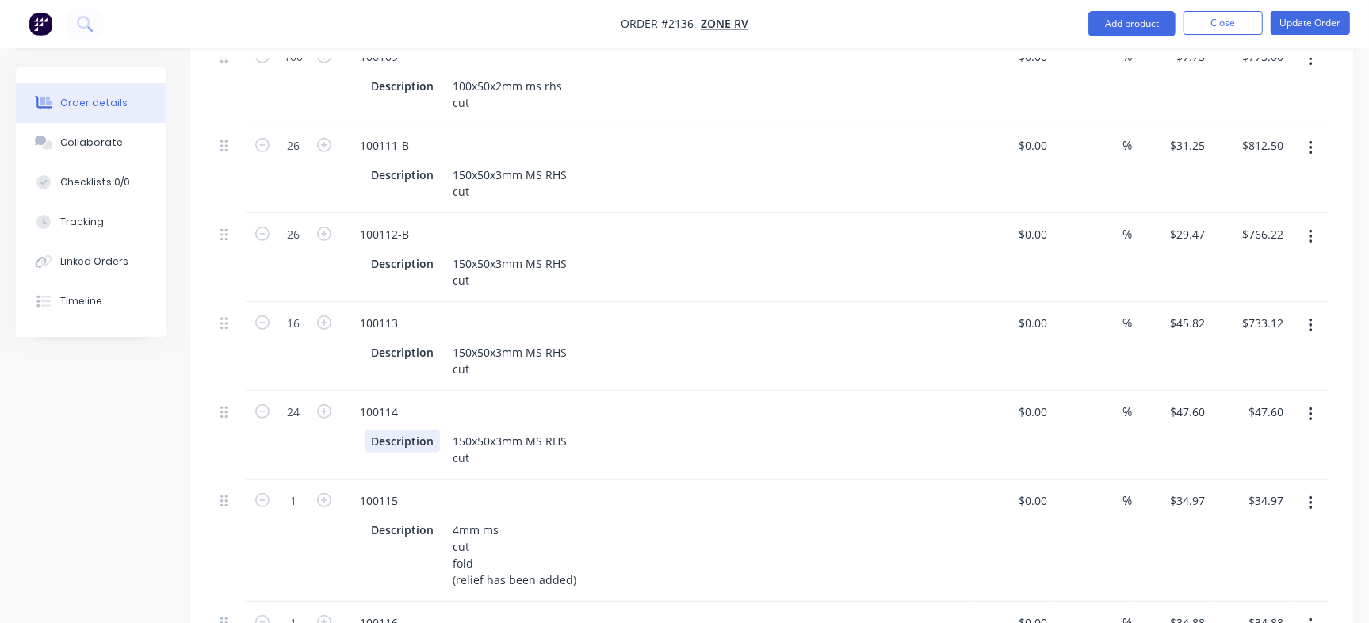
click at [474, 400] on div "100114" at bounding box center [658, 411] width 622 height 23
type input "$1,142.40"
click at [294, 69] on input "1" at bounding box center [293, 57] width 41 height 24
type input "30"
click at [709, 341] on div "Description 150x50x3mm MS RHS cut" at bounding box center [655, 361] width 580 height 40
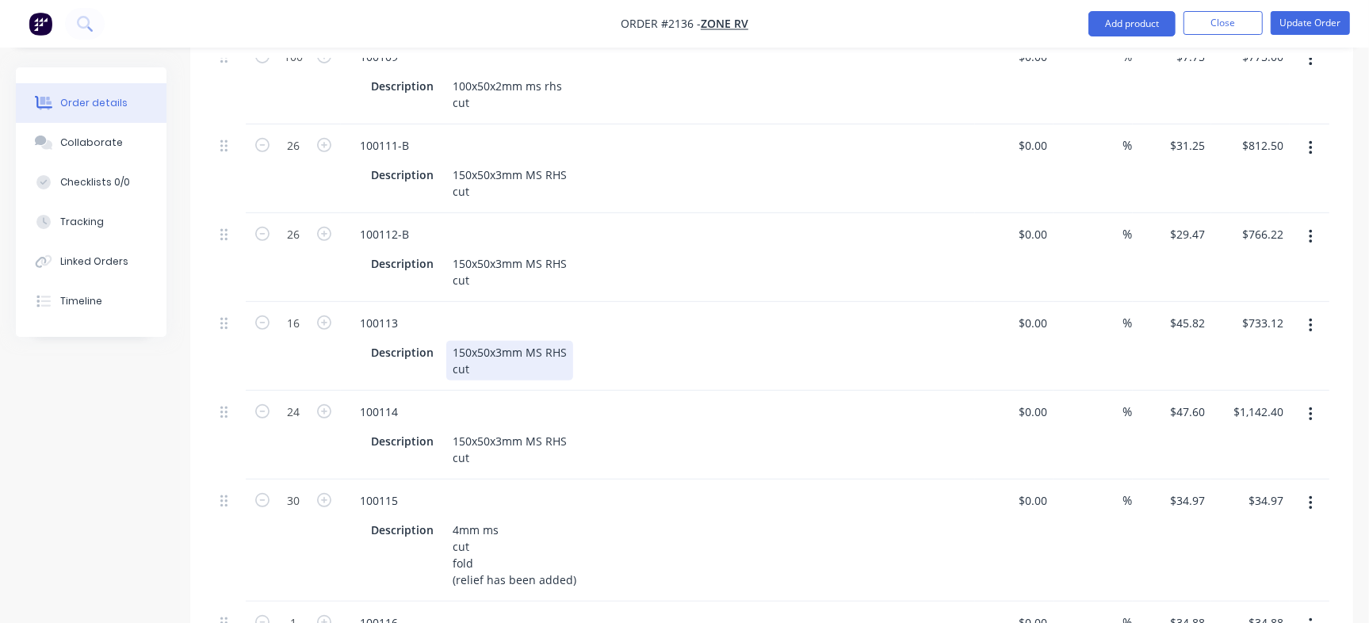
type input "$1,049.10"
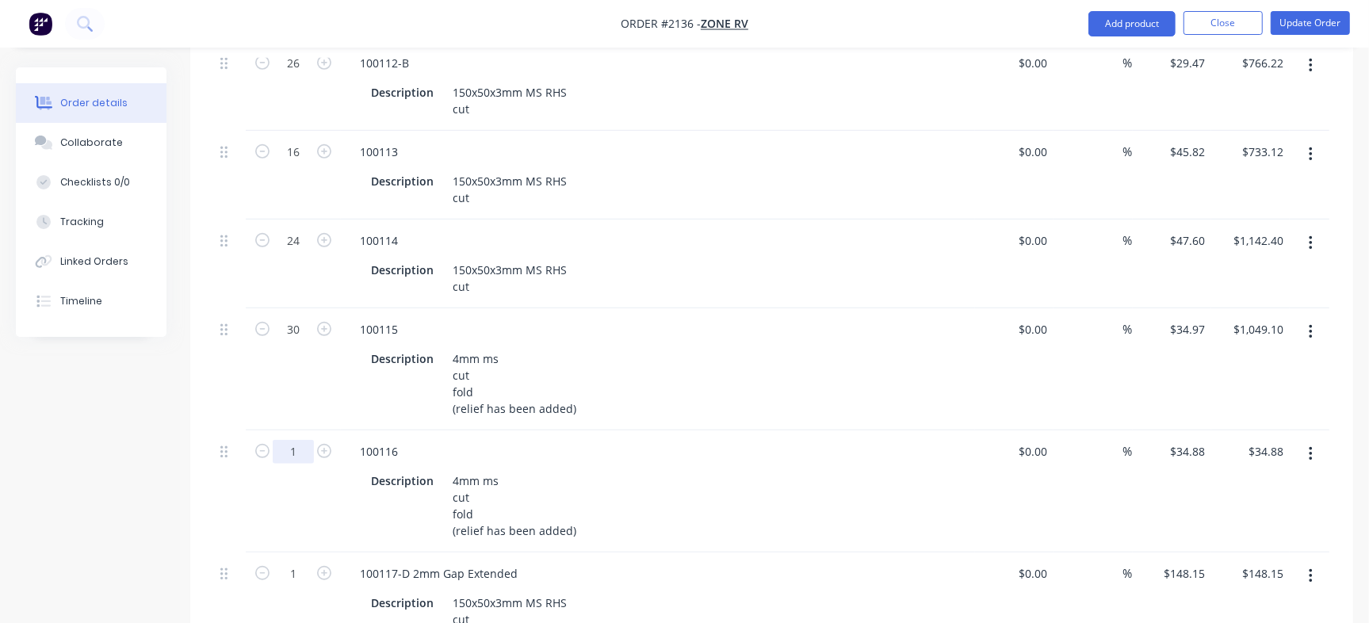
type input "10"
click at [586, 431] on div "100116 Description 4mm ms cut fold (relief has been added)" at bounding box center [658, 492] width 634 height 122
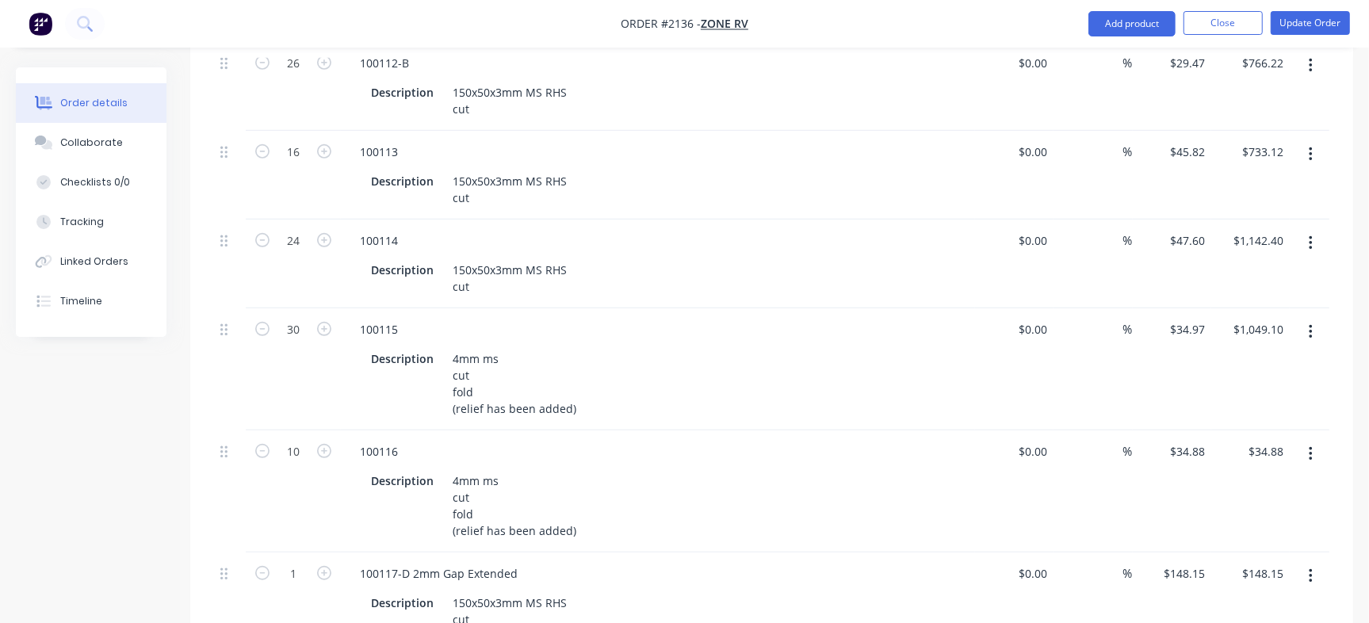
type input "$348.80"
type input "28"
click at [754, 431] on div "100116 Description 4mm ms cut fold (relief has been added)" at bounding box center [658, 492] width 634 height 122
type input "$4,148.20"
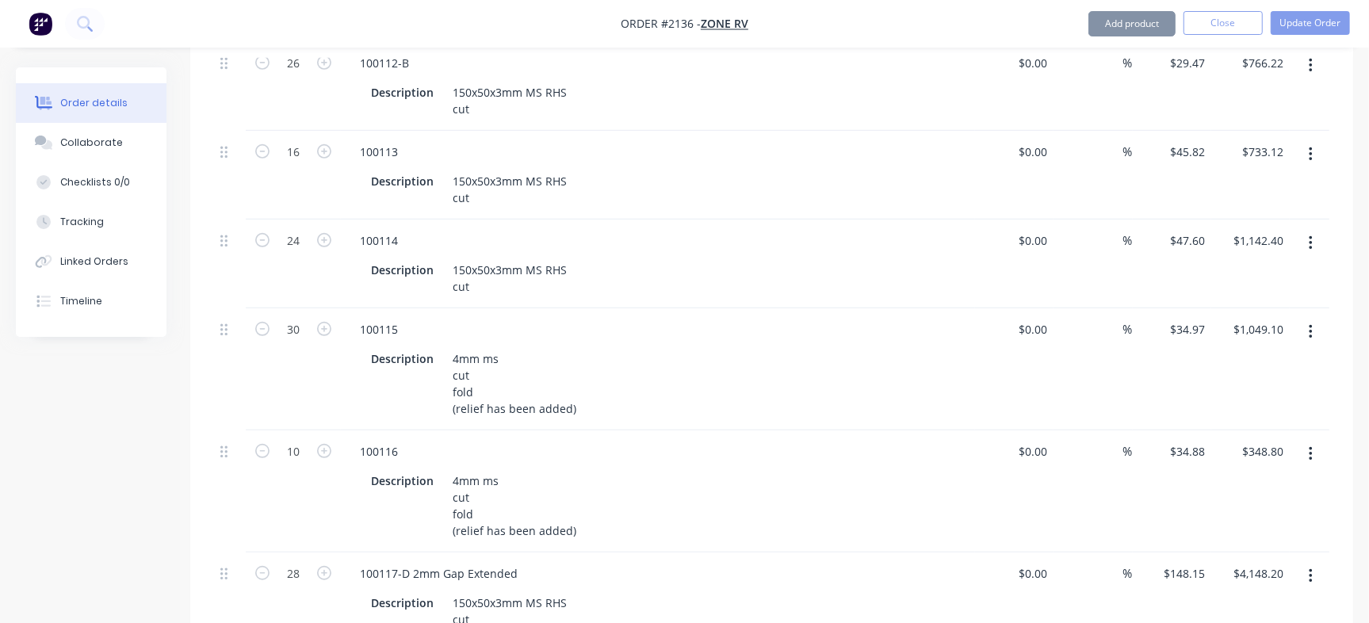
type input "28"
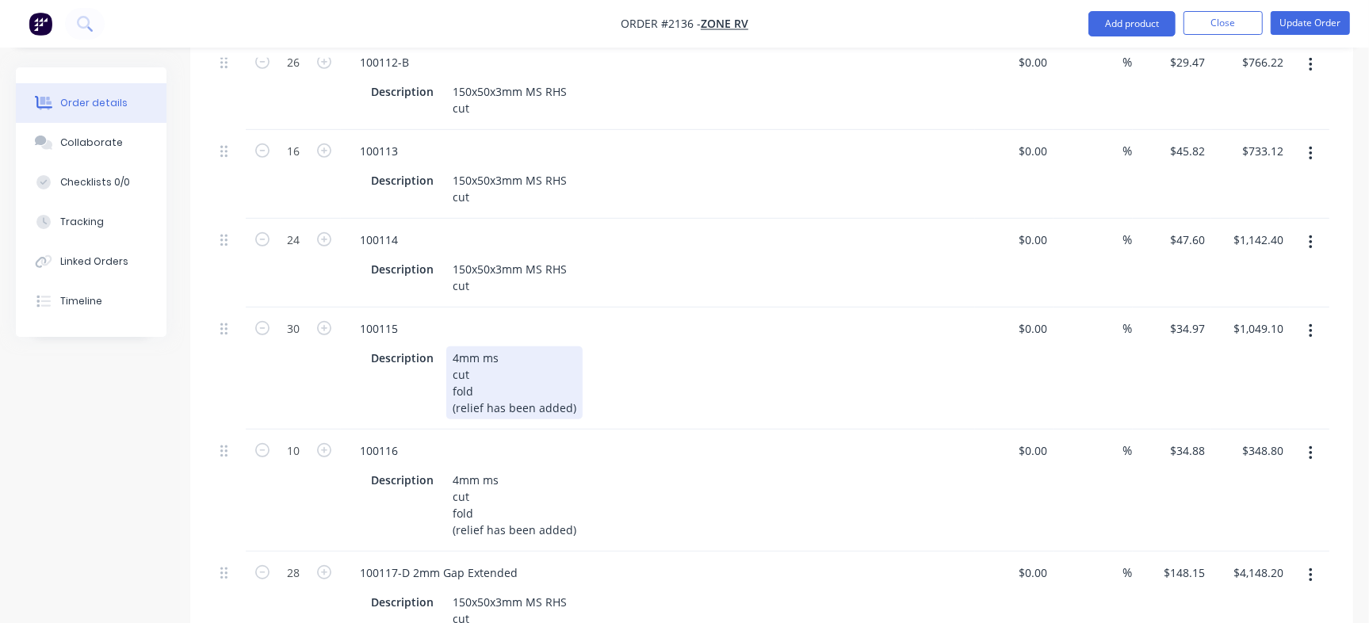
click at [727, 378] on div "100115 Description 4mm ms cut fold (relief has been added)" at bounding box center [658, 369] width 634 height 122
type input "$4,422.04"
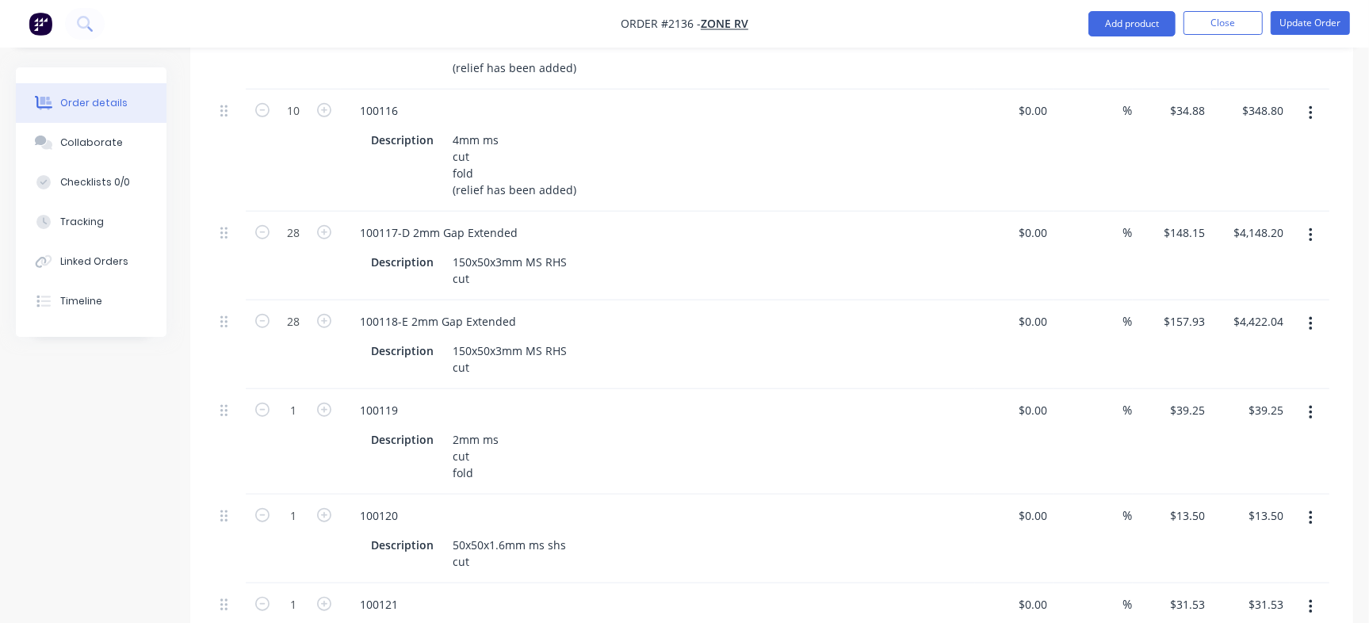
scroll to position [1197, 0]
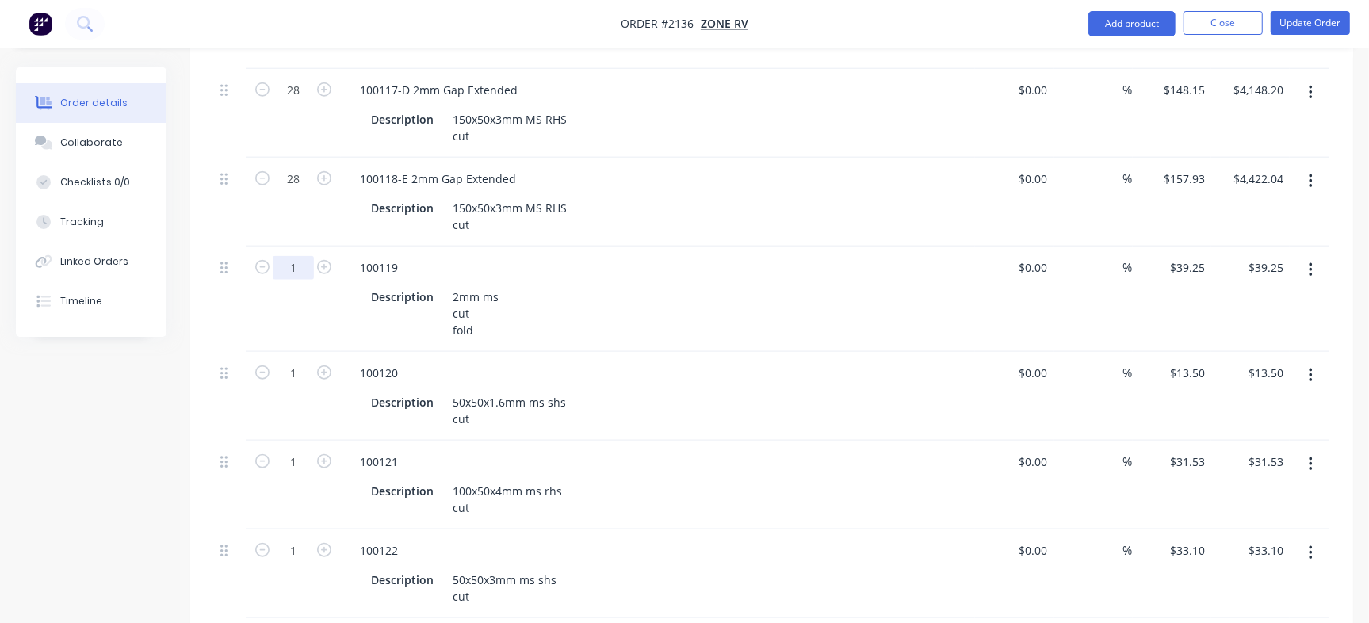
type input "26"
click at [587, 197] on div "Description 150x50x3mm MS RHS cut" at bounding box center [655, 217] width 580 height 40
type input "$1,020.50"
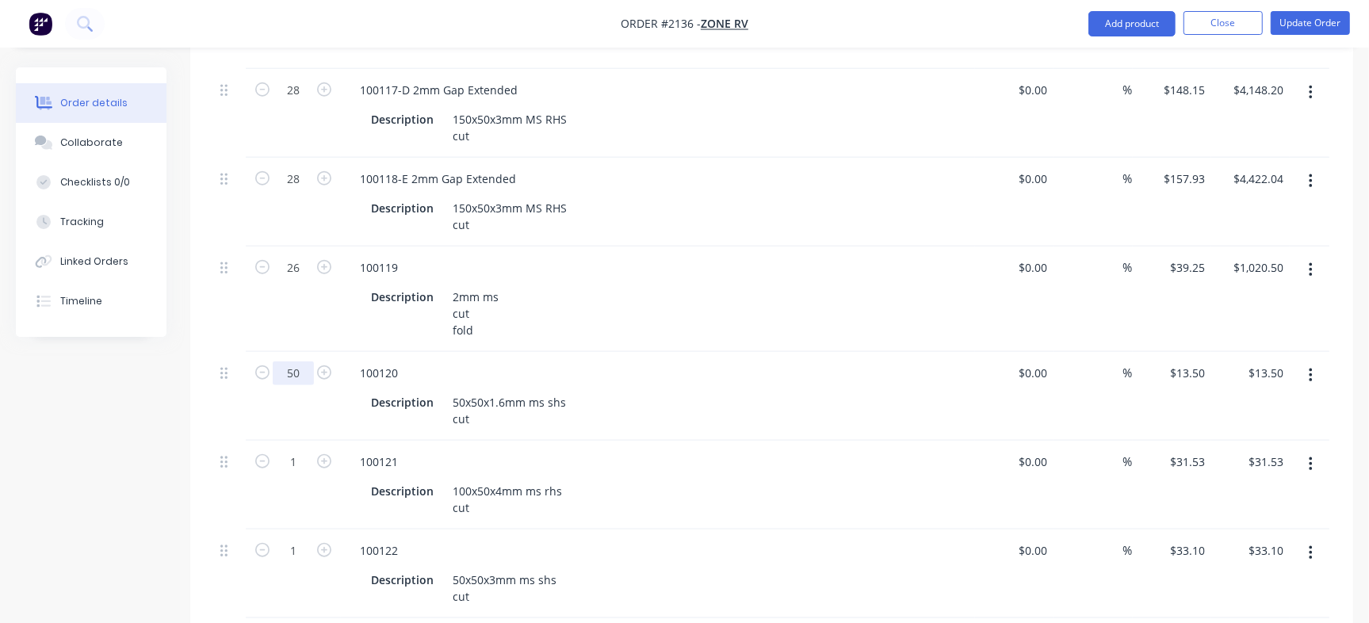
type input "50"
type input "$675.00"
click at [660, 285] on div "Description 2mm ms cut fold" at bounding box center [655, 313] width 580 height 56
click at [294, 441] on div "1" at bounding box center [293, 485] width 95 height 89
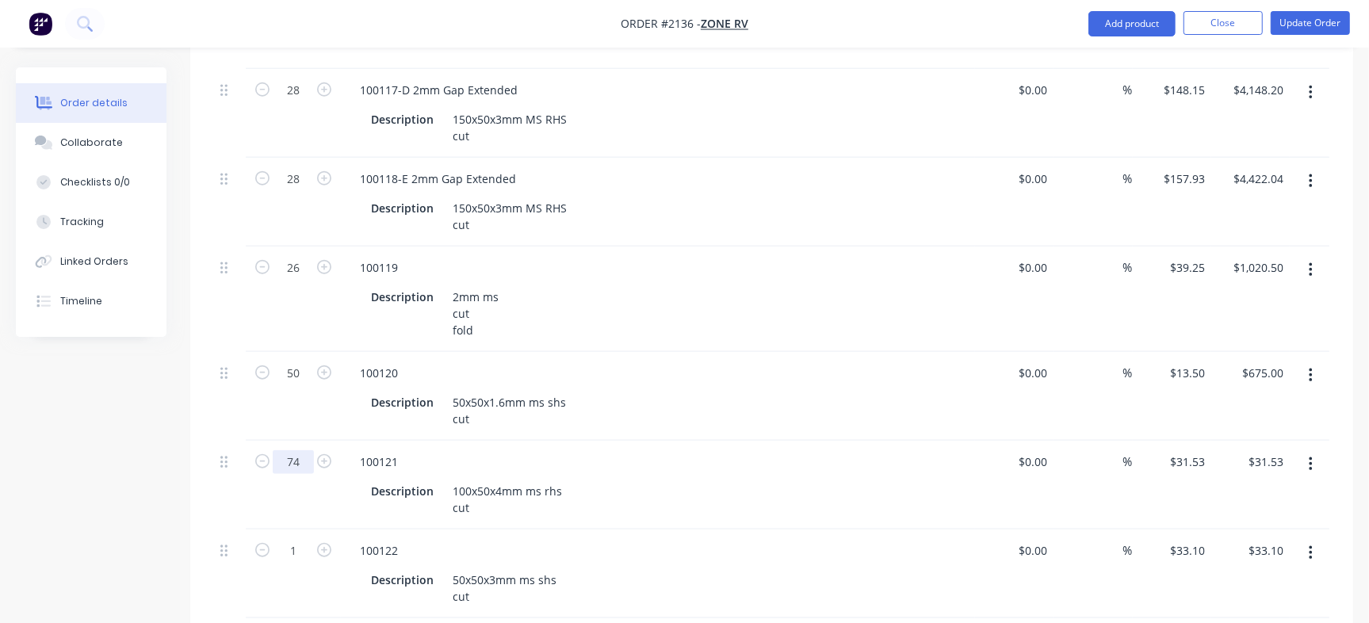
type input "74"
click at [488, 450] on div "100121" at bounding box center [658, 461] width 622 height 23
type input "$2,333.22"
type input "50"
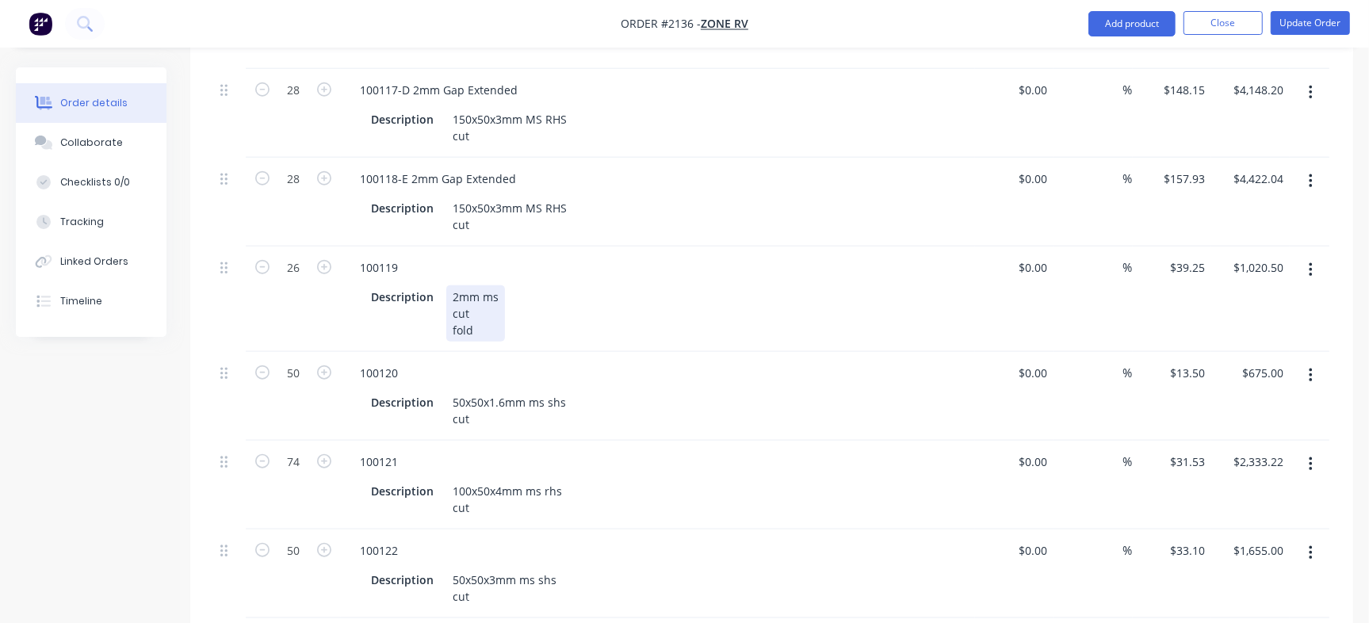
type input "$1,655.00"
click at [739, 285] on div "Description 2mm ms cut fold" at bounding box center [655, 313] width 580 height 56
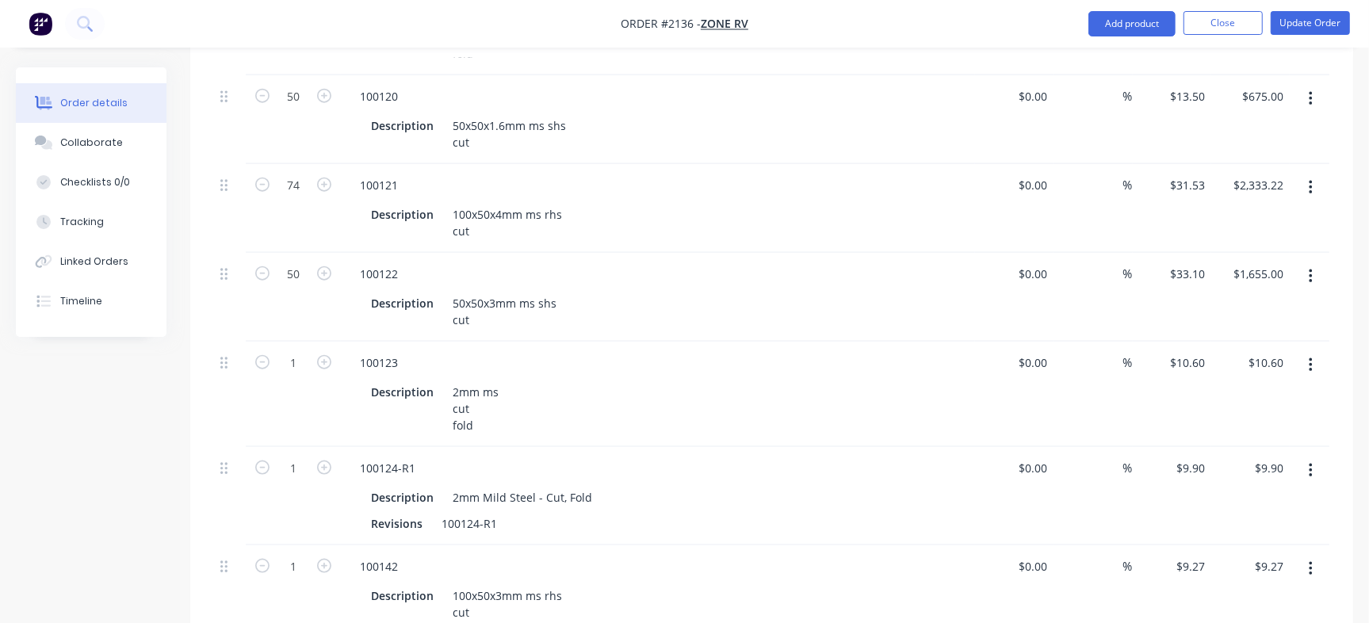
scroll to position [1476, 0]
type input "100"
drag, startPoint x: 553, startPoint y: 296, endPoint x: 258, endPoint y: 404, distance: 315.1
click at [553, 339] on div "100123 Description 2mm ms cut fold" at bounding box center [658, 391] width 634 height 105
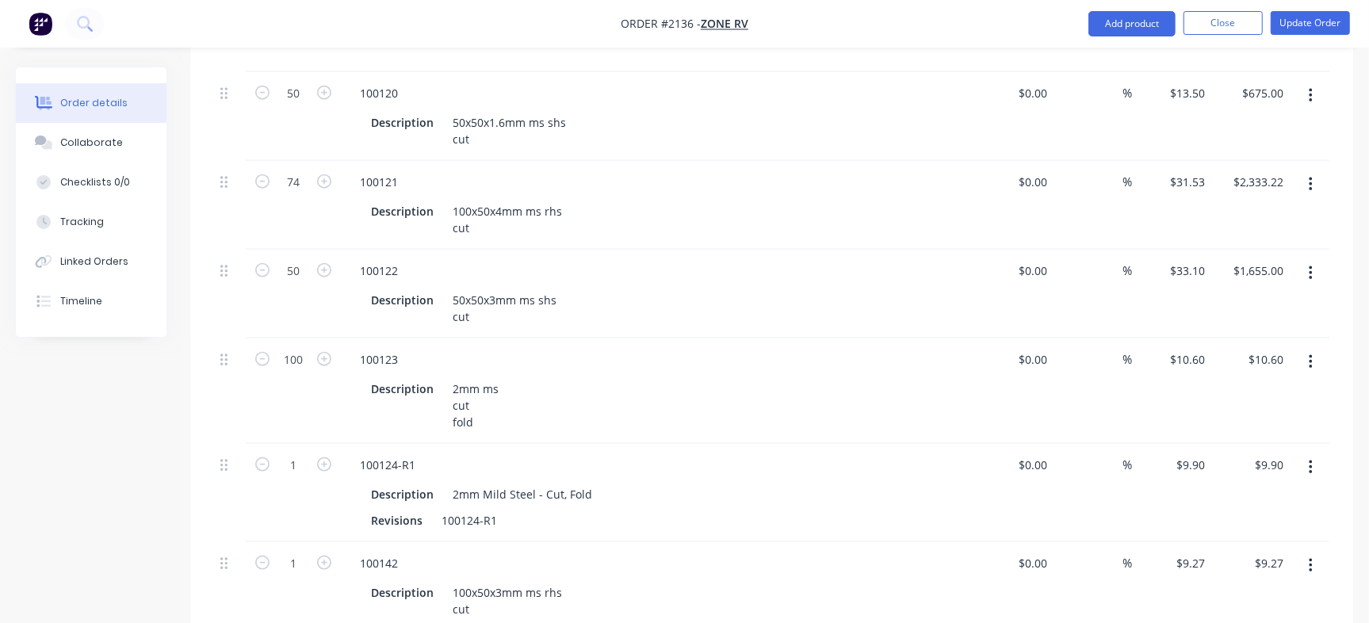
type input "$1,060.00"
drag, startPoint x: 292, startPoint y: 436, endPoint x: 293, endPoint y: 427, distance: 9.5
click at [293, 444] on div "1" at bounding box center [293, 493] width 95 height 98
type input "100"
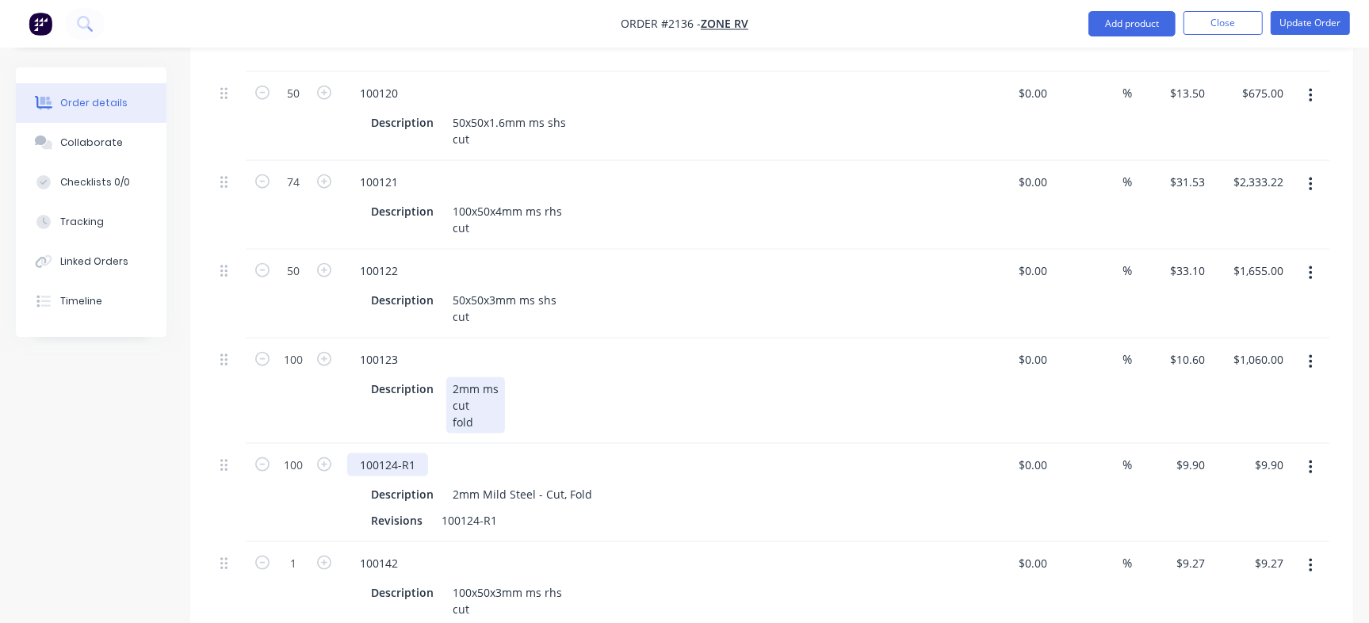
click at [542, 377] on div "Description 2mm ms cut fold" at bounding box center [655, 405] width 580 height 56
type input "$990.00"
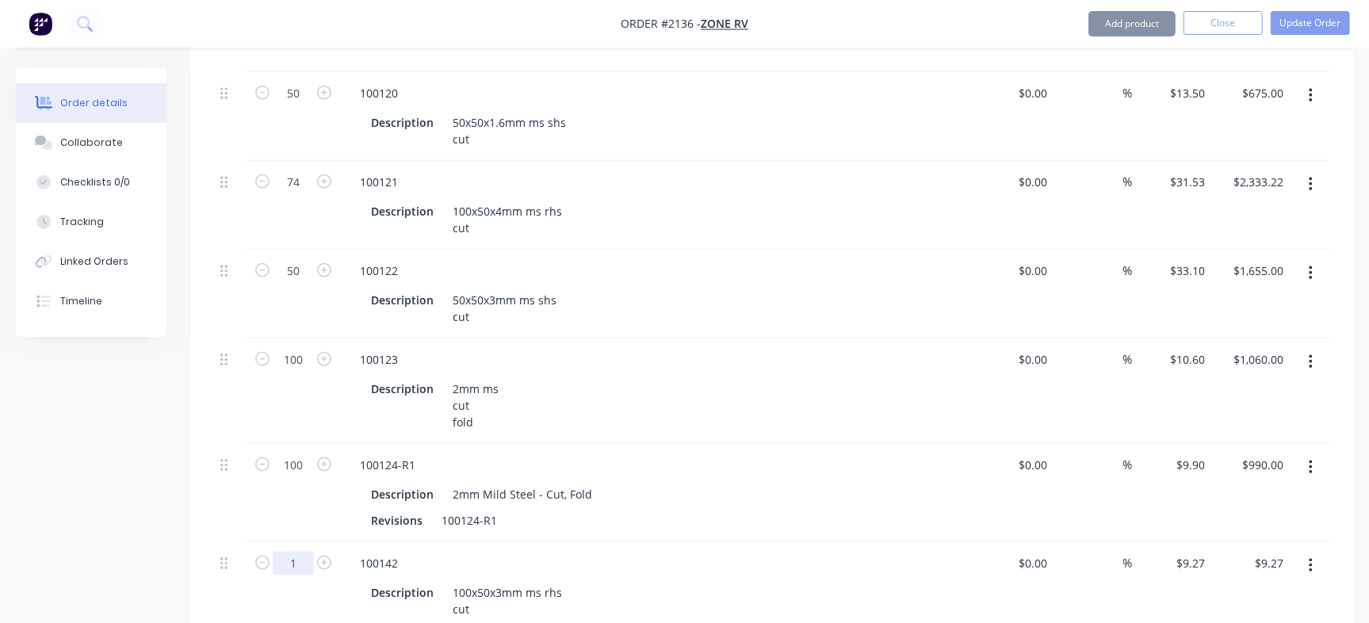
drag, startPoint x: 290, startPoint y: 511, endPoint x: 299, endPoint y: 504, distance: 10.8
type input "2"
type input "50"
click at [792, 377] on div "Description 2mm ms cut fold" at bounding box center [655, 405] width 580 height 56
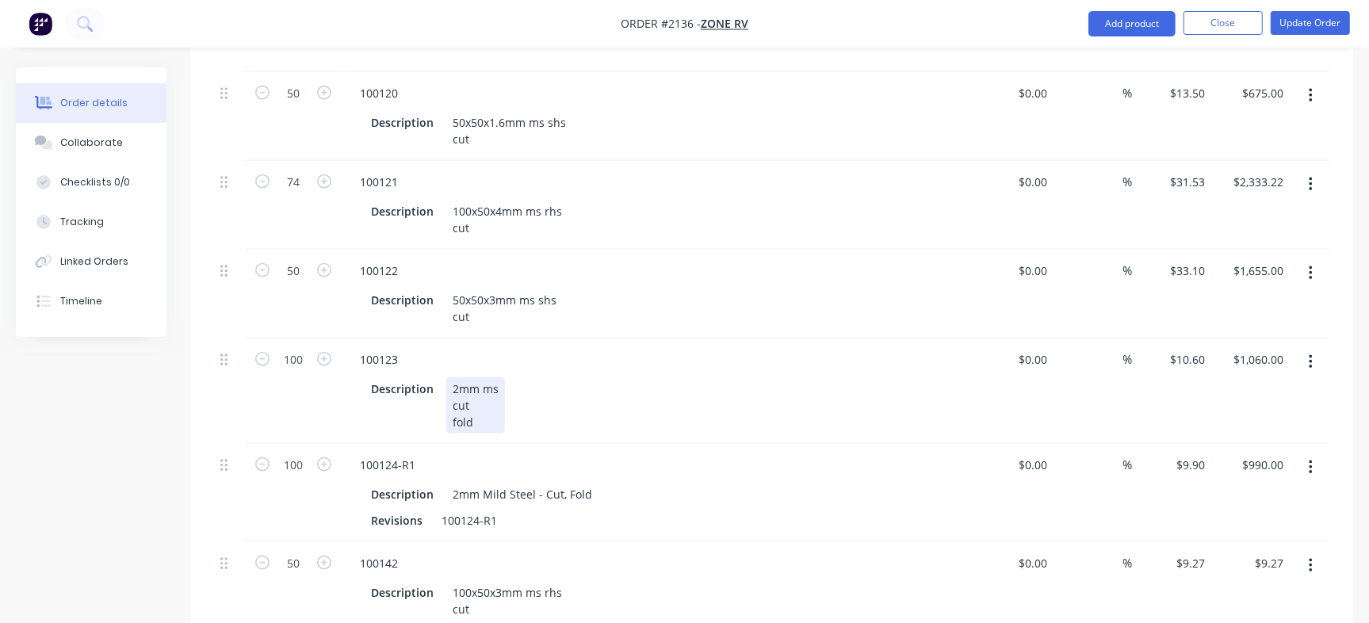
type input "$463.50"
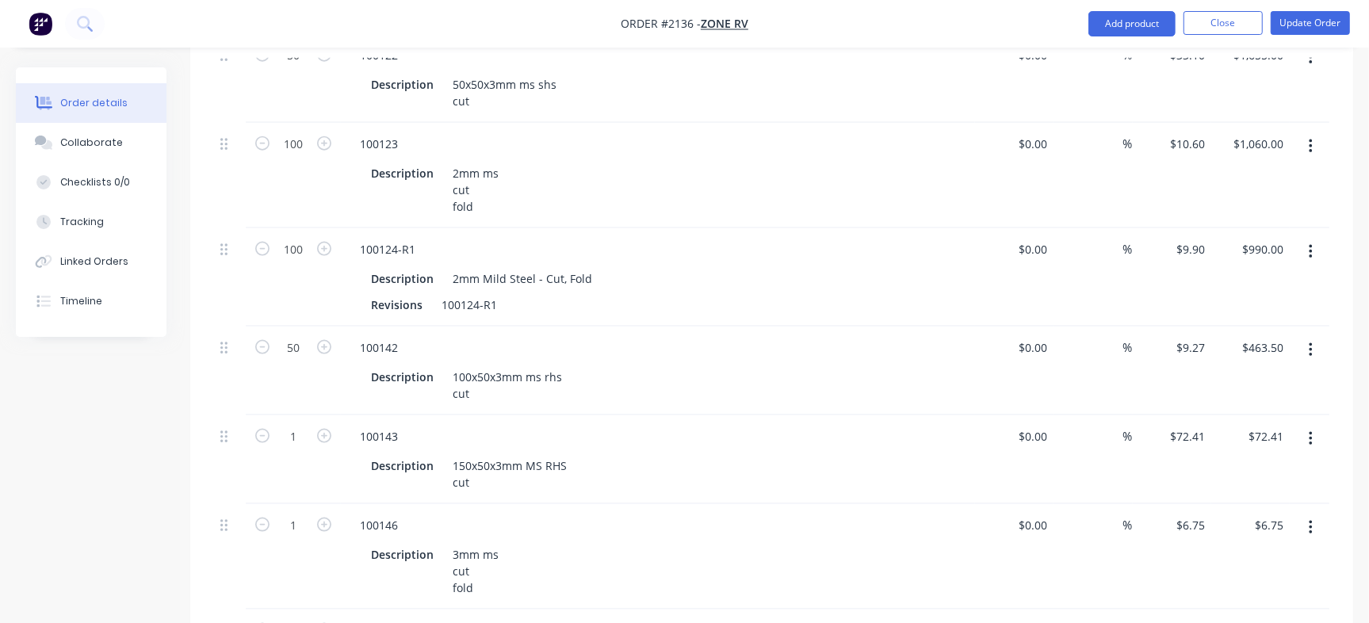
scroll to position [1809, 0]
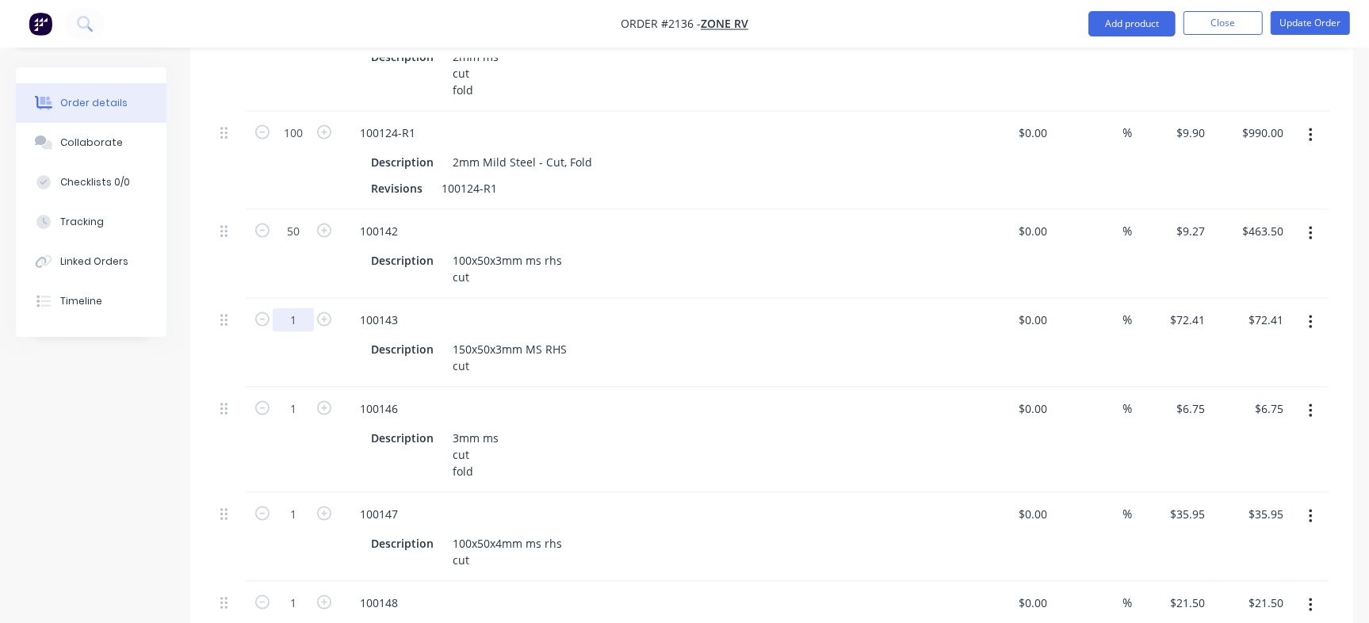
type input "26"
click at [681, 249] on div "Description 100x50x3mm ms rhs cut" at bounding box center [655, 269] width 580 height 40
type input "$1,882.66"
drag, startPoint x: 295, startPoint y: 358, endPoint x: 327, endPoint y: 347, distance: 34.6
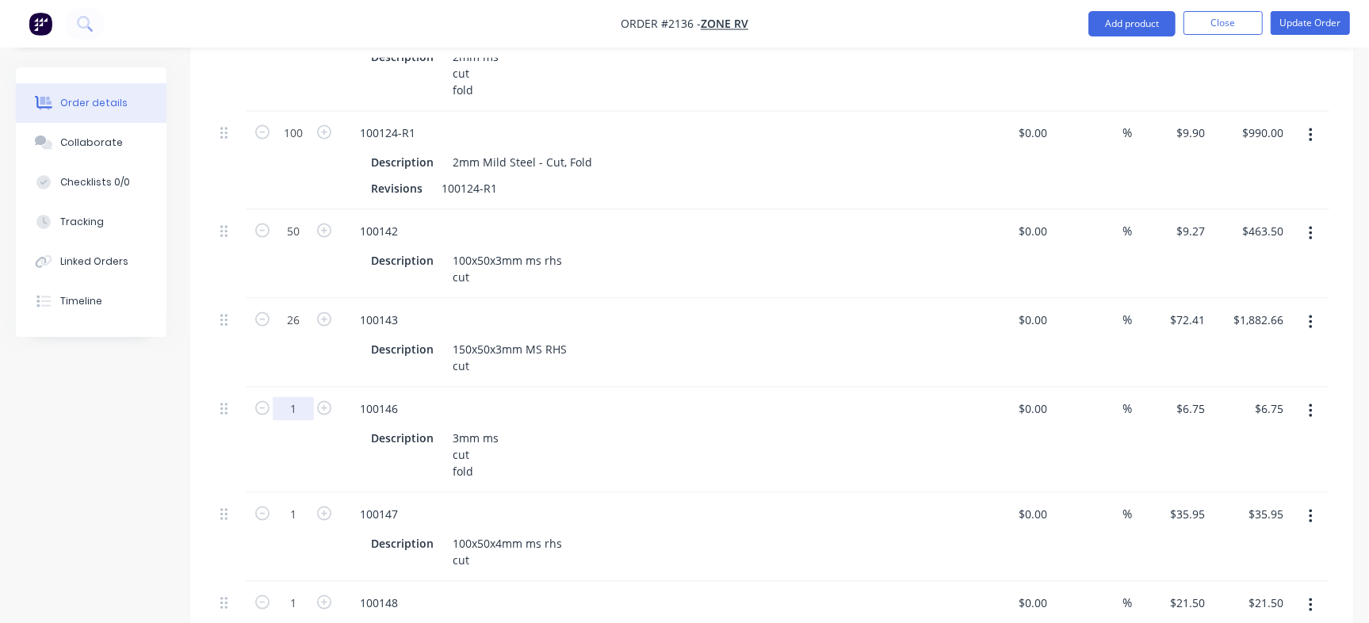
type input "26"
click at [648, 338] on div "Description 150x50x3mm MS RHS cut" at bounding box center [655, 358] width 580 height 40
type input "$175.50"
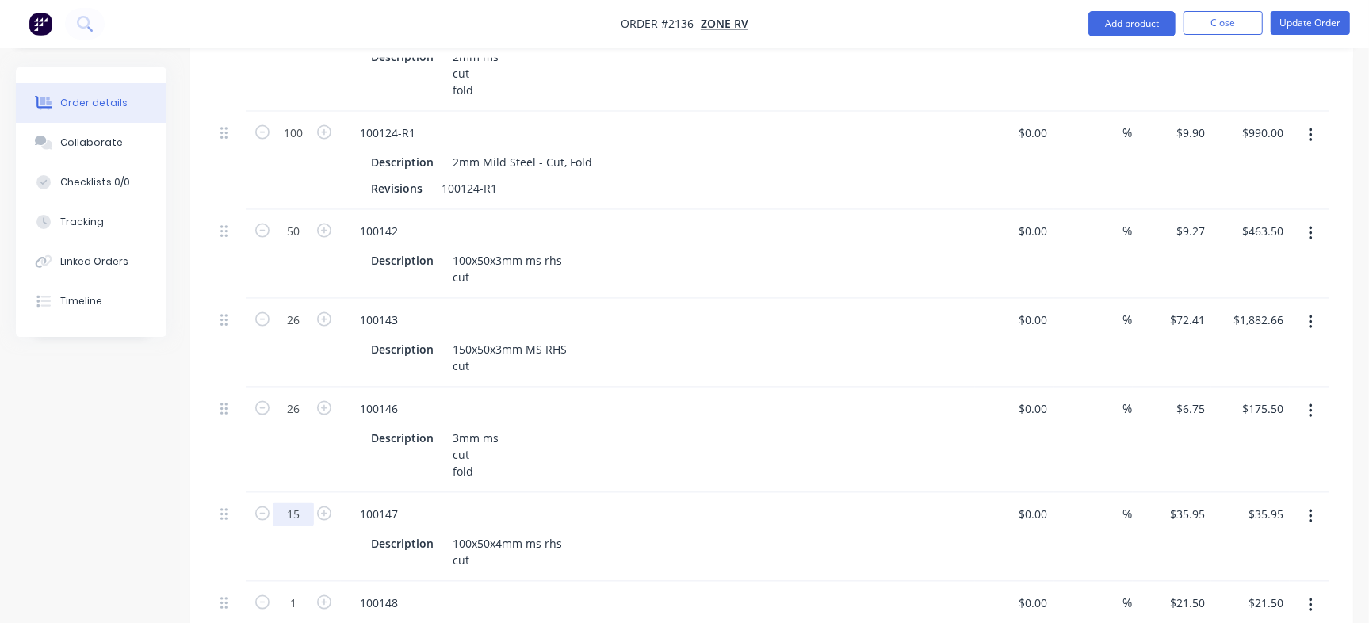
type input "15"
type input "$539.25"
click at [741, 308] on div "100143" at bounding box center [658, 319] width 622 height 23
drag, startPoint x: 301, startPoint y: 465, endPoint x: 316, endPoint y: 465, distance: 15.1
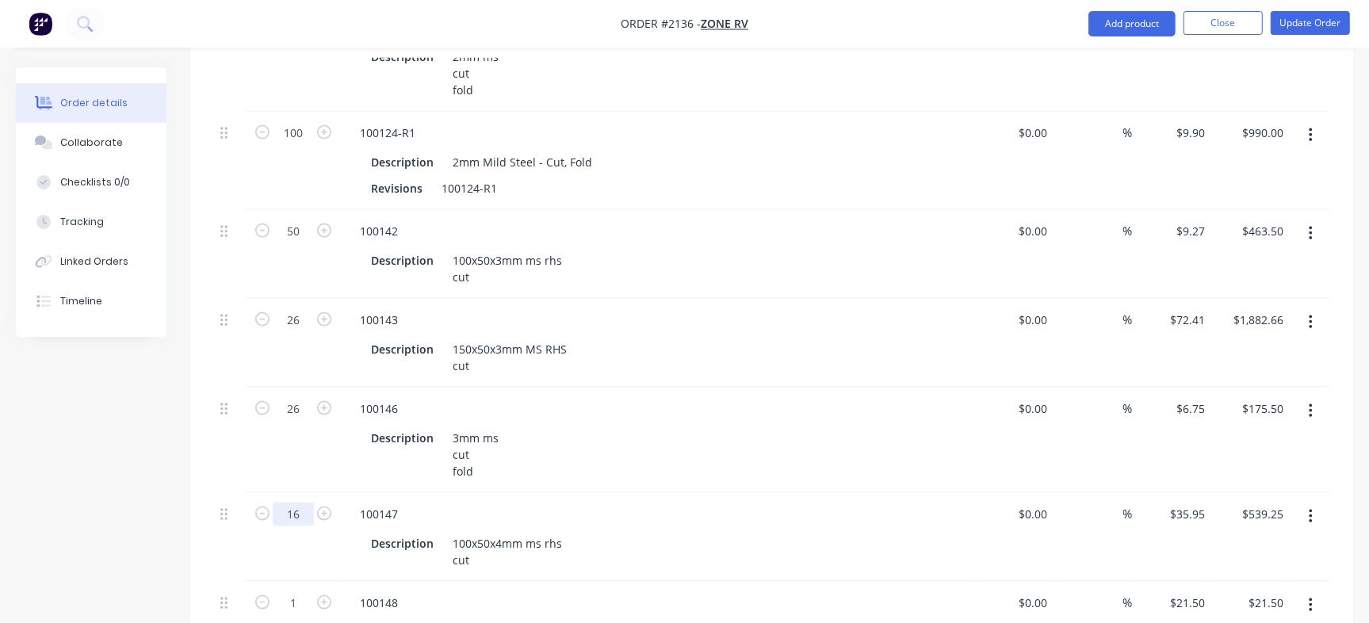
type input "16"
type input "$575.20"
type input "26"
type input "$559.00"
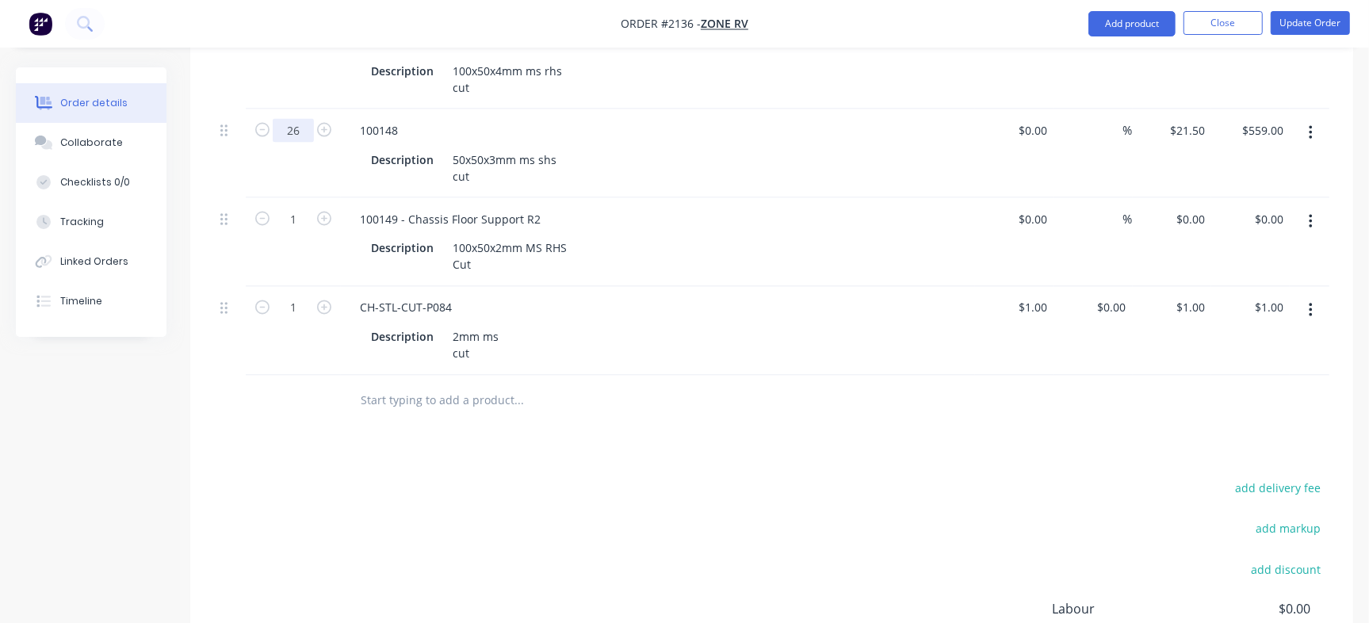
scroll to position [2187, 0]
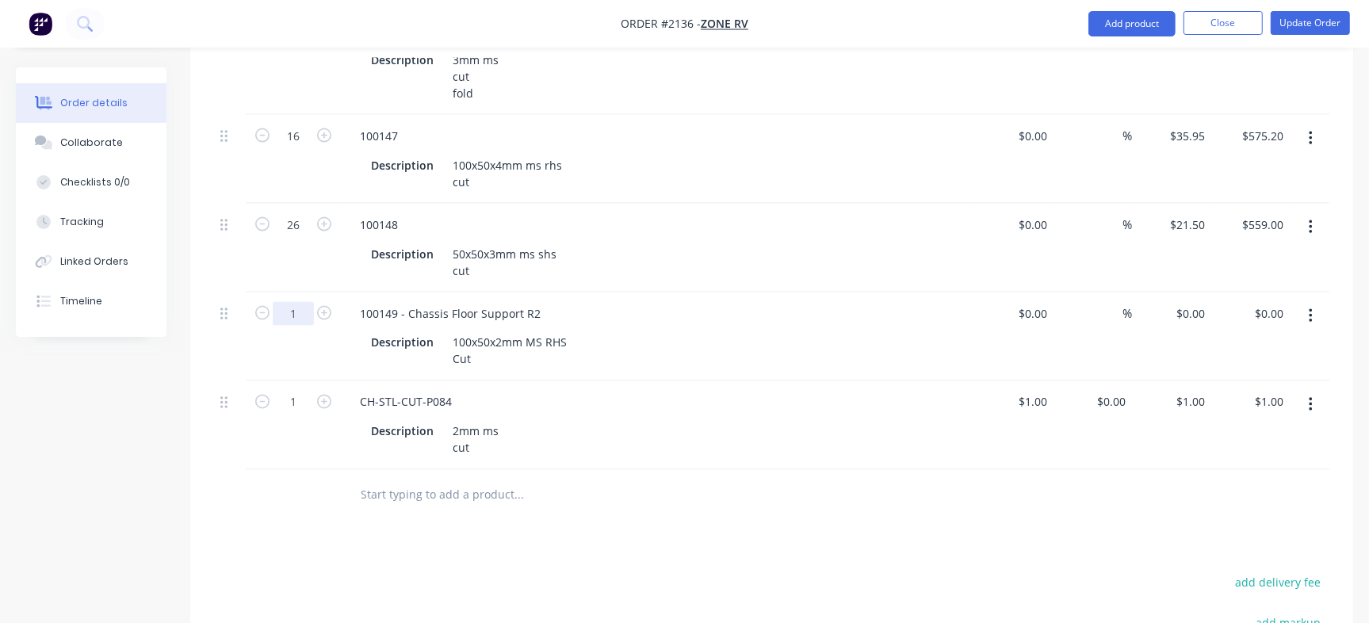
type input "50"
click at [285, 470] on div at bounding box center [293, 496] width 95 height 52
type input "50"
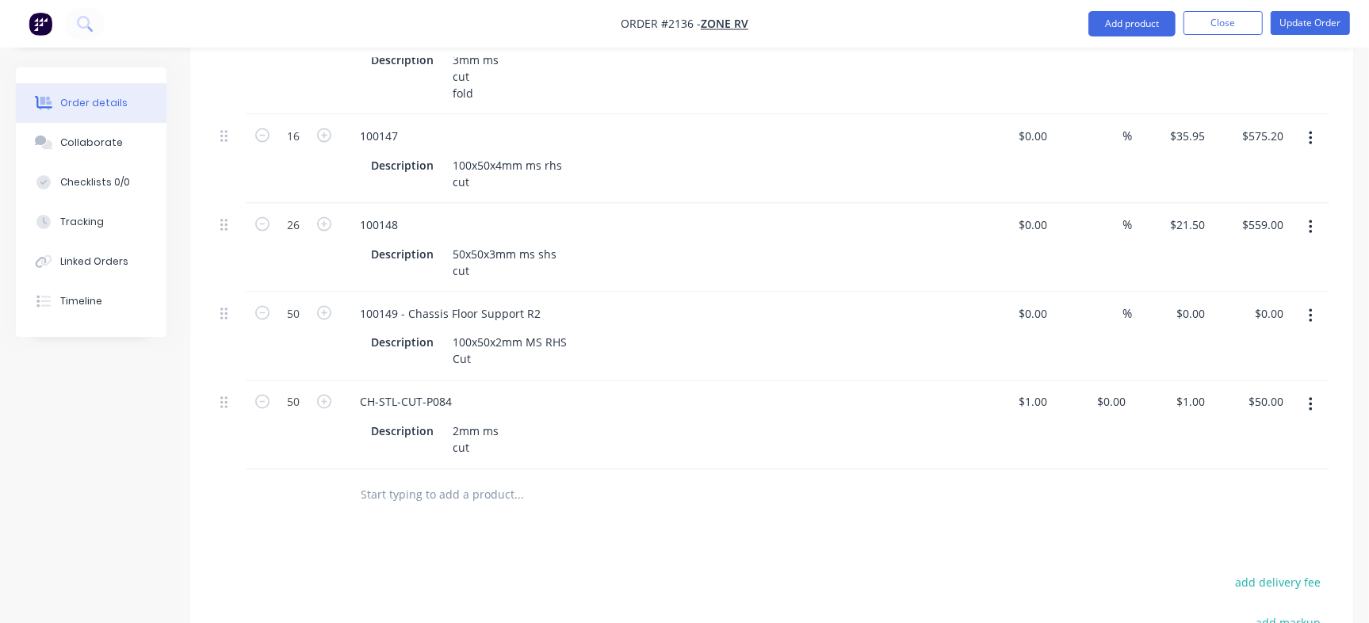
type input "$50.00"
click at [377, 473] on div at bounding box center [626, 496] width 571 height 52
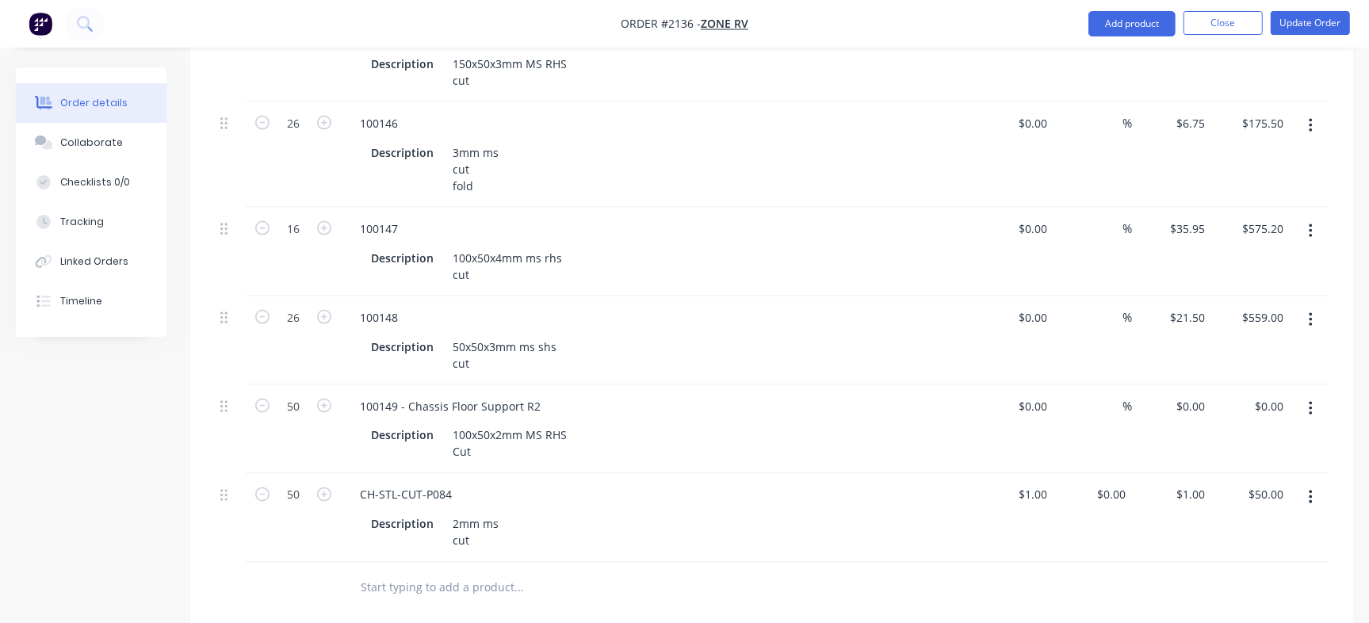
scroll to position [2072, 0]
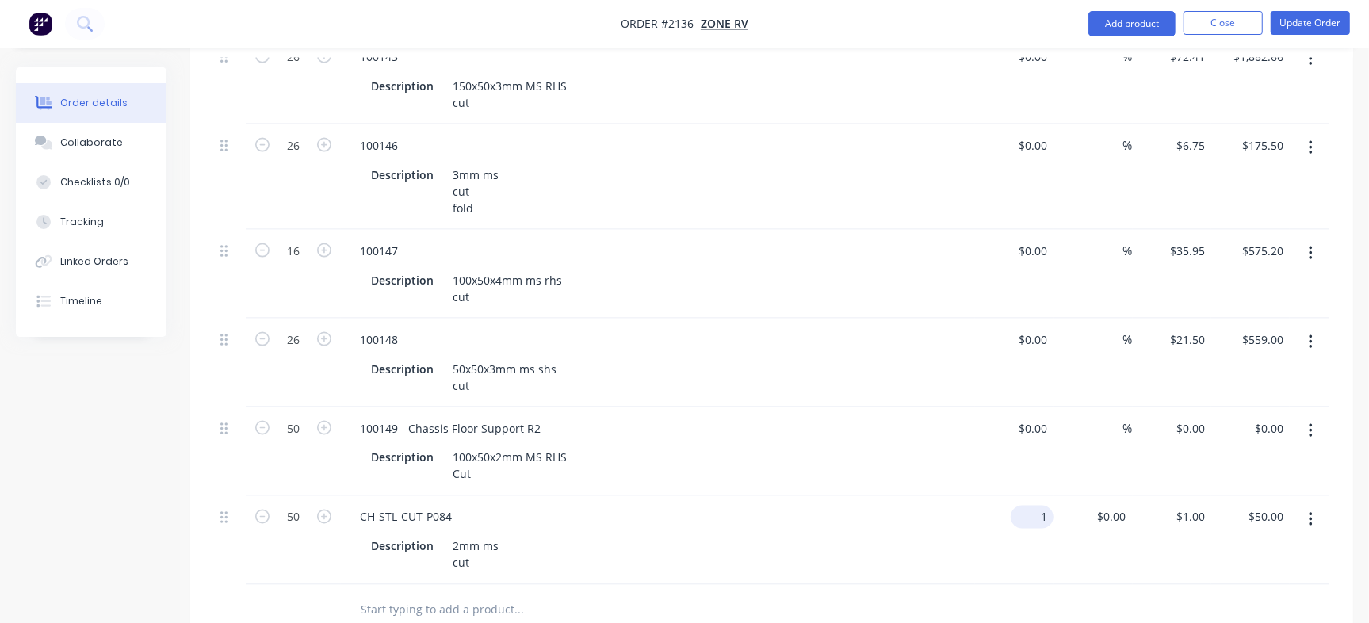
click at [1030, 496] on div "1 $1.00" at bounding box center [1014, 540] width 79 height 89
type input "$0.00"
click at [1070, 585] on div at bounding box center [772, 611] width 1116 height 52
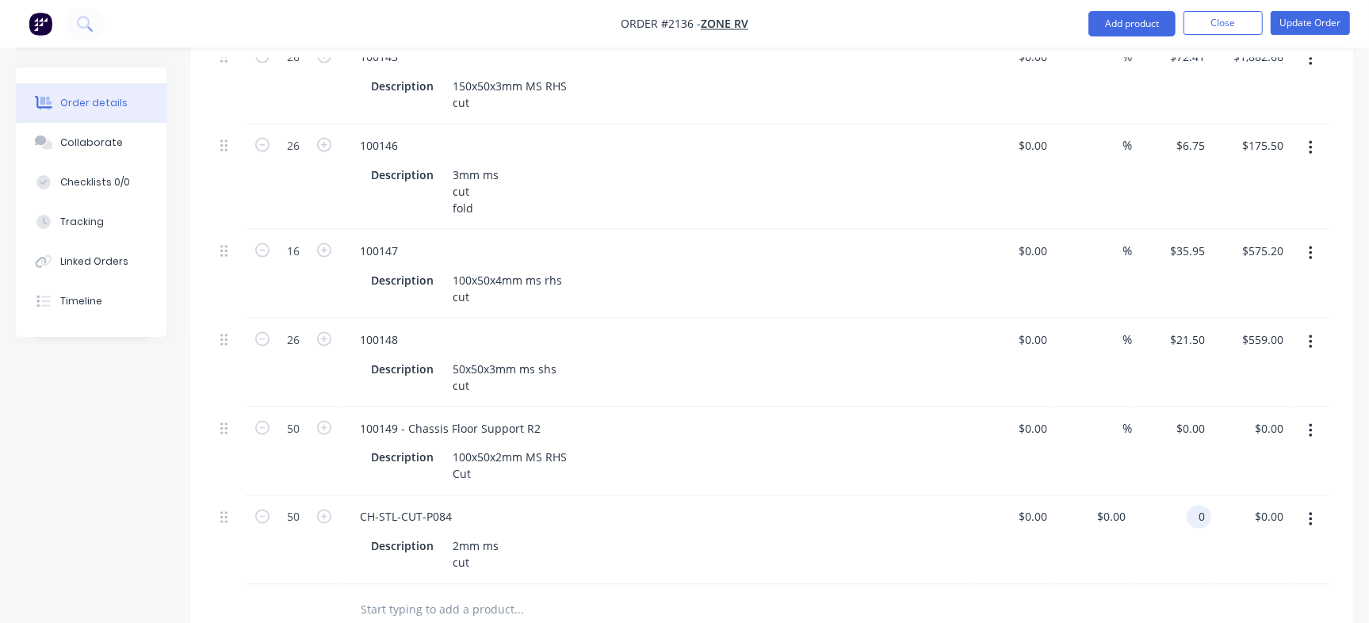
click at [1185, 496] on div "0 0" at bounding box center [1172, 540] width 79 height 89
type input "$1.00"
type input "$50.00"
click at [1168, 585] on div at bounding box center [772, 611] width 1116 height 52
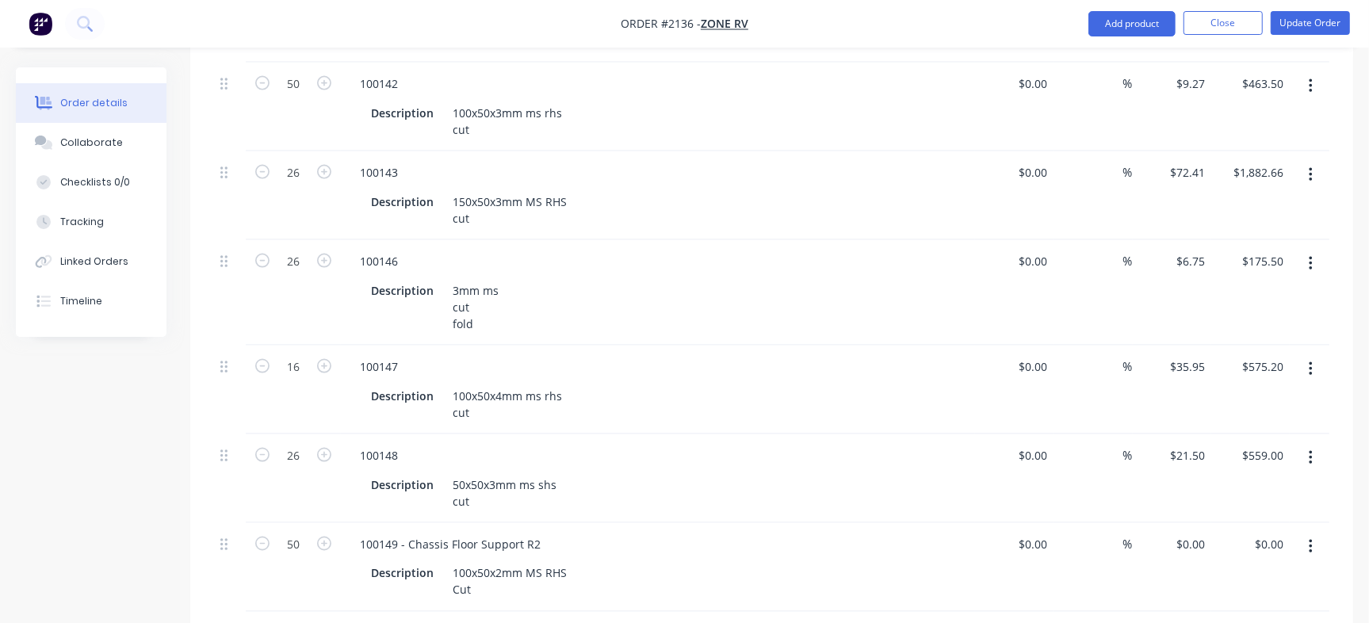
scroll to position [2005, 0]
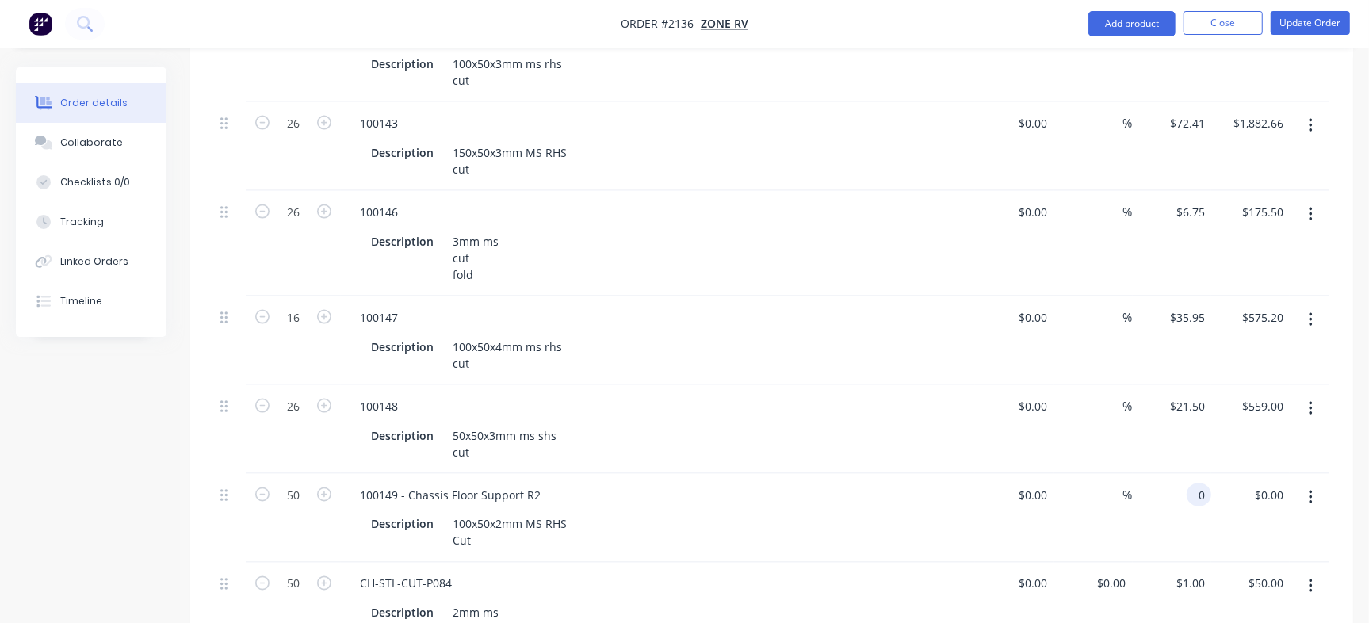
click at [1179, 474] on div "0 0" at bounding box center [1172, 518] width 79 height 89
type input "$8.85"
type input "$442.50"
click at [1322, 396] on div at bounding box center [1310, 429] width 40 height 89
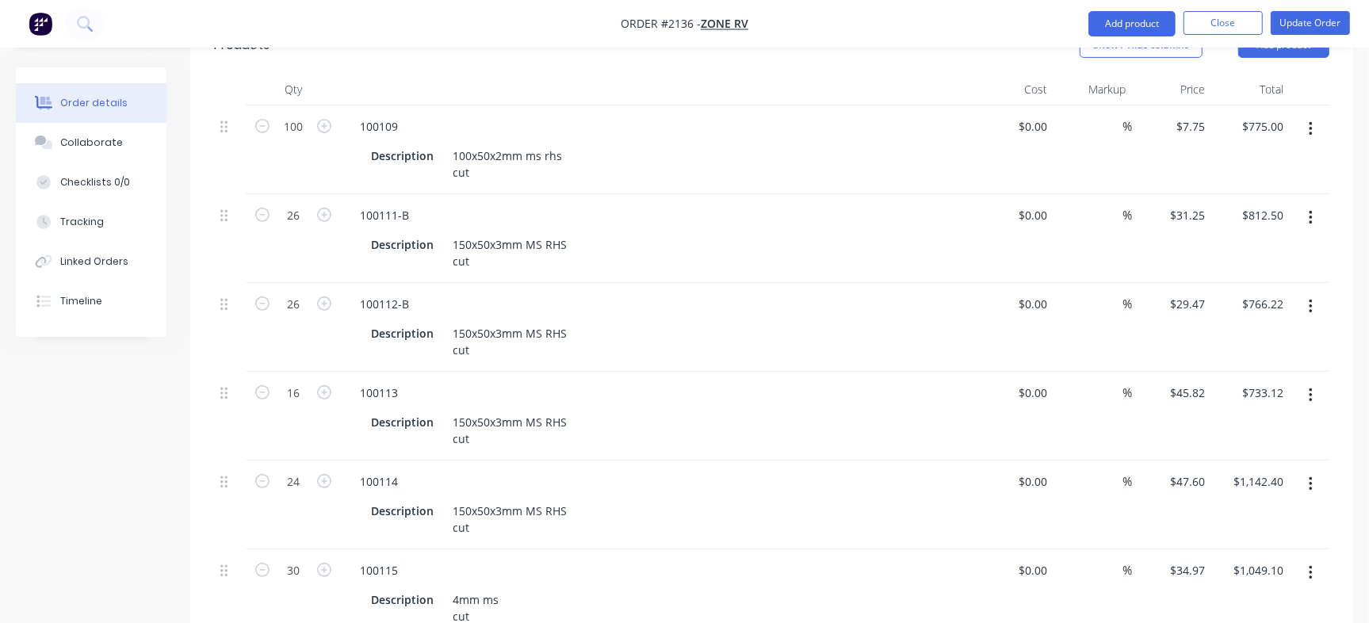
scroll to position [0, 0]
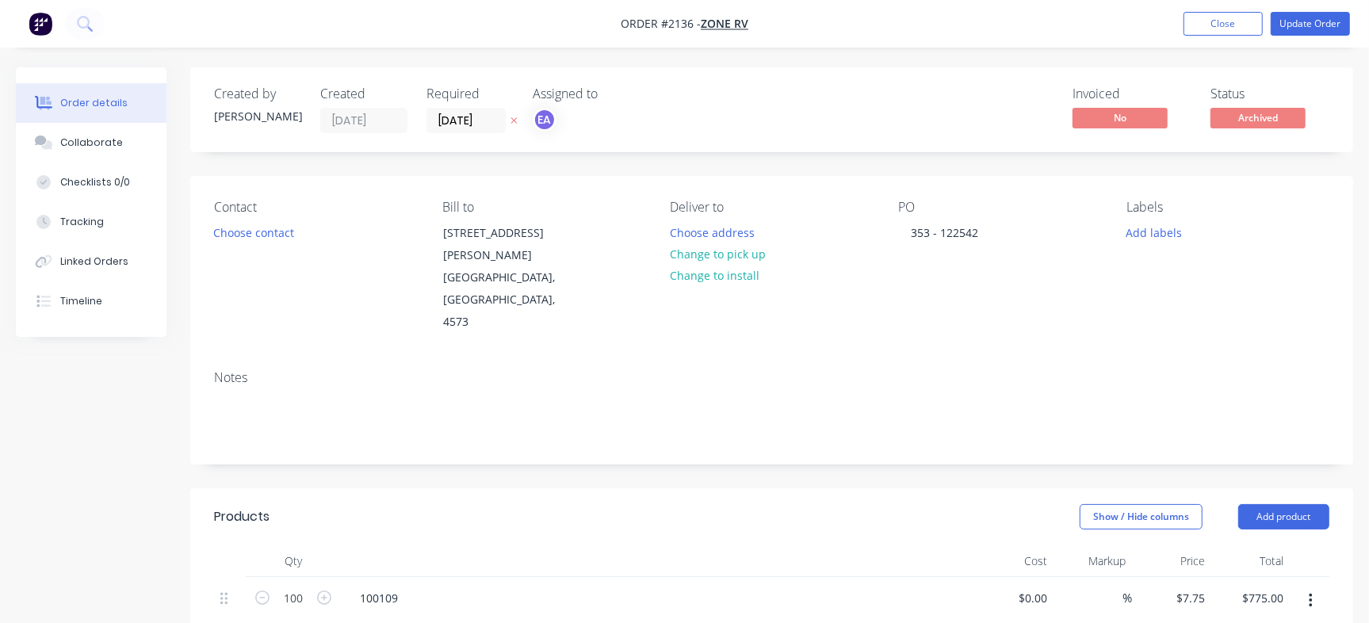
drag, startPoint x: 124, startPoint y: 179, endPoint x: 167, endPoint y: 185, distance: 43.2
click at [124, 185] on div "Checklists 0/0" at bounding box center [95, 182] width 70 height 14
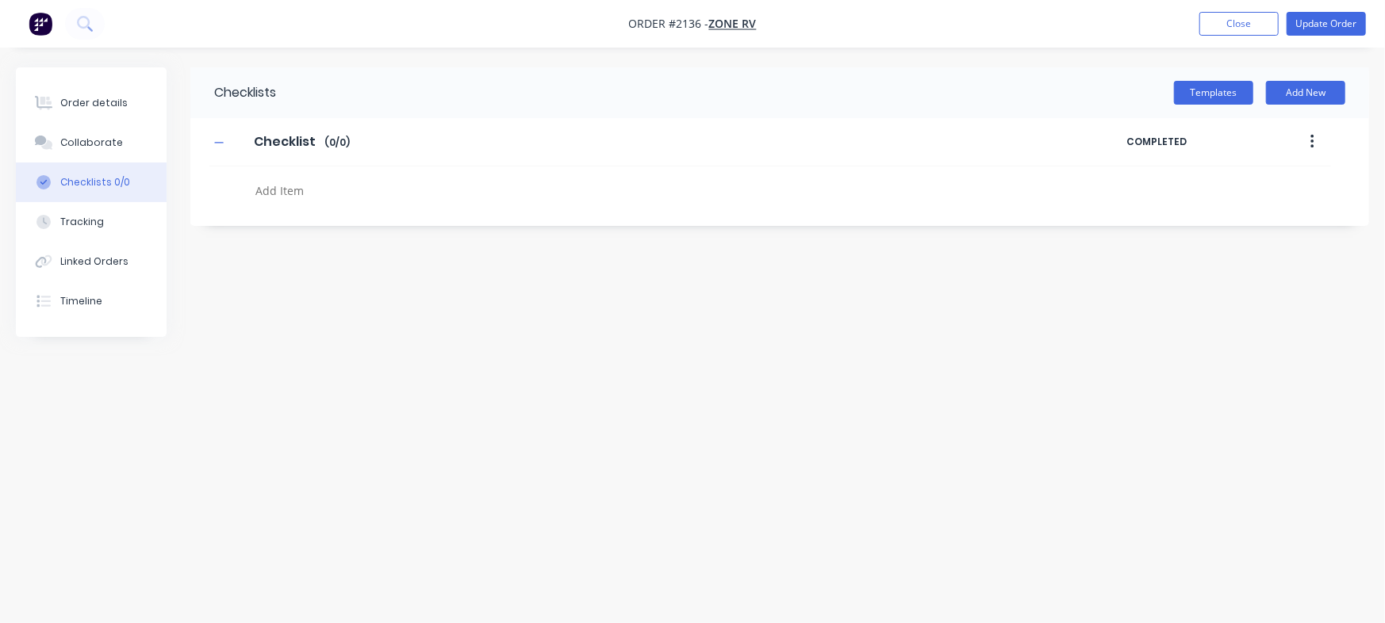
click at [354, 204] on div at bounding box center [610, 193] width 722 height 28
click at [356, 193] on textarea at bounding box center [610, 190] width 722 height 23
type textarea "x"
type textarea "P"
type textarea "x"
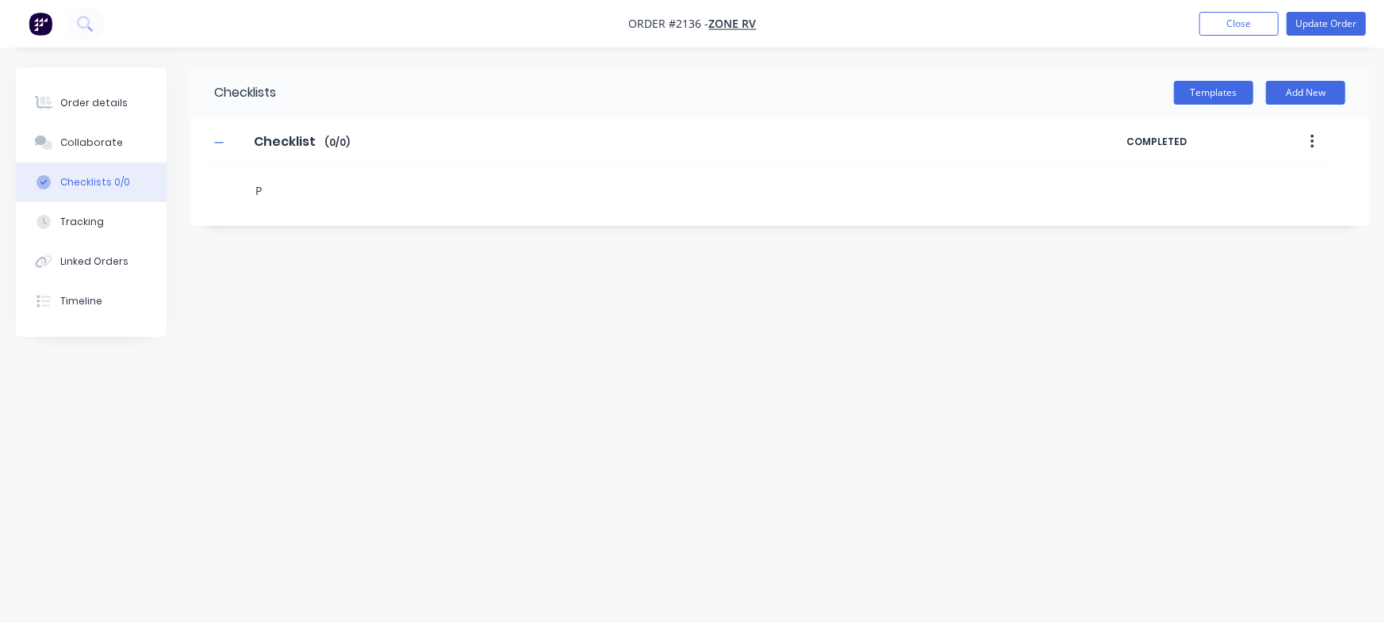
type textarea "PO"
type textarea "x"
click at [238, 190] on icon at bounding box center [235, 184] width 21 height 21
click at [228, 176] on input "file" at bounding box center [228, 176] width 0 height 0
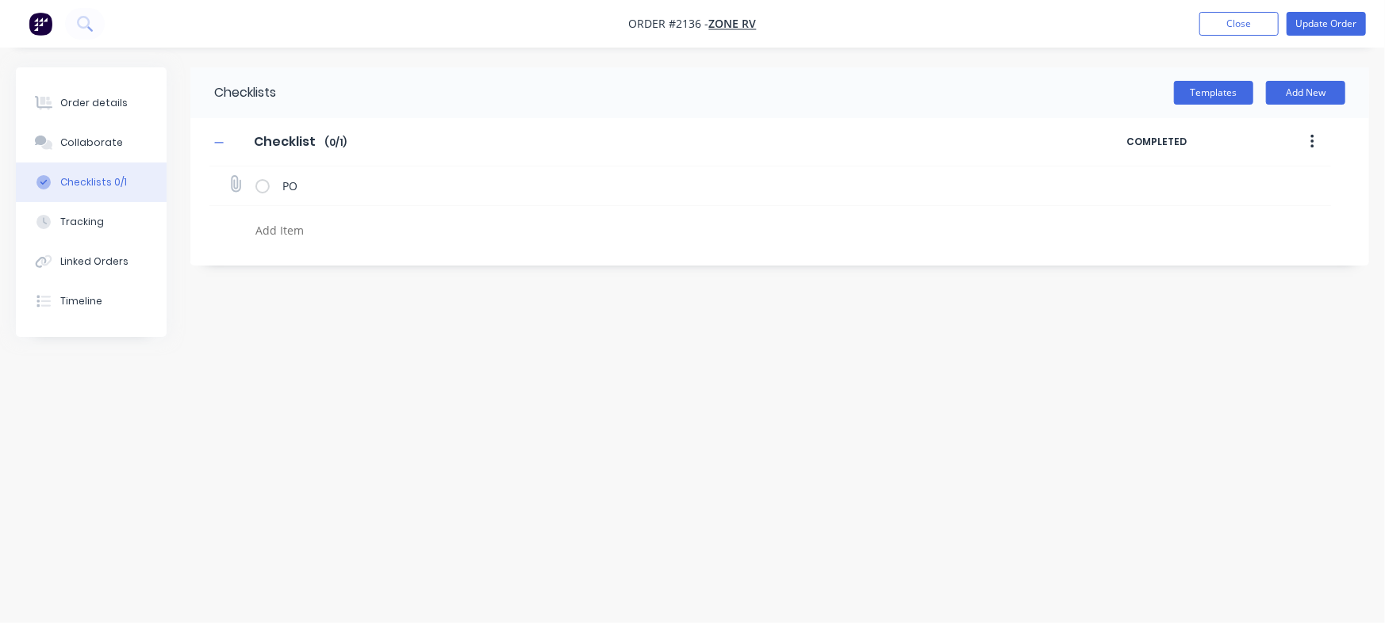
type input "C:\fakepath\PO-122542.pdf"
type textarea "x"
click at [103, 90] on button "Order details" at bounding box center [91, 103] width 151 height 40
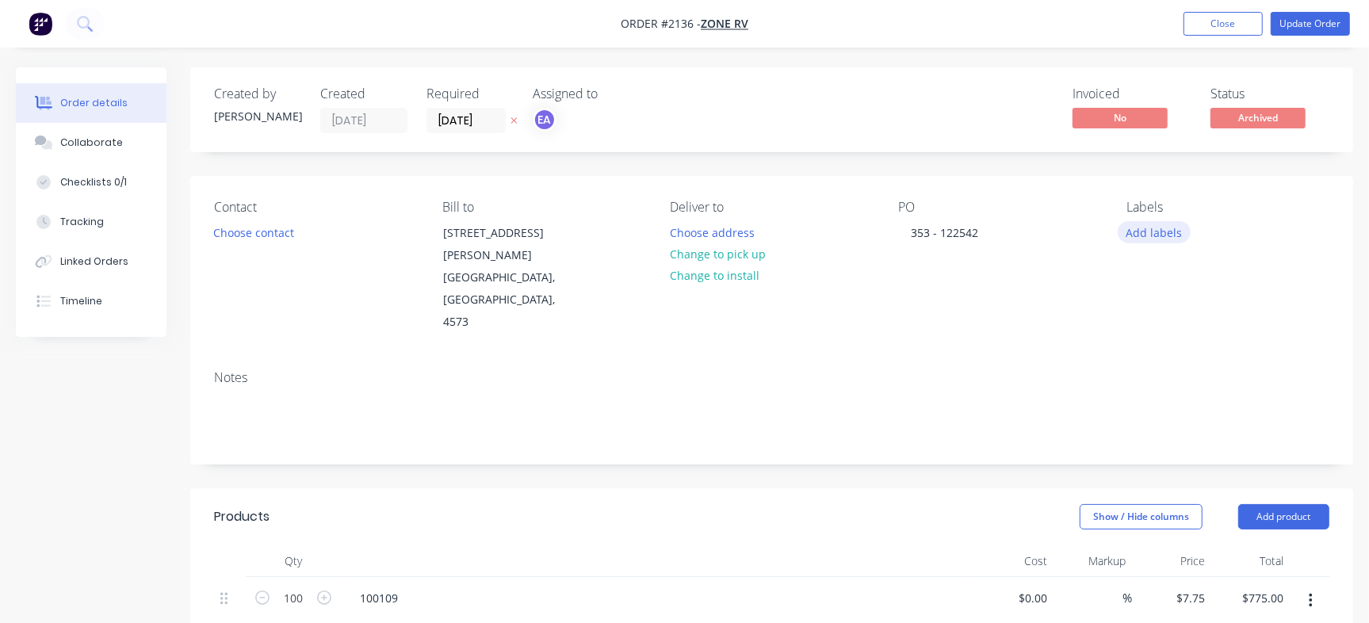
click at [1127, 240] on button "Add labels" at bounding box center [1154, 231] width 73 height 21
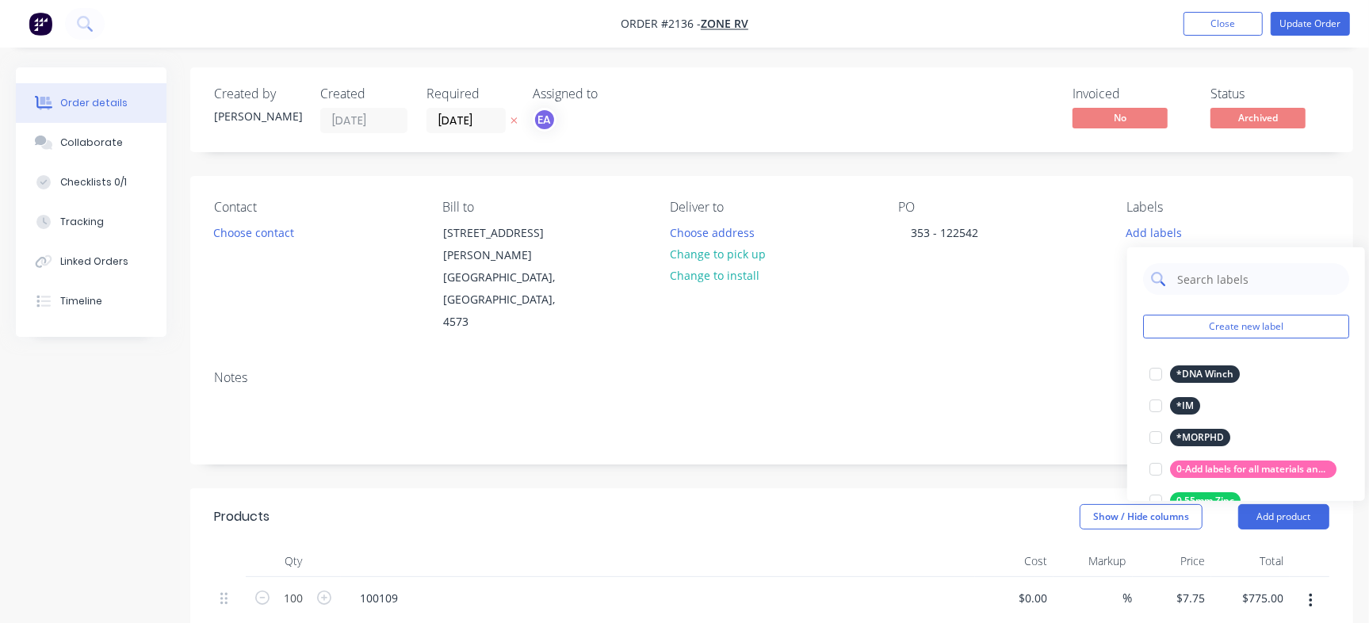
click at [1184, 266] on input "text" at bounding box center [1259, 279] width 166 height 32
type input "Cut"
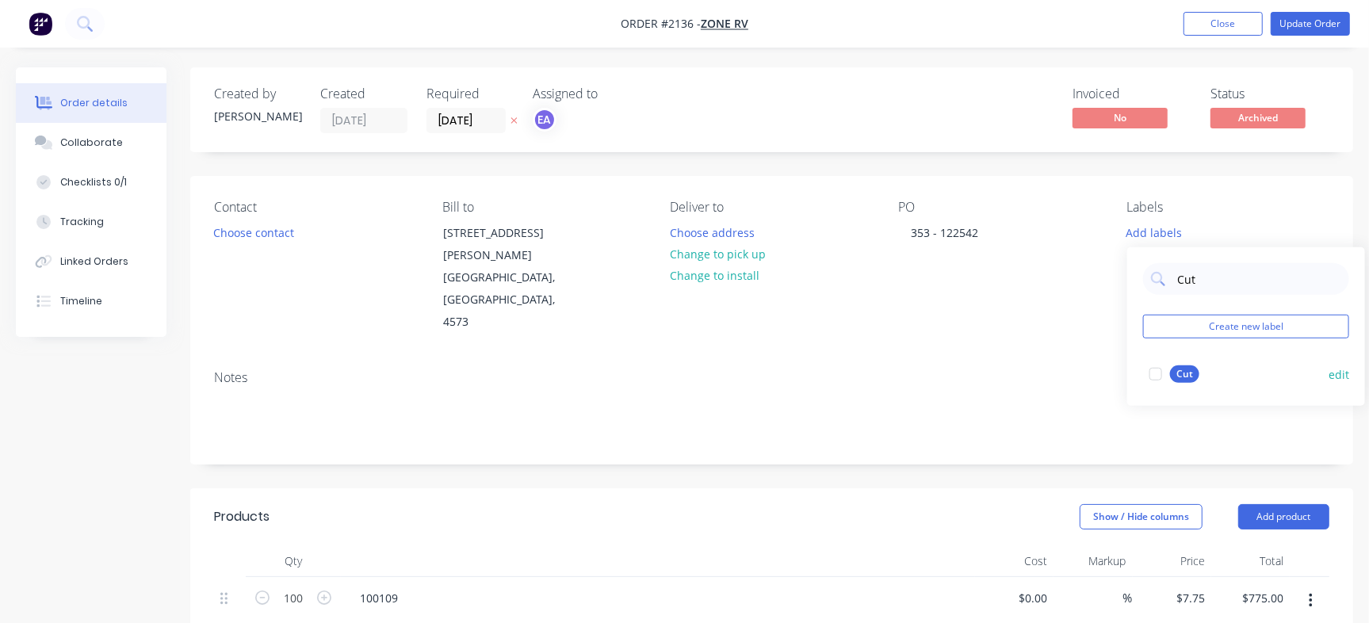
drag, startPoint x: 1153, startPoint y: 369, endPoint x: 1144, endPoint y: 369, distance: 8.7
click at [1153, 369] on div at bounding box center [1156, 374] width 32 height 32
click at [89, 182] on div "Checklists 0/1" at bounding box center [93, 182] width 67 height 14
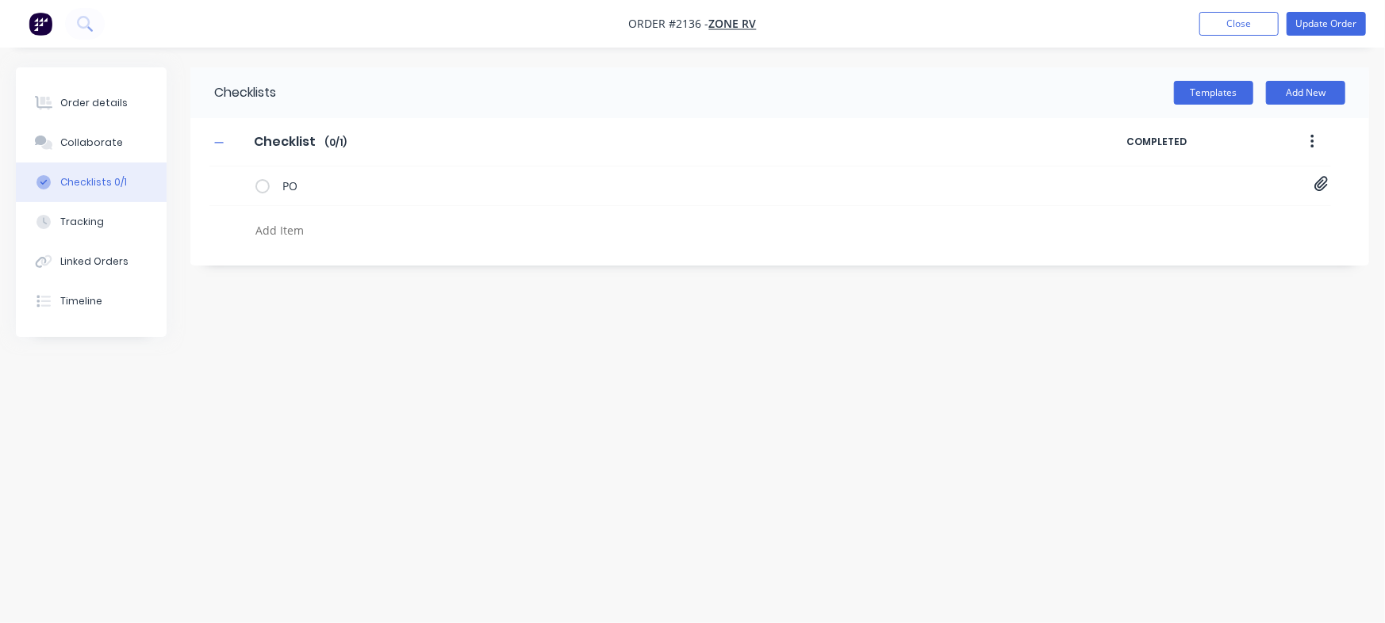
click at [329, 223] on textarea at bounding box center [610, 230] width 722 height 23
type textarea "x"
type textarea "C"
type textarea "x"
type textarea "Cu"
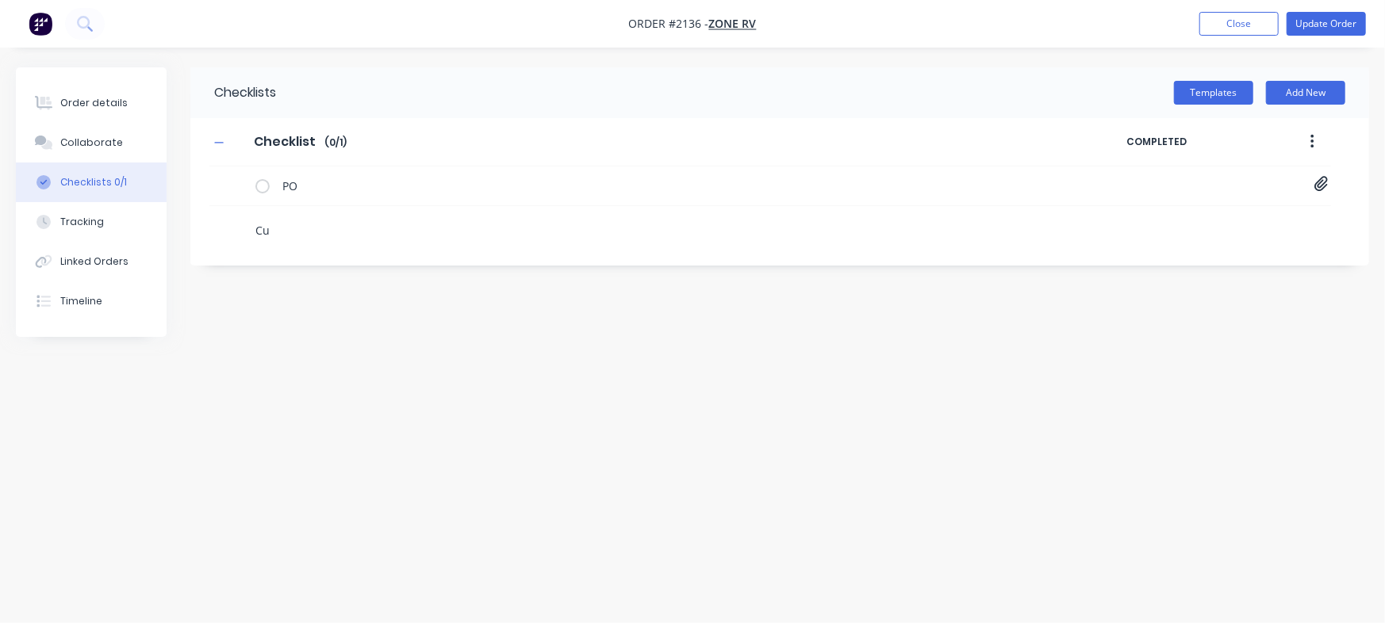
type textarea "x"
type textarea "Cut"
type textarea "x"
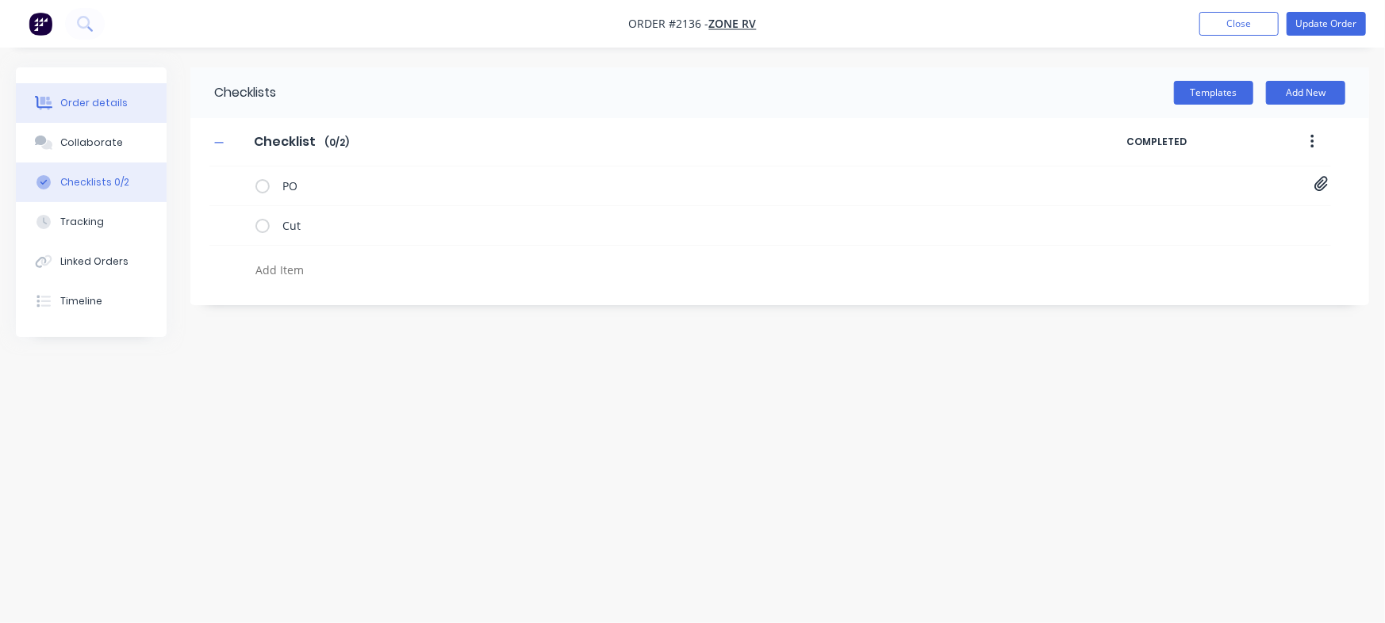
type textarea "x"
click at [86, 96] on div "Order details" at bounding box center [93, 103] width 67 height 14
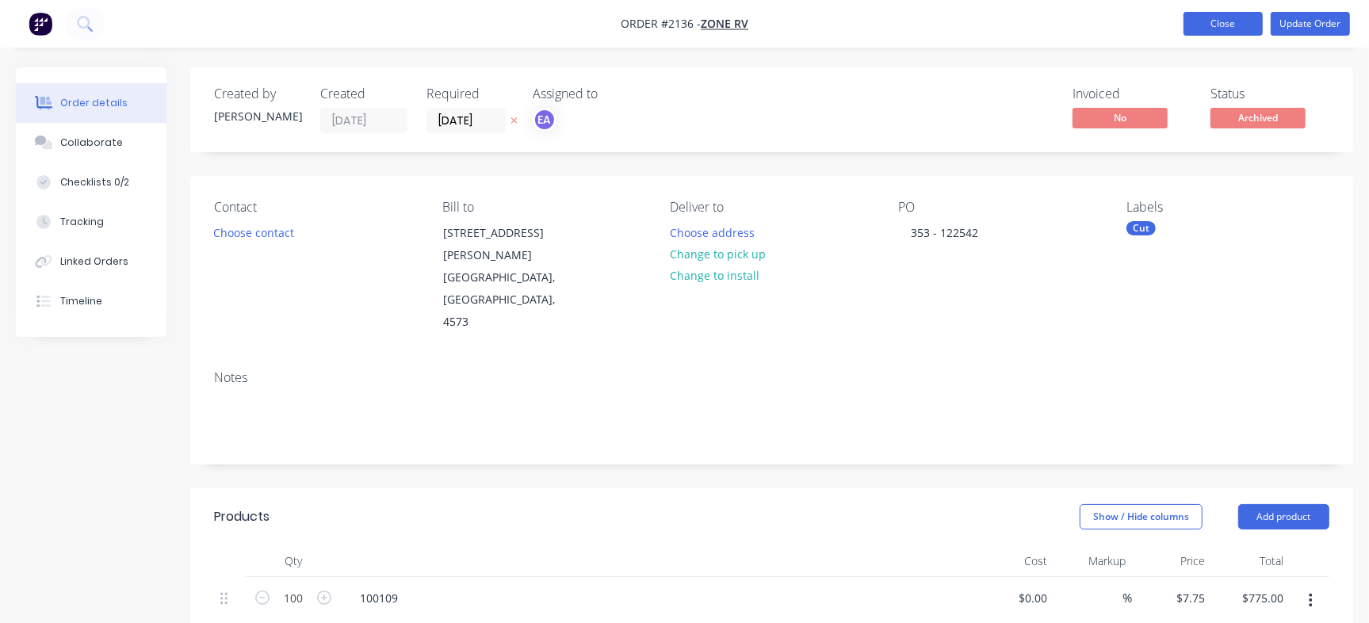
click at [1220, 20] on button "Close" at bounding box center [1223, 24] width 79 height 24
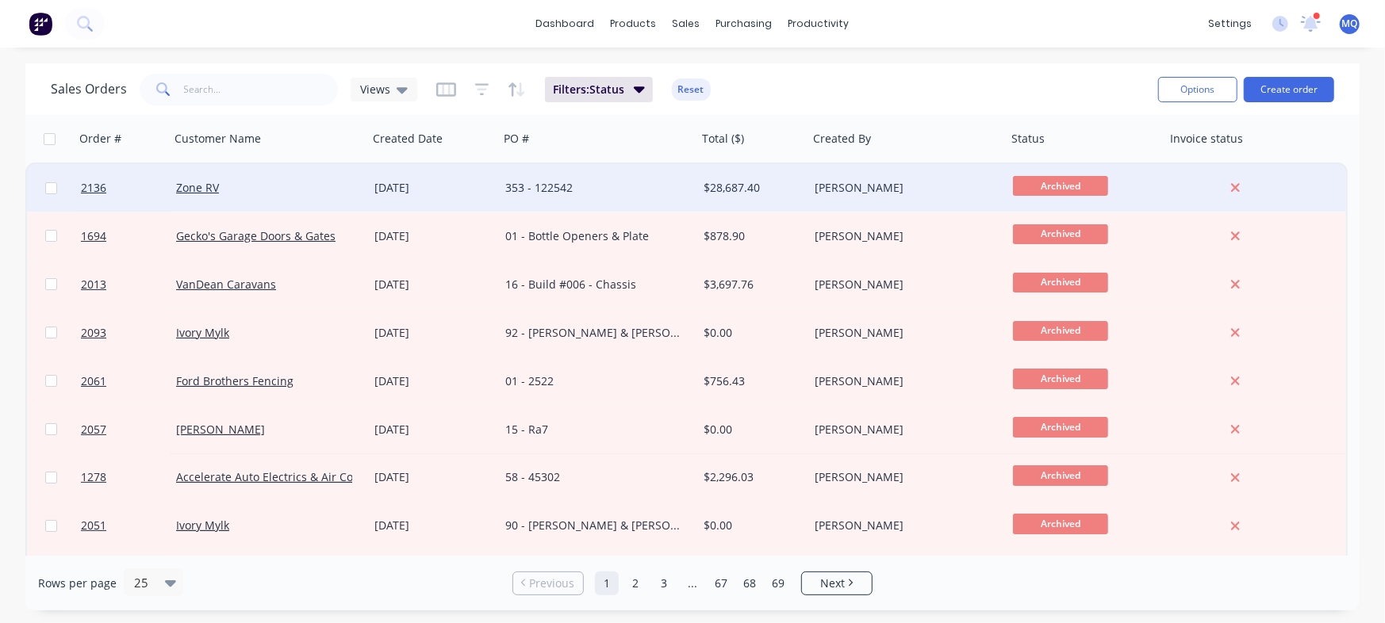
click at [583, 195] on div "353 - 122542" at bounding box center [593, 188] width 176 height 16
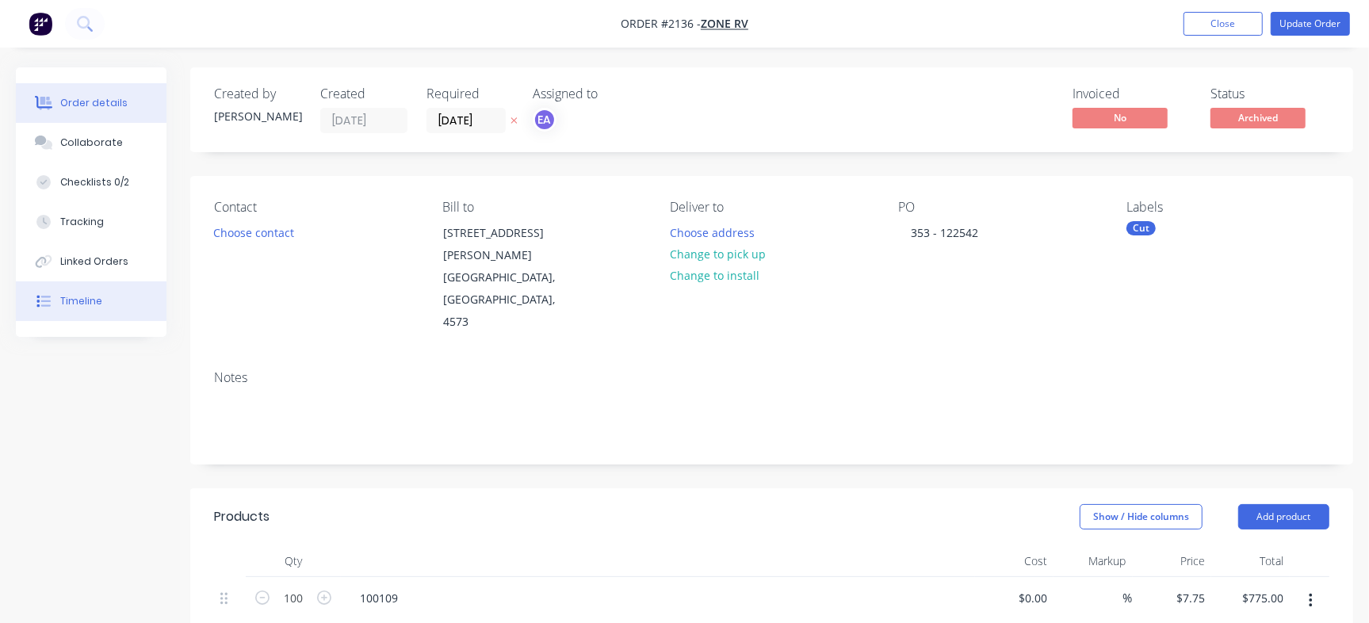
click at [124, 307] on button "Timeline" at bounding box center [91, 301] width 151 height 40
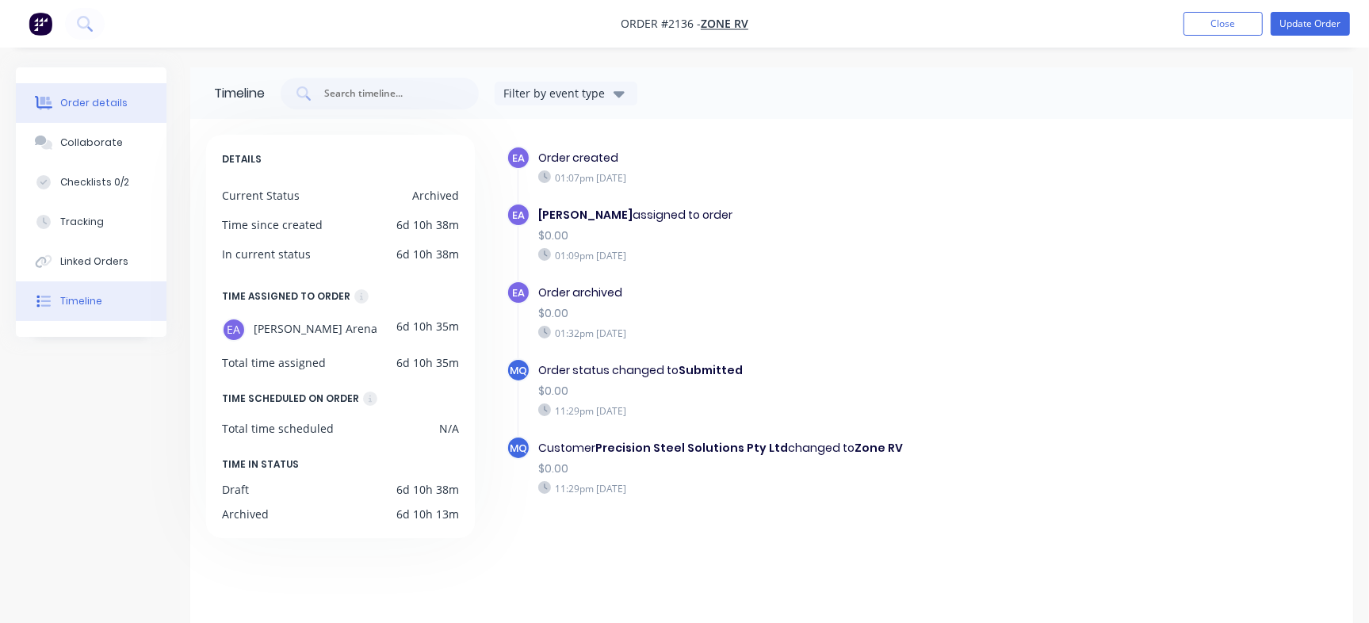
click at [103, 103] on div "Order details" at bounding box center [93, 103] width 67 height 14
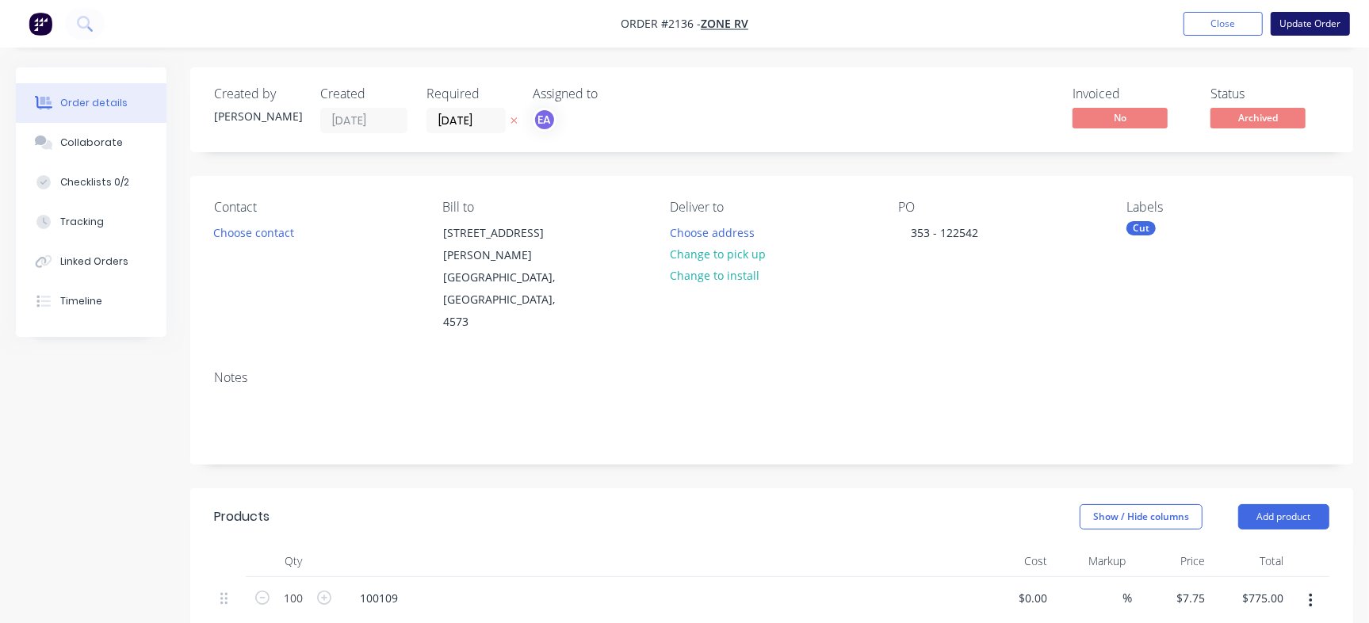
click at [1289, 17] on button "Update Order" at bounding box center [1310, 24] width 79 height 24
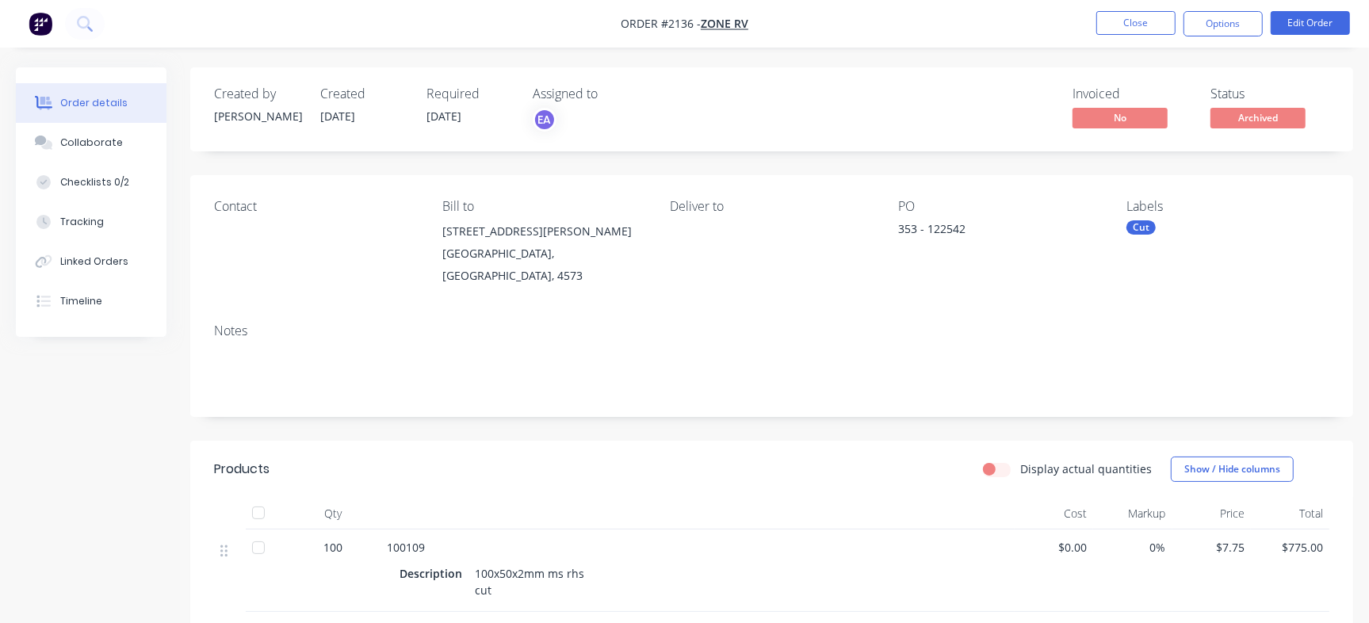
click at [1248, 111] on span "Archived" at bounding box center [1258, 118] width 95 height 20
click at [1224, 21] on button "Options" at bounding box center [1223, 23] width 79 height 25
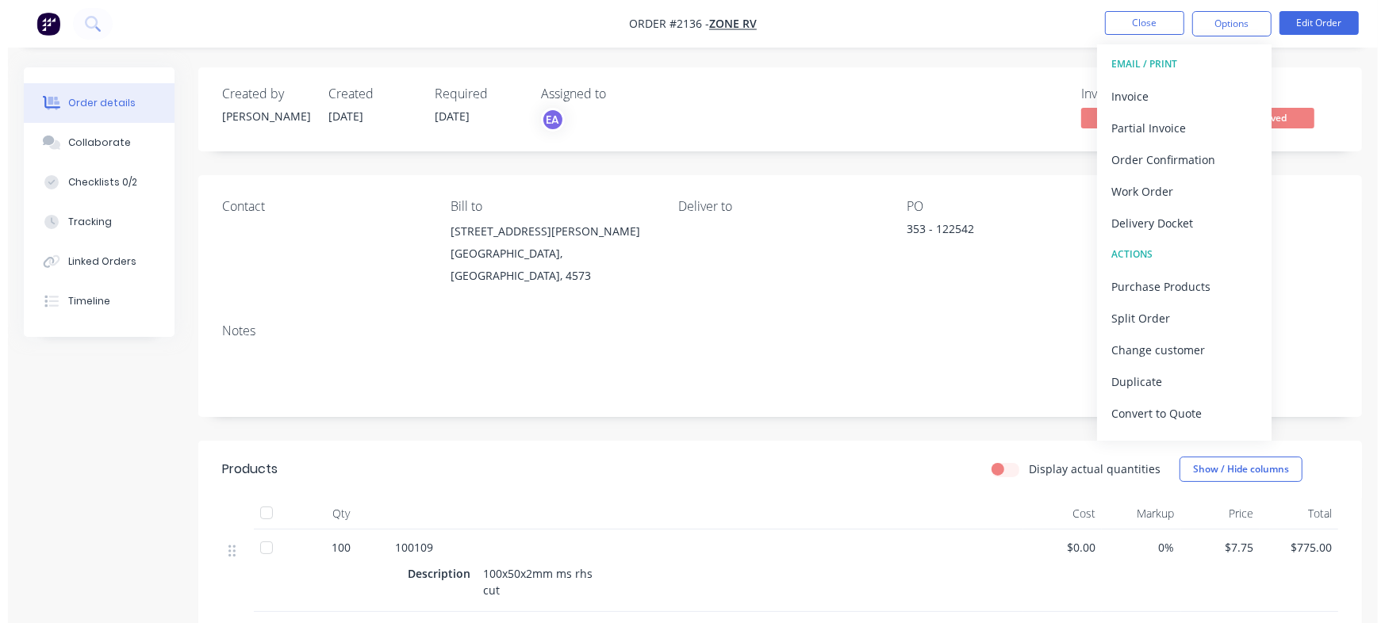
scroll to position [24, 0]
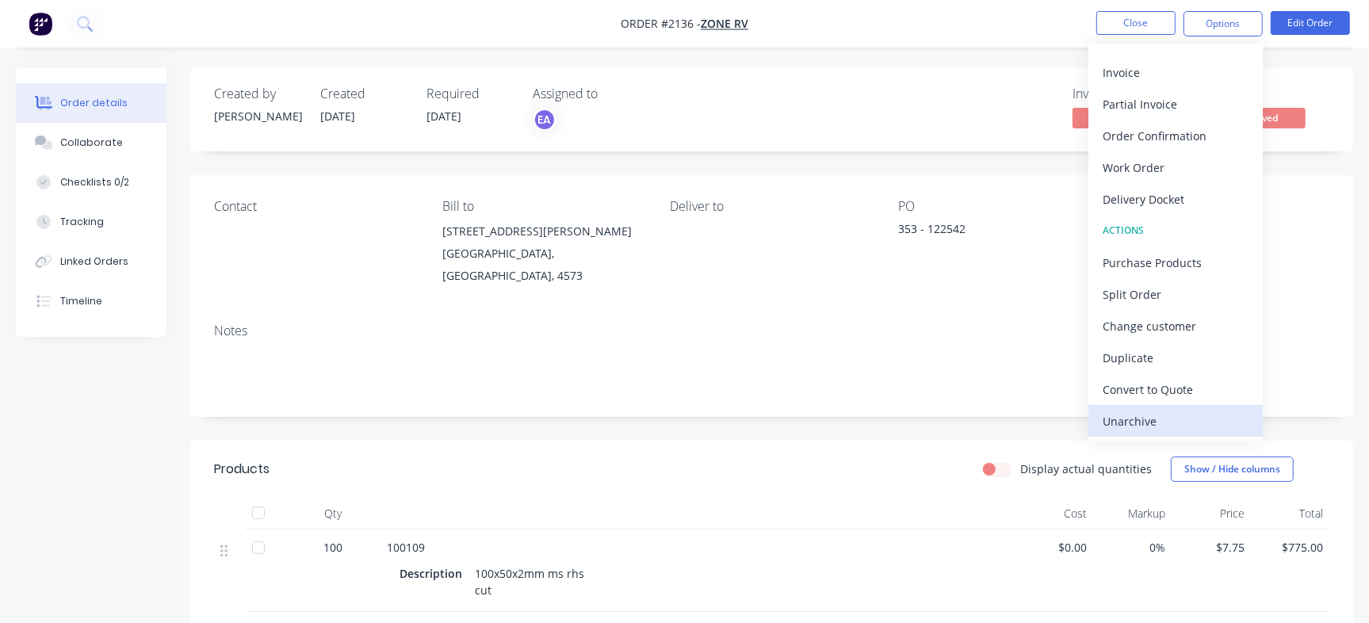
click at [1180, 426] on div "Unarchive" at bounding box center [1176, 421] width 146 height 23
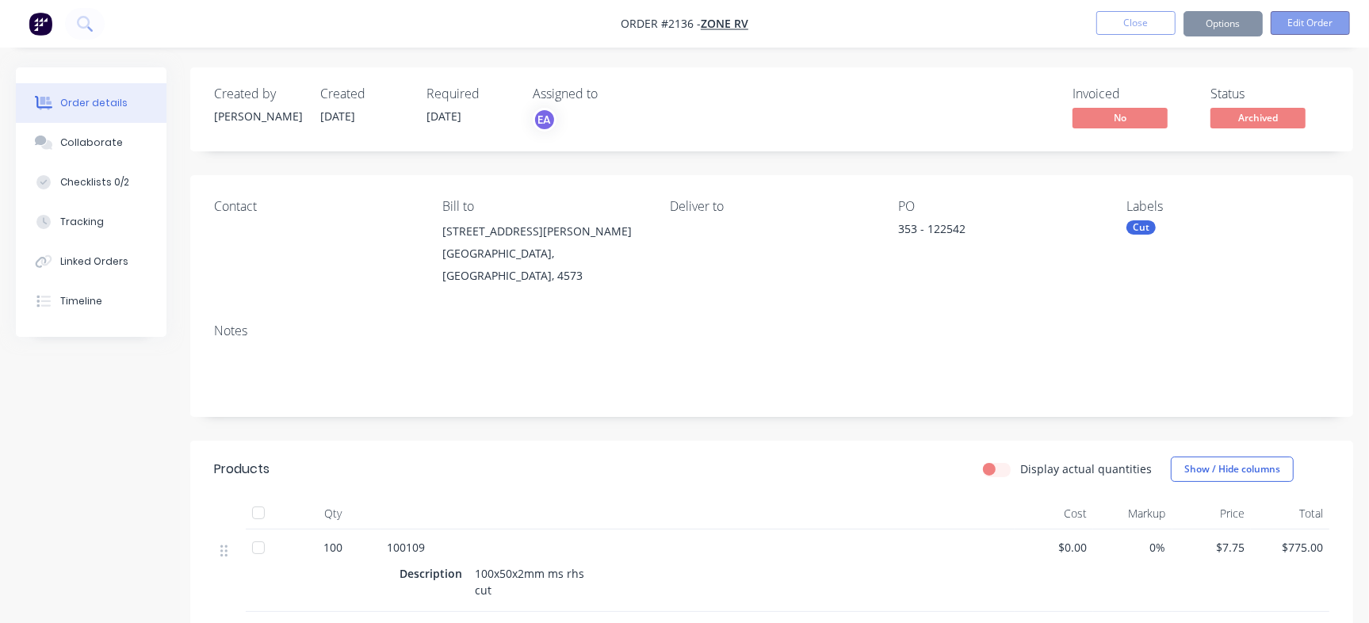
click at [1293, 25] on button "Edit Order" at bounding box center [1310, 23] width 79 height 24
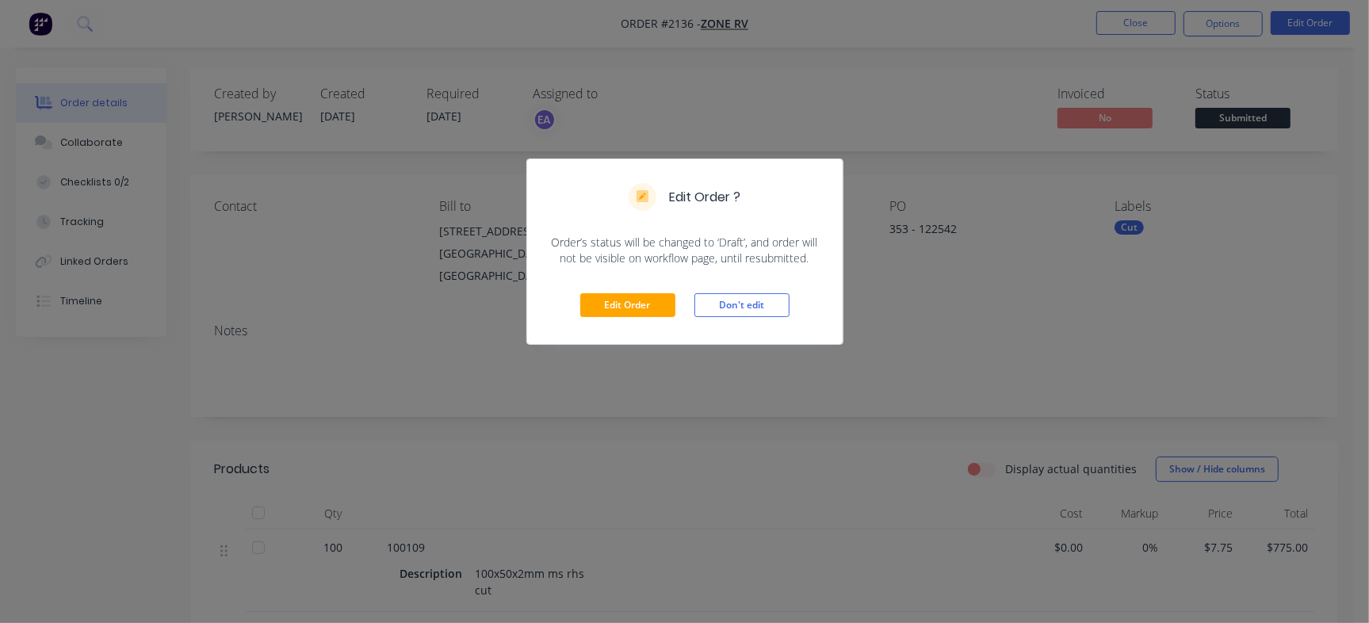
click at [1314, 21] on div "Edit Order ? Order’s status will be changed to ‘Draft’, and order will not be v…" at bounding box center [684, 311] width 1369 height 623
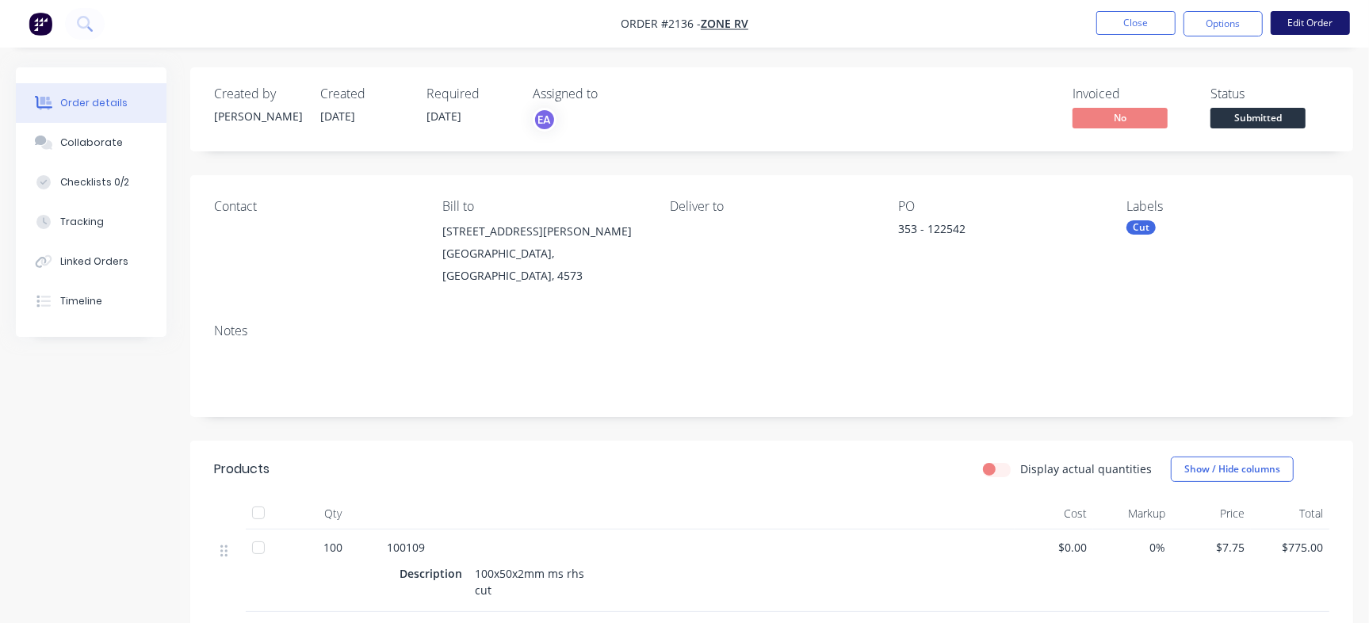
click at [1306, 21] on button "Edit Order" at bounding box center [1310, 23] width 79 height 24
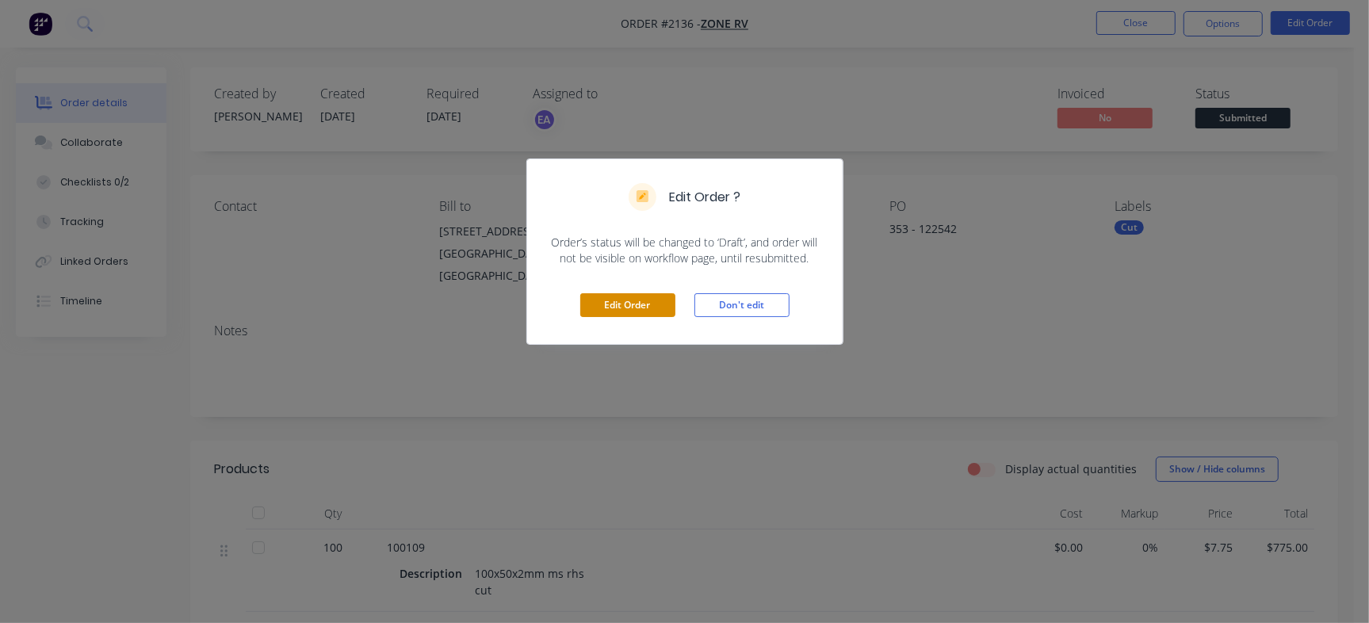
click at [645, 298] on button "Edit Order" at bounding box center [627, 305] width 95 height 24
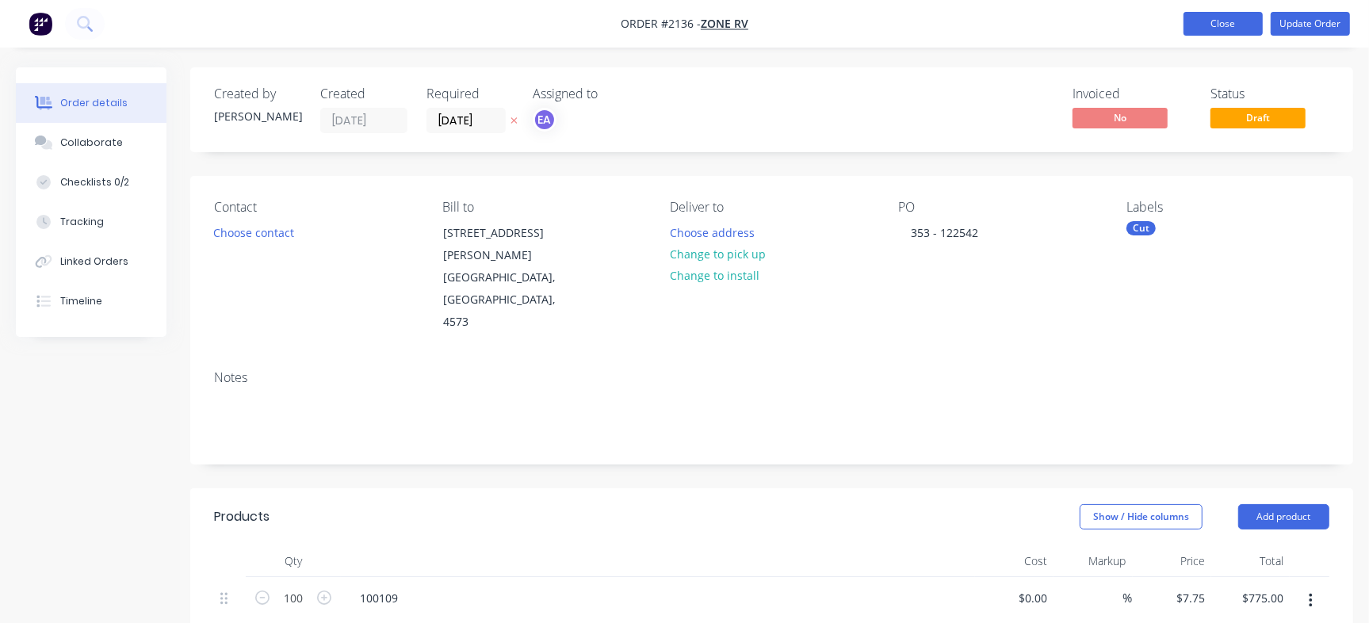
click at [1211, 29] on button "Close" at bounding box center [1223, 24] width 79 height 24
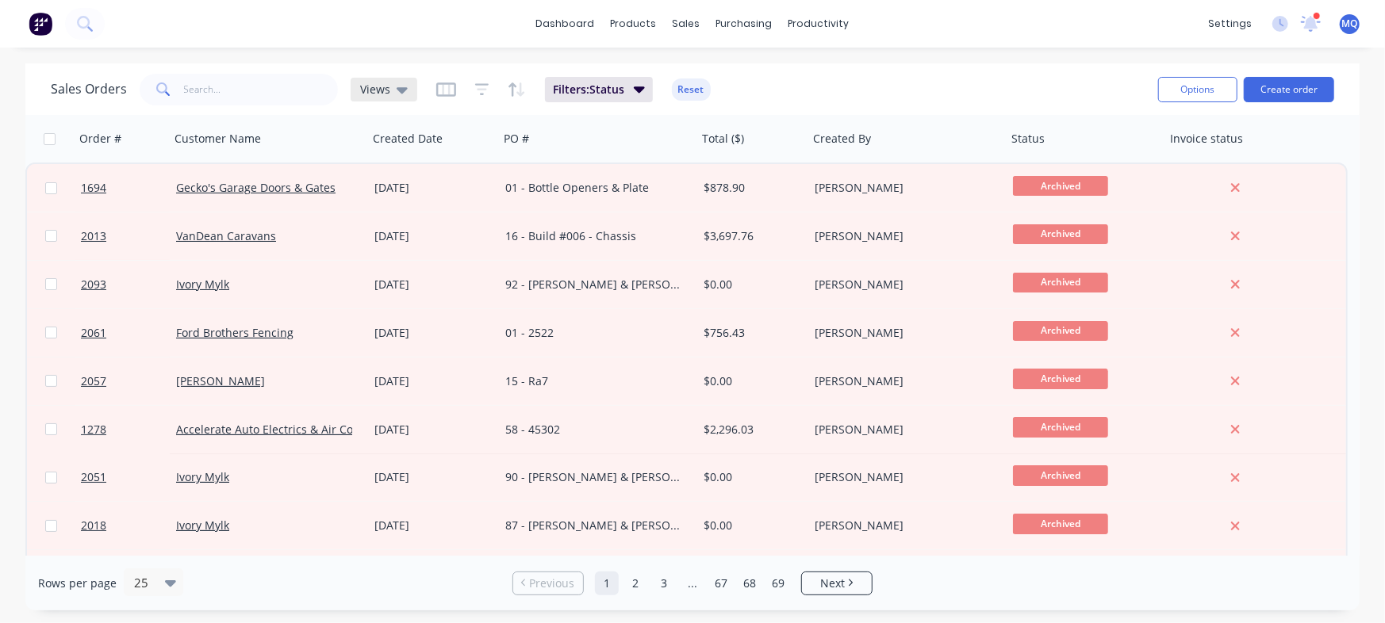
click at [375, 91] on span "Views" at bounding box center [375, 89] width 30 height 17
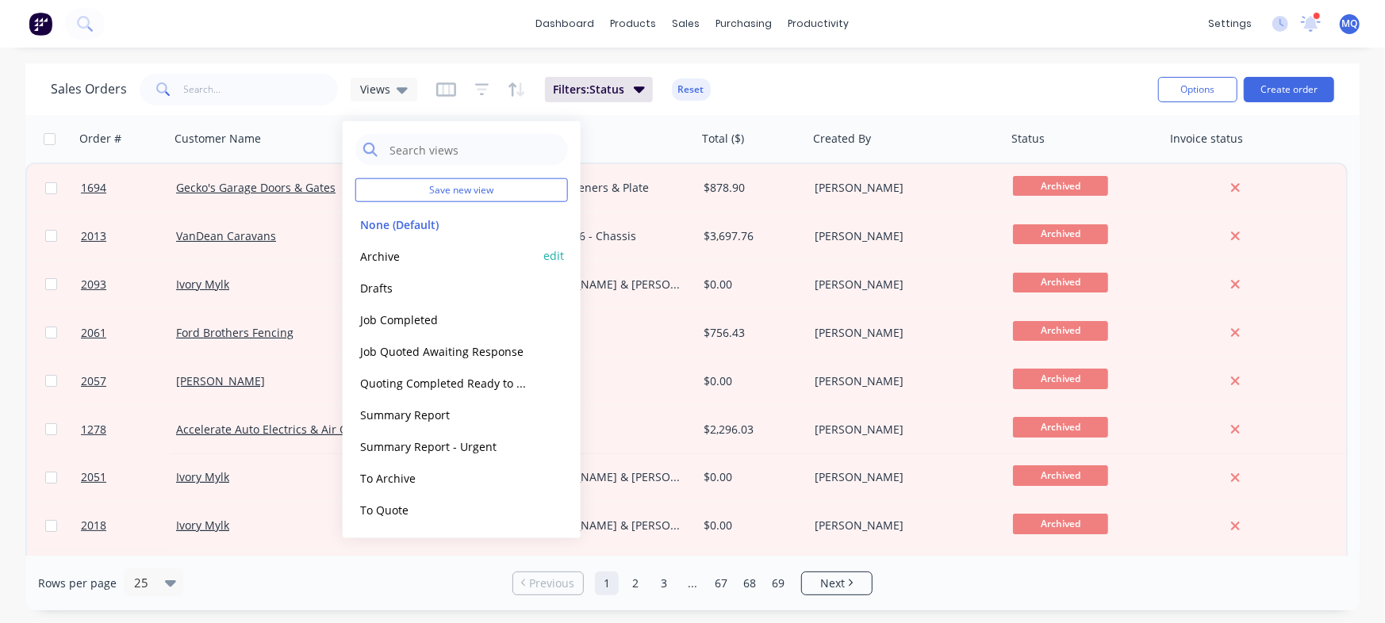
click at [379, 248] on button "Archive" at bounding box center [445, 256] width 181 height 18
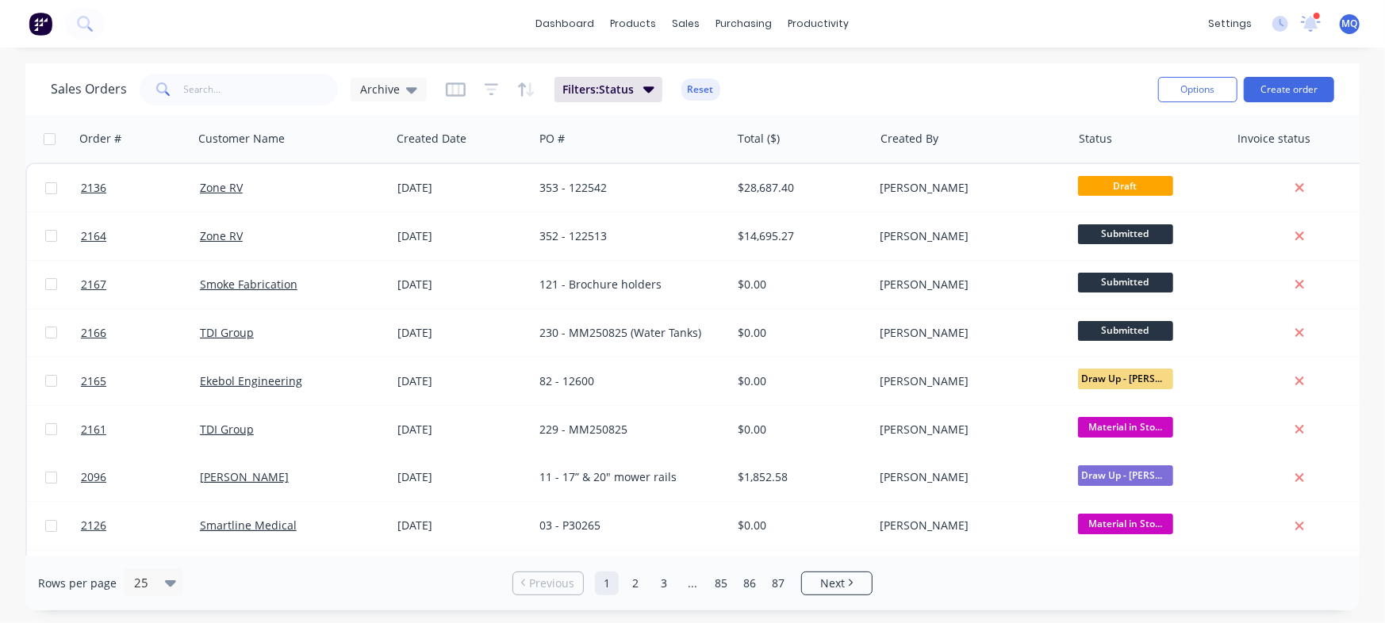
click at [171, 98] on span at bounding box center [162, 90] width 44 height 32
click at [277, 88] on input "text" at bounding box center [261, 90] width 155 height 32
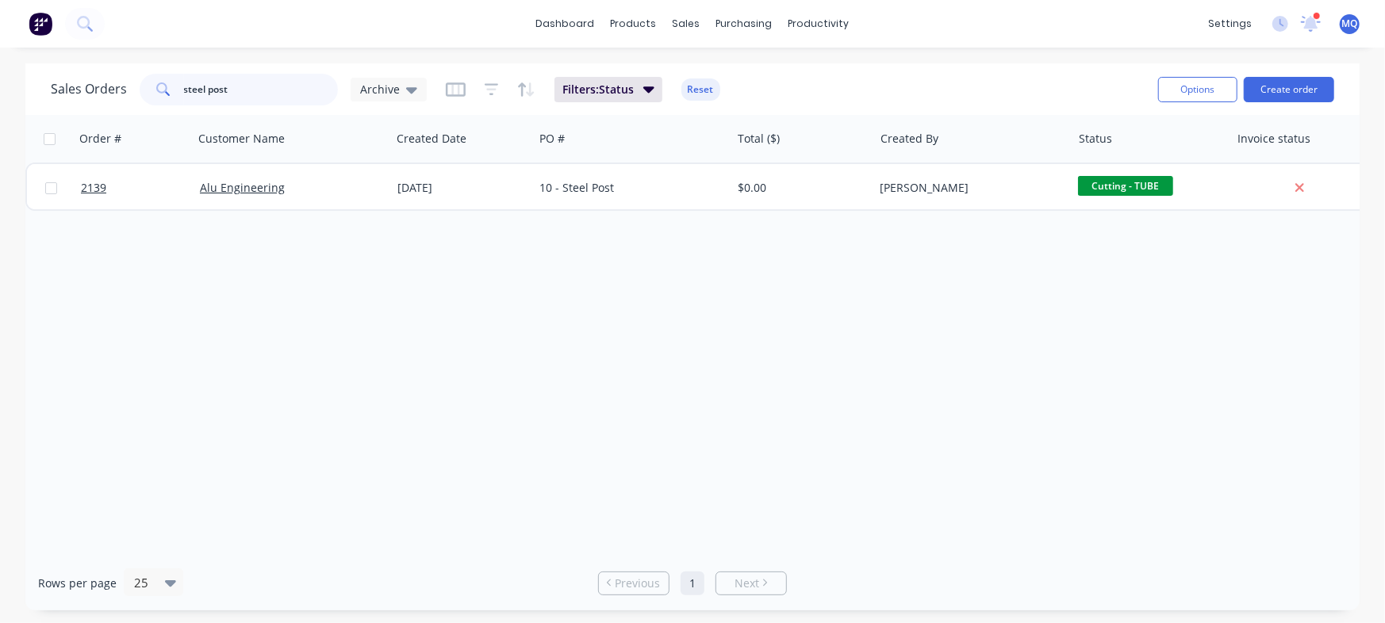
drag, startPoint x: 259, startPoint y: 93, endPoint x: 0, endPoint y: 47, distance: 262.6
click at [0, 47] on div "dashboard products sales purchasing productivity dashboard products Product Cat…" at bounding box center [692, 311] width 1385 height 623
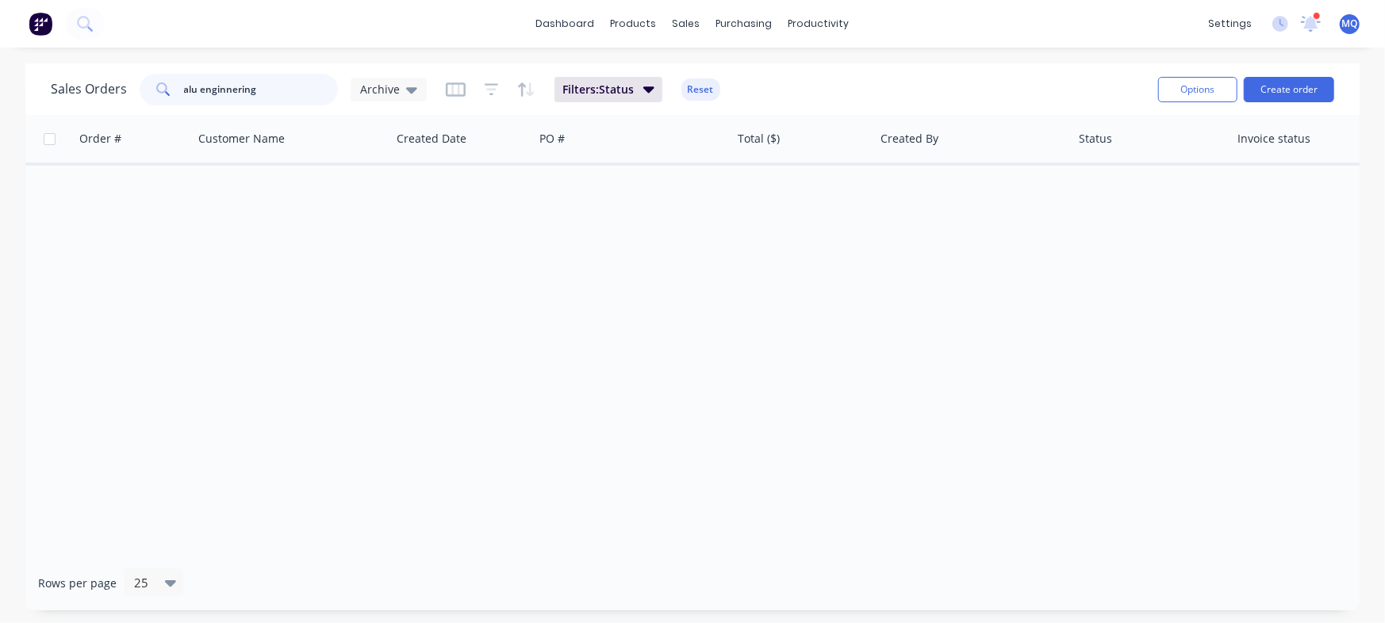
click at [230, 91] on input "alu enginnering" at bounding box center [261, 90] width 155 height 32
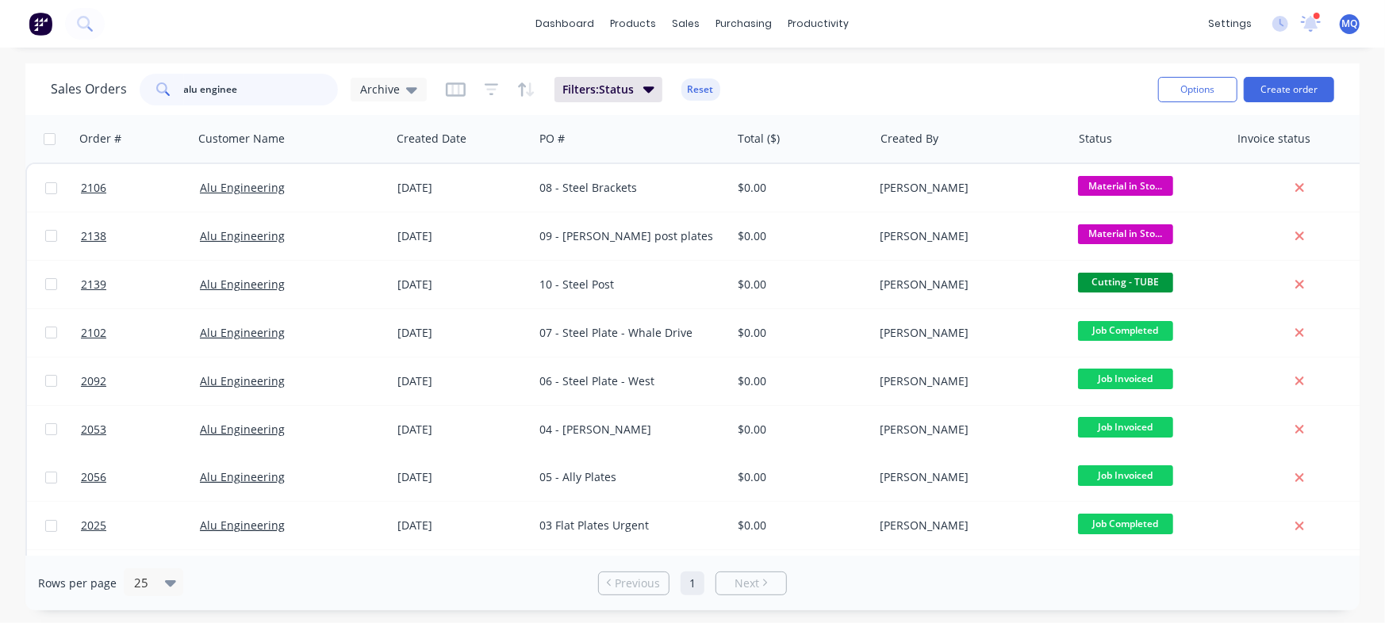
drag, startPoint x: 278, startPoint y: 86, endPoint x: 167, endPoint y: 80, distance: 111.2
click at [202, 82] on input "alu enginee" at bounding box center [261, 90] width 155 height 32
type input "a"
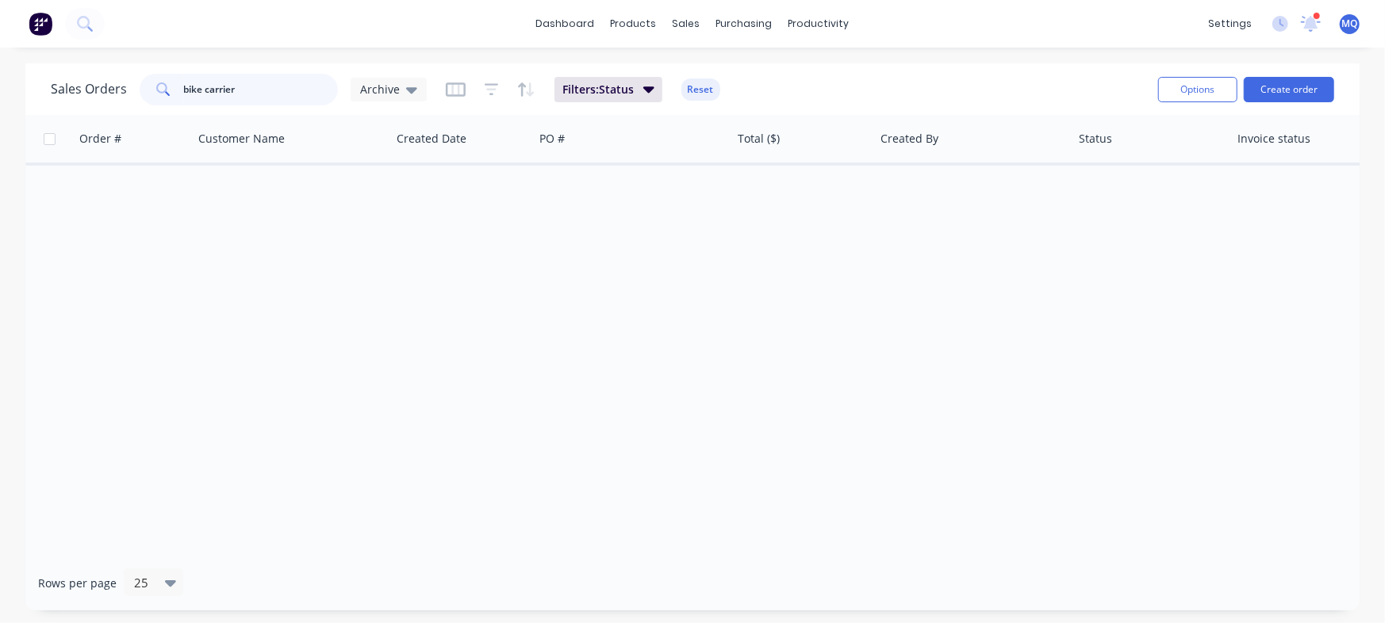
click at [203, 92] on input "bike carrier" at bounding box center [261, 90] width 155 height 32
type input "bike"
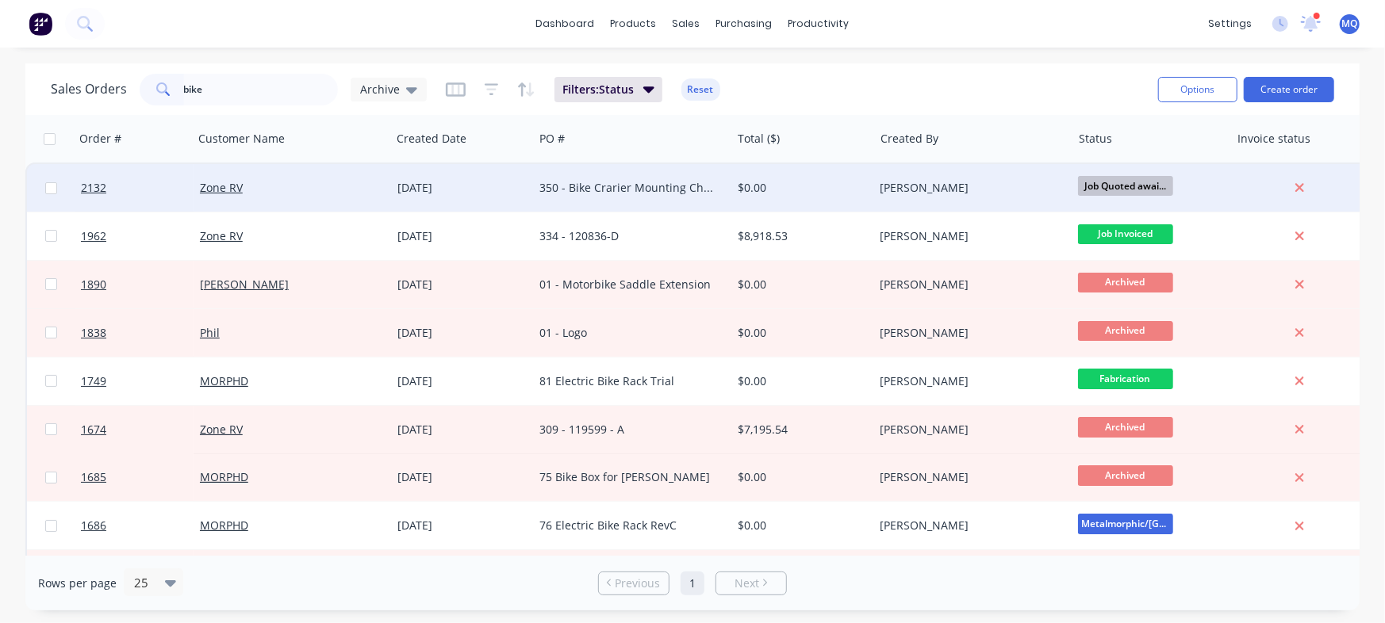
click at [629, 187] on div "350 - Bike Crarier Mounting Change" at bounding box center [627, 188] width 176 height 16
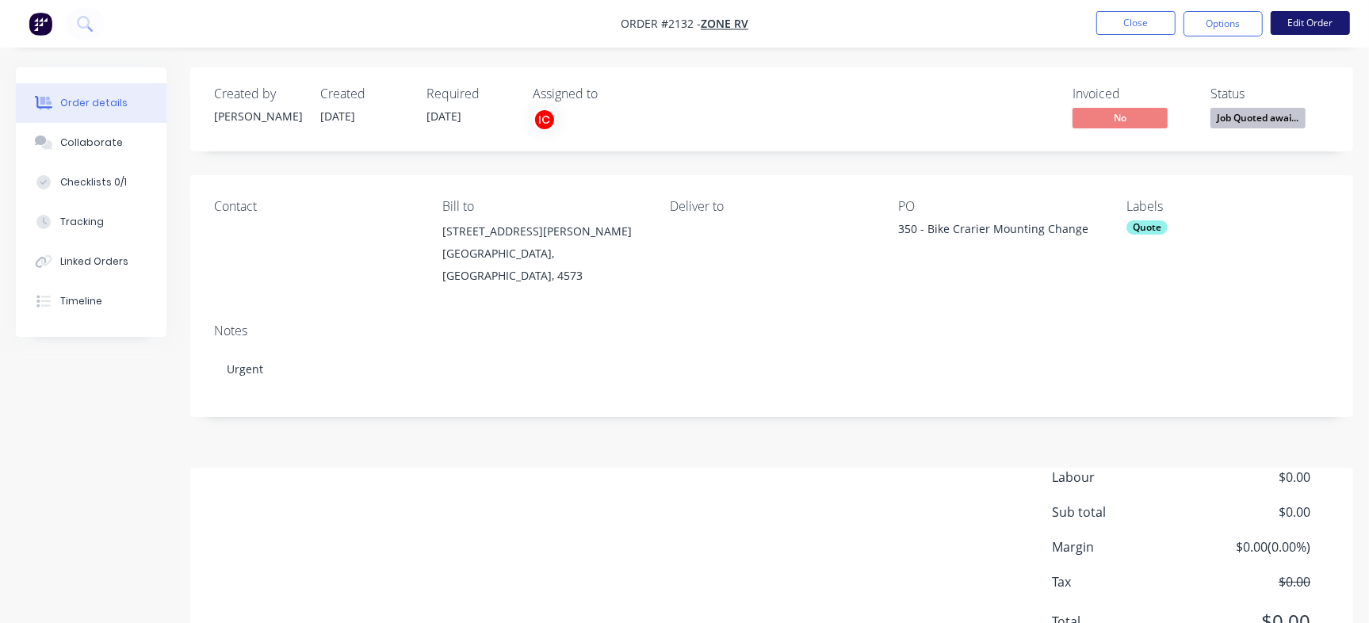
click at [1345, 23] on button "Edit Order" at bounding box center [1310, 23] width 79 height 24
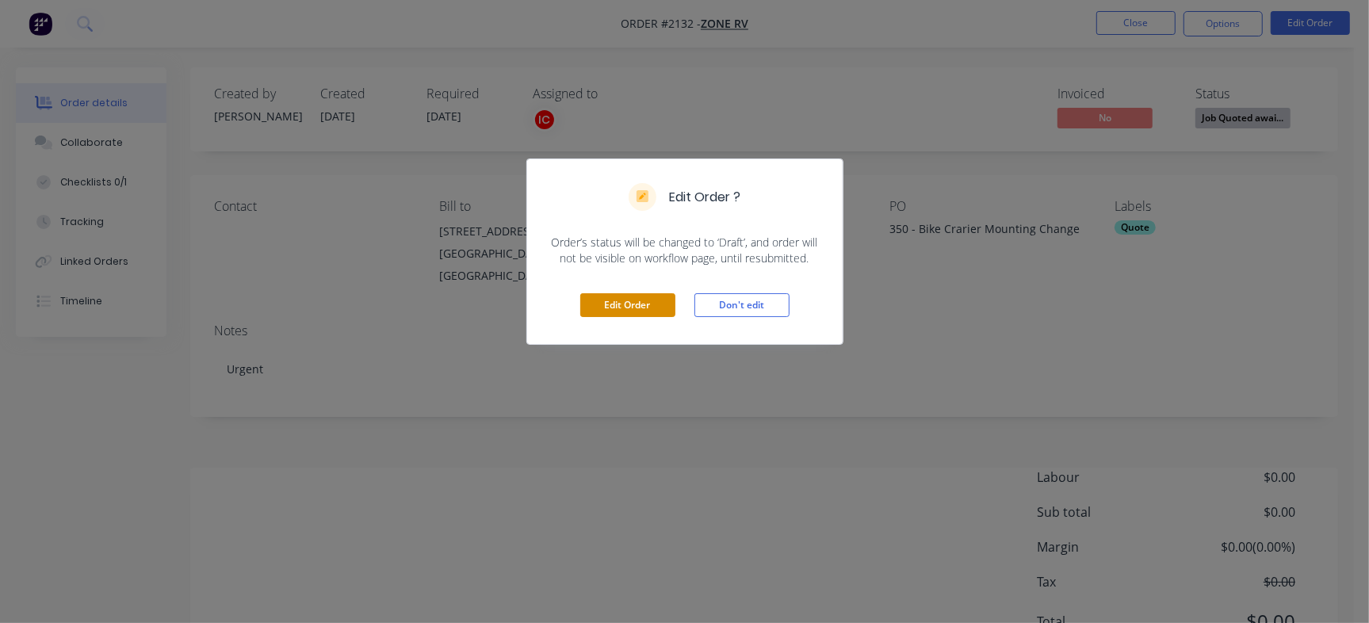
click at [643, 306] on button "Edit Order" at bounding box center [627, 305] width 95 height 24
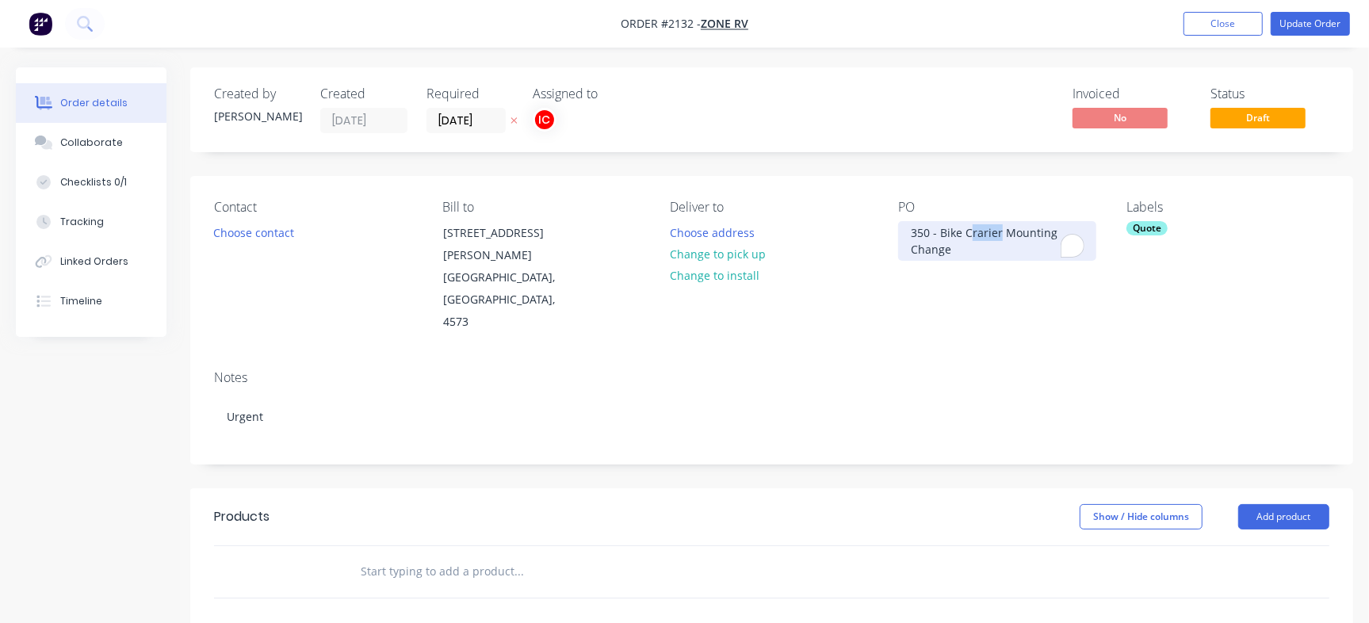
drag, startPoint x: 999, startPoint y: 228, endPoint x: 972, endPoint y: 236, distance: 27.9
click at [972, 236] on div "350 - Bike Crarier Mounting Change" at bounding box center [997, 241] width 198 height 40
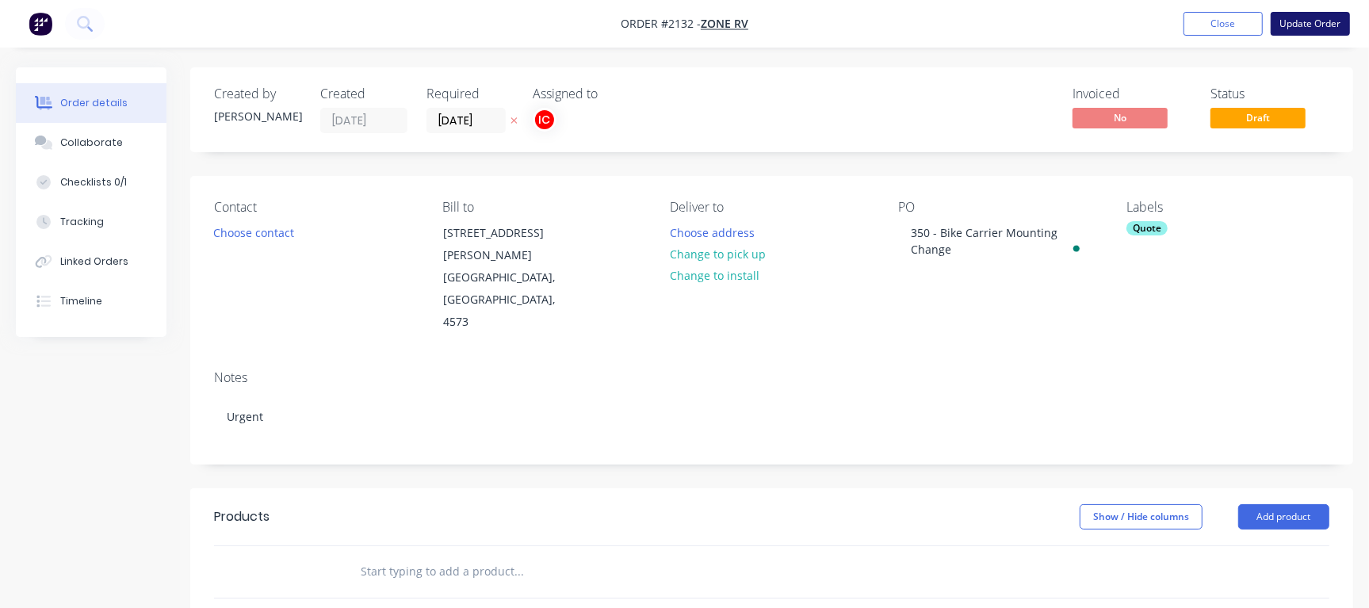
click at [1314, 28] on button "Update Order" at bounding box center [1310, 24] width 79 height 24
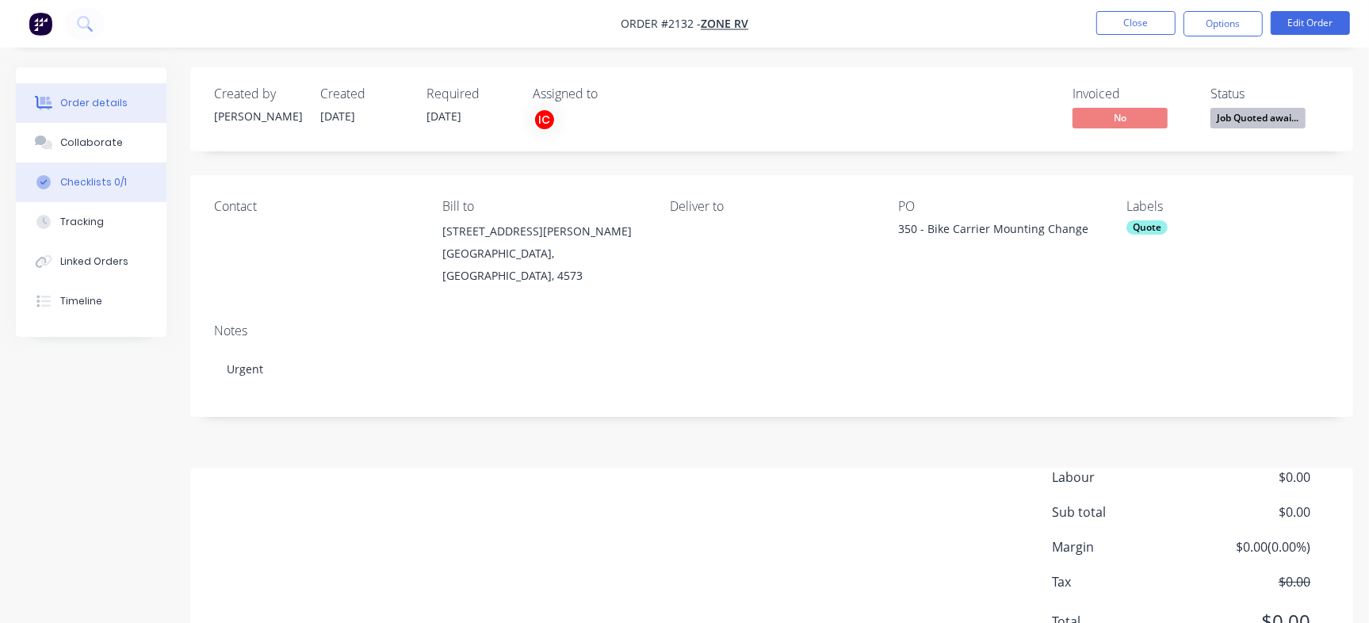
click at [121, 183] on div "Checklists 0/1" at bounding box center [93, 182] width 67 height 14
type textarea "x"
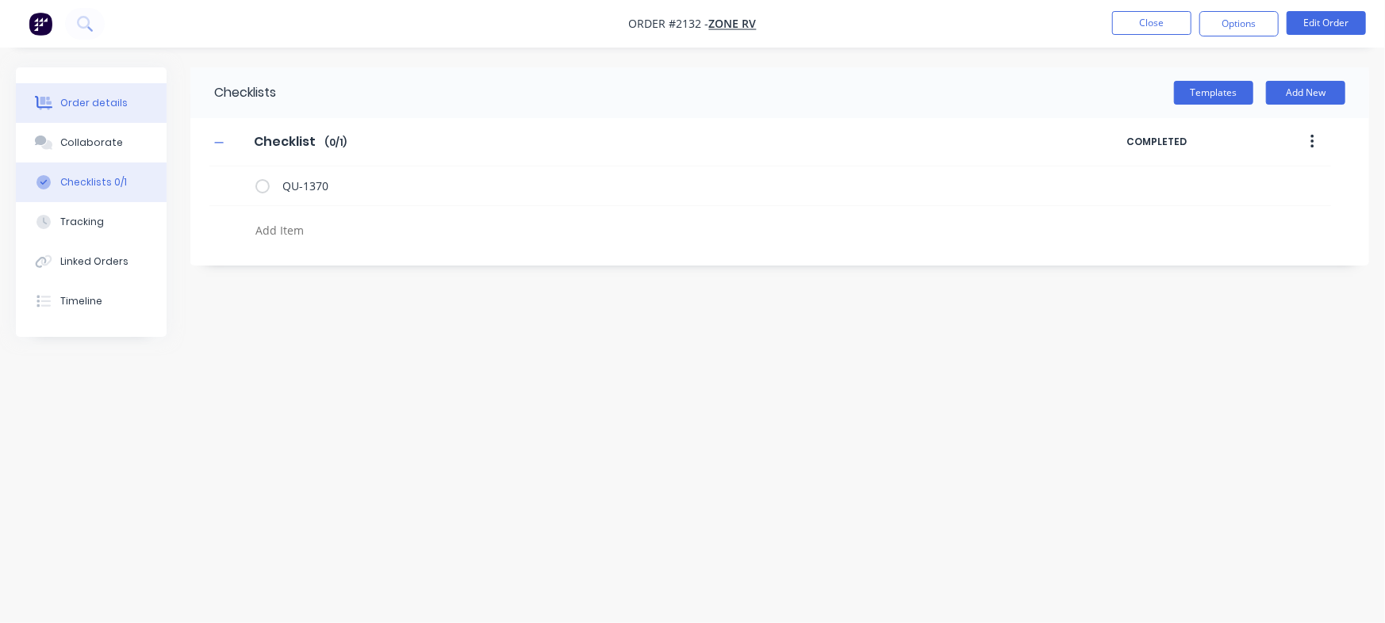
click at [105, 106] on div "Order details" at bounding box center [93, 103] width 67 height 14
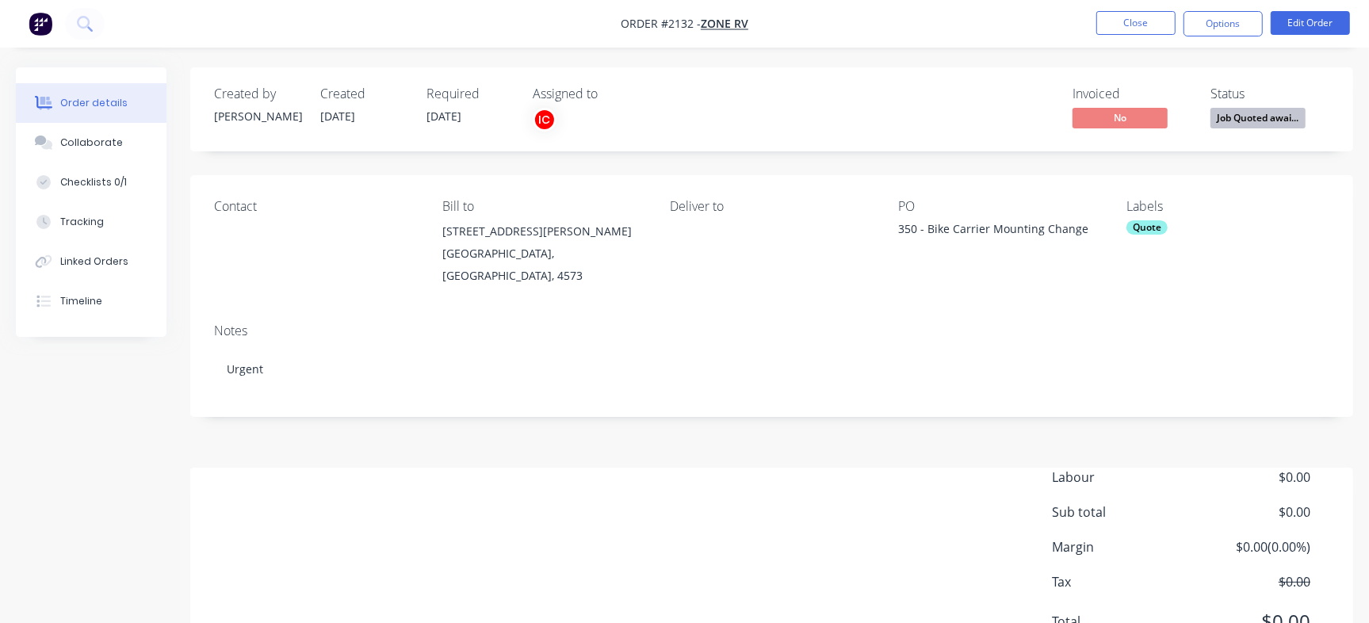
click at [1136, 35] on li "Close" at bounding box center [1136, 23] width 79 height 25
click at [1160, 10] on nav "Order #2132 - Zone RV Close Options Edit Order" at bounding box center [684, 24] width 1369 height 48
click at [1155, 17] on button "Close" at bounding box center [1136, 23] width 79 height 24
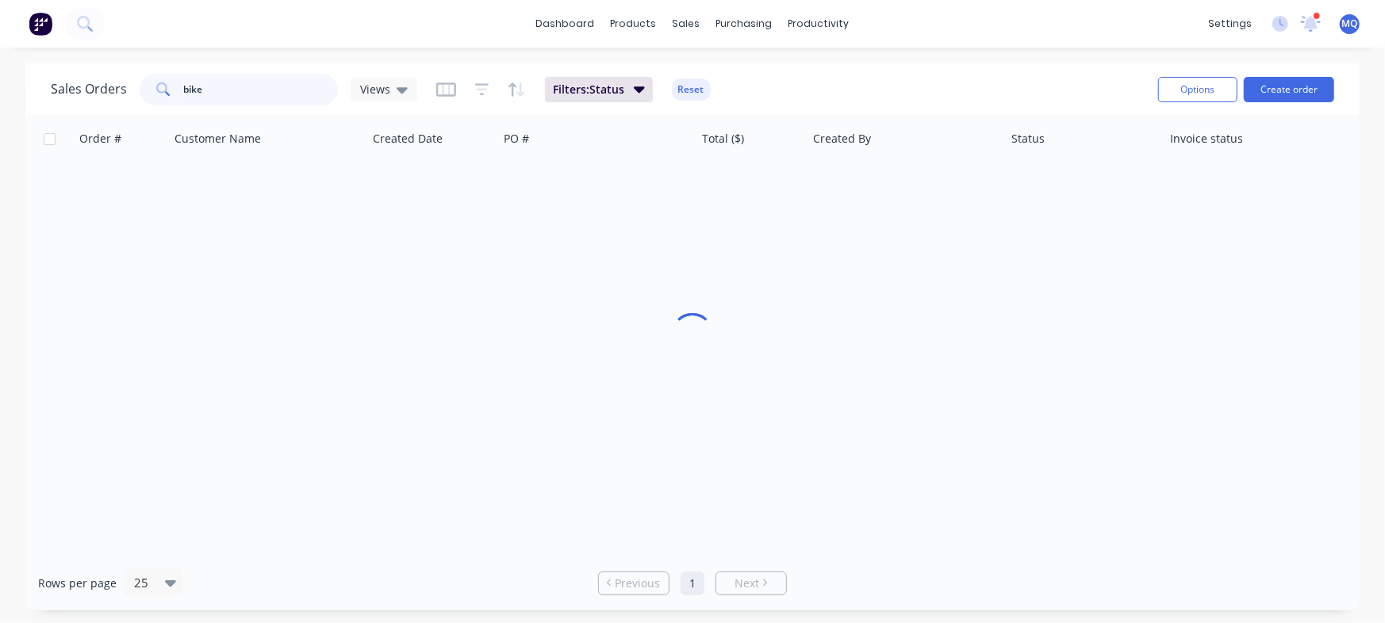
drag, startPoint x: 270, startPoint y: 105, endPoint x: 88, endPoint y: 90, distance: 182.1
click at [88, 90] on div "Sales Orders bike Views" at bounding box center [234, 90] width 366 height 32
drag, startPoint x: 263, startPoint y: 83, endPoint x: 0, endPoint y: 21, distance: 270.4
click at [0, 21] on div "dashboard products sales purchasing productivity dashboard products Product Cat…" at bounding box center [692, 311] width 1385 height 623
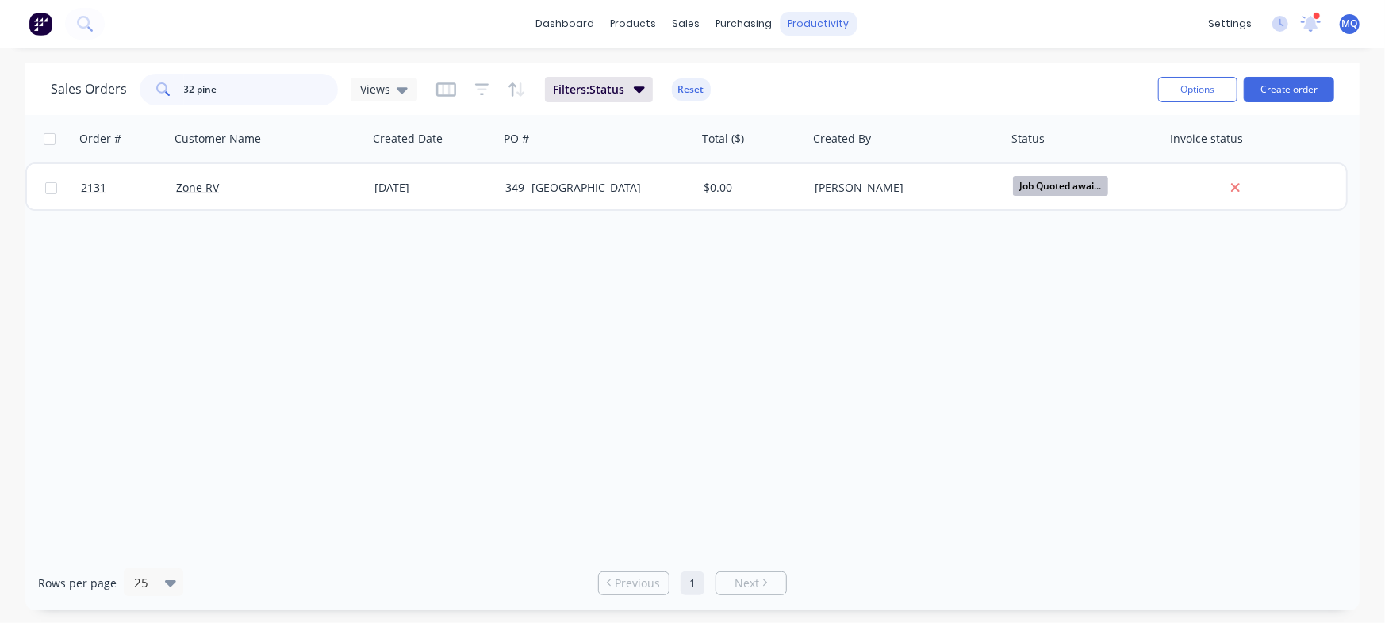
type input "32 pine"
